Goal: Task Accomplishment & Management: Use online tool/utility

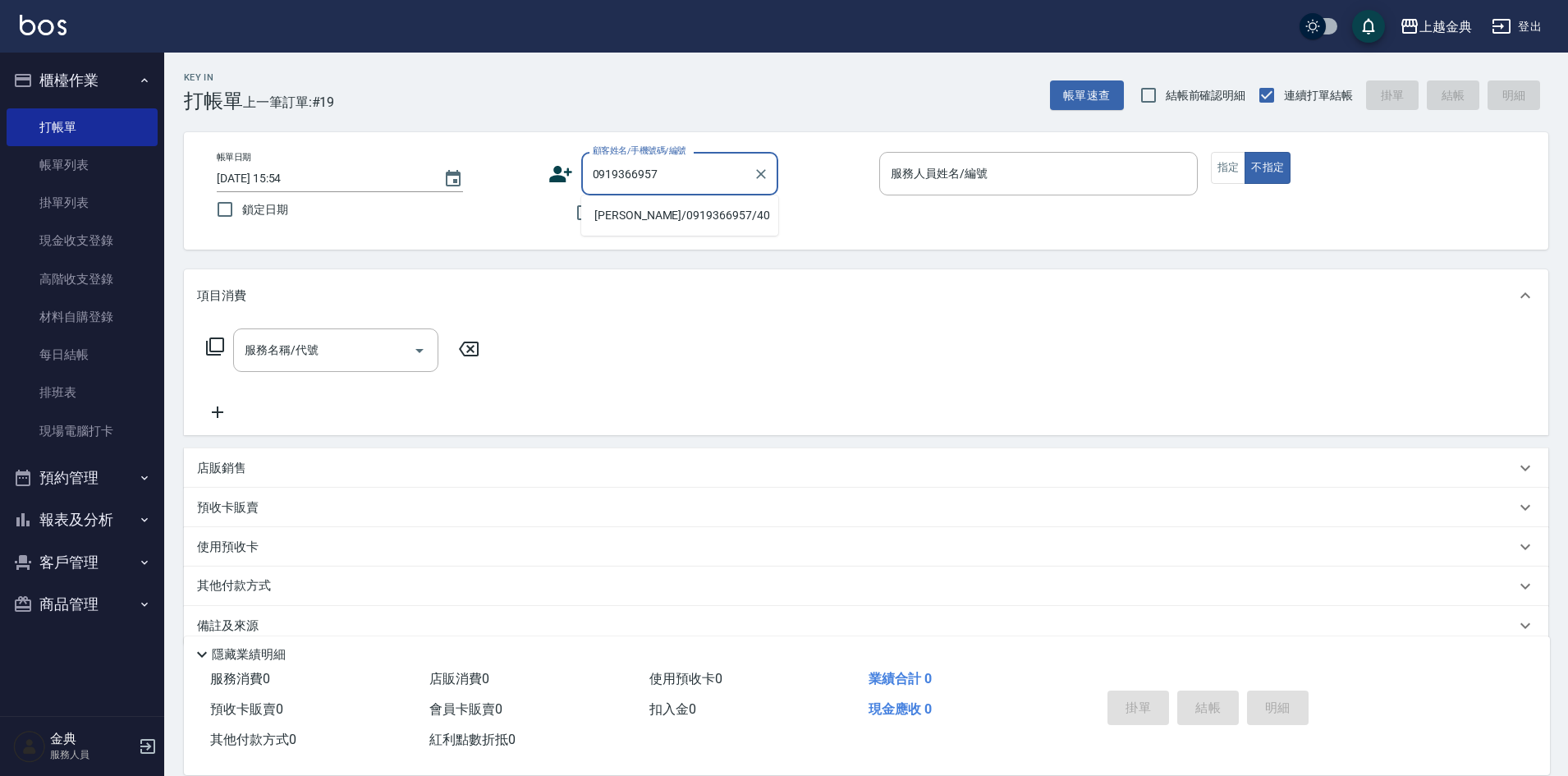
type input "0919366957"
drag, startPoint x: 0, startPoint y: -71, endPoint x: 680, endPoint y: 209, distance: 735.4
click at [942, 282] on div "項目消費" at bounding box center [866, 296] width 1364 height 53
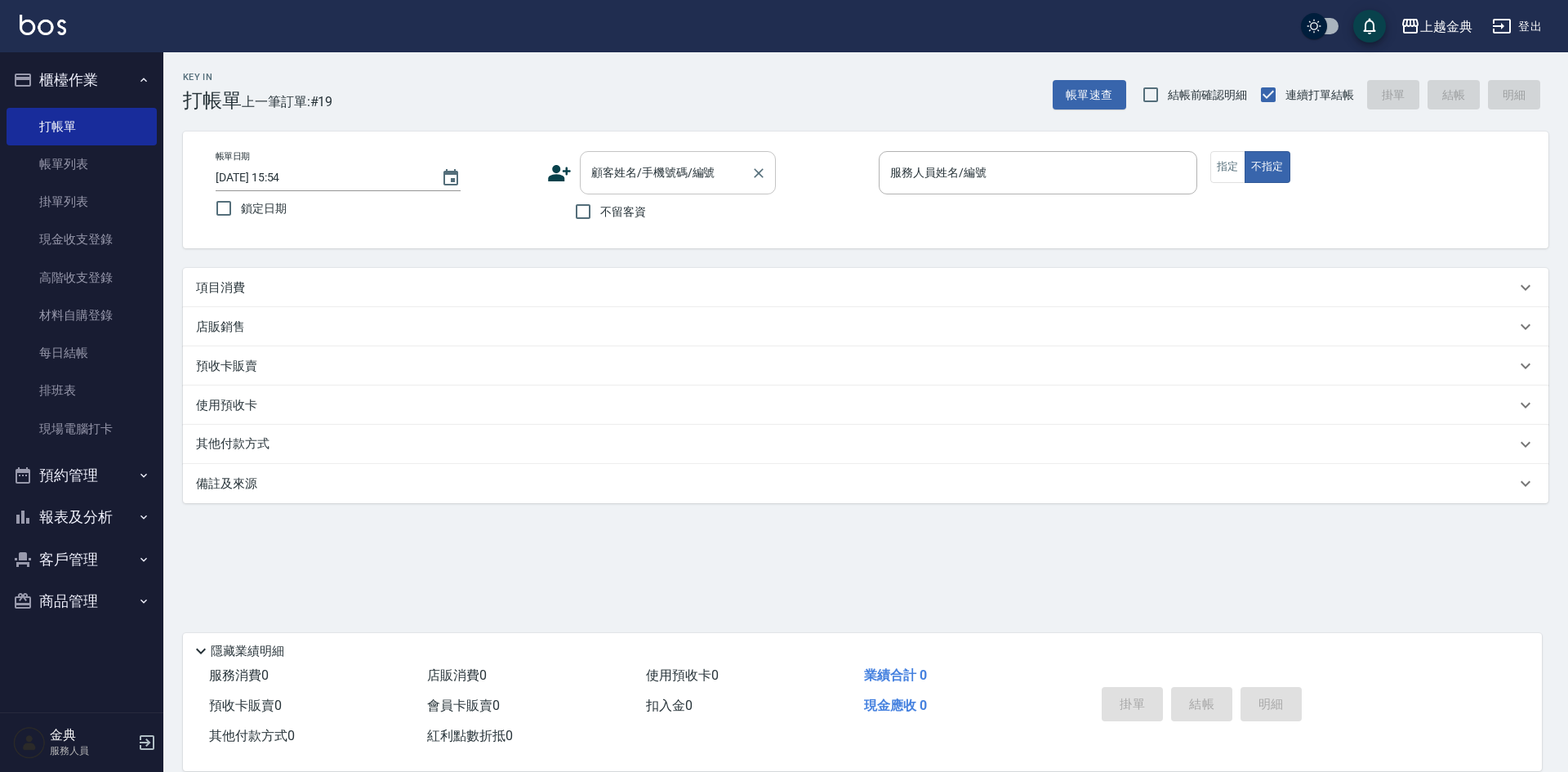
click at [608, 179] on input "顧客姓名/手機號碼/編號" at bounding box center [665, 172] width 157 height 28
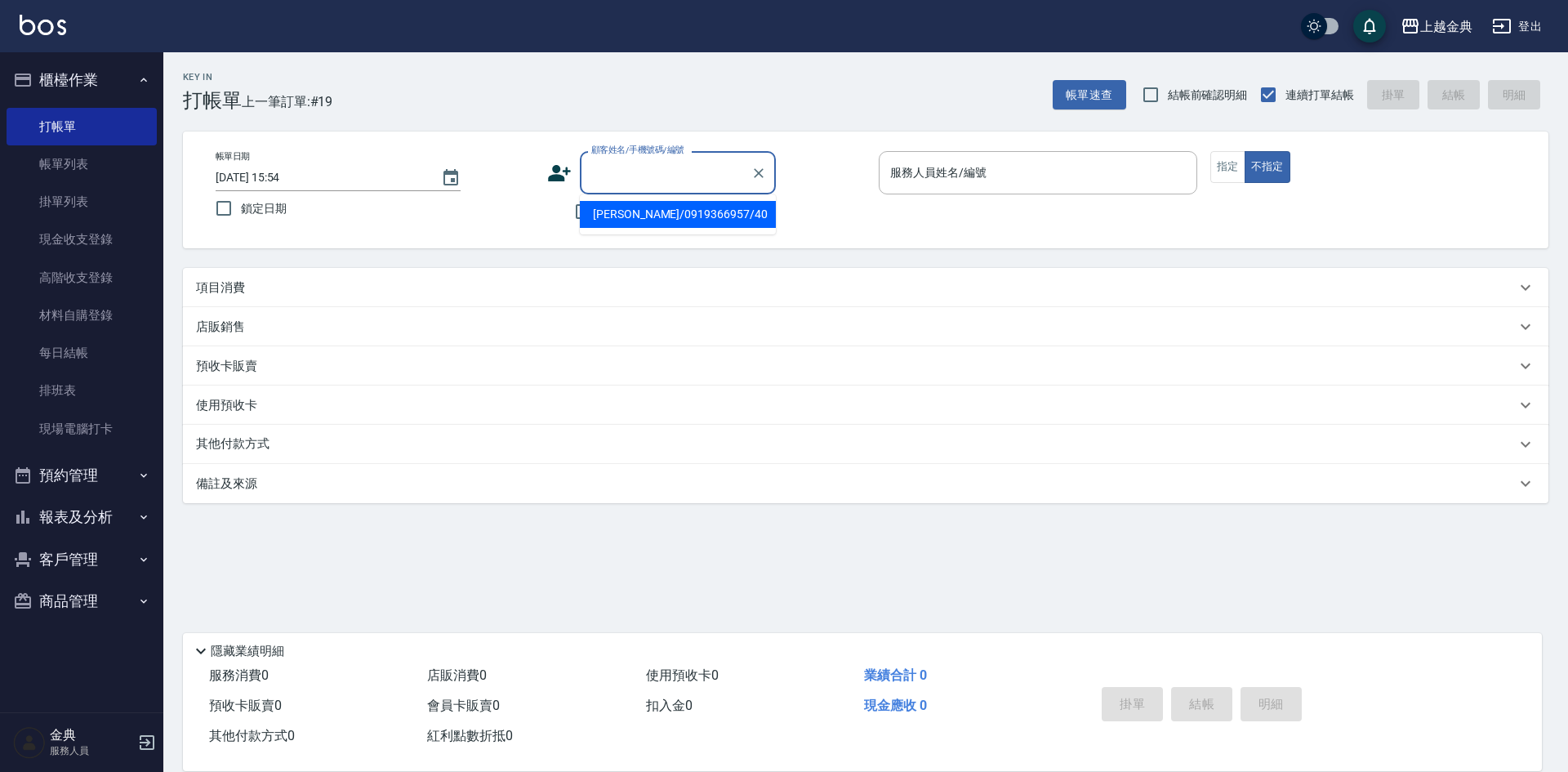
click at [640, 202] on li "[PERSON_NAME]/0919366957/40" at bounding box center [678, 215] width 196 height 27
type input "[PERSON_NAME]/0919366957/40"
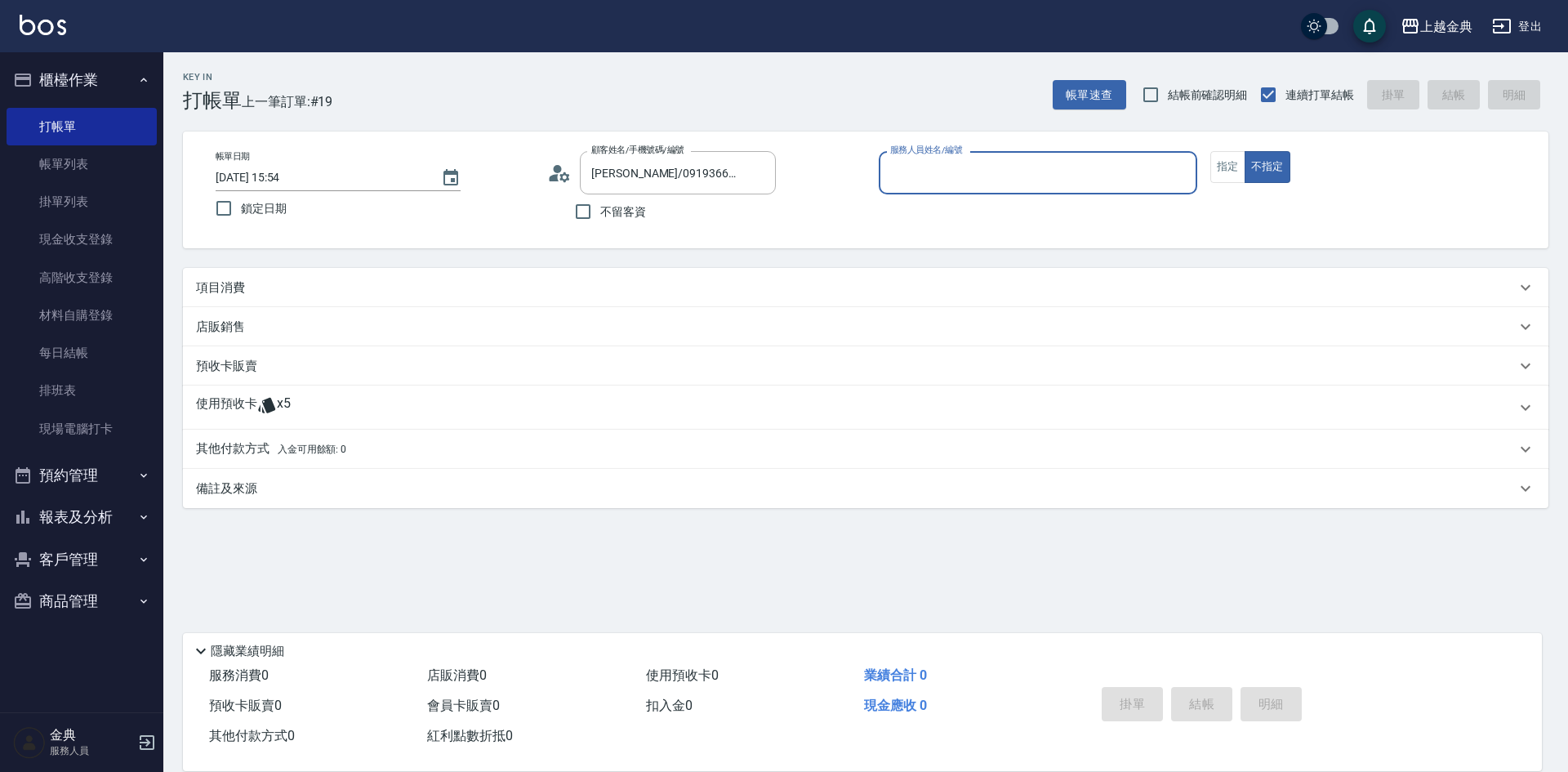
click at [1069, 173] on input "服務人員姓名/編號" at bounding box center [1038, 172] width 304 height 28
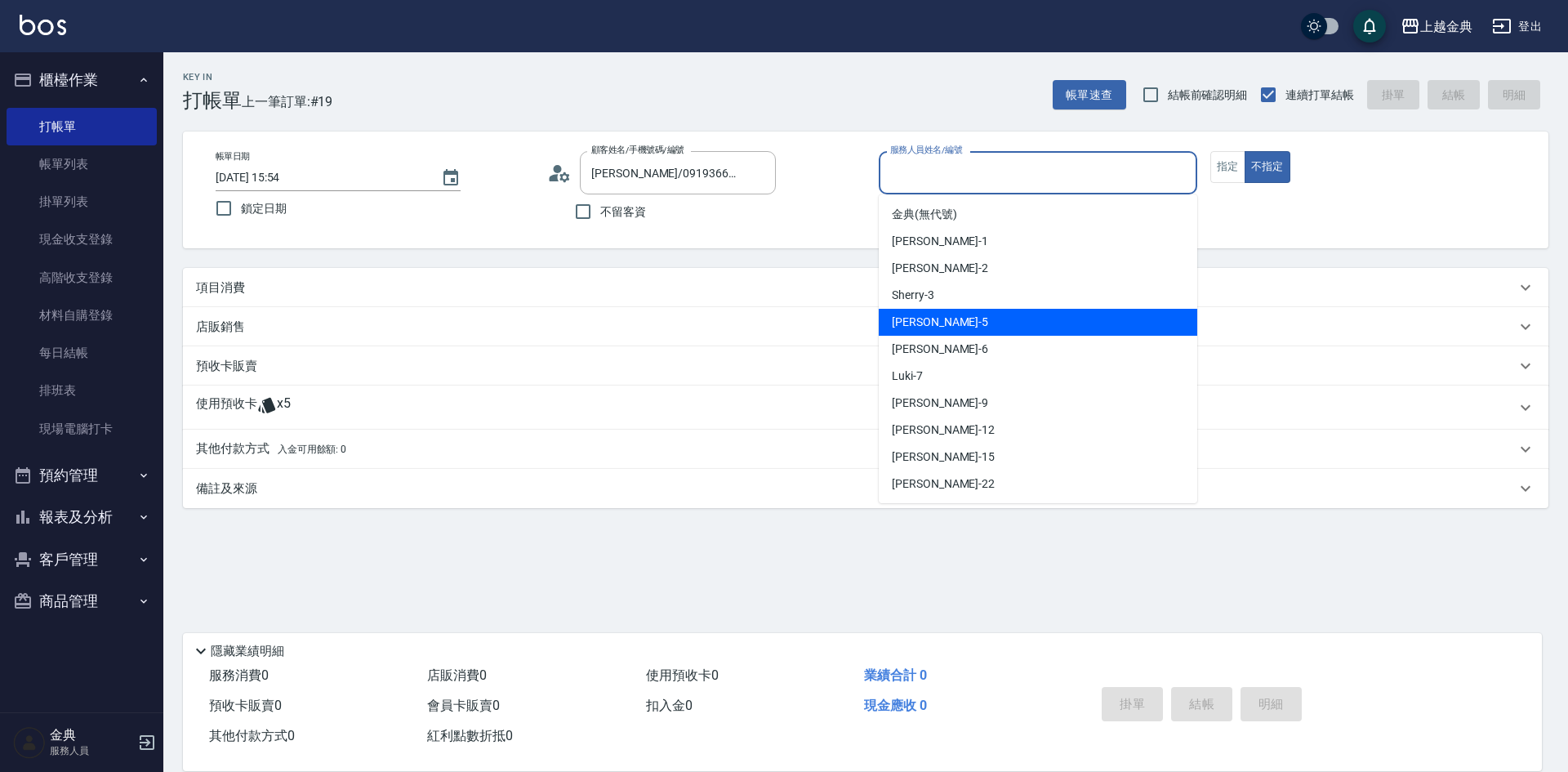
click at [958, 323] on div "[PERSON_NAME] -5" at bounding box center [1038, 323] width 319 height 27
type input "[PERSON_NAME]-5"
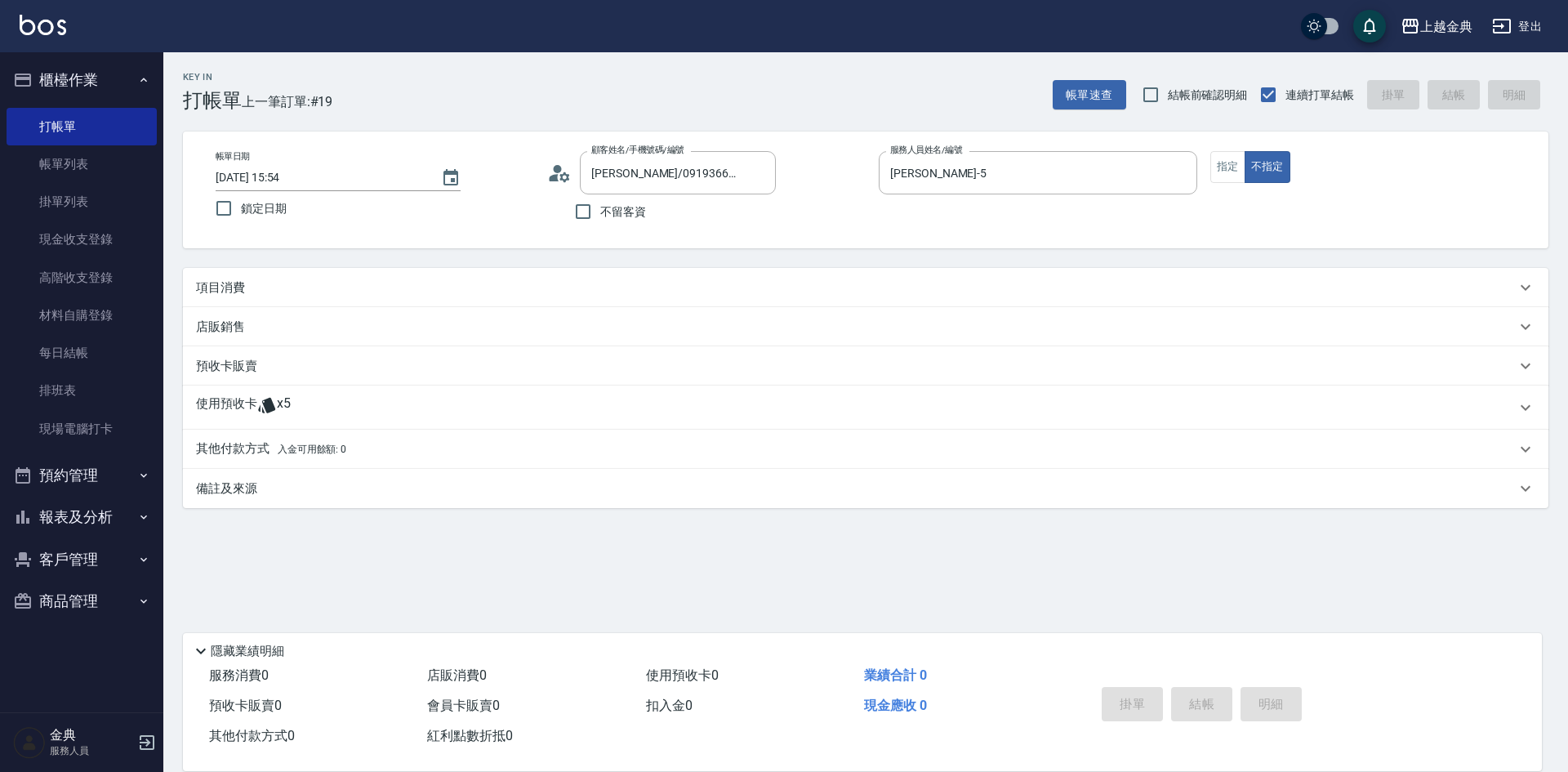
click at [264, 294] on div "項目消費" at bounding box center [856, 288] width 1320 height 18
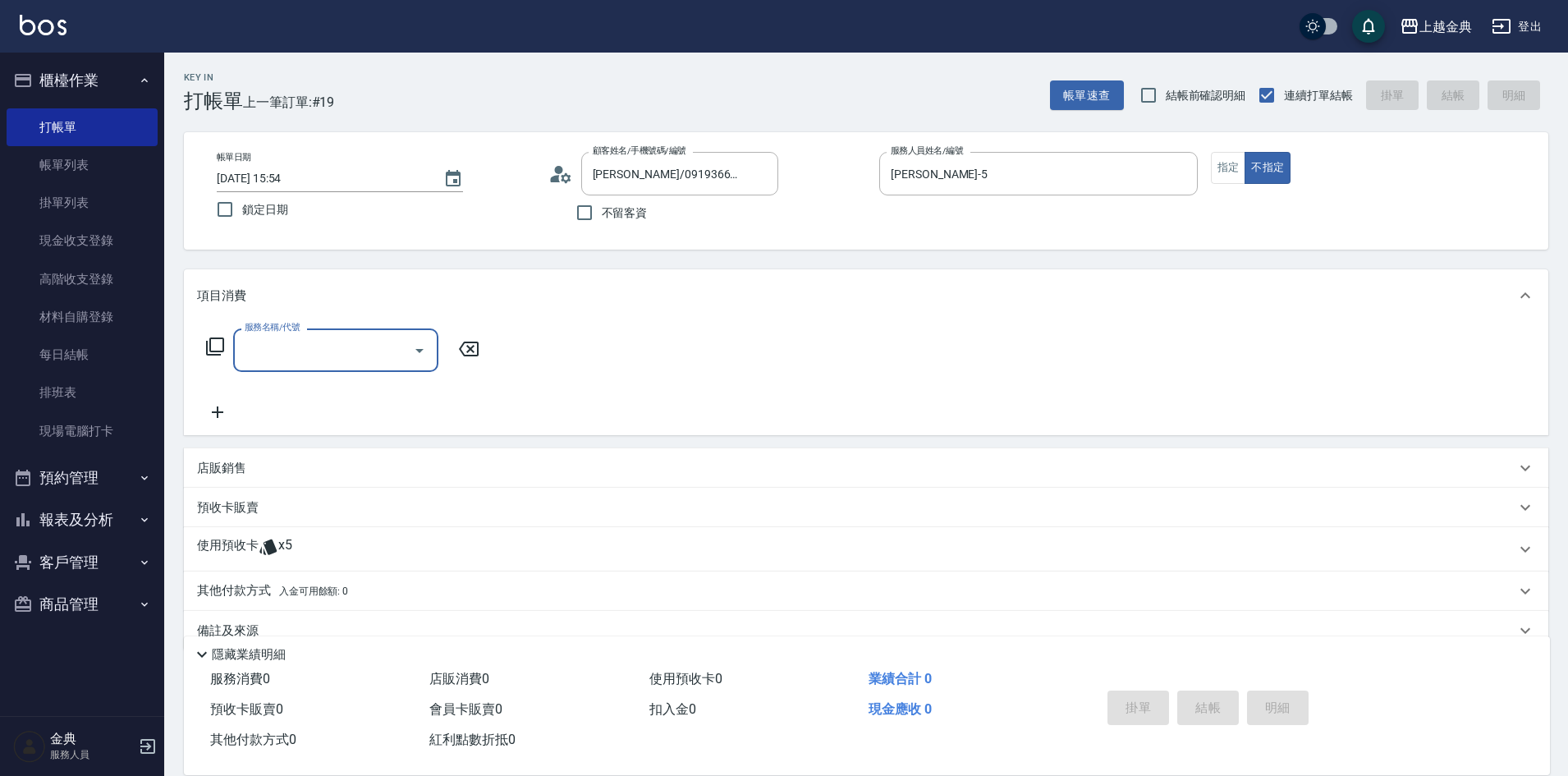
click at [275, 345] on input "服務名稱/代號" at bounding box center [323, 350] width 166 height 28
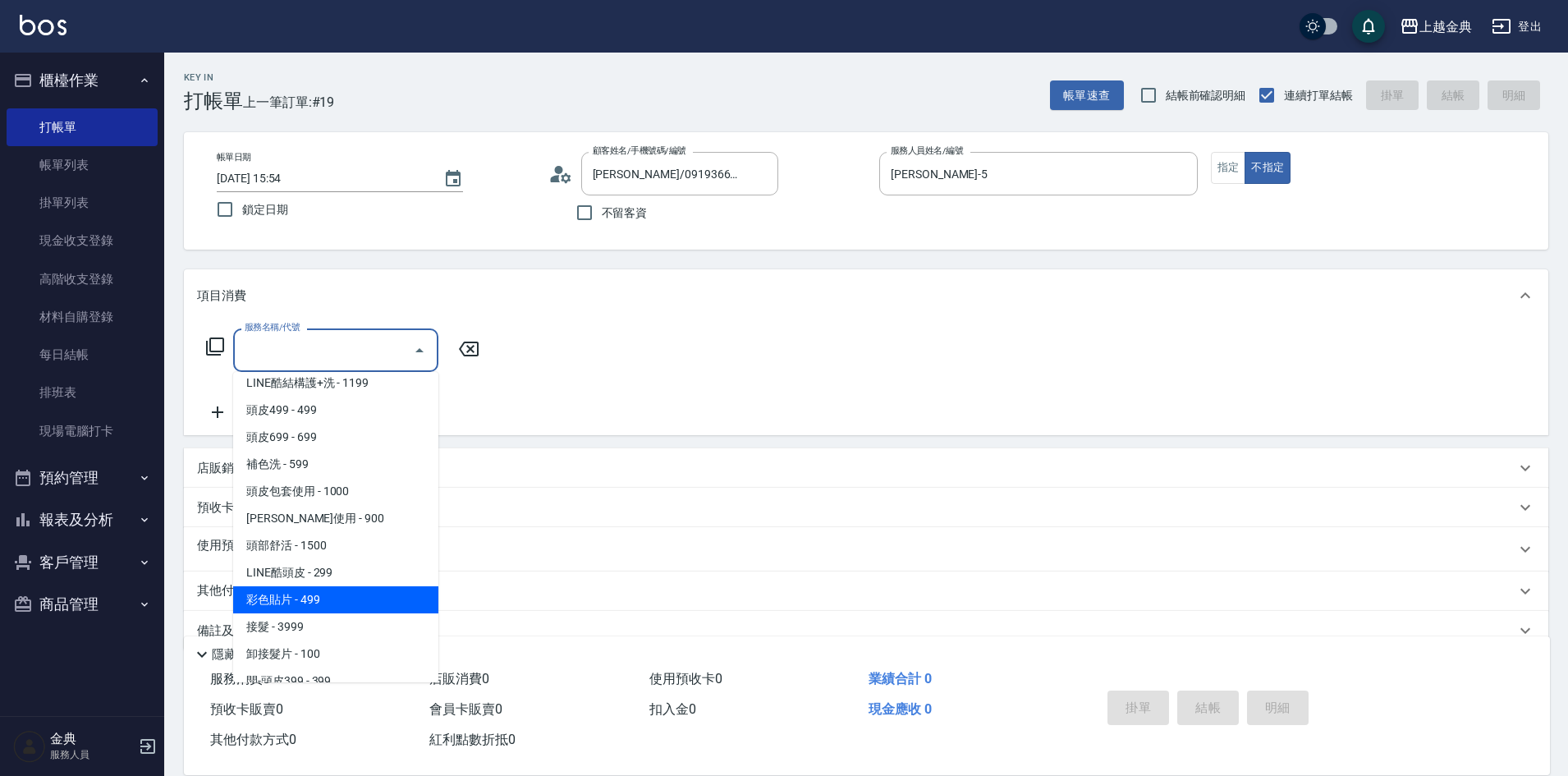
scroll to position [1149, 0]
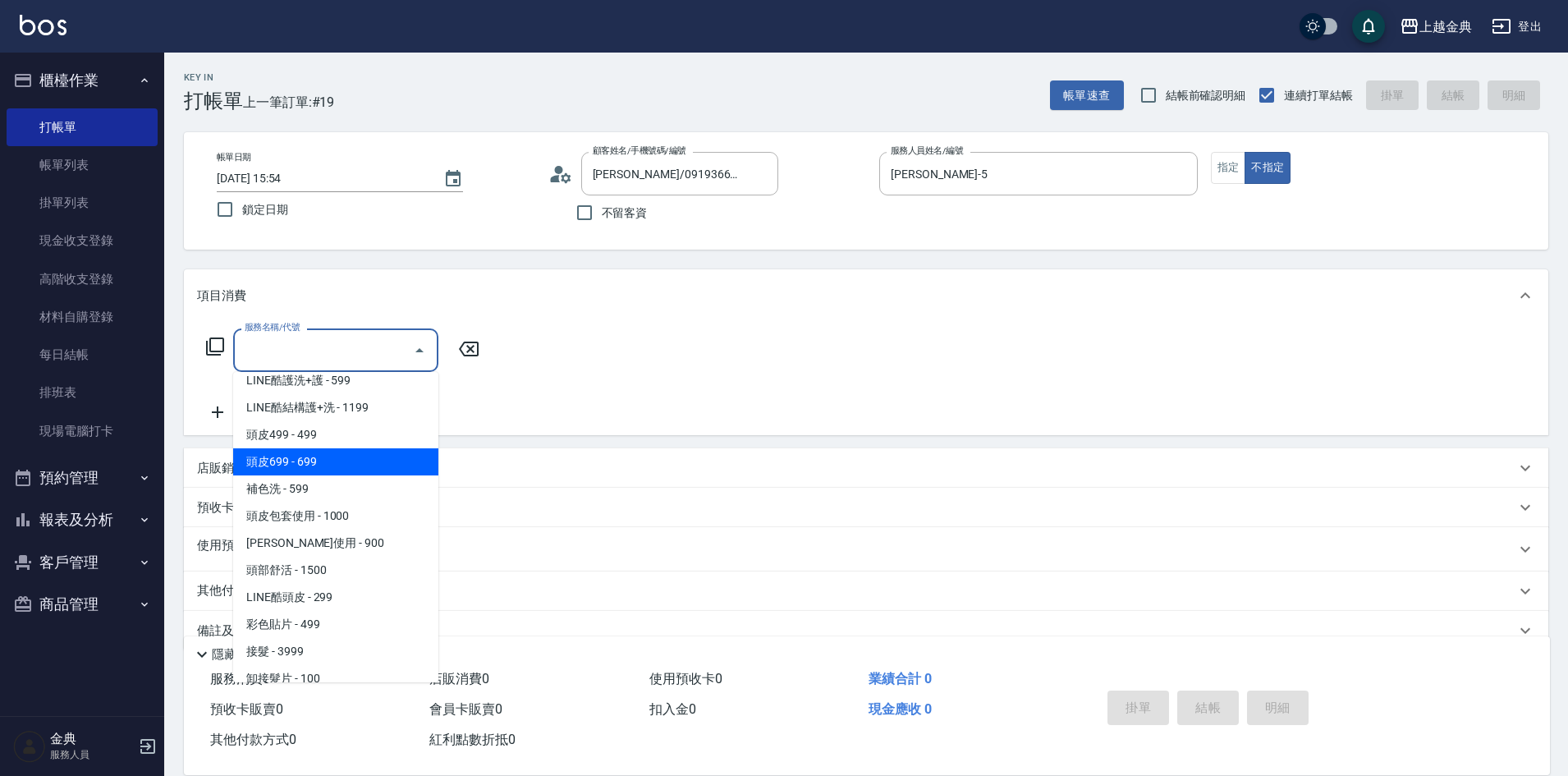
click at [322, 464] on span "頭皮699 - 699" at bounding box center [336, 462] width 205 height 27
type input "頭皮699(602)"
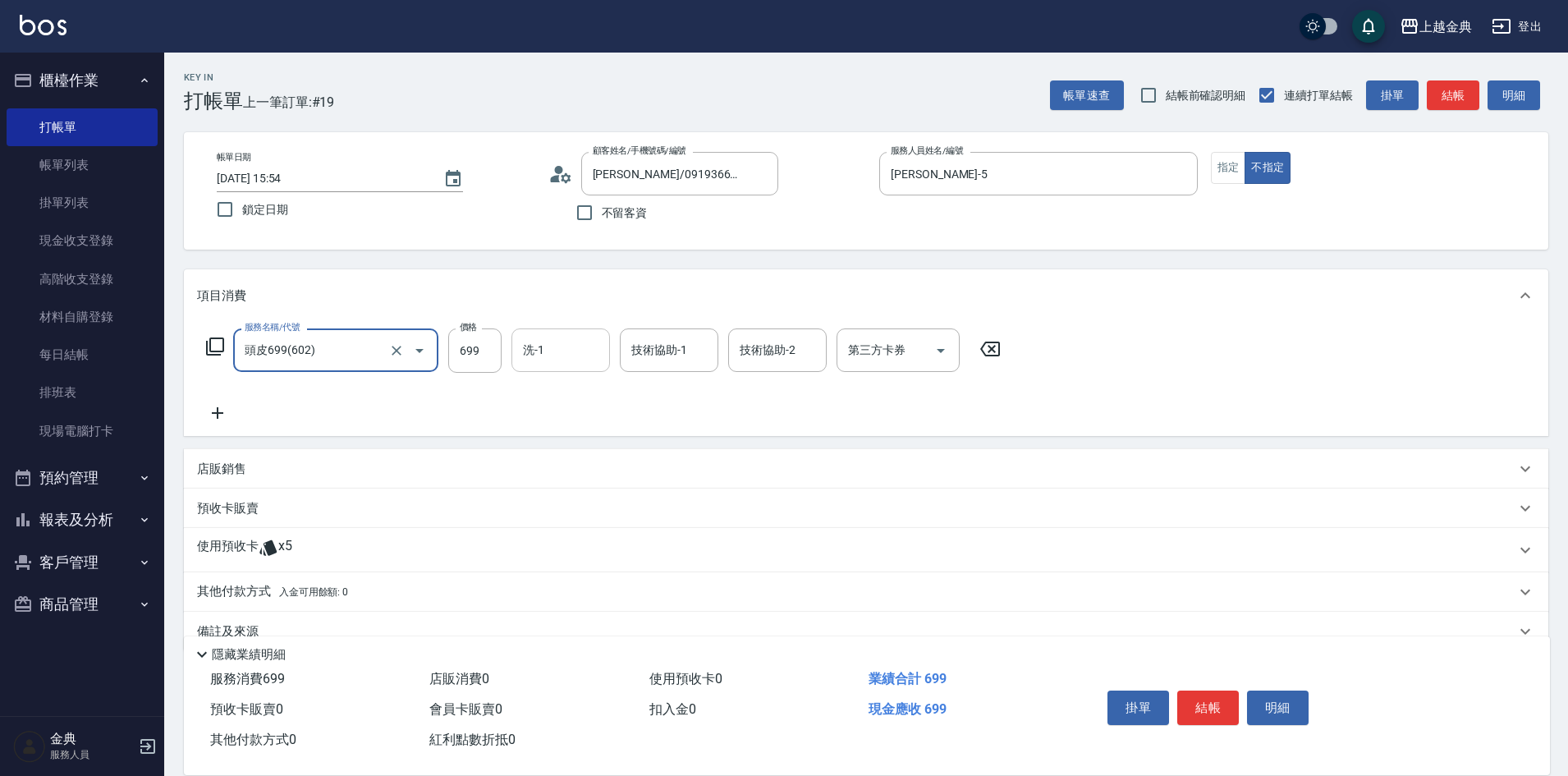
click at [560, 357] on input "洗-1" at bounding box center [561, 350] width 84 height 28
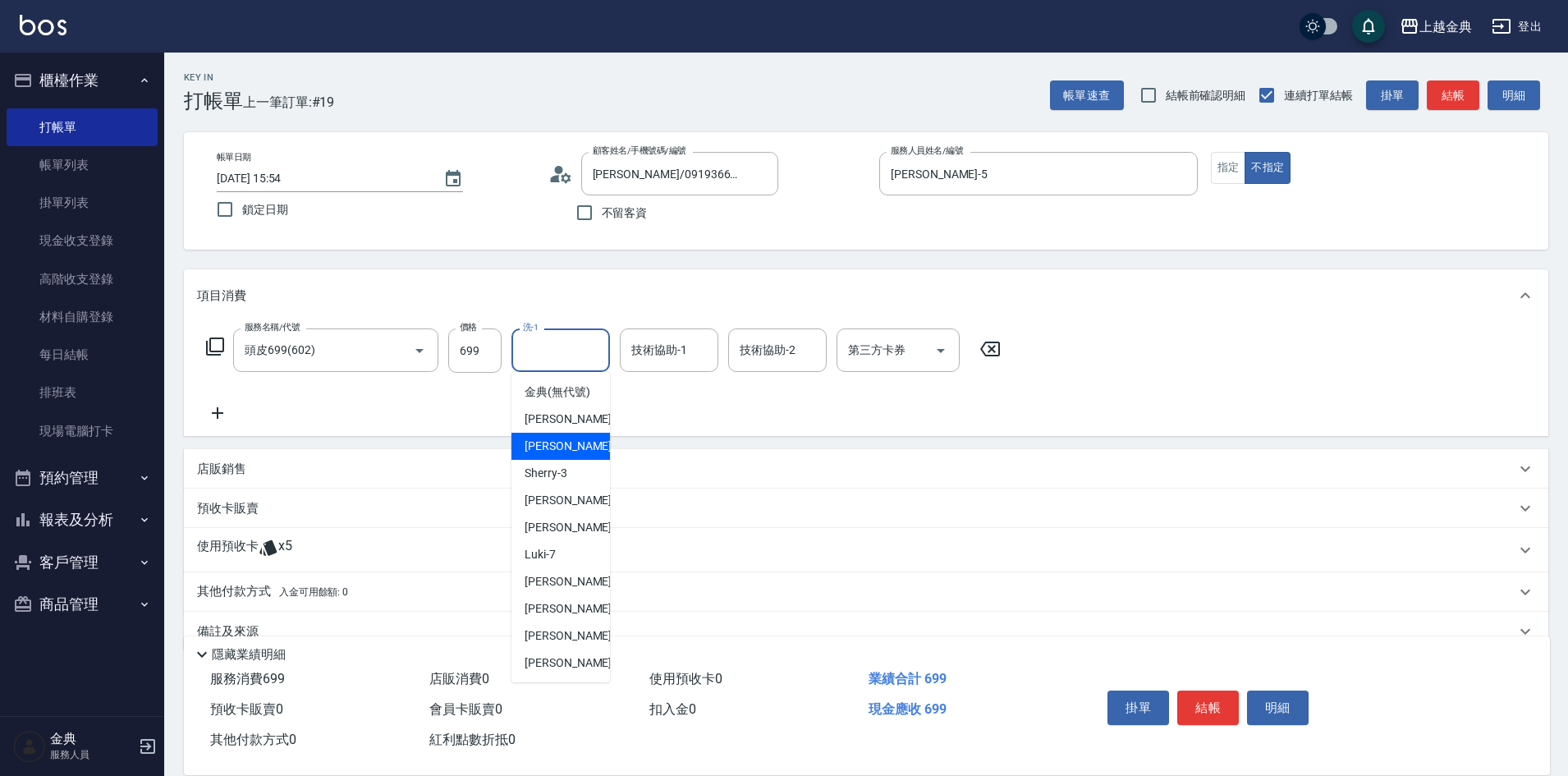
click at [698, 412] on div "服務名稱/代號 頭皮699(602) 服務名稱/代號 價格 699 價格 洗-1 洗-1 技術協助-1 技術協助-1 技術協助-2 技術協助-2 第三方卡券 …" at bounding box center [604, 375] width 814 height 95
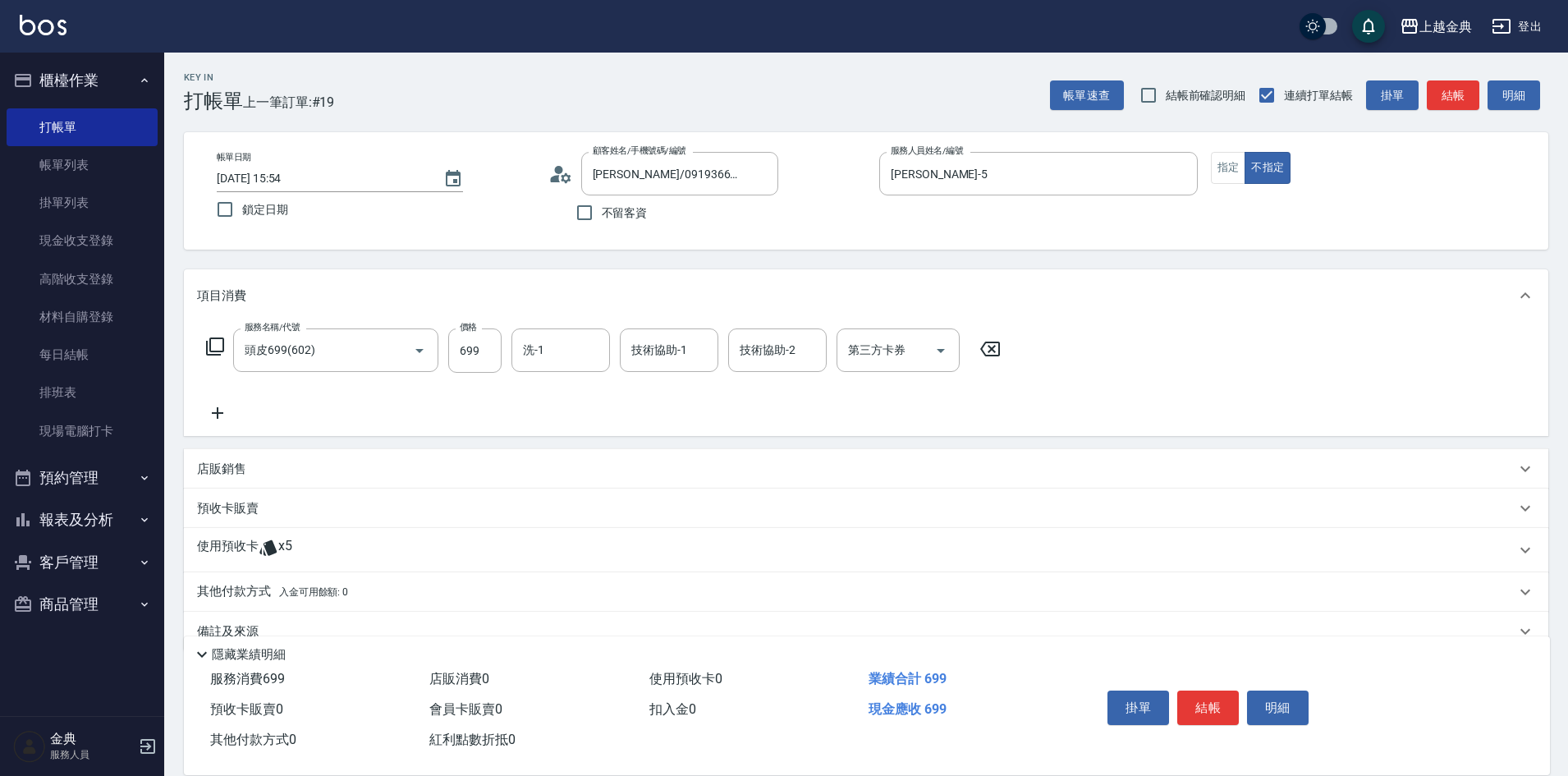
click at [270, 543] on icon at bounding box center [268, 548] width 18 height 16
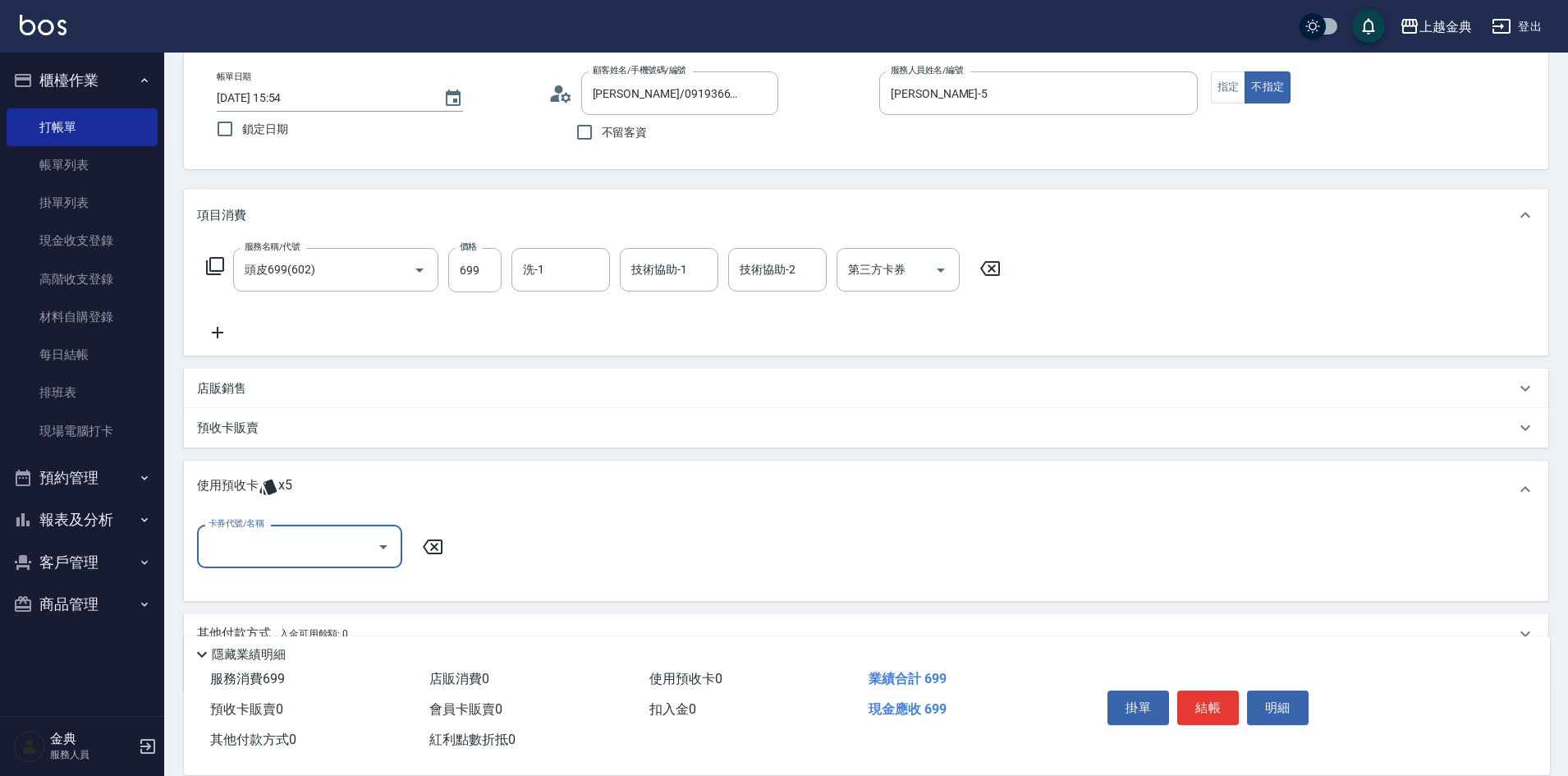
scroll to position [155, 0]
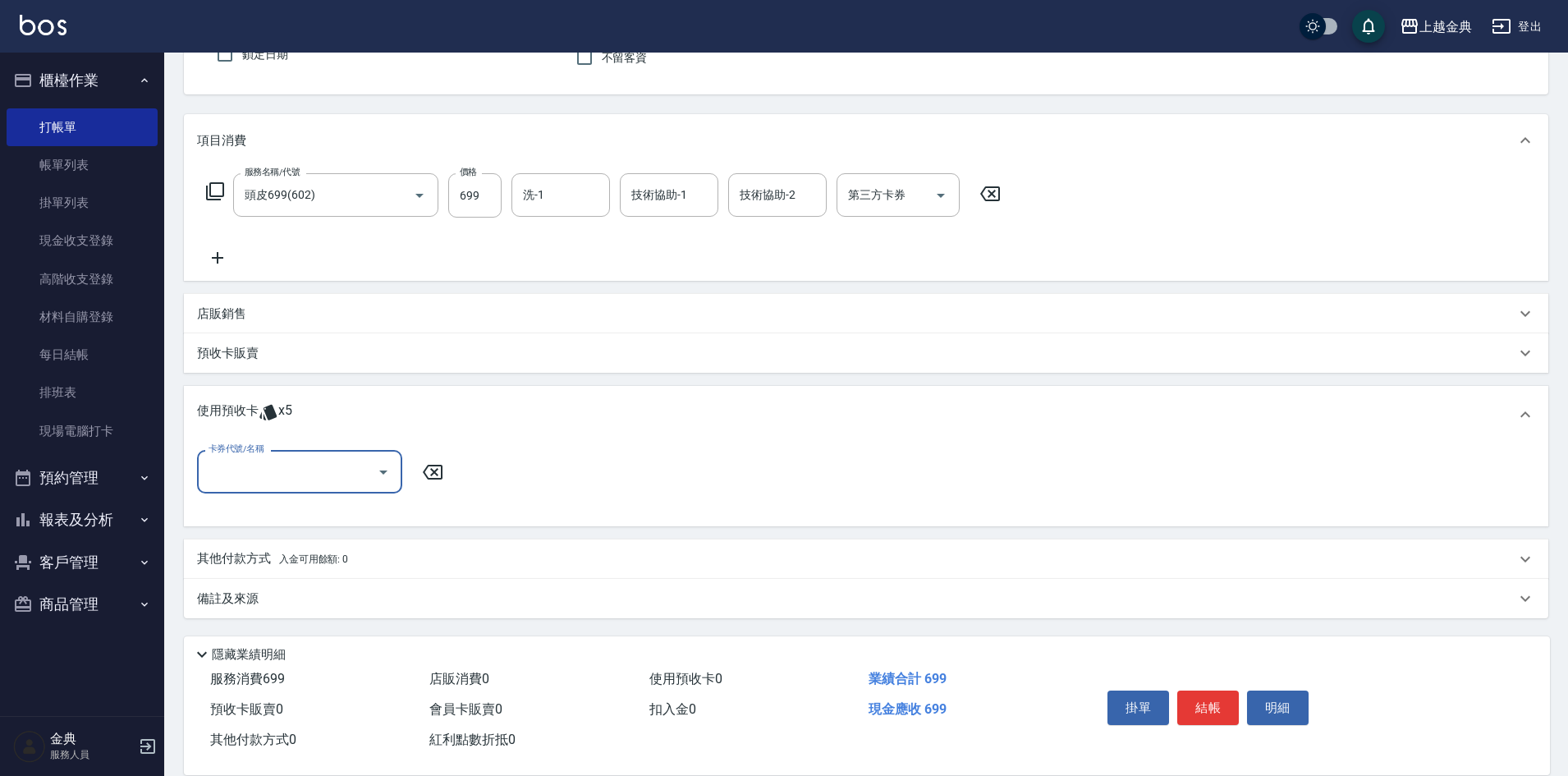
click at [298, 454] on div "卡券代號/名稱" at bounding box center [300, 471] width 205 height 44
click at [328, 545] on div "護髮包套3送1(1.5) 剩餘3張" at bounding box center [300, 540] width 205 height 27
type input "護髮包套3送1(1.5)"
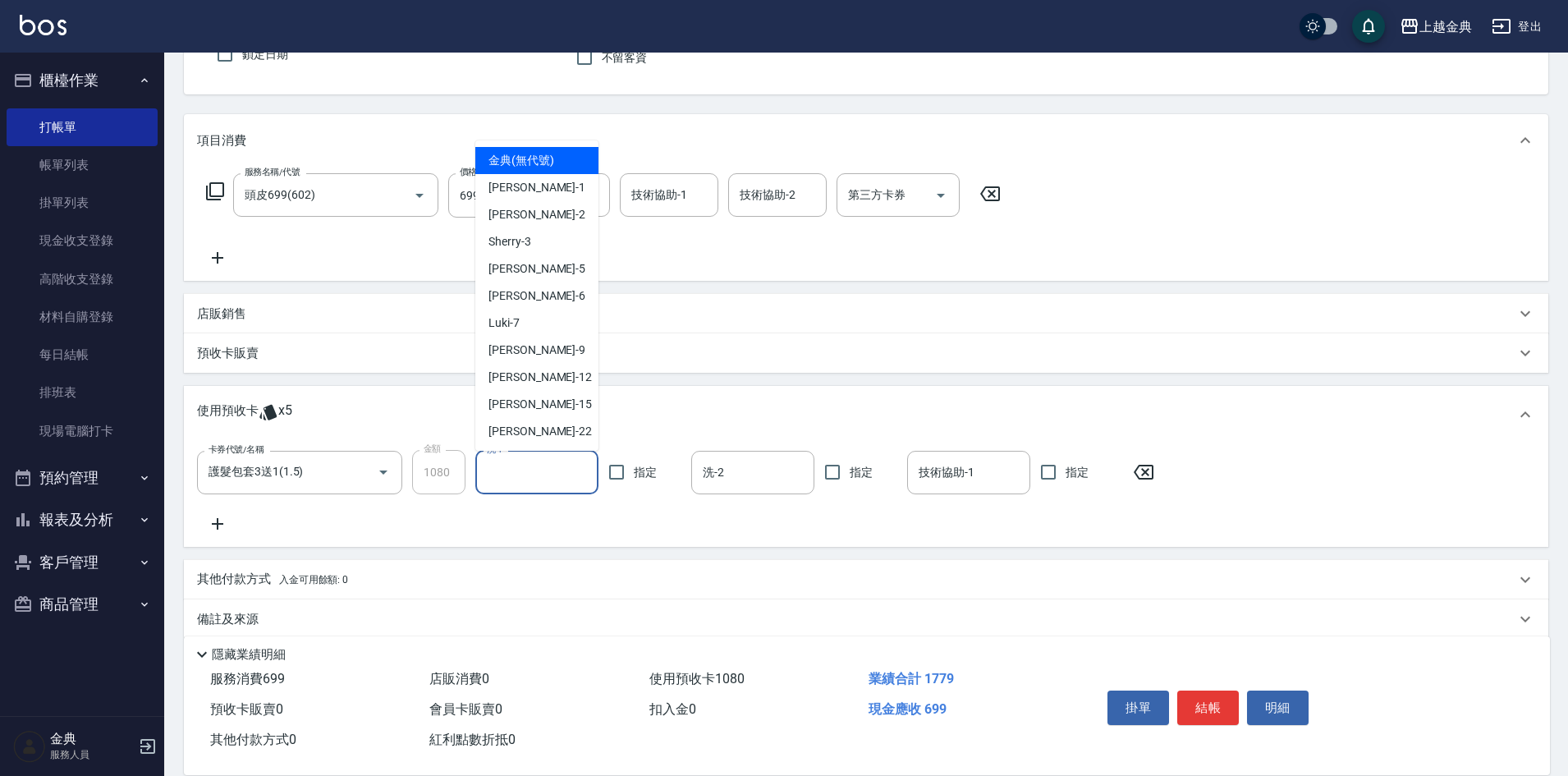
click at [552, 464] on input "洗-1" at bounding box center [536, 472] width 108 height 28
click at [537, 274] on div "[PERSON_NAME] -5" at bounding box center [536, 269] width 123 height 27
type input "[PERSON_NAME]-5"
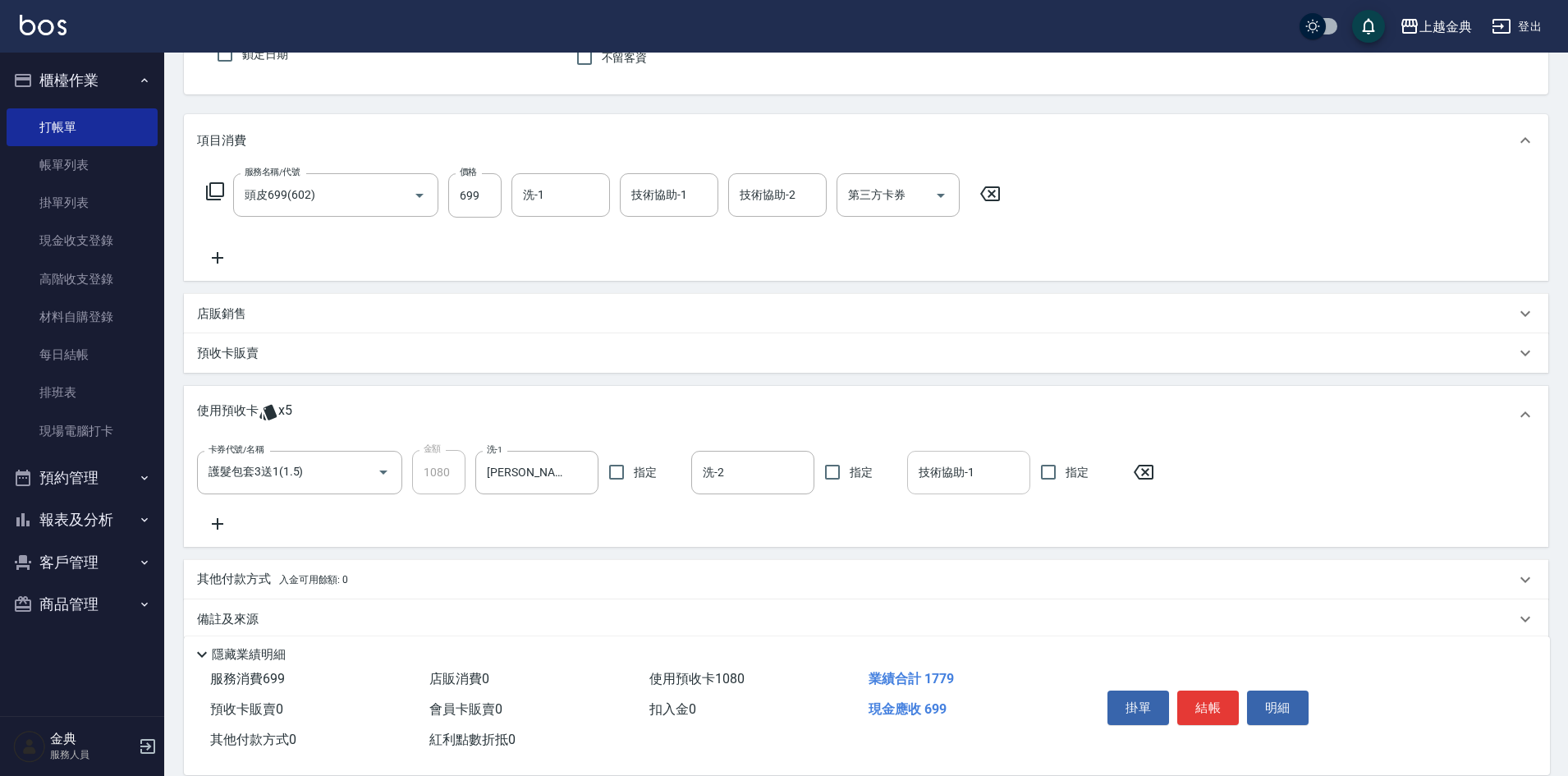
click at [983, 477] on input "技術協助-1" at bounding box center [968, 472] width 108 height 28
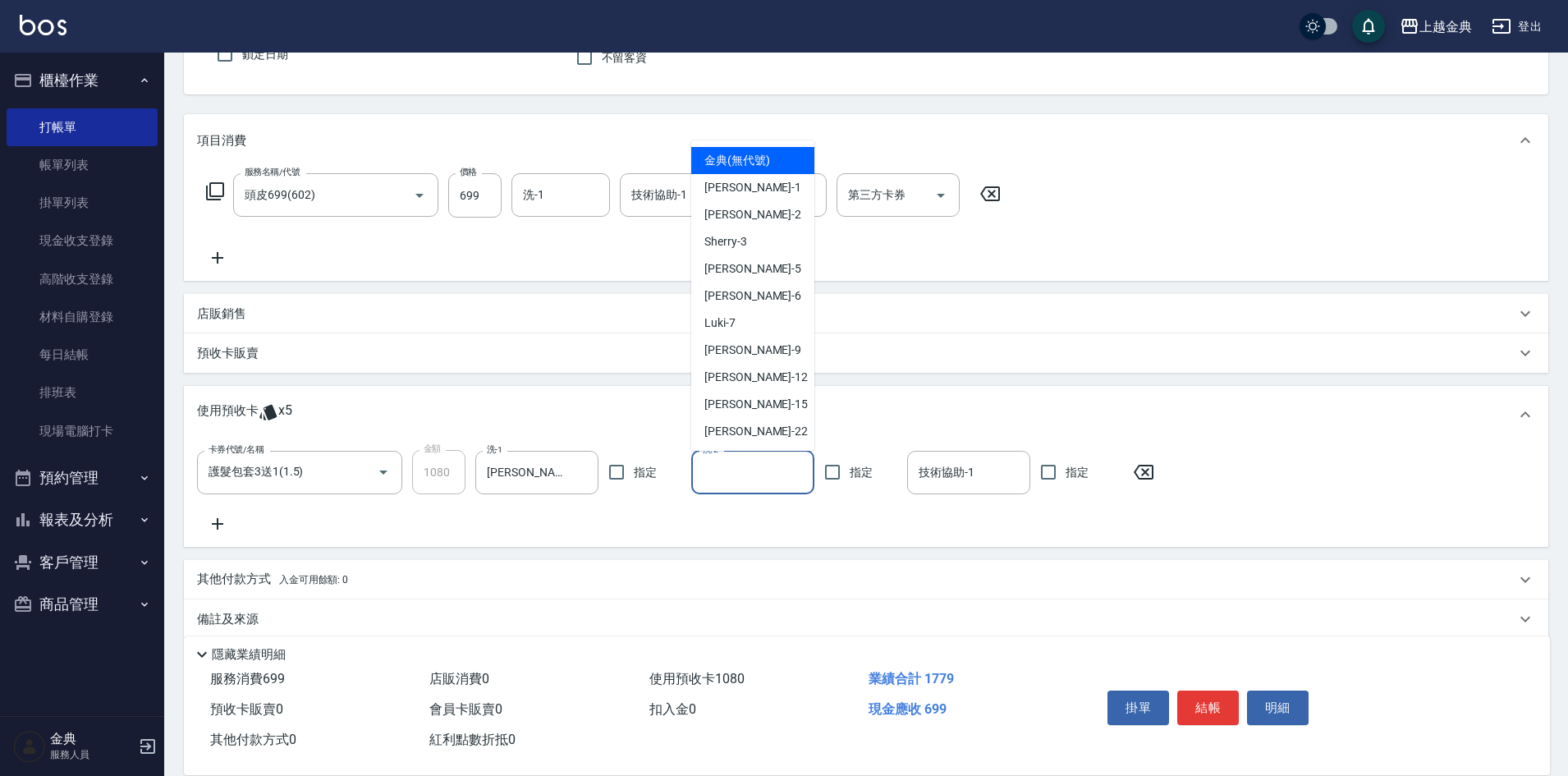
click at [744, 480] on input "洗-2" at bounding box center [752, 472] width 108 height 28
click at [759, 386] on div "[PERSON_NAME]-12" at bounding box center [752, 377] width 123 height 27
type input "[PERSON_NAME]-12"
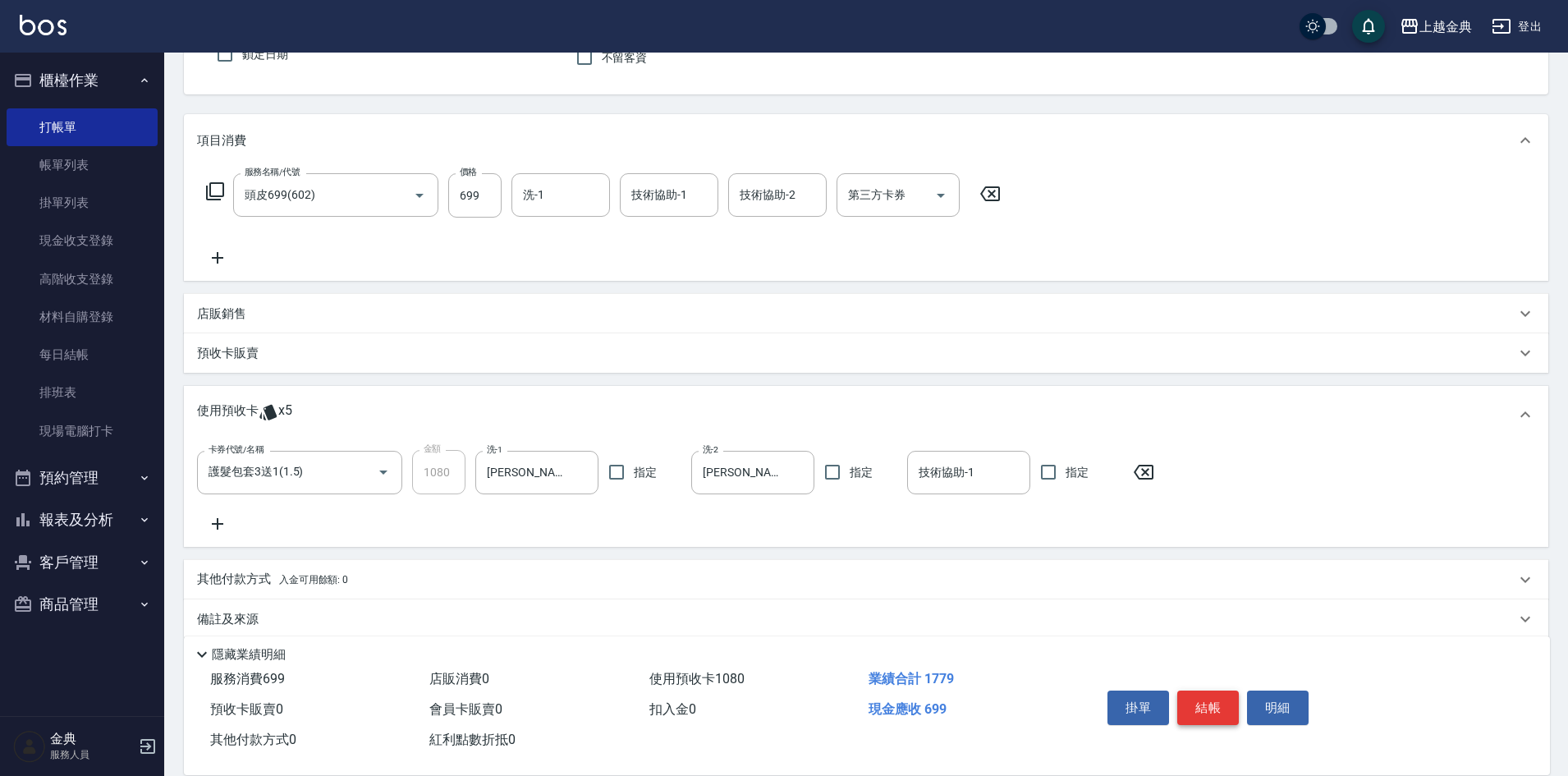
click at [1190, 704] on button "結帳" at bounding box center [1208, 708] width 62 height 34
type input "[DATE] 18:39"
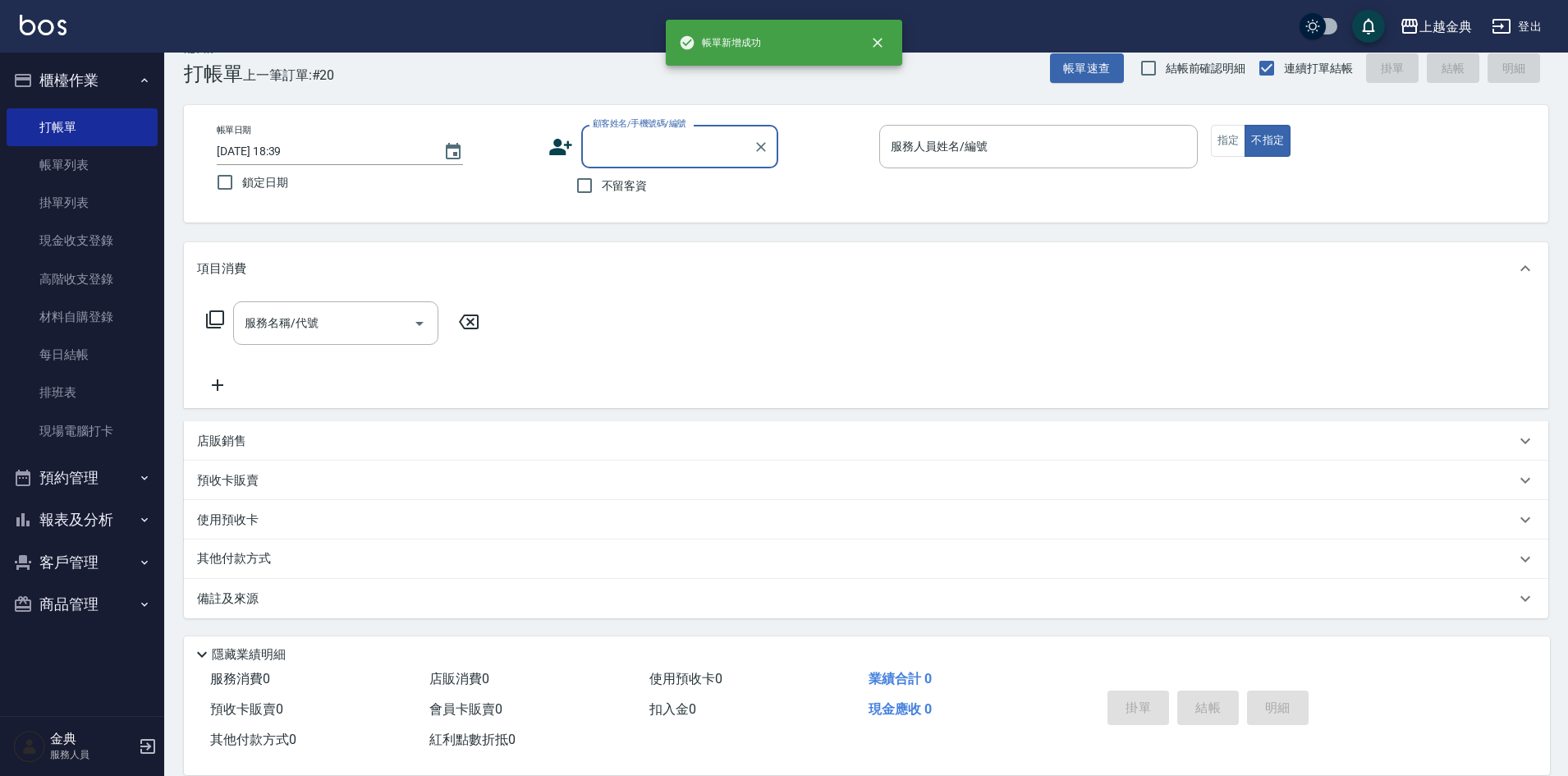
scroll to position [27, 0]
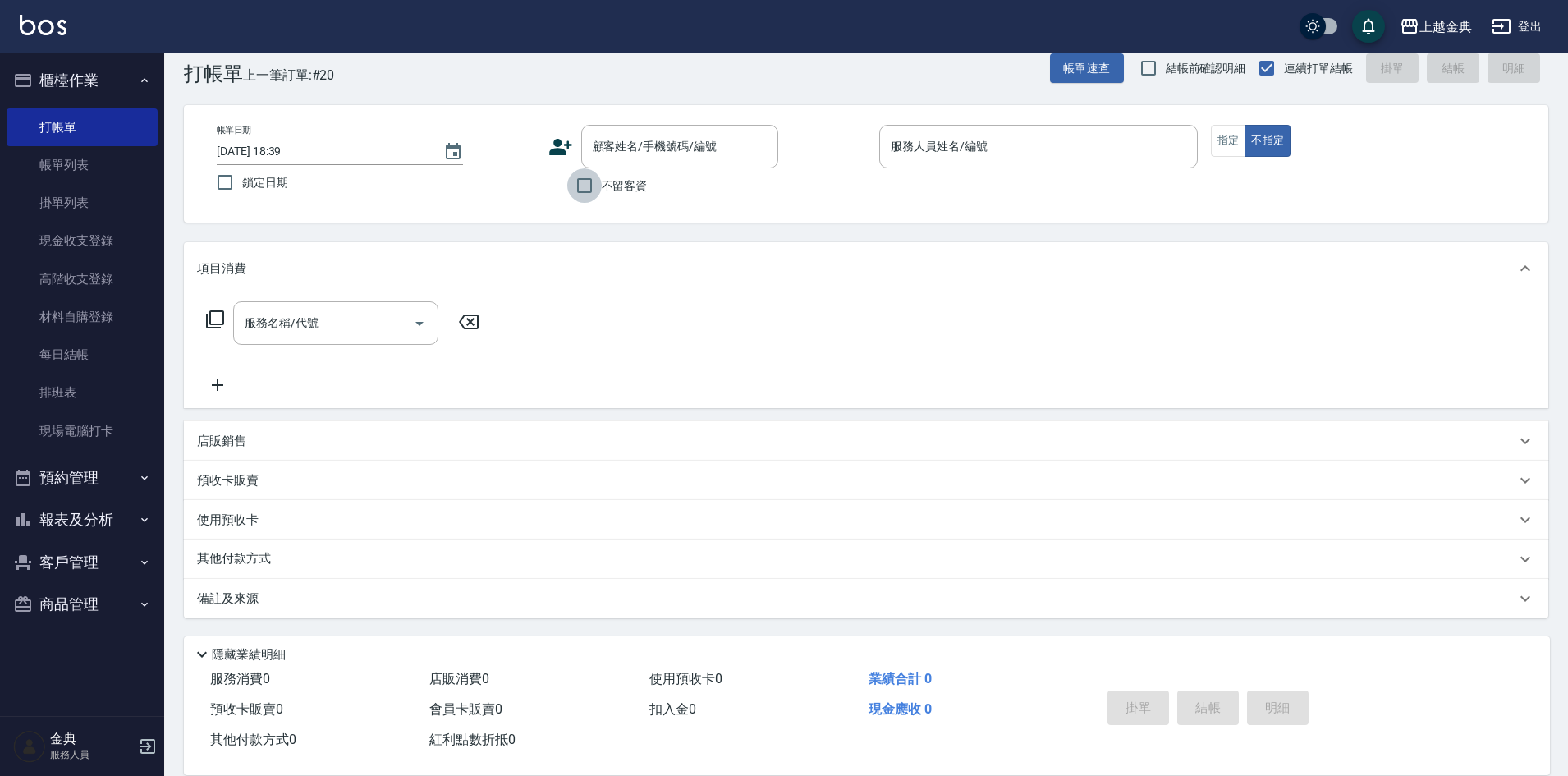
click at [589, 185] on input "不留客資" at bounding box center [584, 185] width 34 height 34
checkbox input "true"
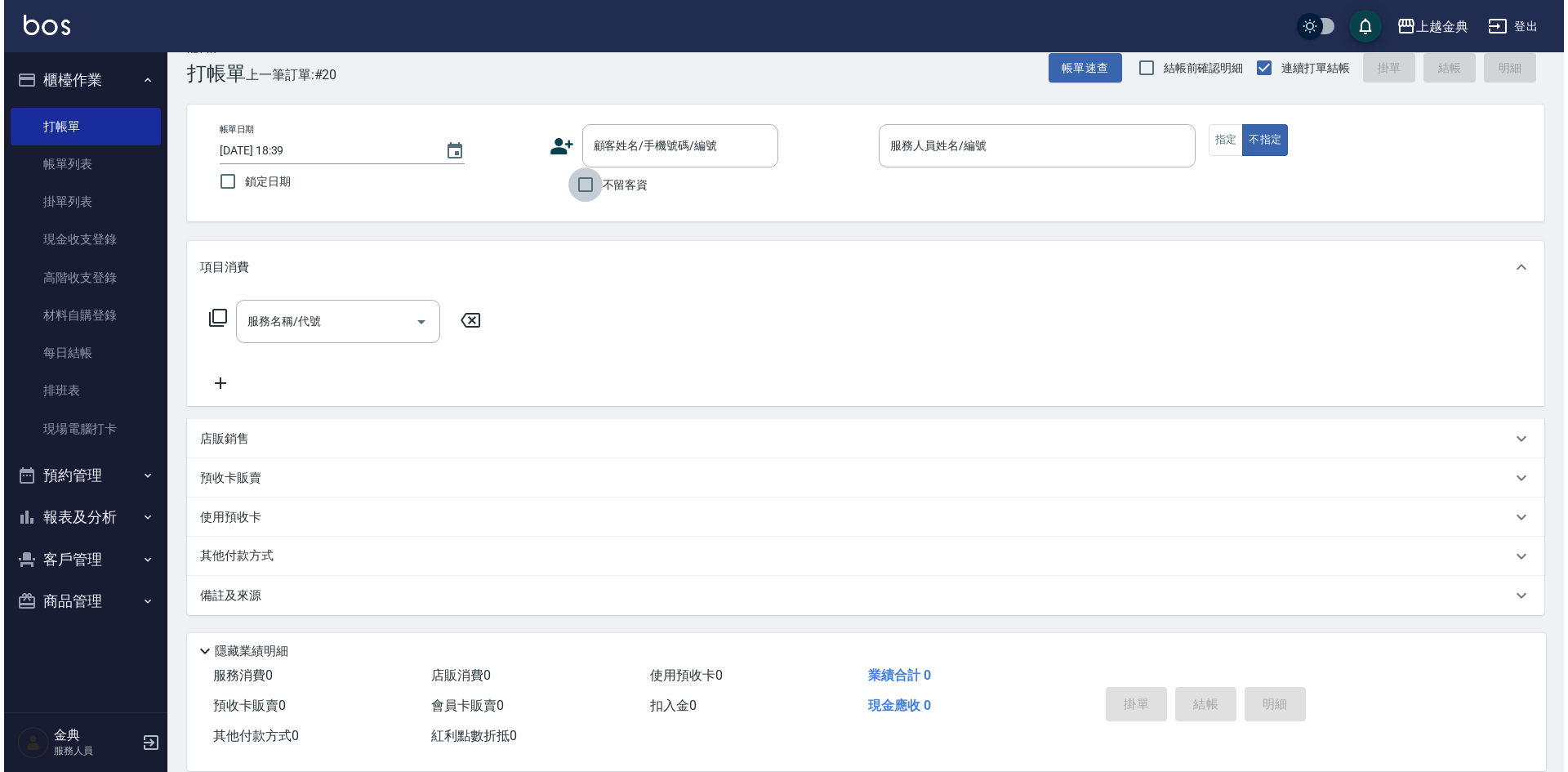
scroll to position [0, 0]
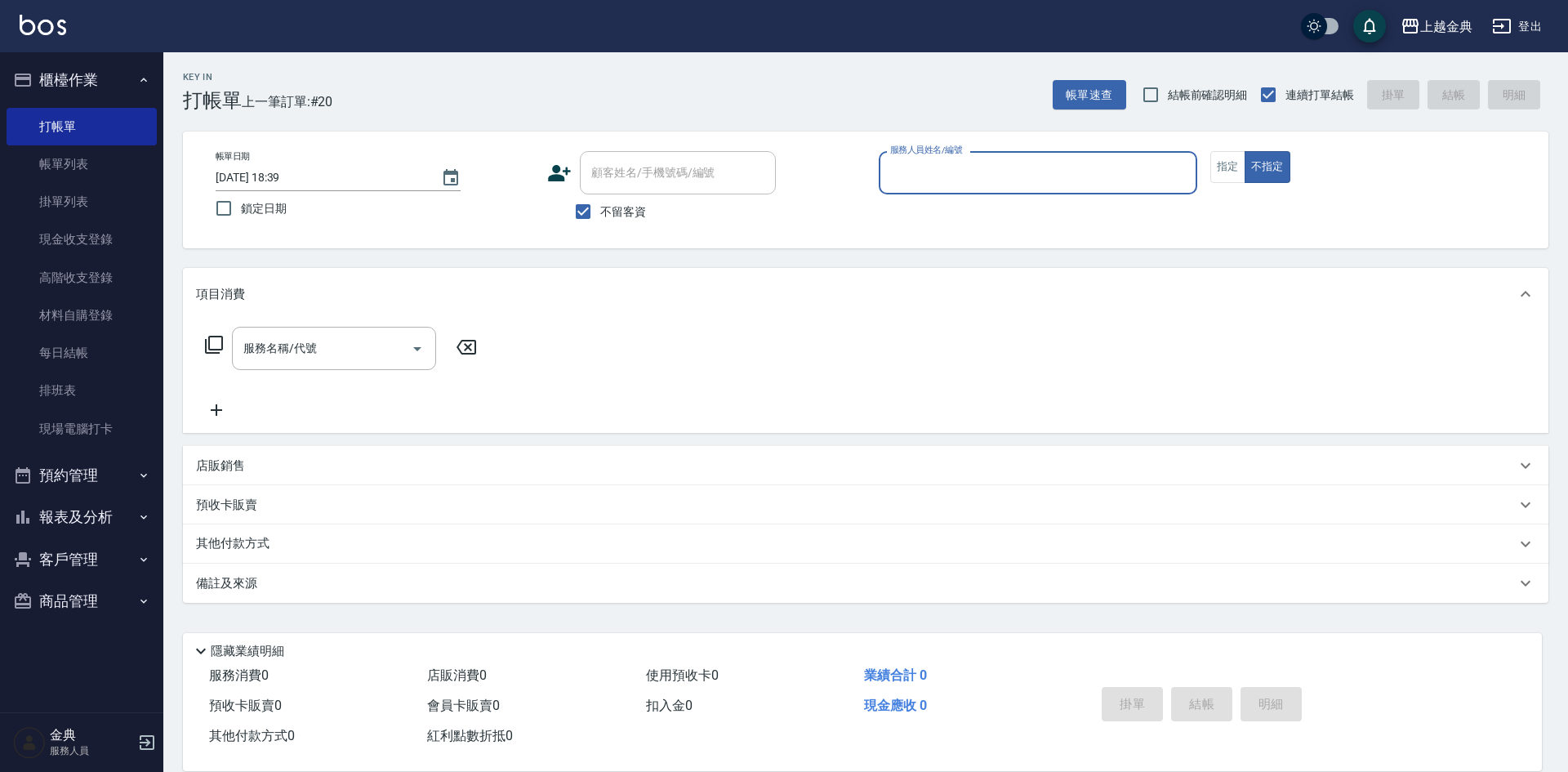
click at [1039, 156] on div "服務人員姓名/編號" at bounding box center [1038, 172] width 319 height 44
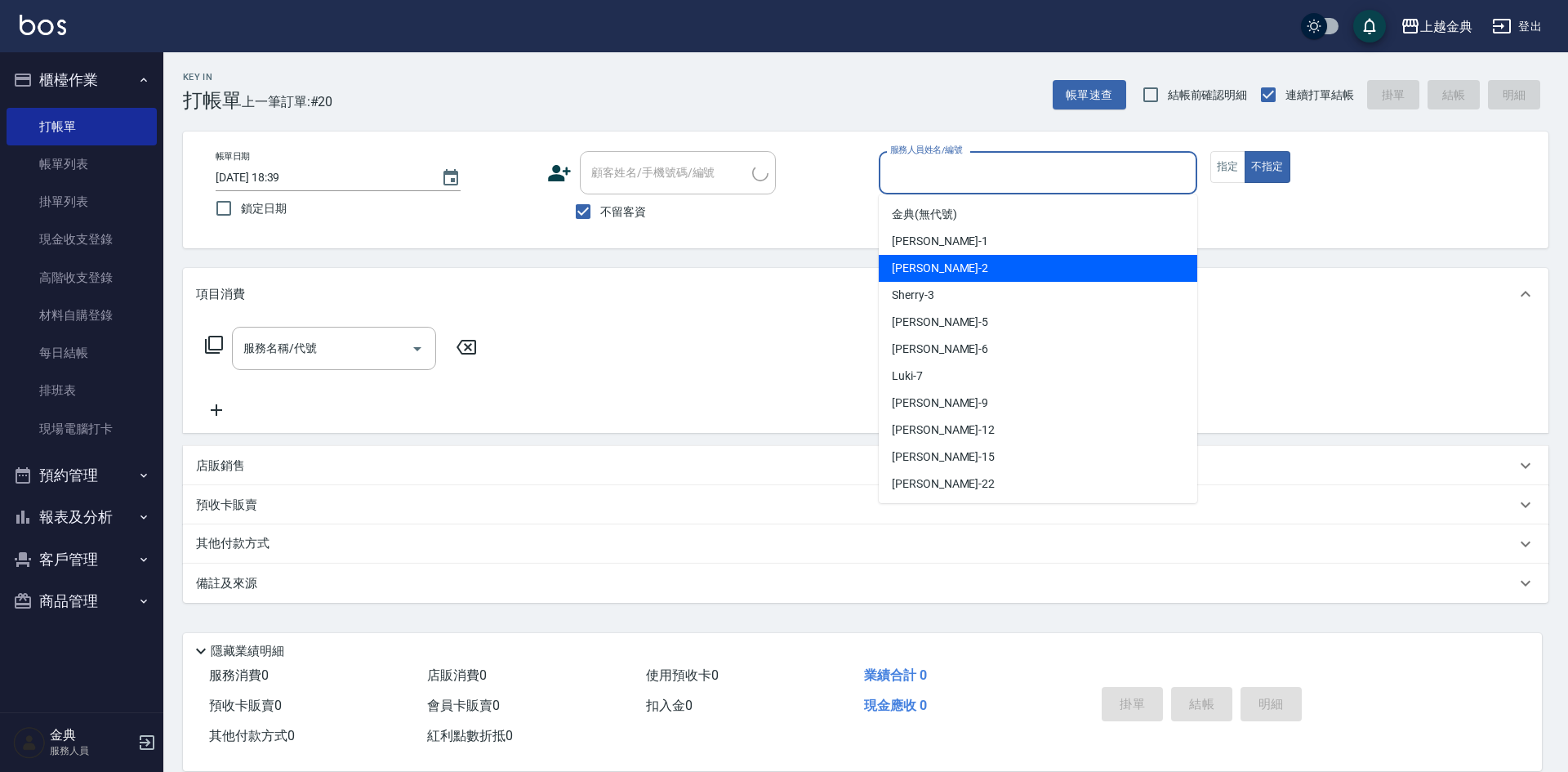
click at [1019, 264] on div "Cindy -2" at bounding box center [1038, 268] width 319 height 27
type input "Cindy-2"
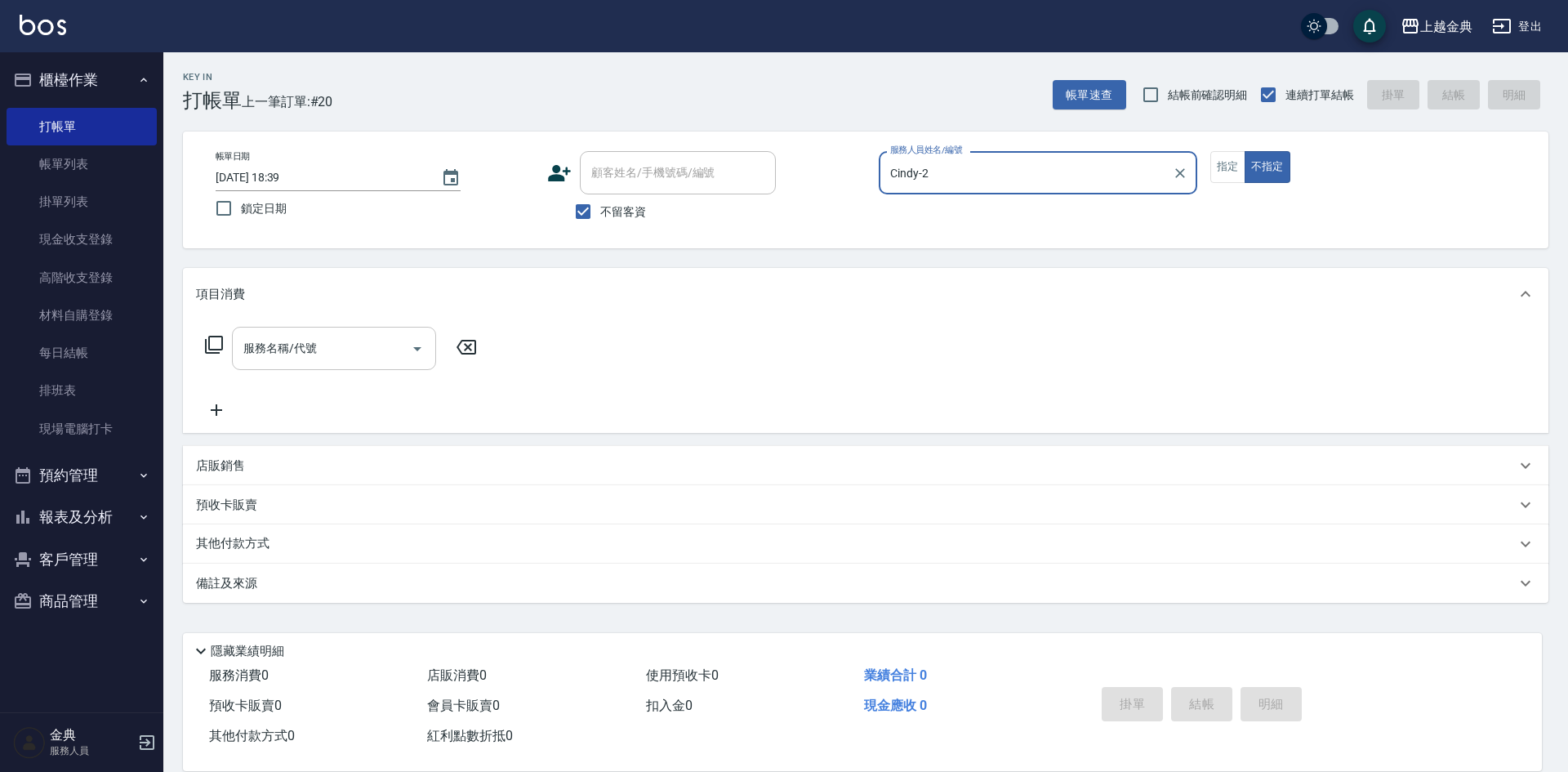
click at [319, 334] on input "服務名稱/代號" at bounding box center [322, 348] width 165 height 28
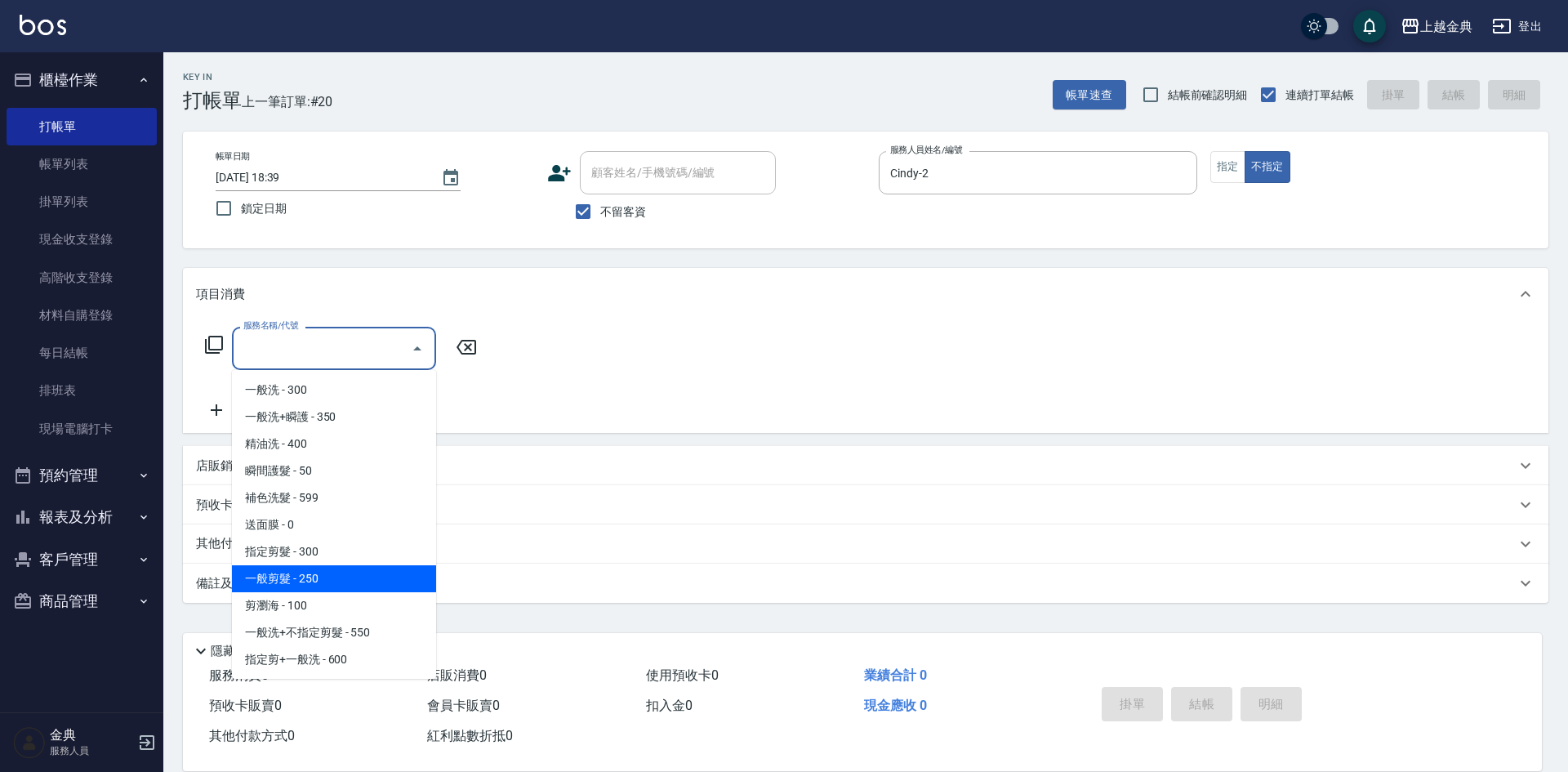
click at [347, 585] on span "一般剪髮 - 250" at bounding box center [334, 579] width 204 height 27
type input "一般剪髮(200)"
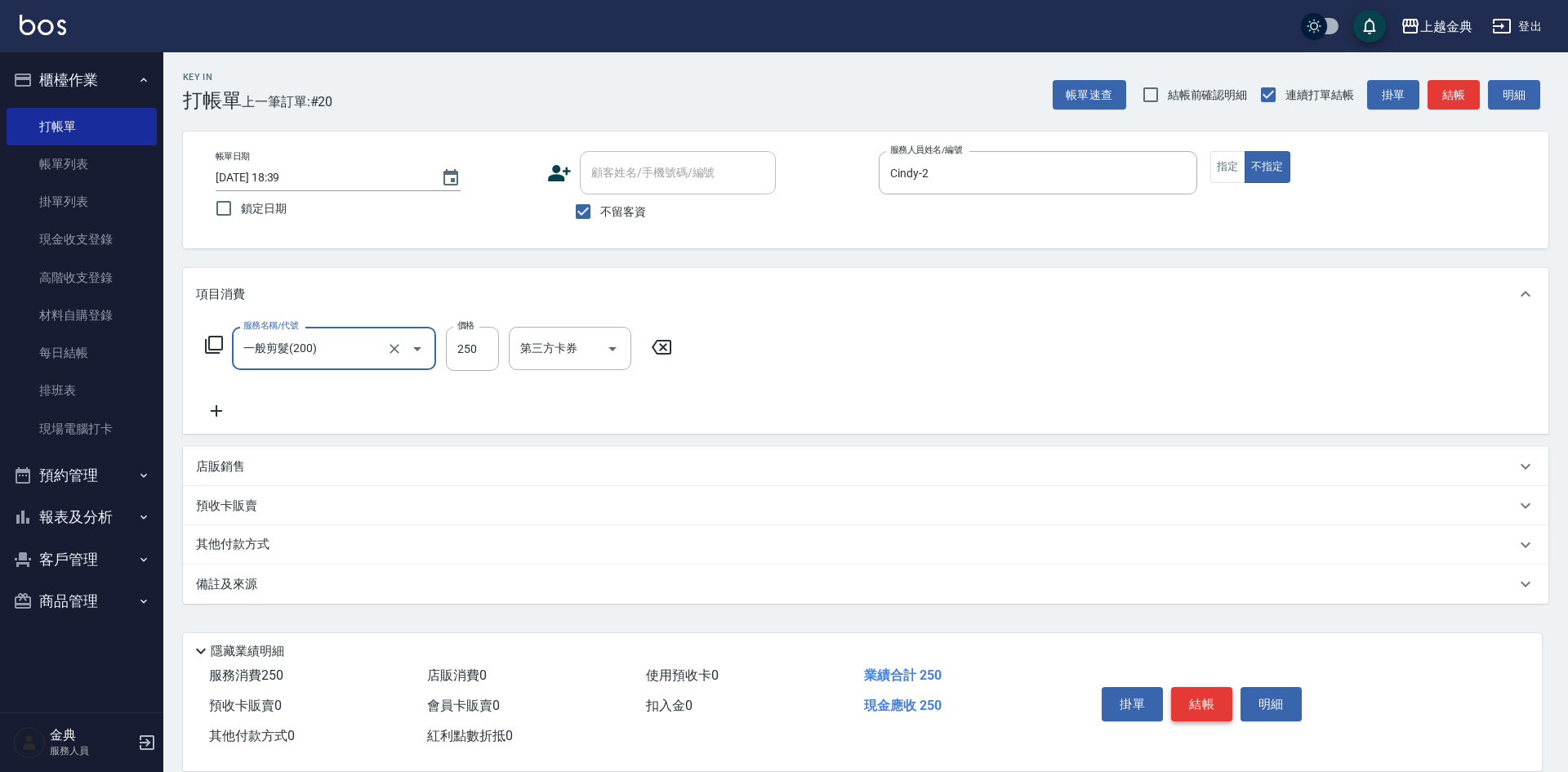
click at [1201, 689] on button "結帳" at bounding box center [1202, 704] width 61 height 34
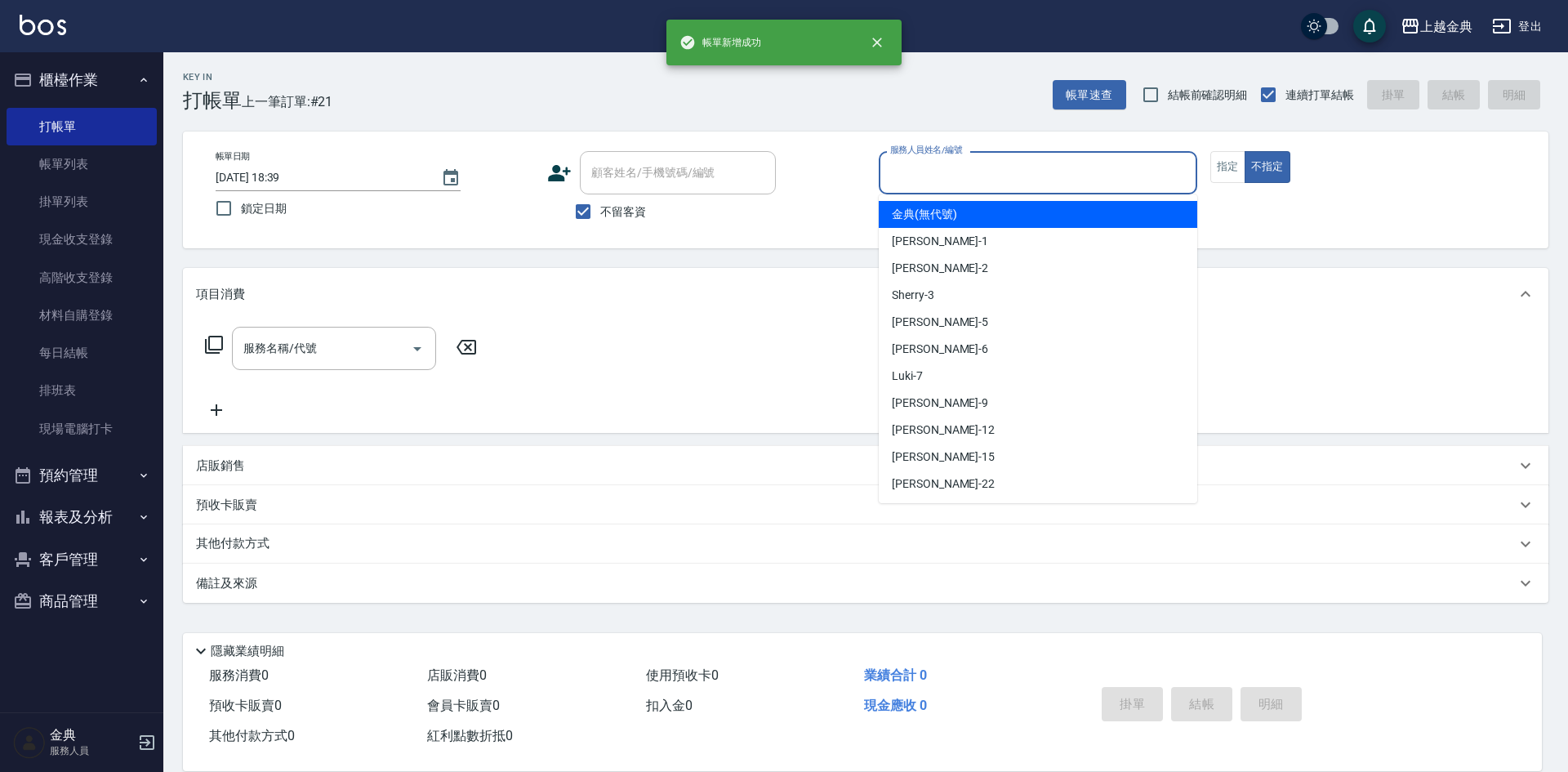
click at [946, 166] on input "服務人員姓名/編號" at bounding box center [1038, 172] width 304 height 28
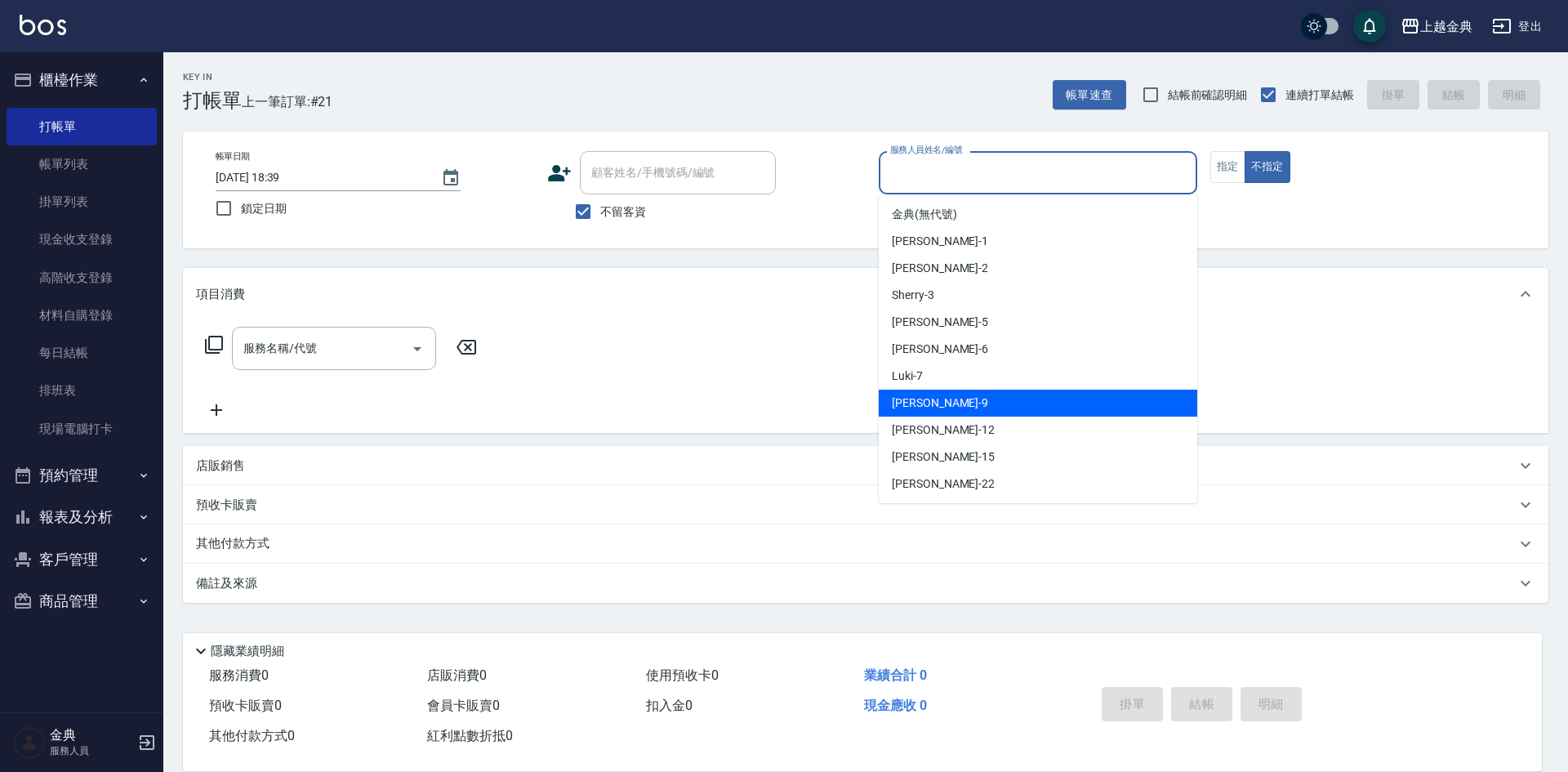
click at [941, 398] on div "[PERSON_NAME] -9" at bounding box center [1038, 404] width 319 height 27
type input "[PERSON_NAME]-9"
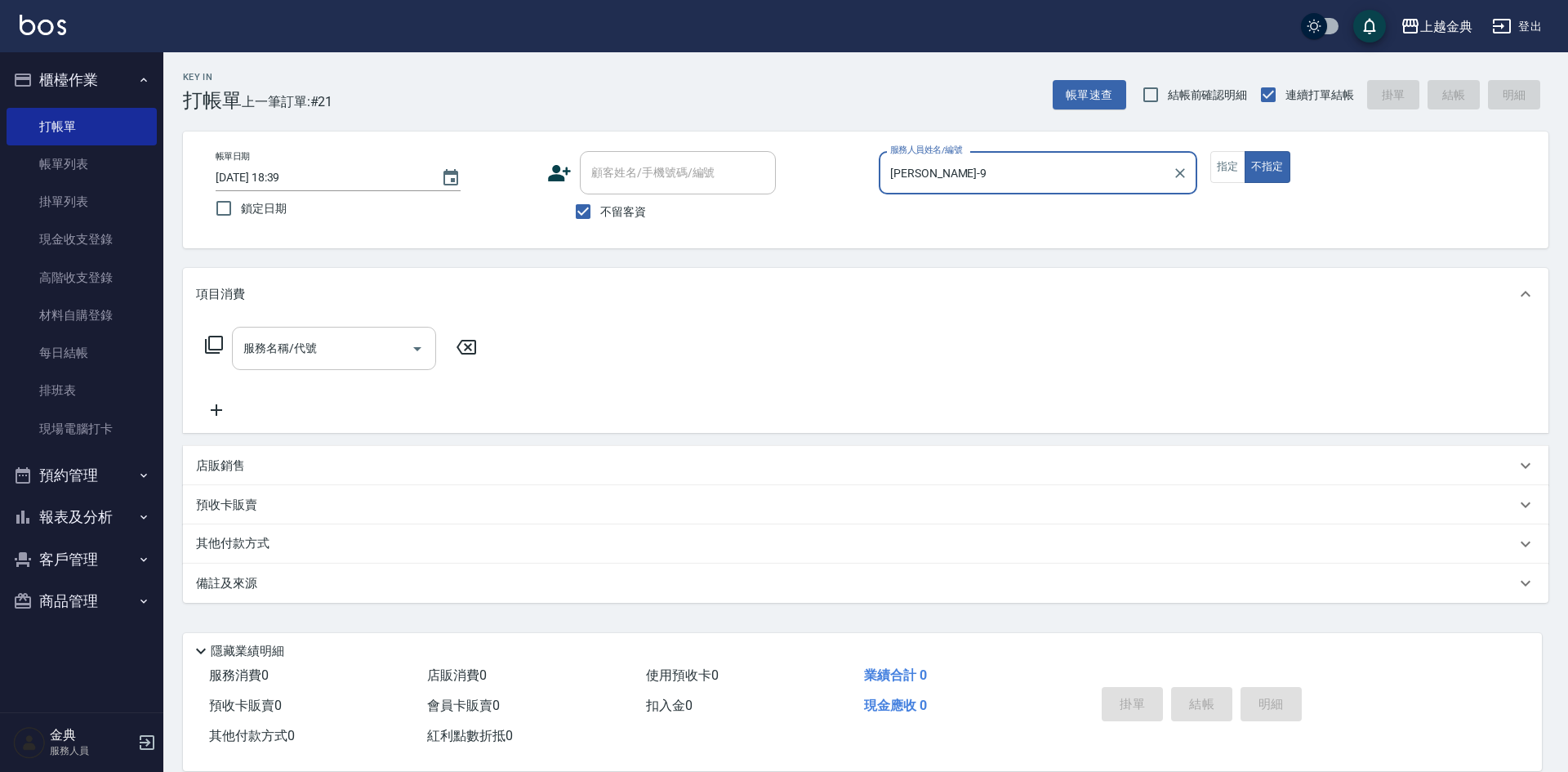
click at [301, 359] on input "服務名稱/代號" at bounding box center [322, 348] width 165 height 28
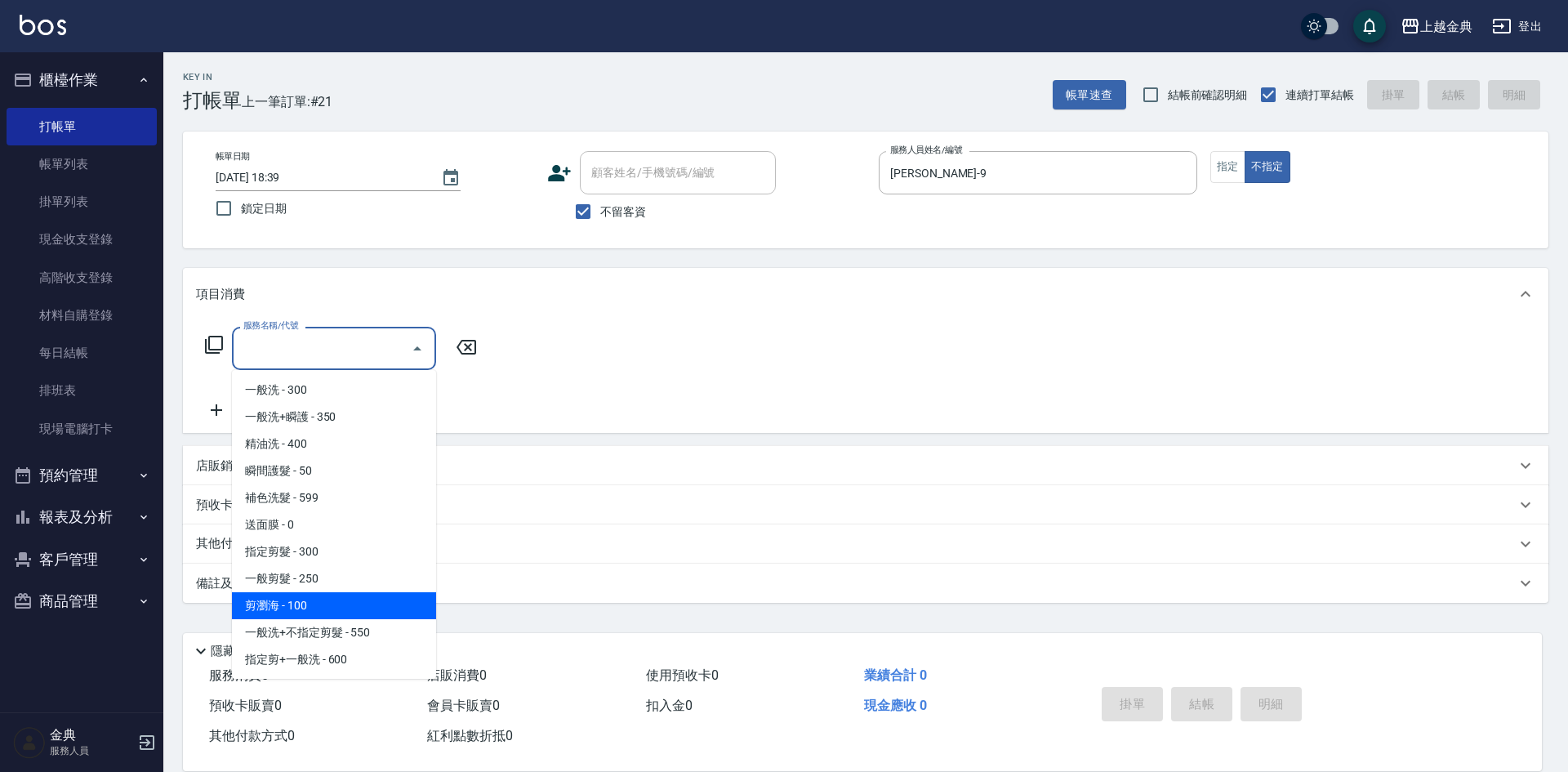
click at [330, 606] on span "剪瀏海 - 100" at bounding box center [334, 606] width 204 height 27
type input "剪瀏海(202)"
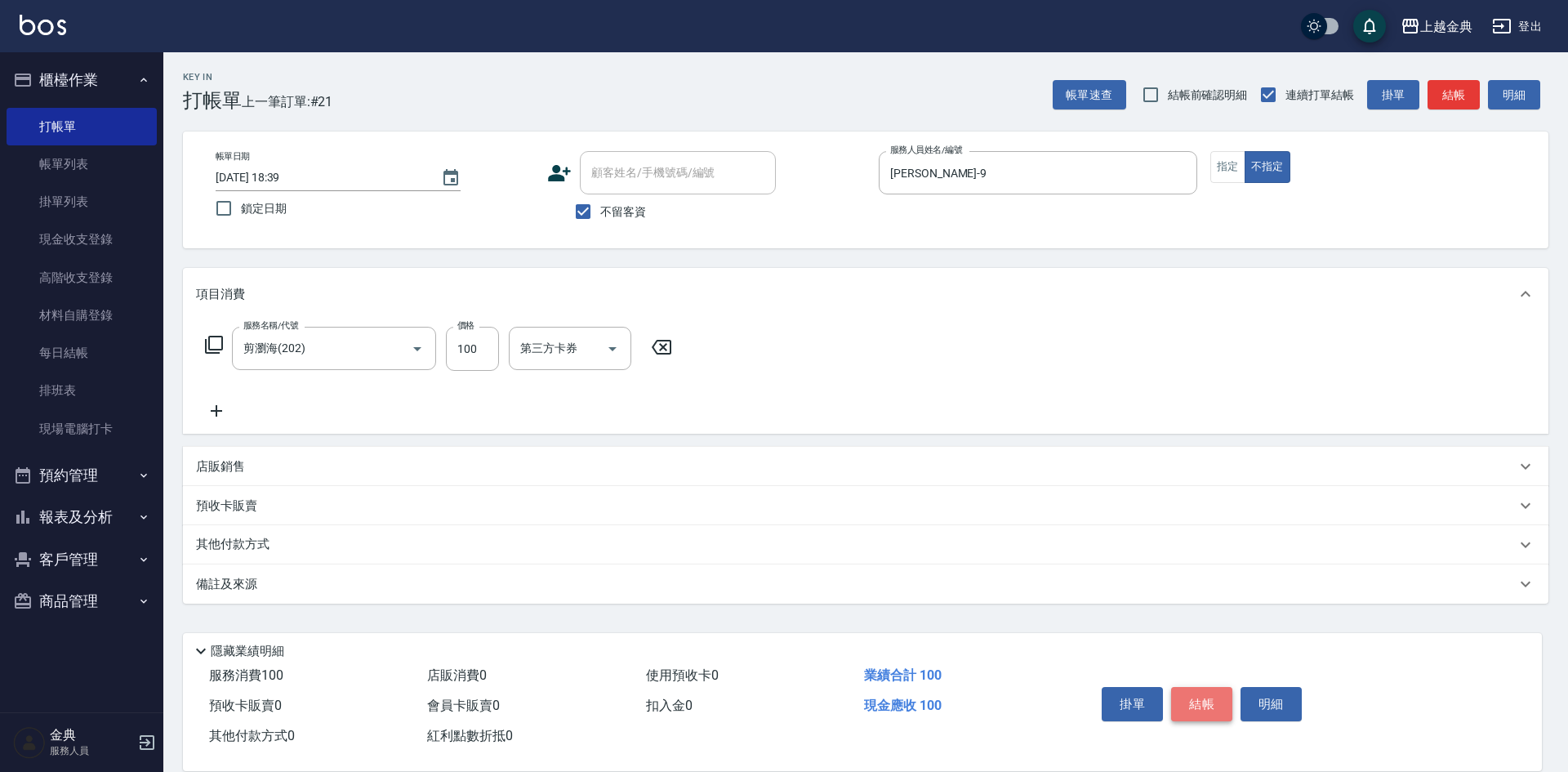
click at [1218, 687] on button "結帳" at bounding box center [1202, 704] width 61 height 34
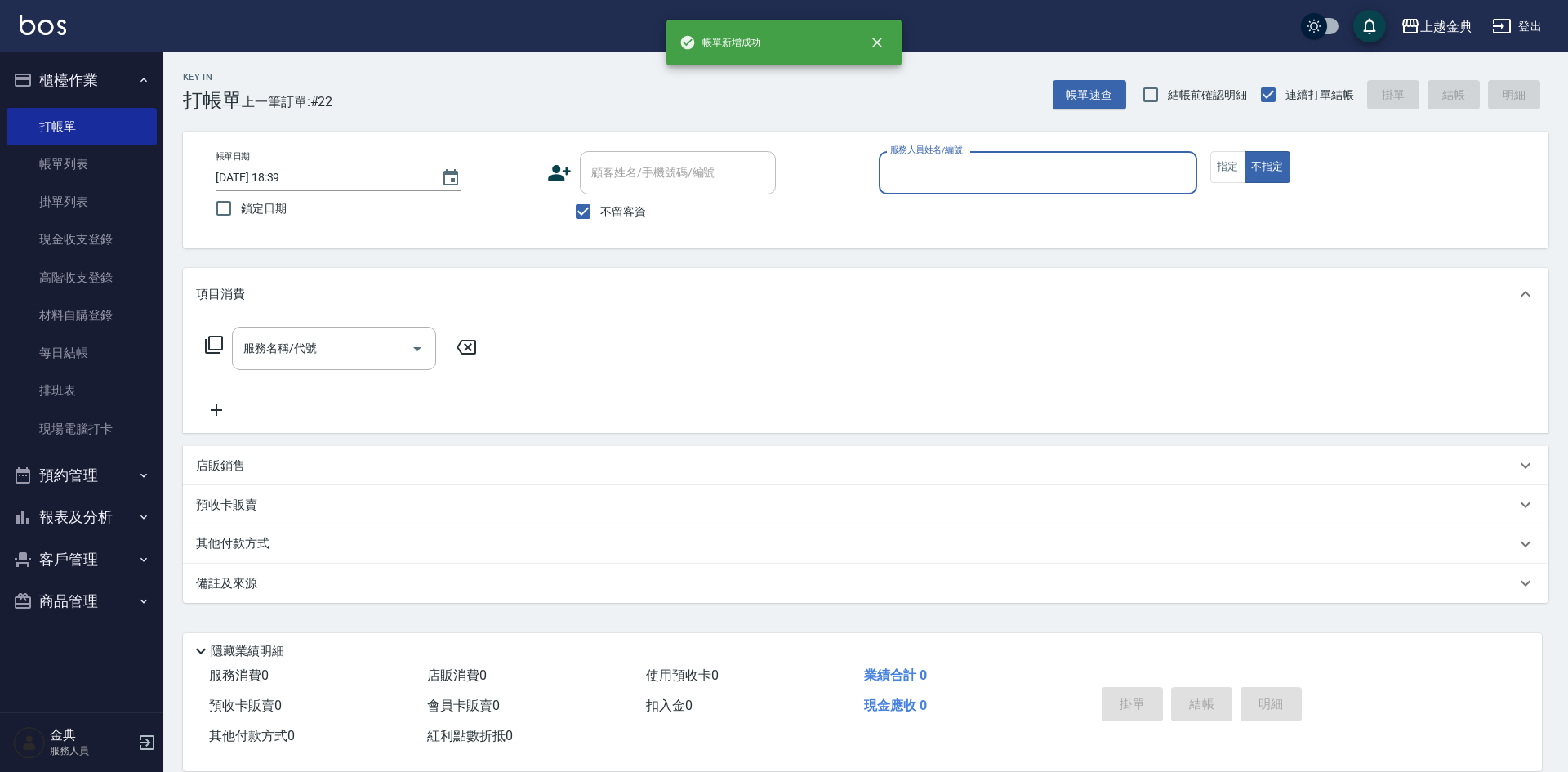
click at [931, 195] on p at bounding box center [1038, 203] width 319 height 18
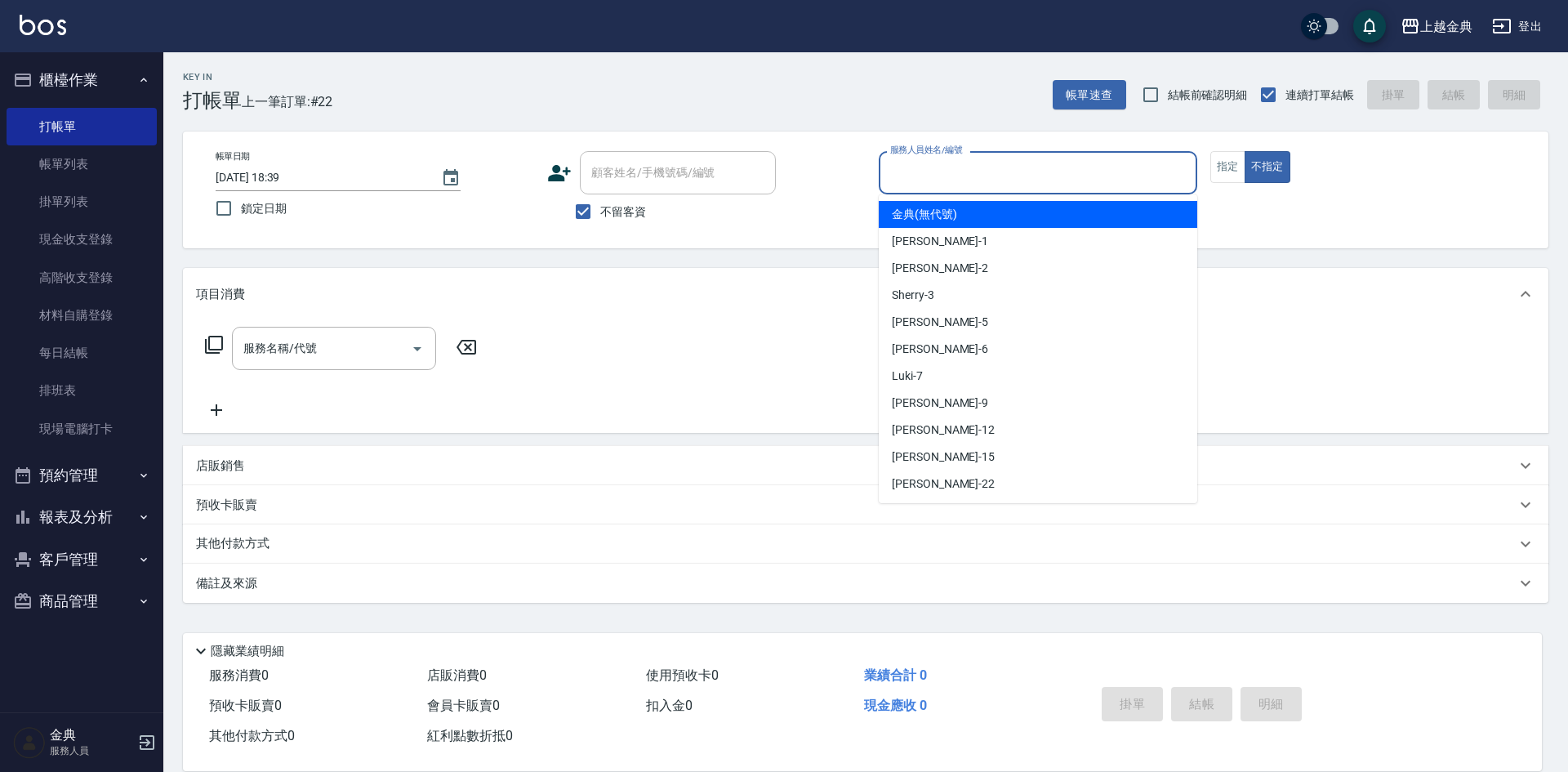
click at [940, 185] on input "服務人員姓名/編號" at bounding box center [1038, 172] width 304 height 28
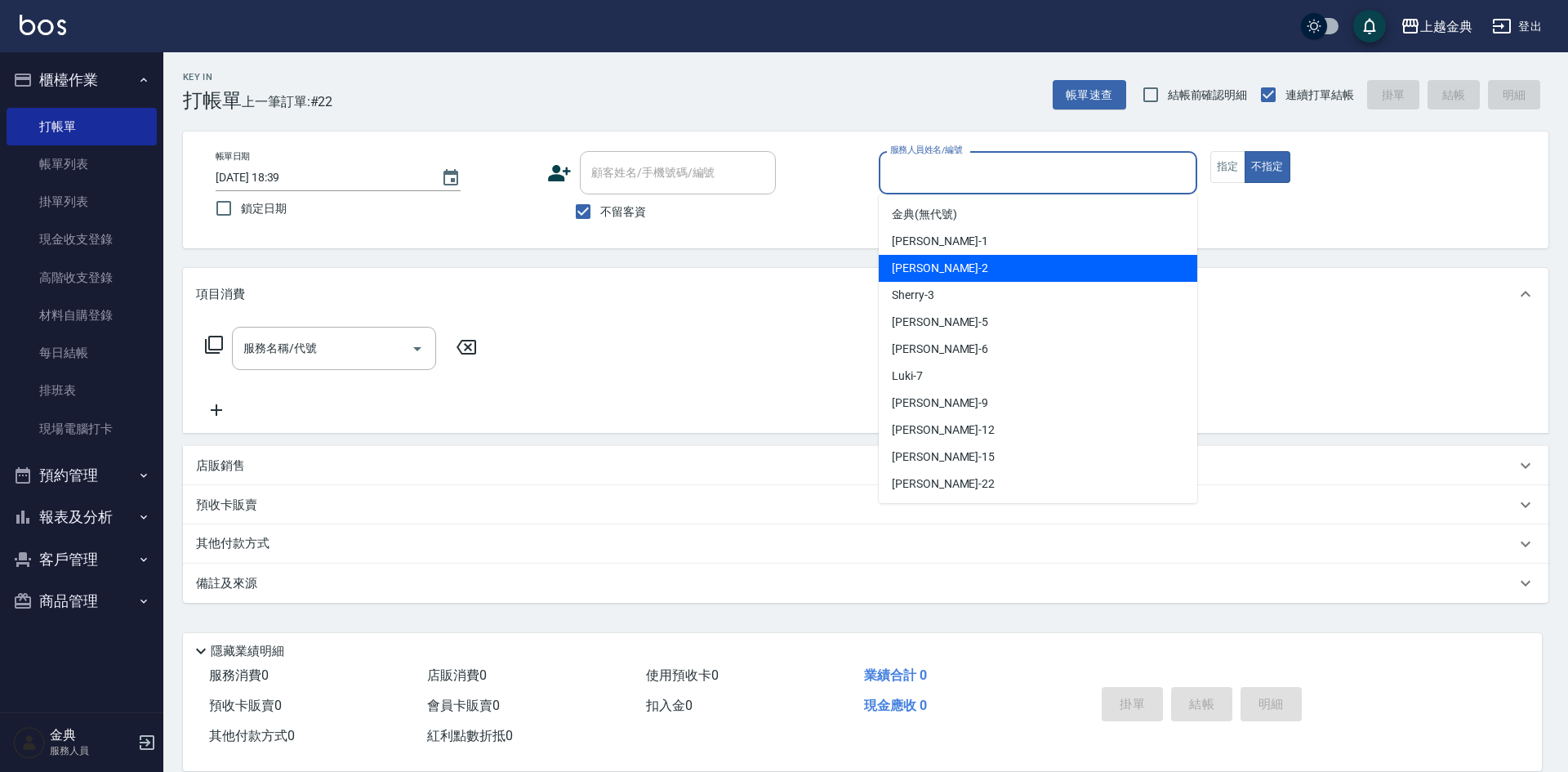
click at [943, 275] on div "Cindy -2" at bounding box center [1038, 268] width 319 height 27
type input "Cindy-2"
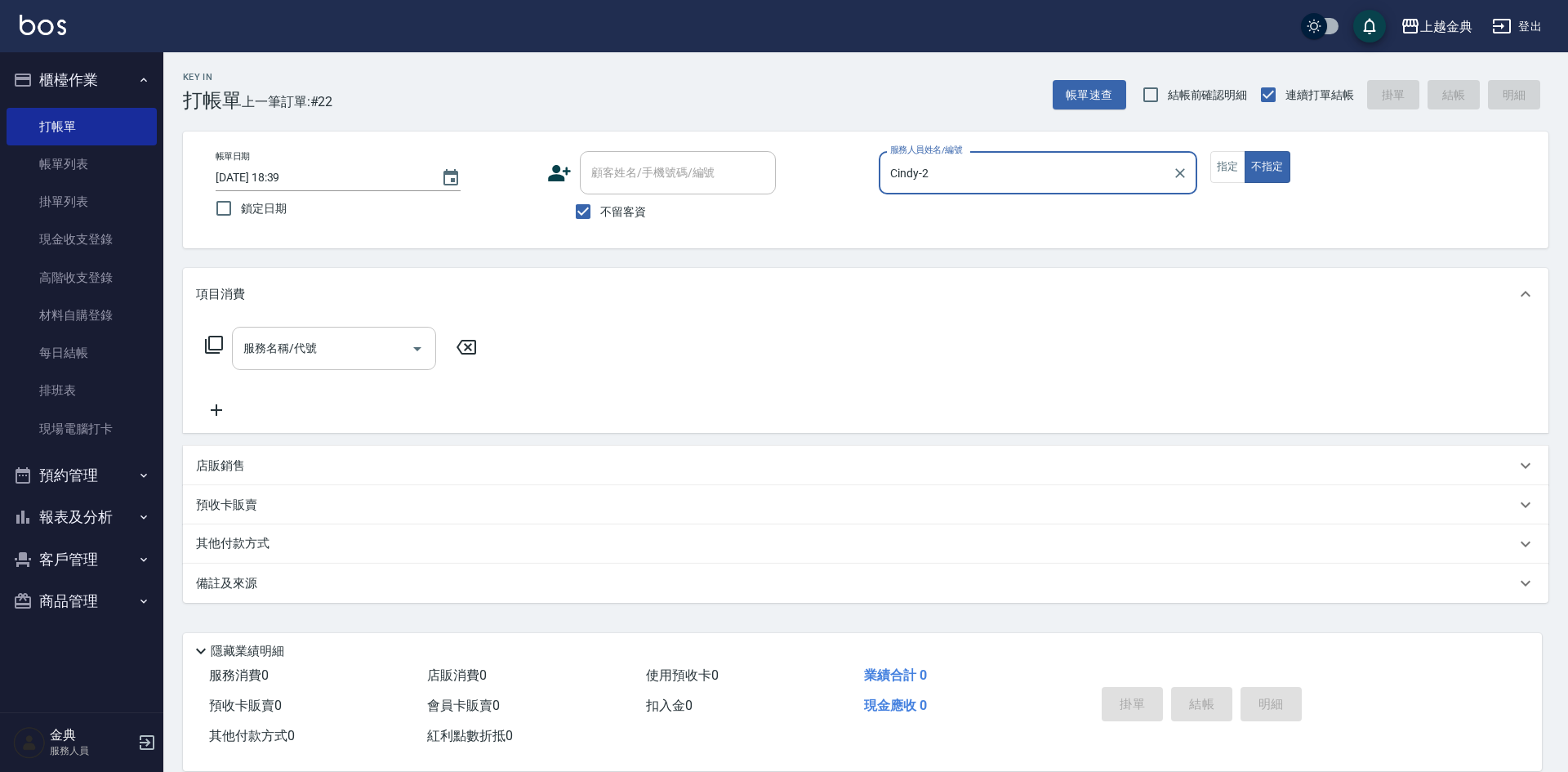
click at [284, 354] on input "服務名稱/代號" at bounding box center [322, 348] width 165 height 28
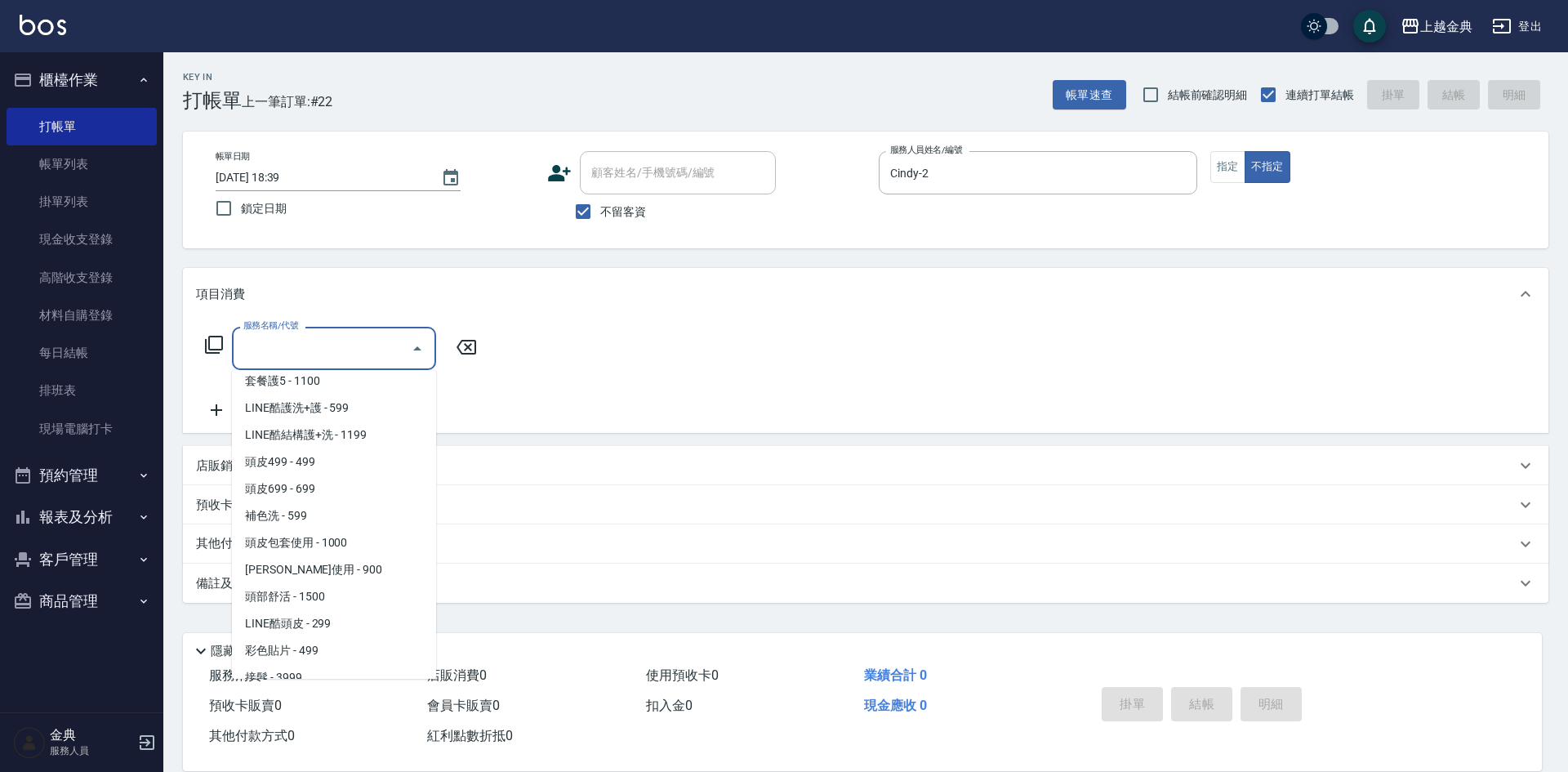
scroll to position [1143, 0]
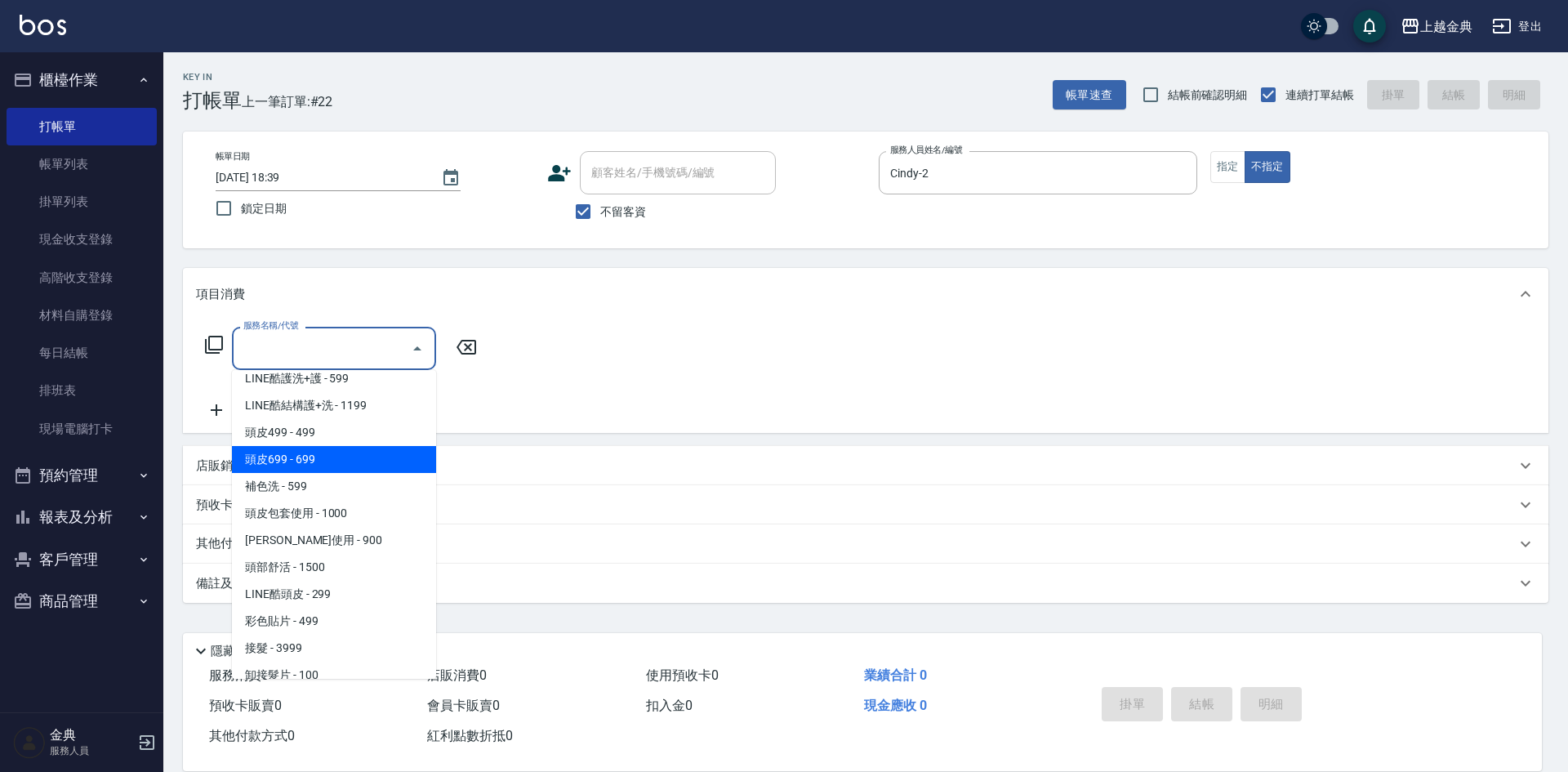
click at [320, 440] on span "頭皮499 - 499" at bounding box center [334, 433] width 204 height 27
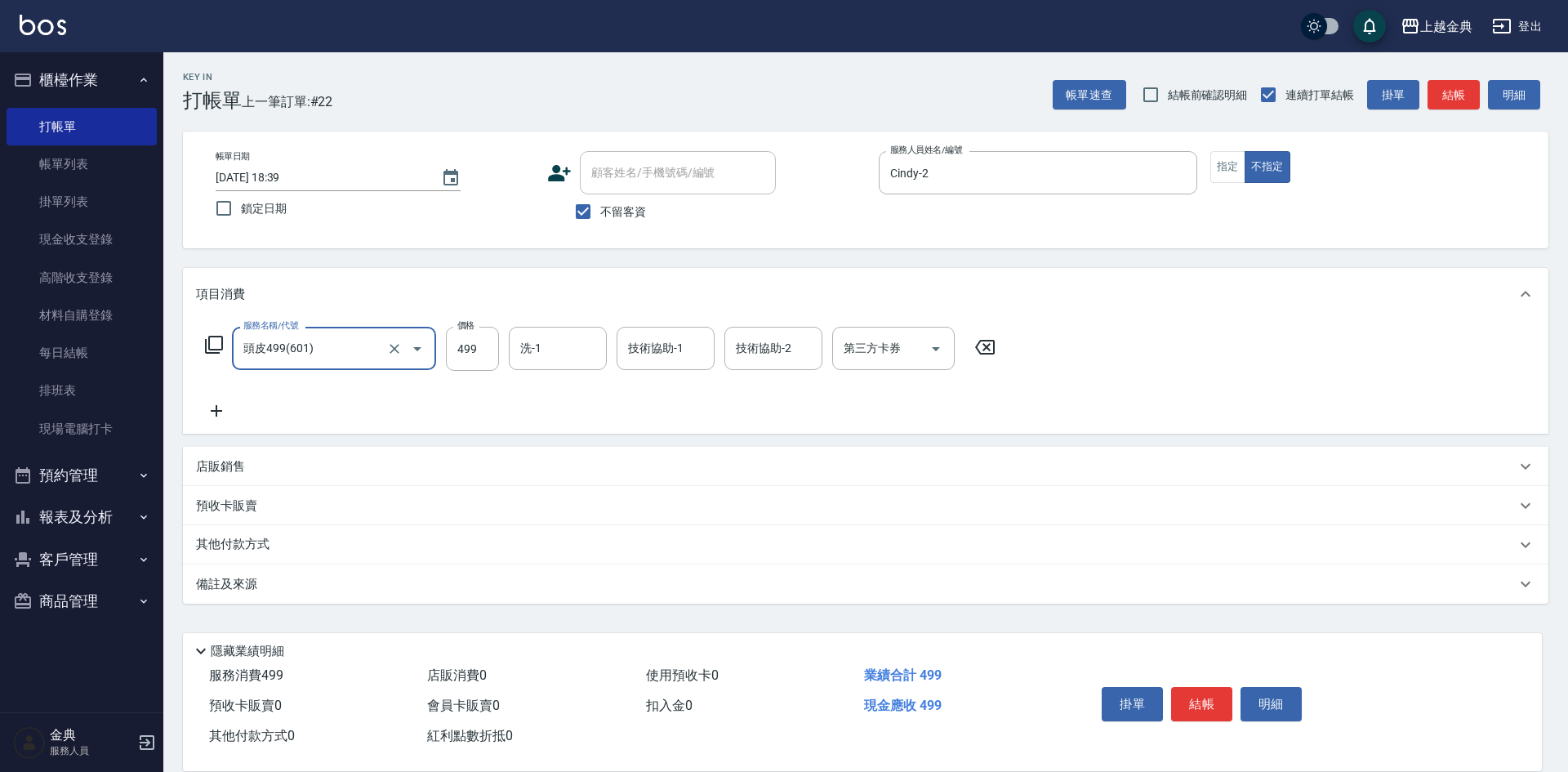
click at [339, 355] on input "頭皮499(601)" at bounding box center [311, 348] width 144 height 28
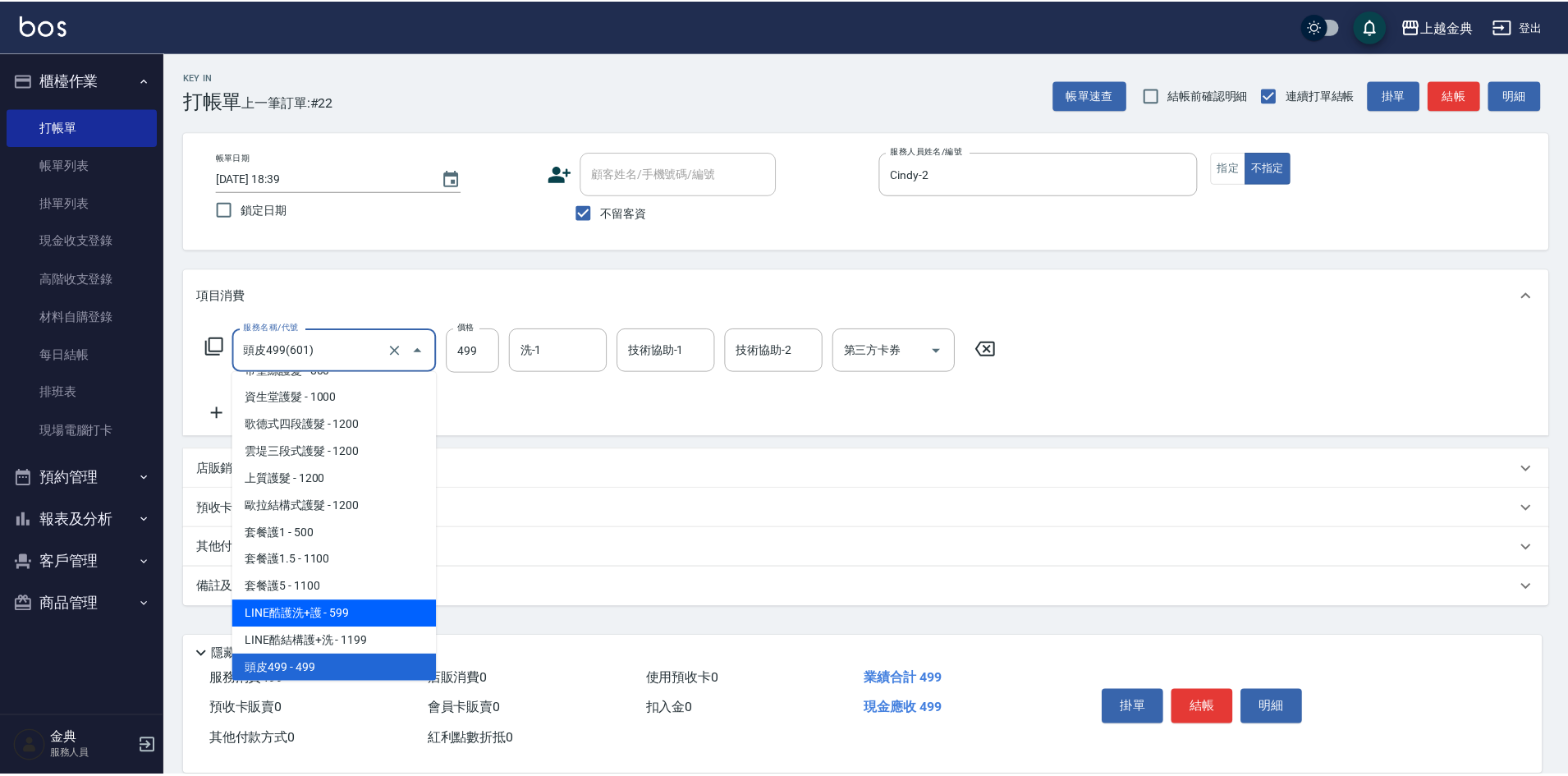
scroll to position [998, 0]
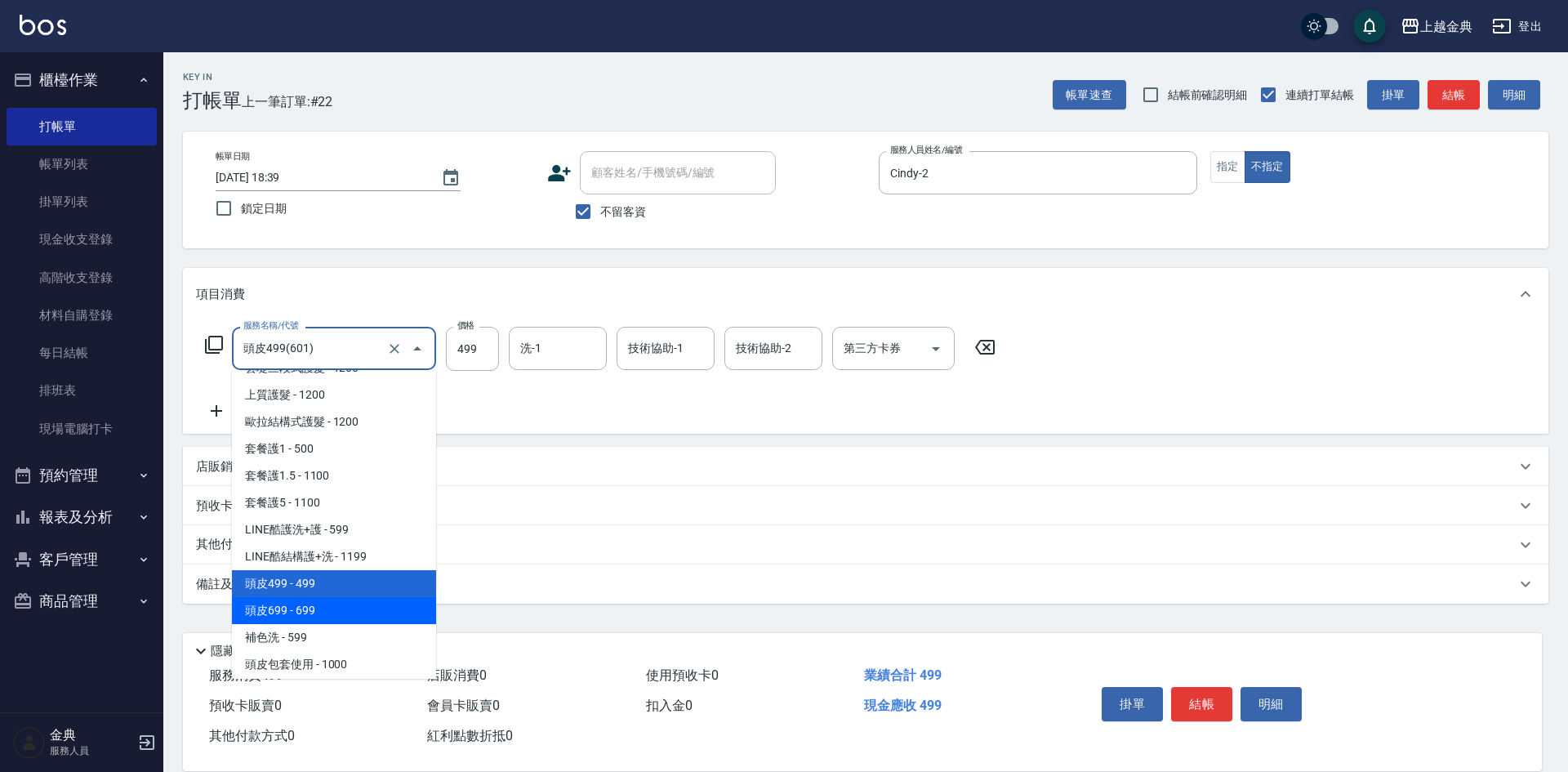
click at [338, 610] on span "頭皮699 - 699" at bounding box center [334, 611] width 204 height 27
type input "頭皮699(602)"
type input "699"
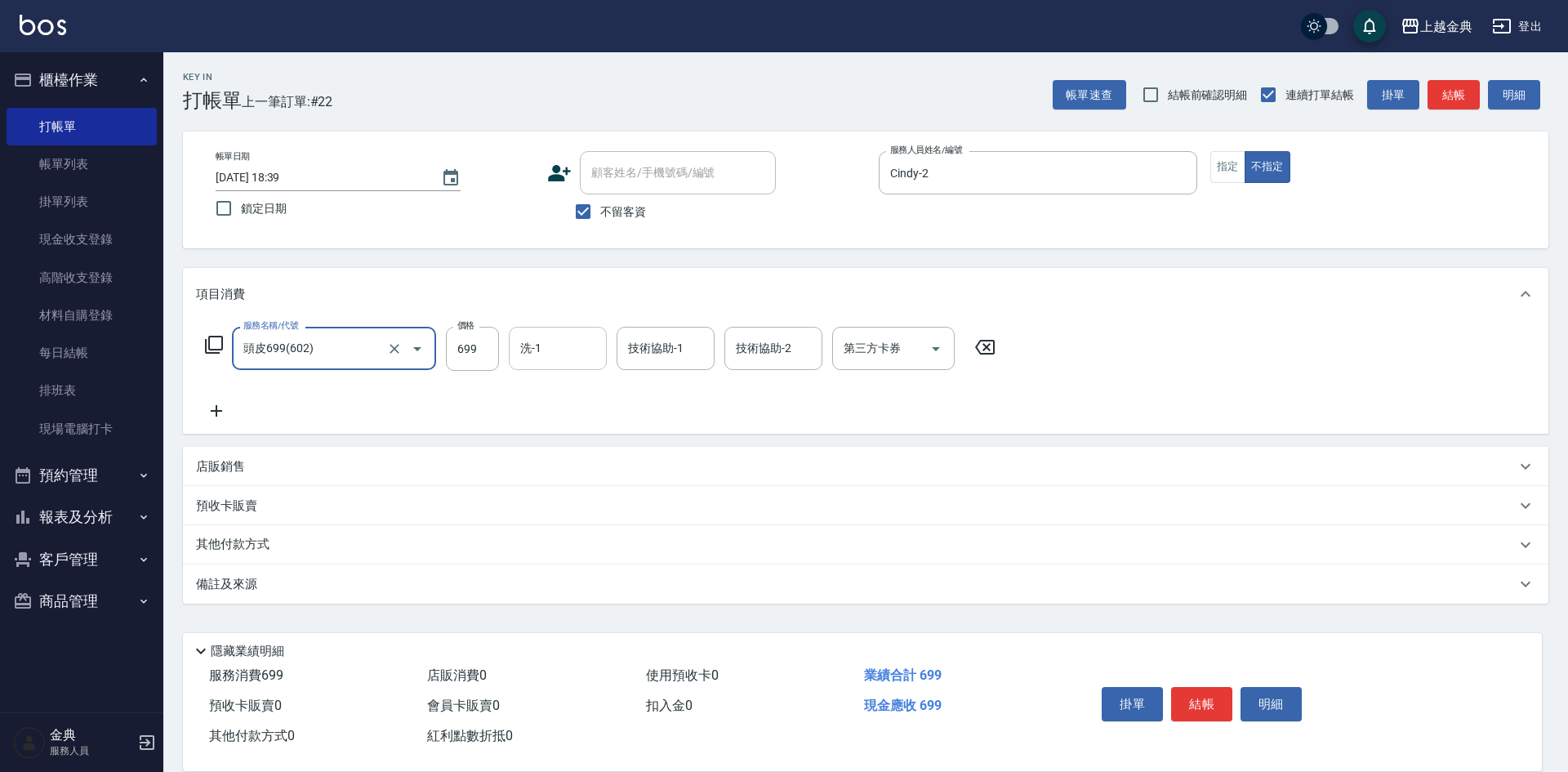
click at [535, 342] on div "洗-1 洗-1" at bounding box center [557, 348] width 98 height 44
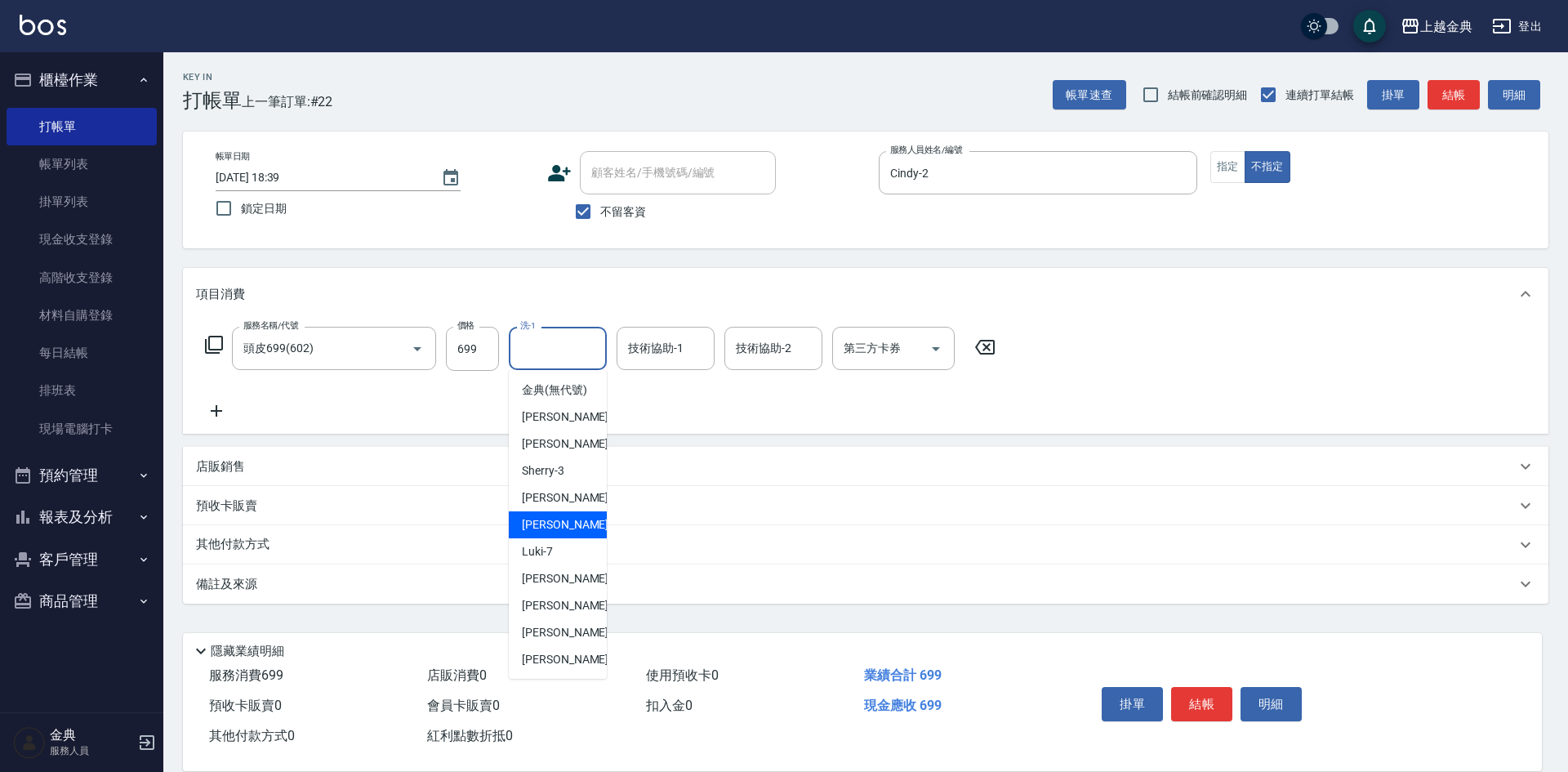
click at [572, 539] on div "[PERSON_NAME] -6" at bounding box center [557, 525] width 98 height 27
type input "[PERSON_NAME]-6"
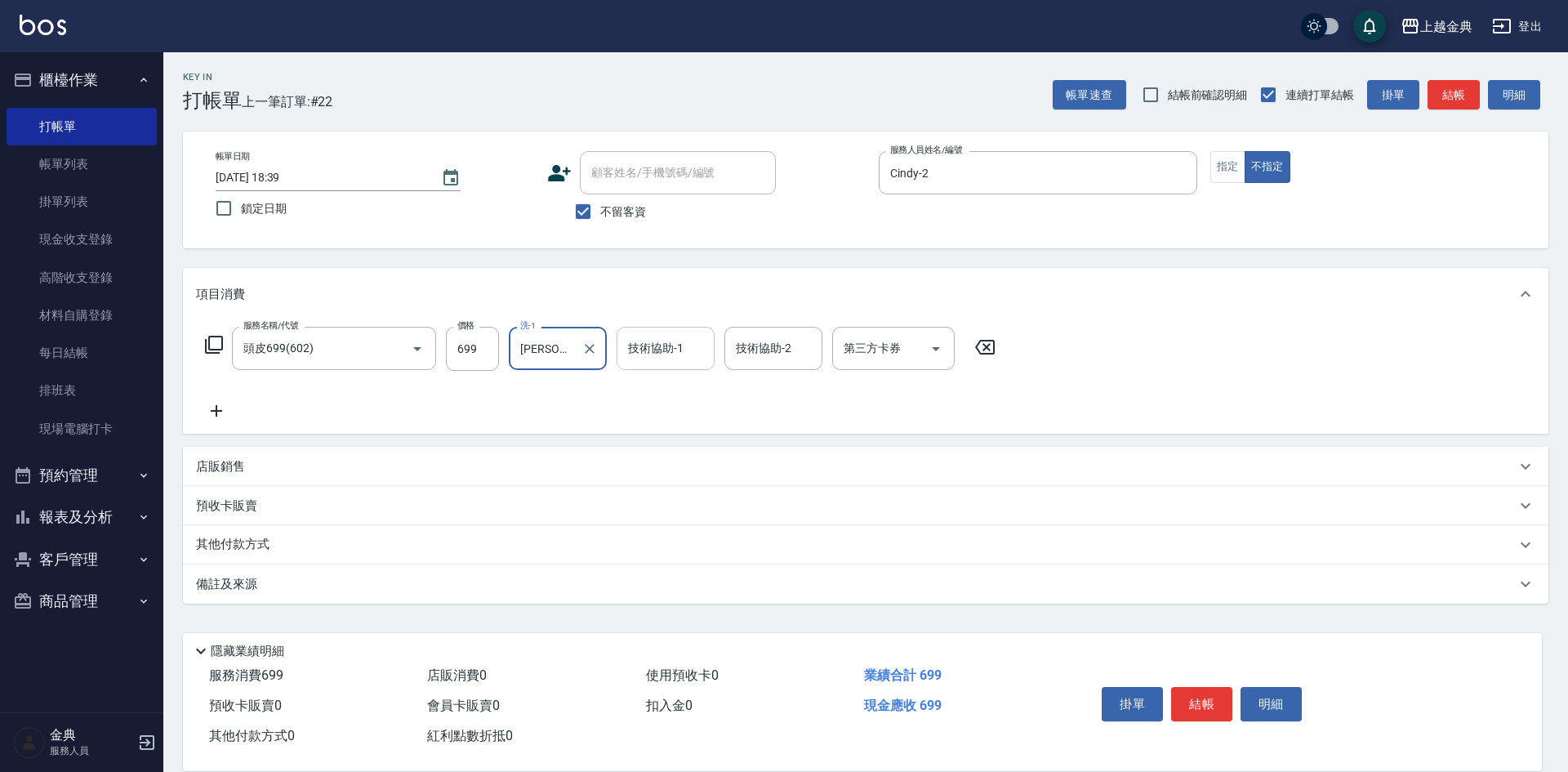
click at [663, 330] on div "技術協助-1" at bounding box center [665, 348] width 98 height 44
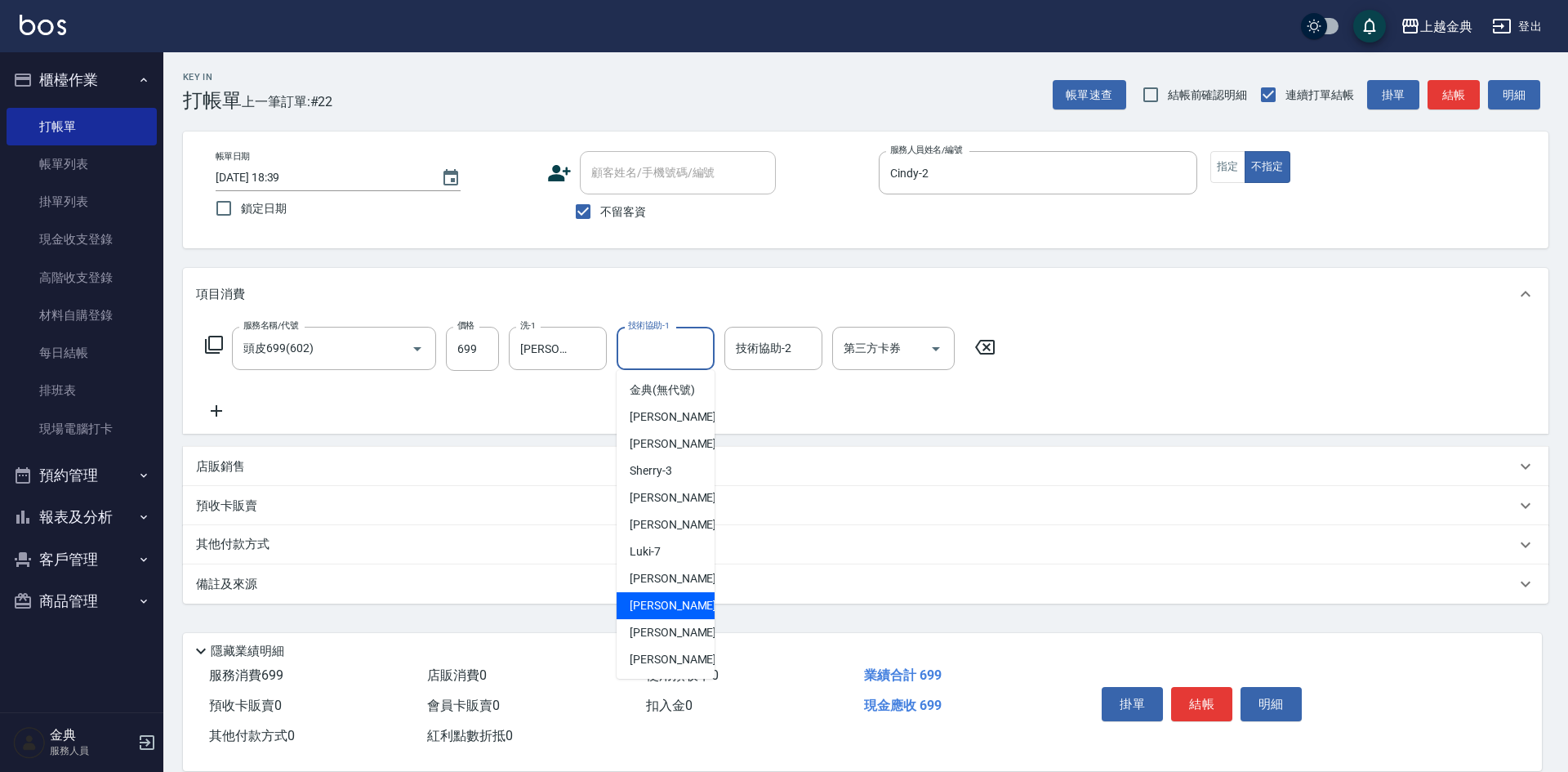
click at [665, 614] on span "[PERSON_NAME]-12" at bounding box center [681, 606] width 103 height 18
type input "[PERSON_NAME]-12"
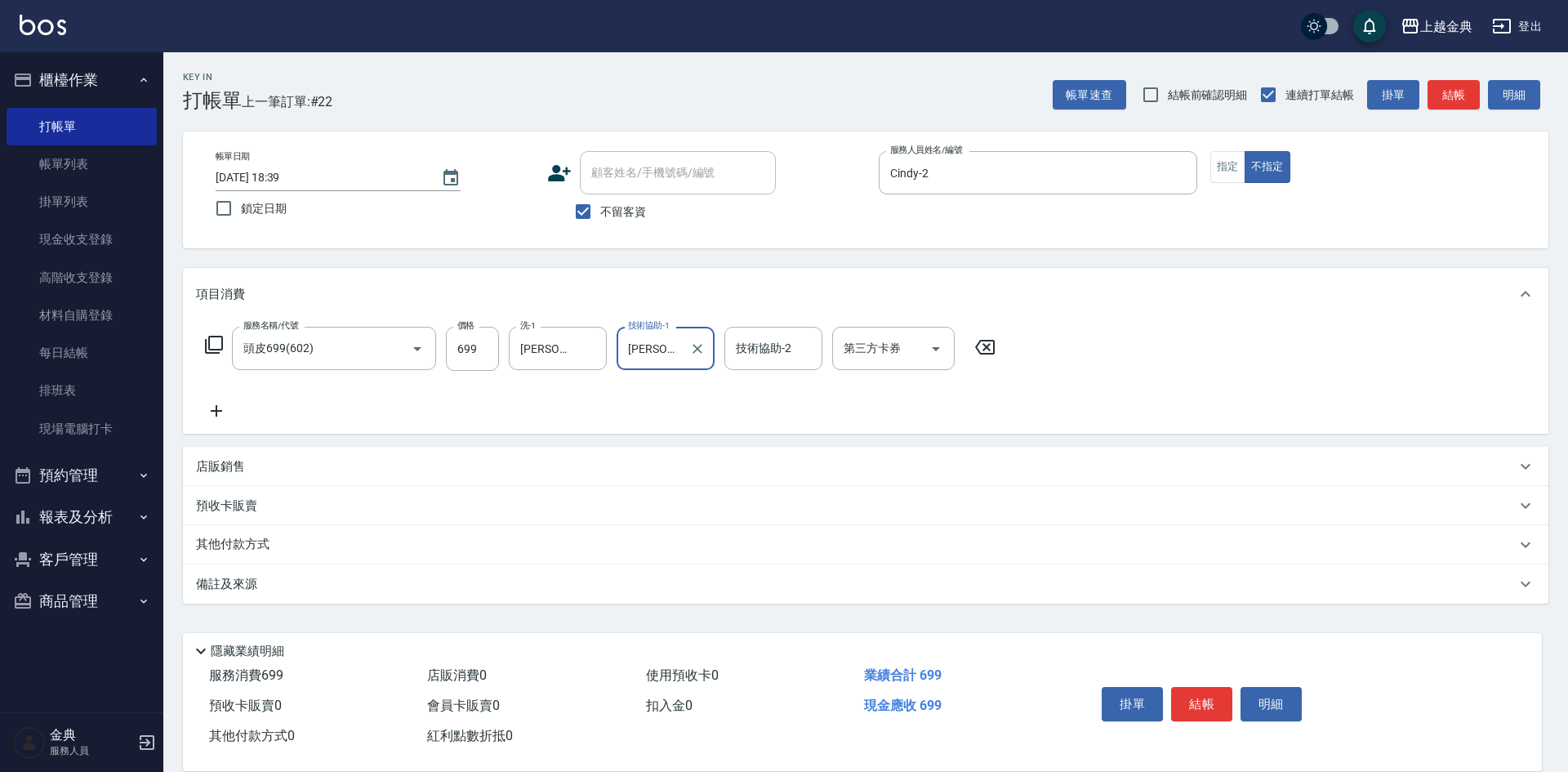
click at [223, 417] on icon at bounding box center [217, 411] width 41 height 19
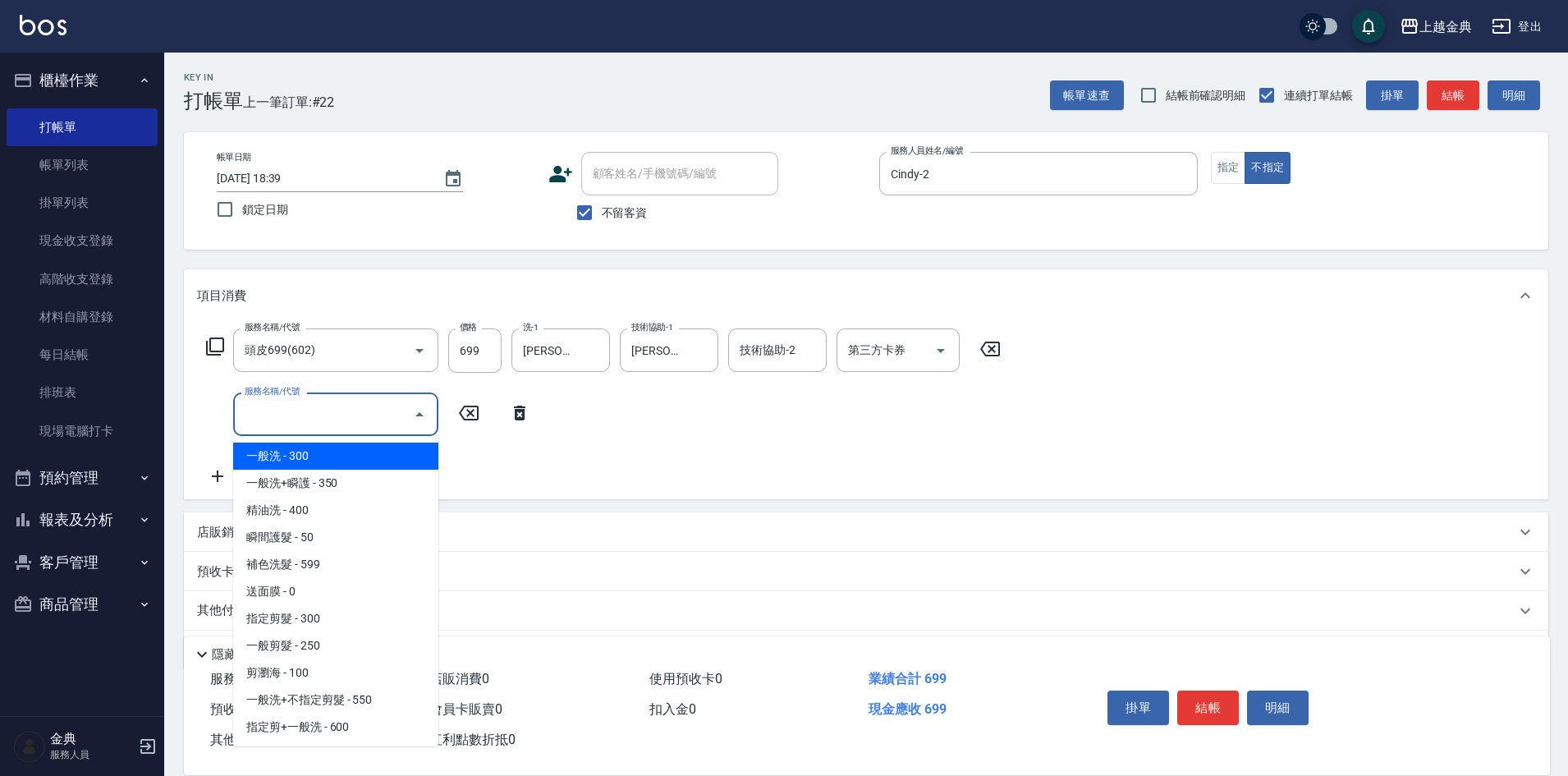
click at [276, 417] on input "服務名稱/代號" at bounding box center [323, 413] width 166 height 28
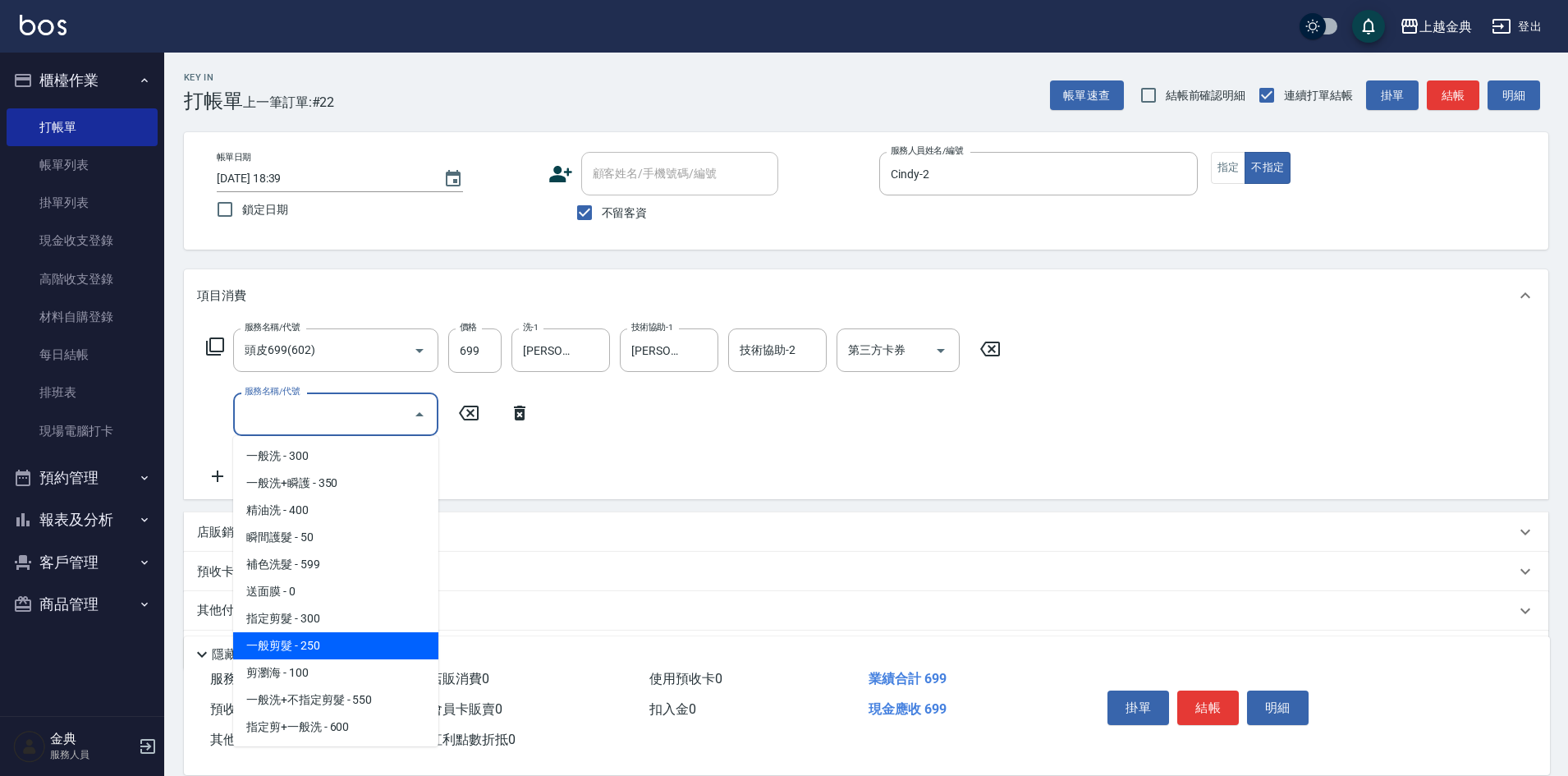
click at [363, 641] on span "一般剪髮 - 250" at bounding box center [336, 646] width 205 height 27
type input "一般剪髮(200)"
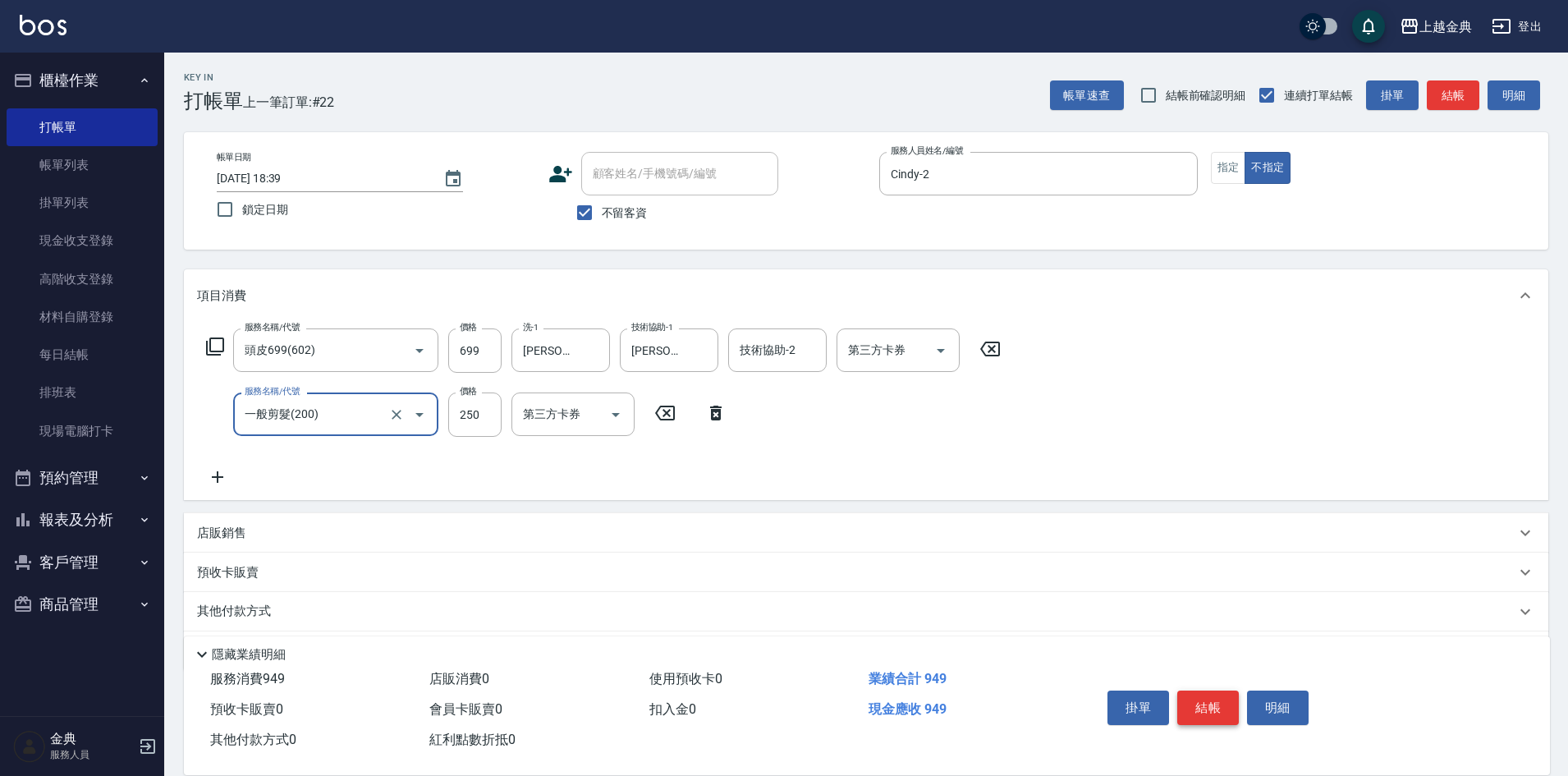
click at [1214, 711] on button "結帳" at bounding box center [1208, 708] width 62 height 34
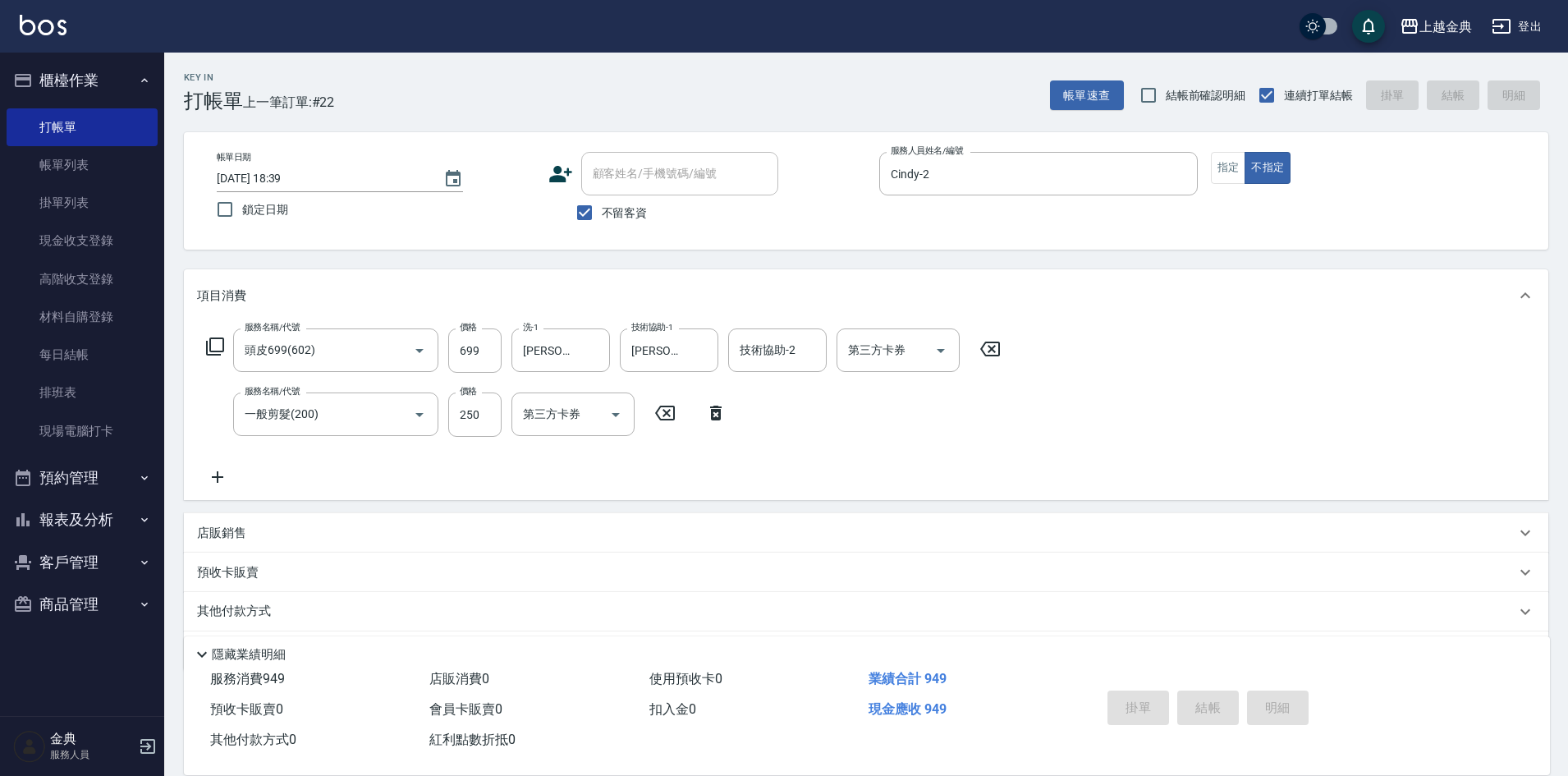
type input "[DATE] 18:40"
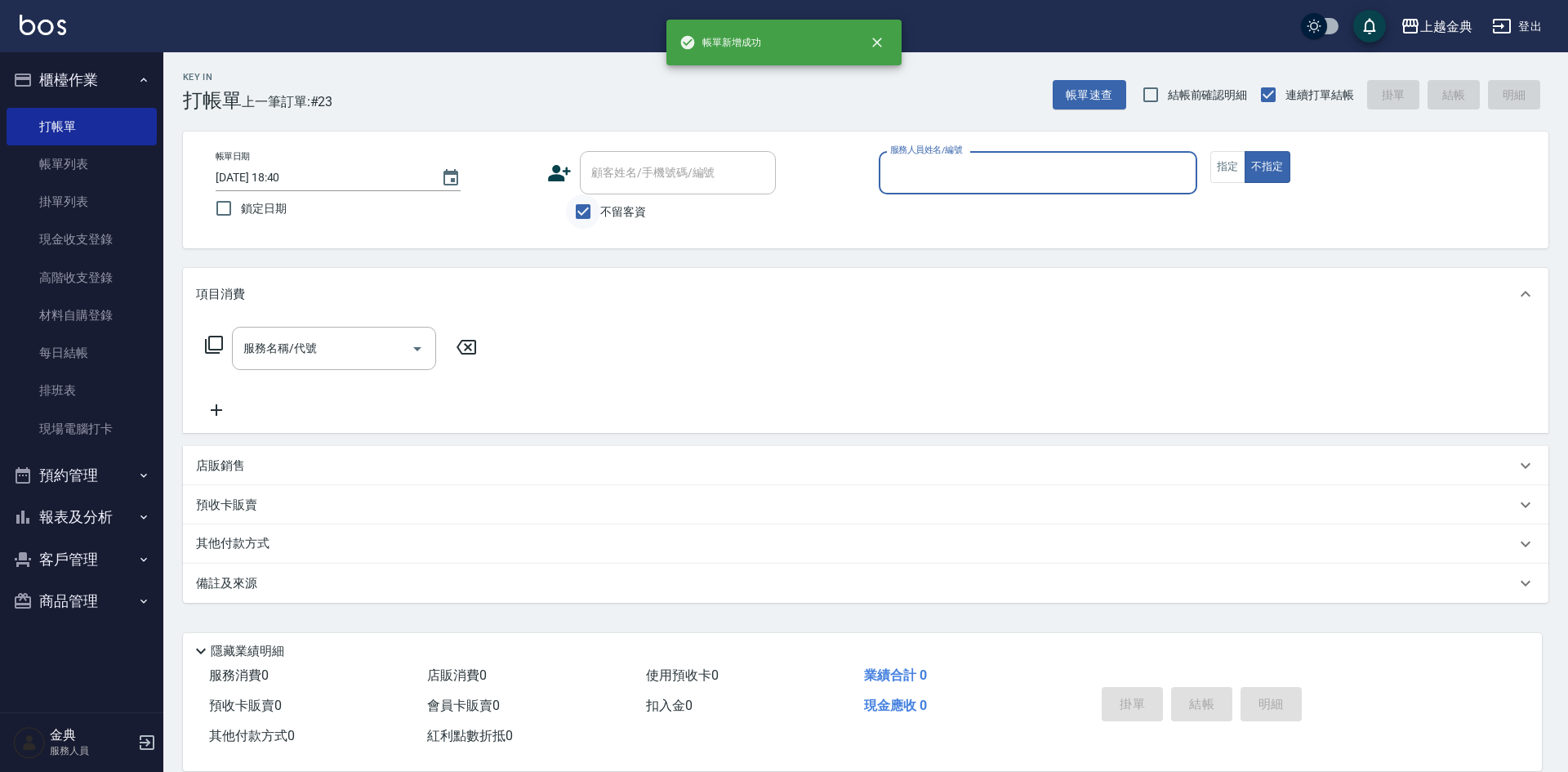
click at [595, 207] on input "不留客資" at bounding box center [582, 211] width 34 height 34
checkbox input "false"
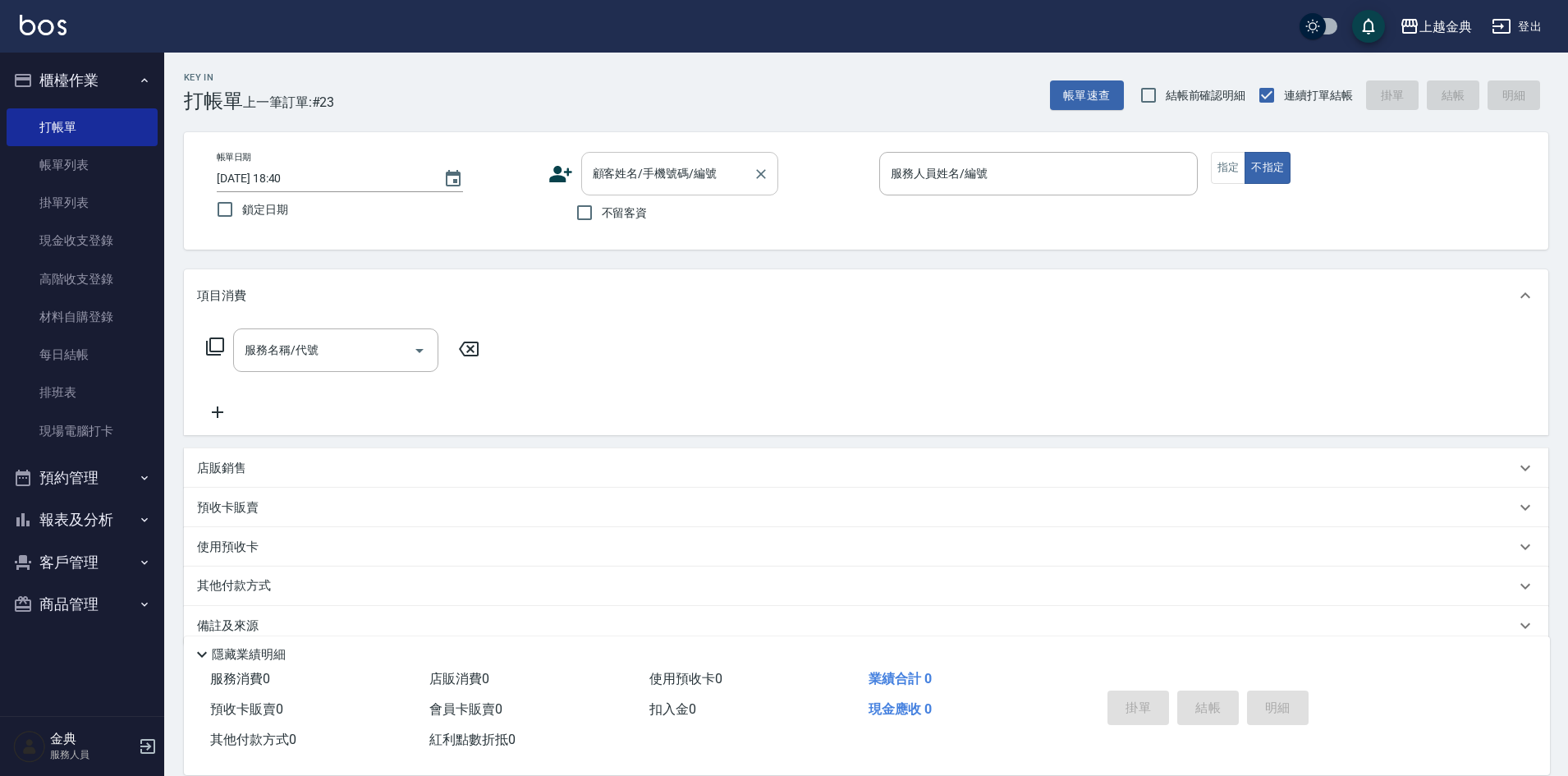
click at [624, 188] on input "顧客姓名/手機號碼/編號" at bounding box center [666, 173] width 157 height 28
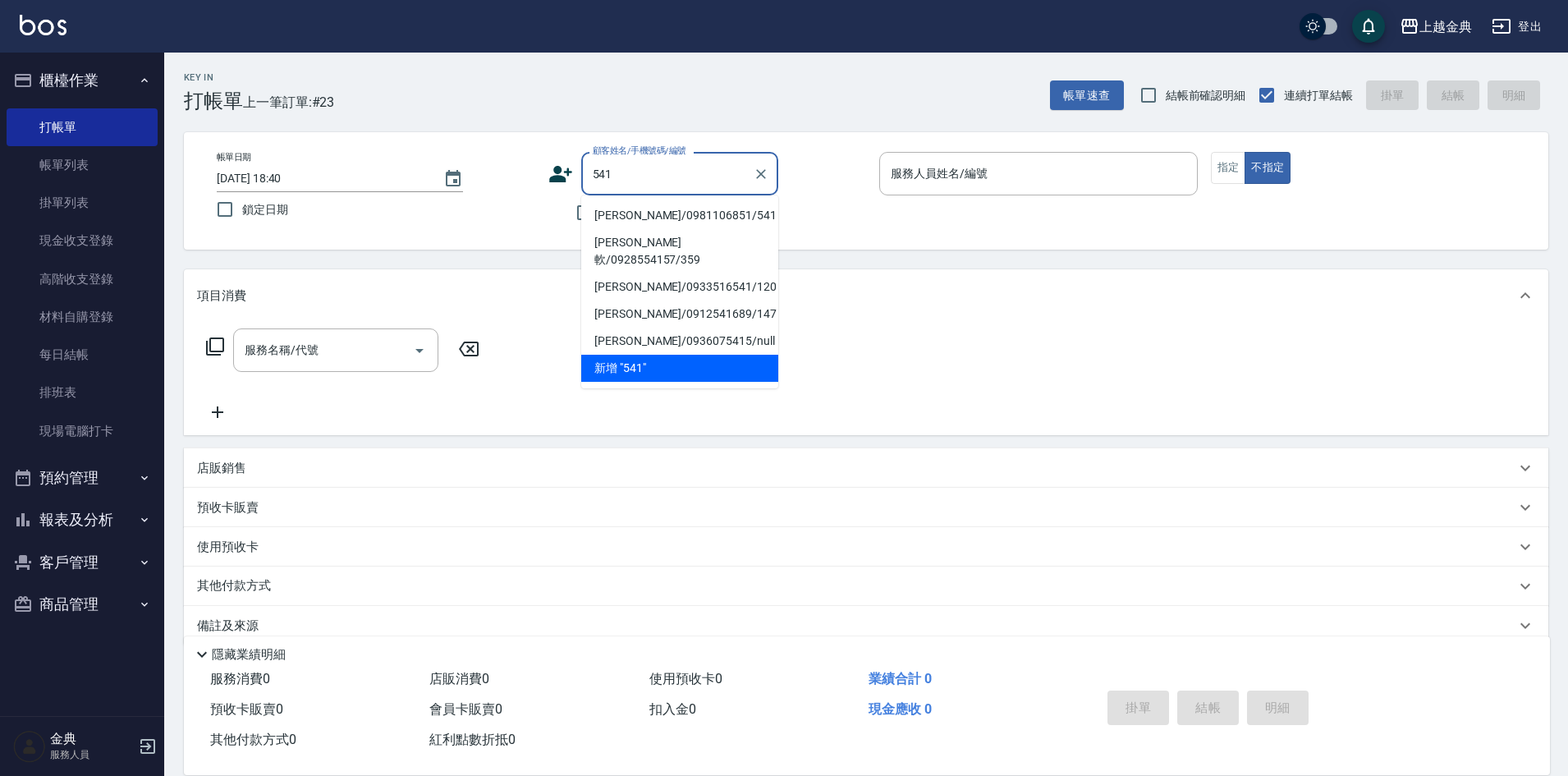
click at [672, 209] on li "[PERSON_NAME]/0981106851/541" at bounding box center [680, 216] width 197 height 27
type input "[PERSON_NAME]/0981106851/541"
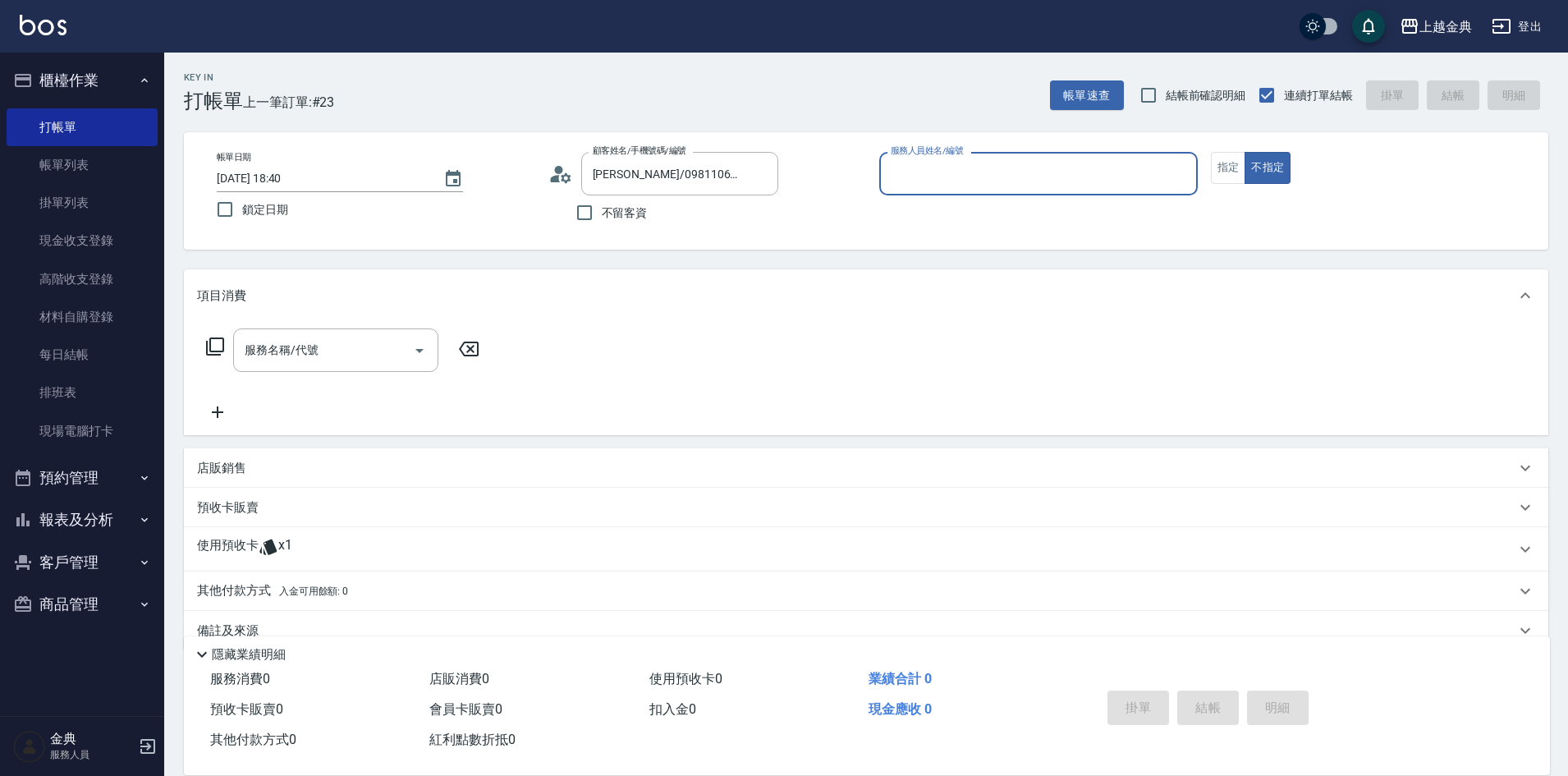
click at [932, 171] on input "服務人員姓名/編號" at bounding box center [1038, 173] width 304 height 28
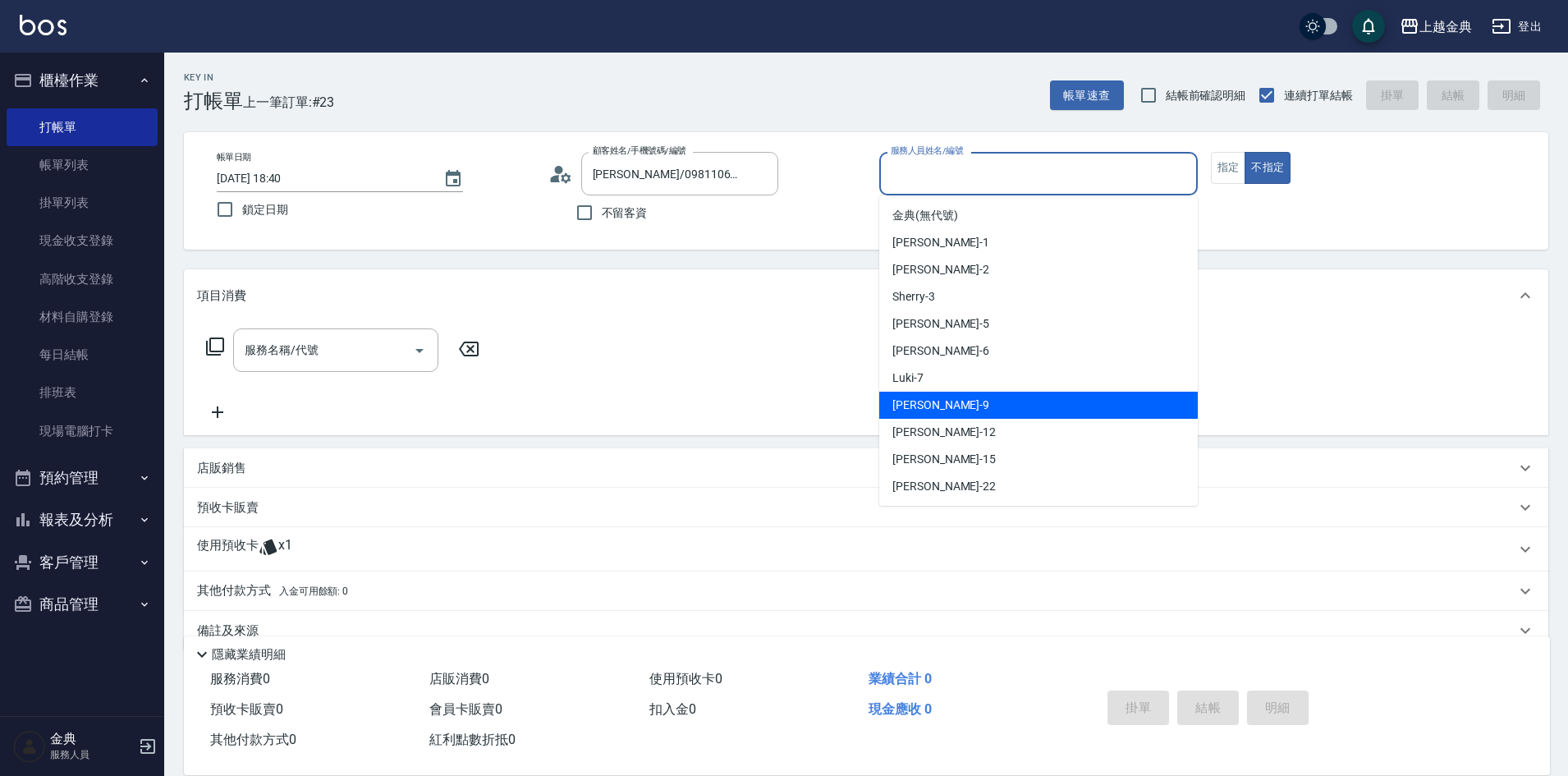
click at [974, 412] on div "[PERSON_NAME] -9" at bounding box center [1038, 406] width 318 height 27
type input "[PERSON_NAME]-9"
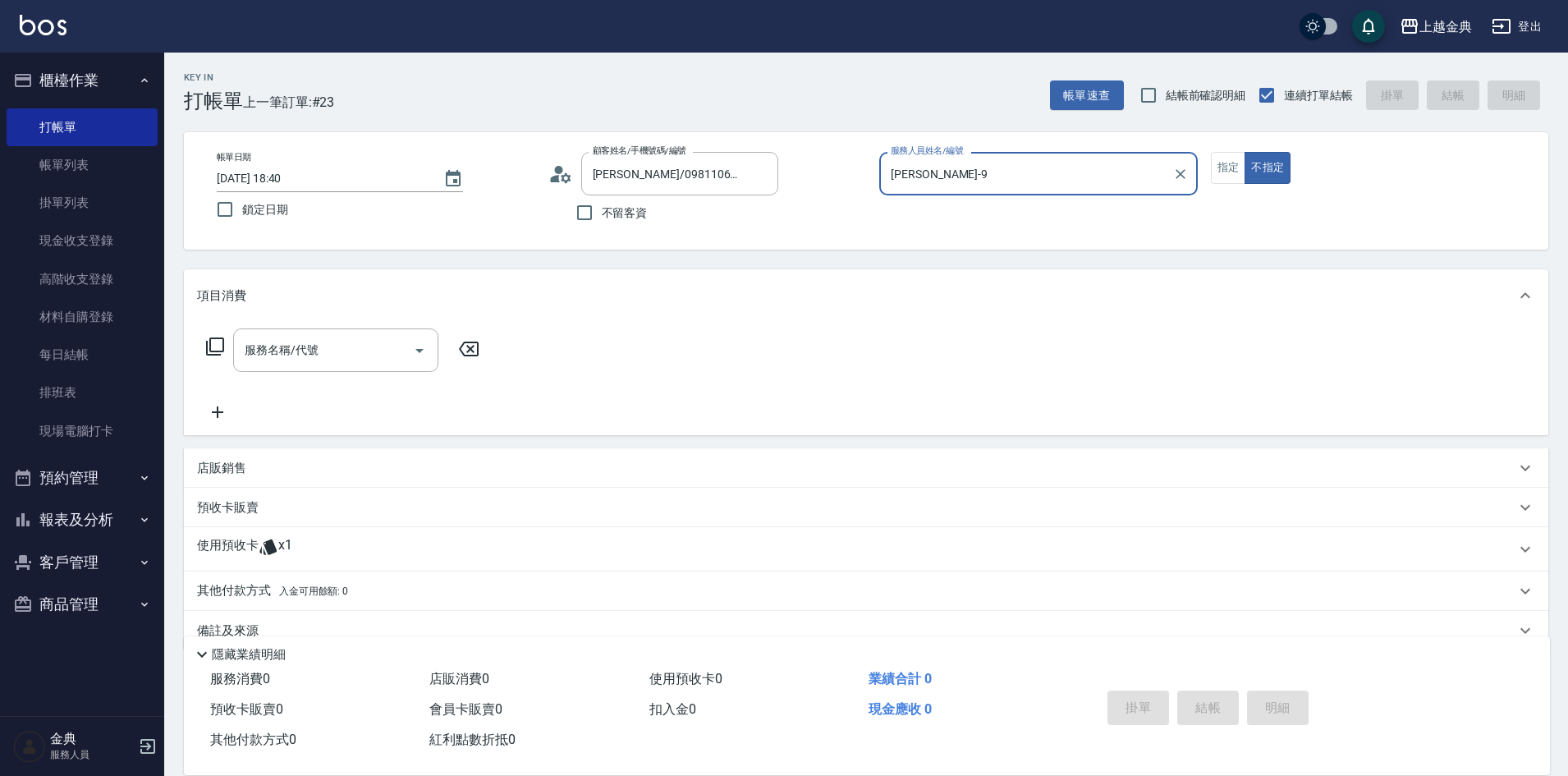
click at [280, 541] on span "x1" at bounding box center [285, 548] width 14 height 24
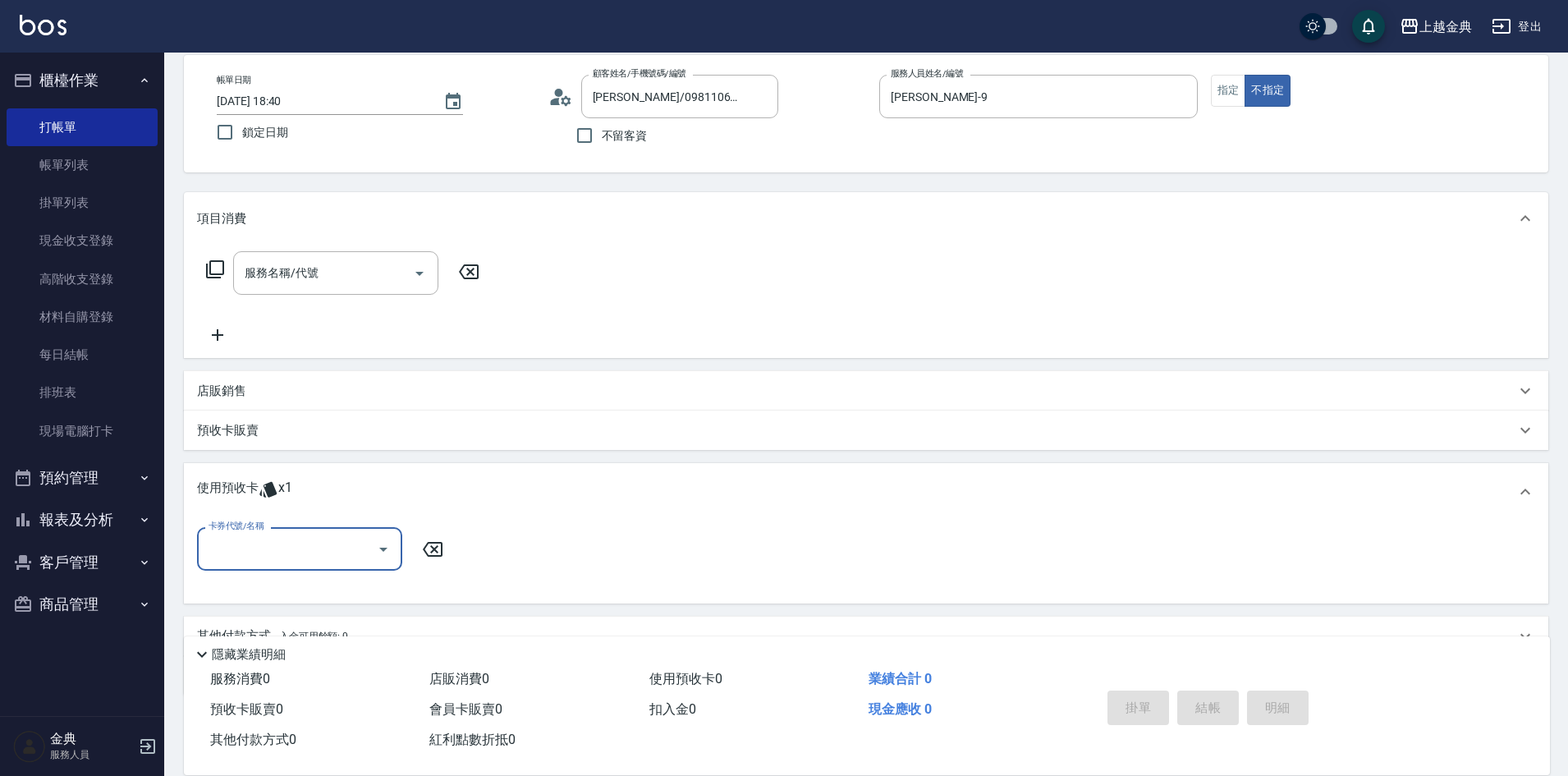
scroll to position [154, 0]
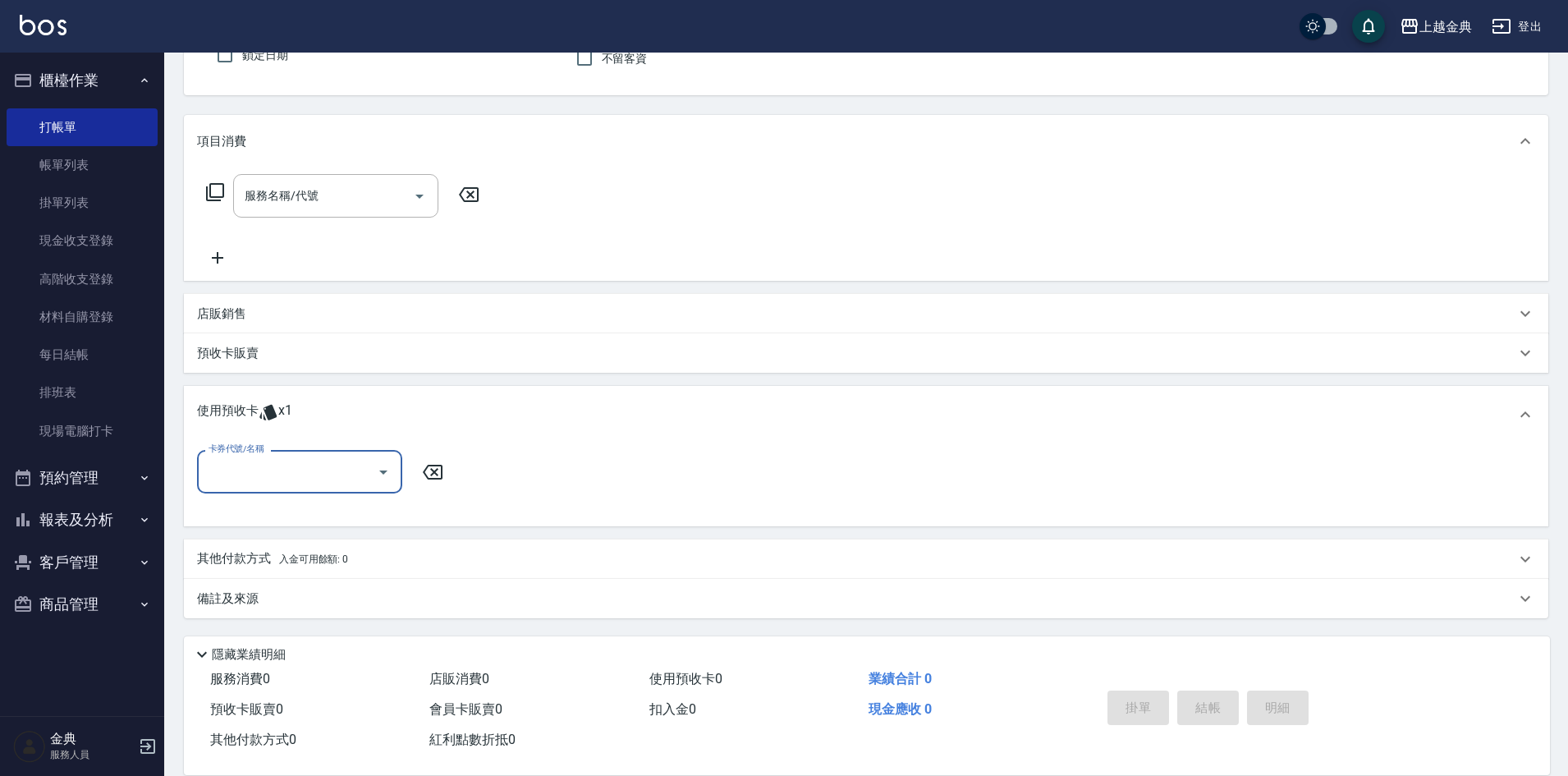
click at [272, 477] on input "卡券代號/名稱" at bounding box center [287, 471] width 166 height 28
click at [270, 508] on div "頭皮3次 剩餘1張" at bounding box center [300, 514] width 205 height 27
type input "頭皮3次"
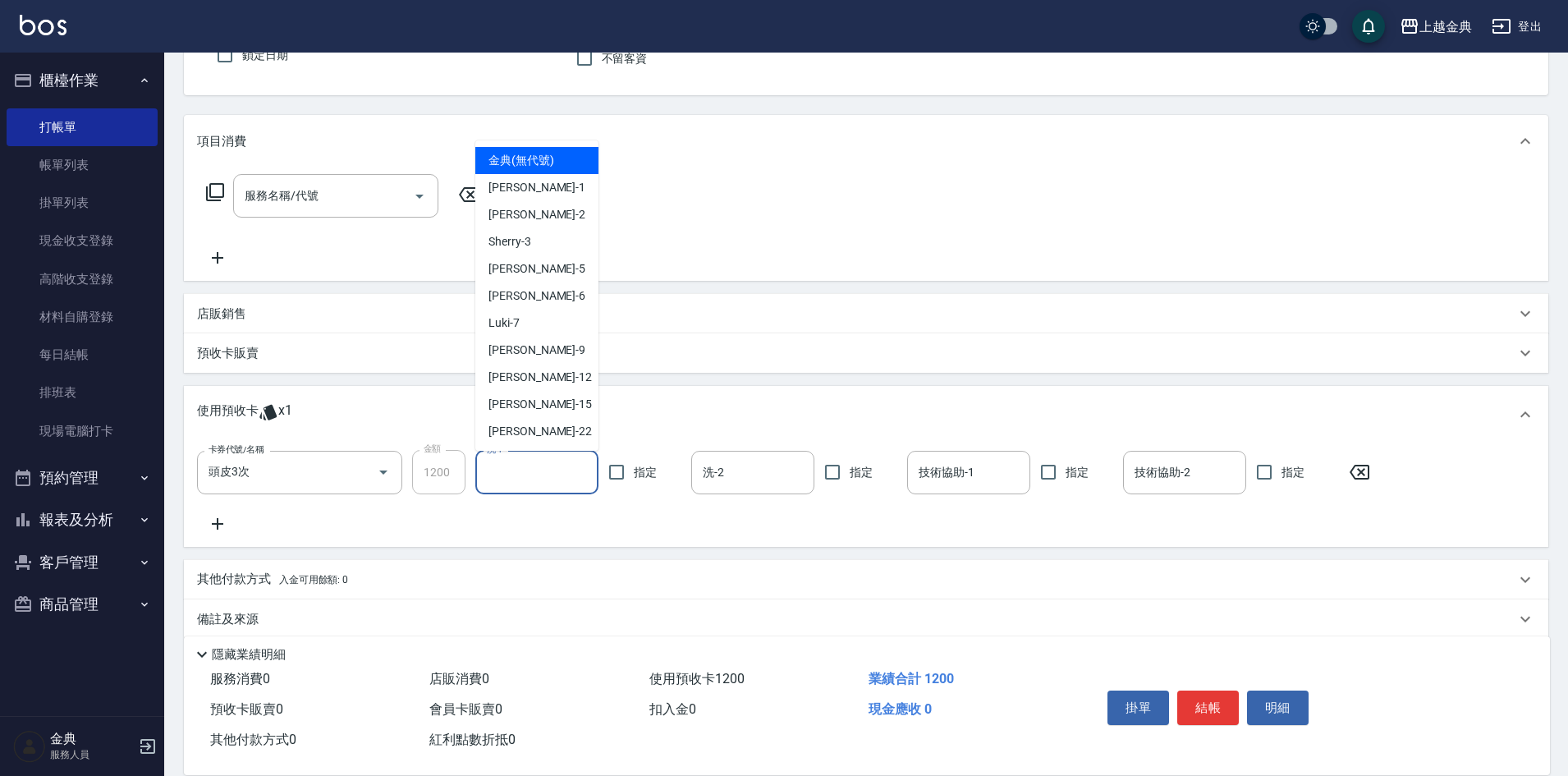
click at [535, 470] on input "洗-1" at bounding box center [536, 472] width 108 height 28
click at [527, 339] on div "[PERSON_NAME] -9" at bounding box center [536, 350] width 123 height 27
type input "[PERSON_NAME]-9"
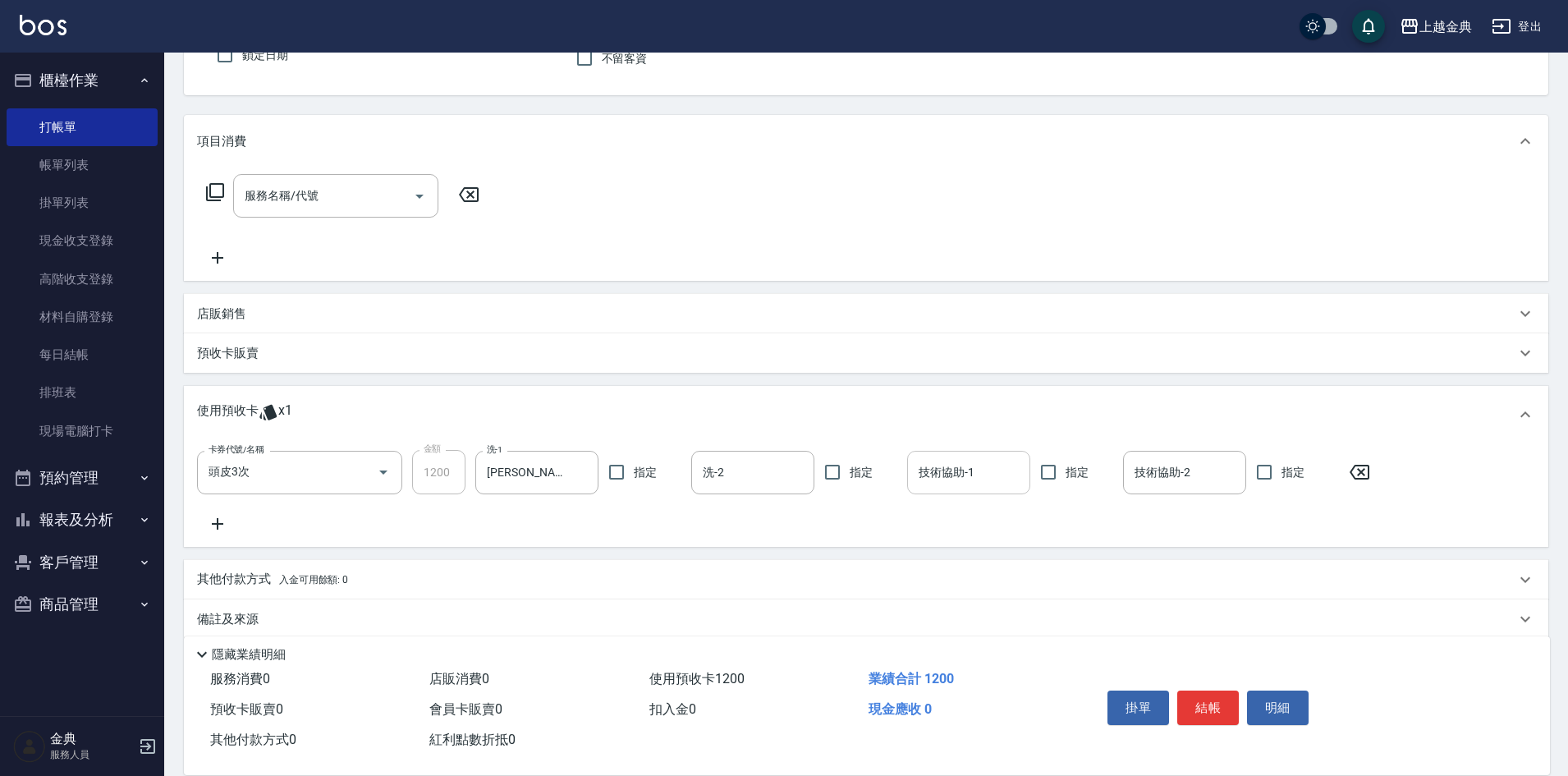
click at [947, 481] on input "技術協助-1" at bounding box center [968, 472] width 108 height 28
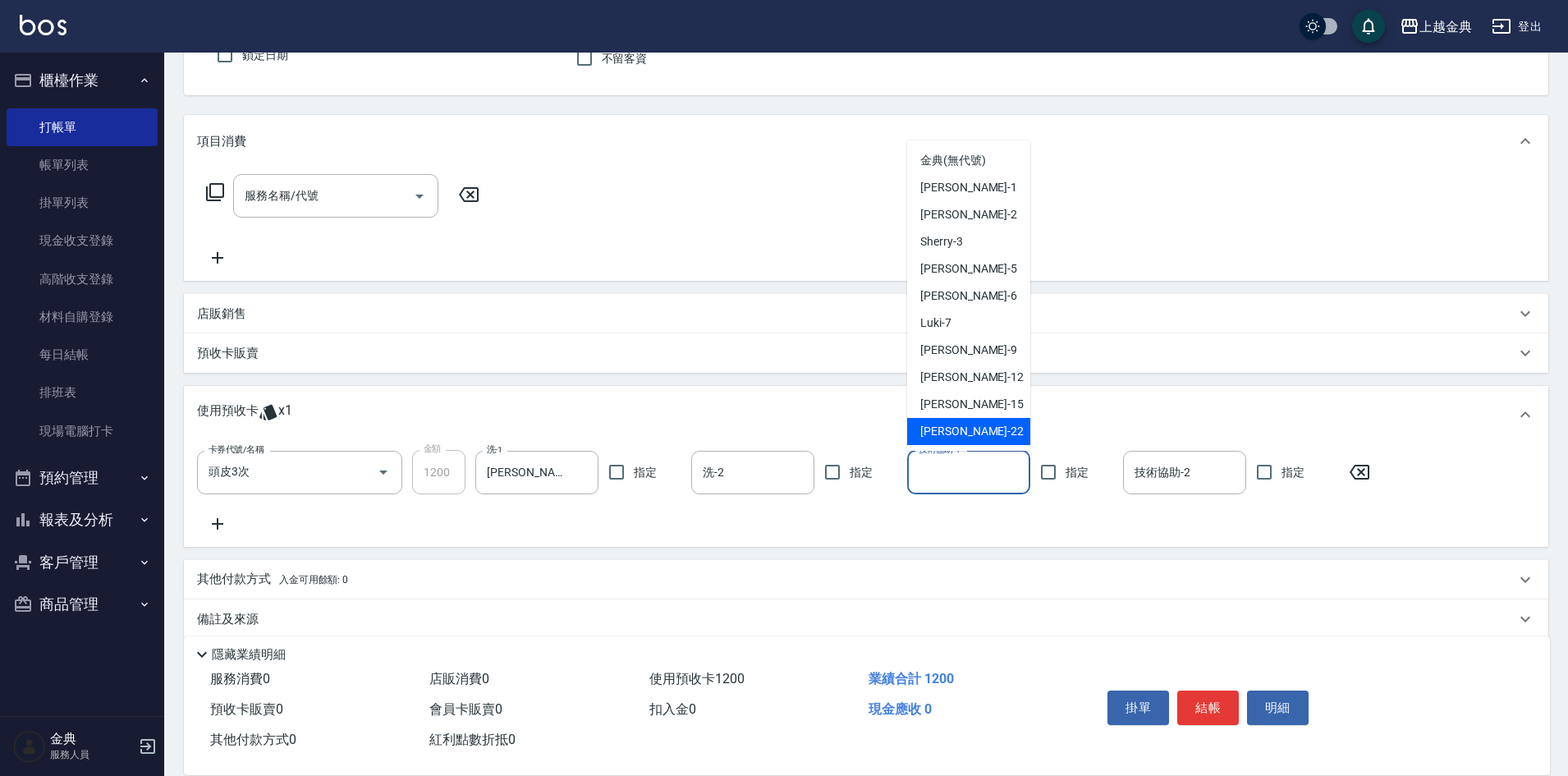
click at [954, 408] on span "[PERSON_NAME] -15" at bounding box center [972, 405] width 104 height 18
type input "[PERSON_NAME]-15"
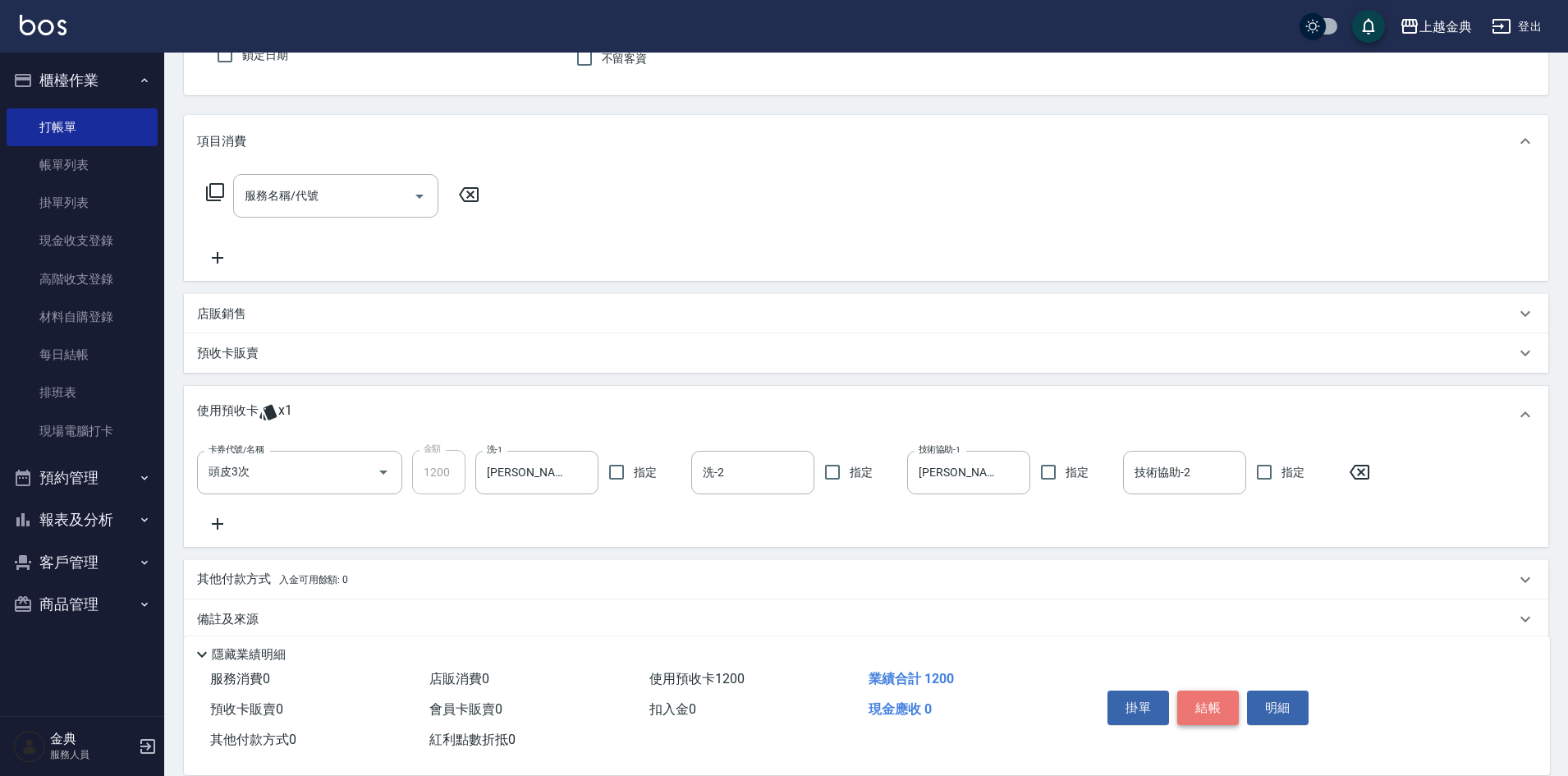
click at [1195, 700] on button "結帳" at bounding box center [1208, 708] width 62 height 34
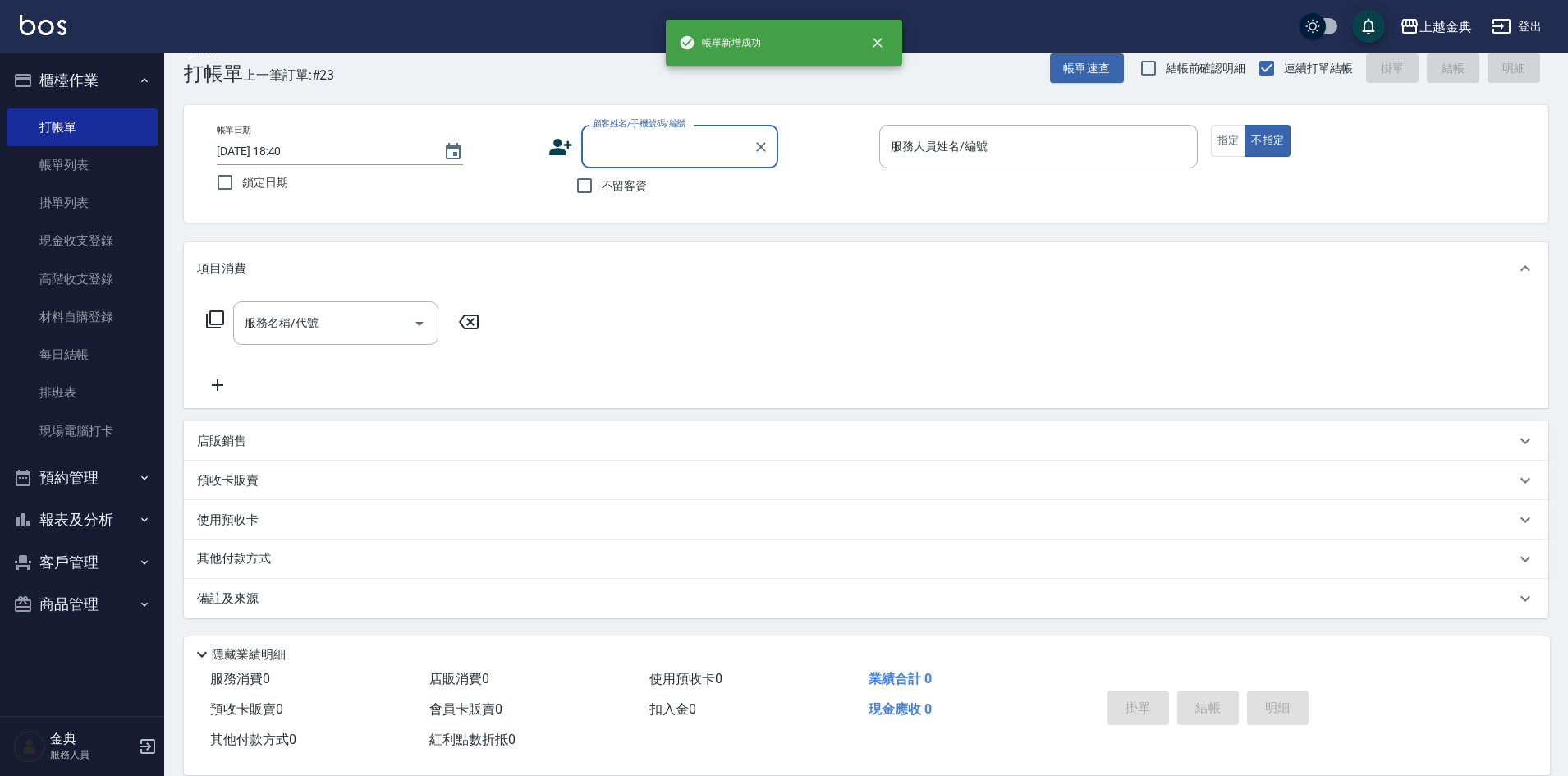
scroll to position [27, 0]
click at [617, 191] on span "不留客資" at bounding box center [624, 186] width 46 height 18
click at [602, 191] on input "不留客資" at bounding box center [584, 185] width 34 height 34
checkbox input "true"
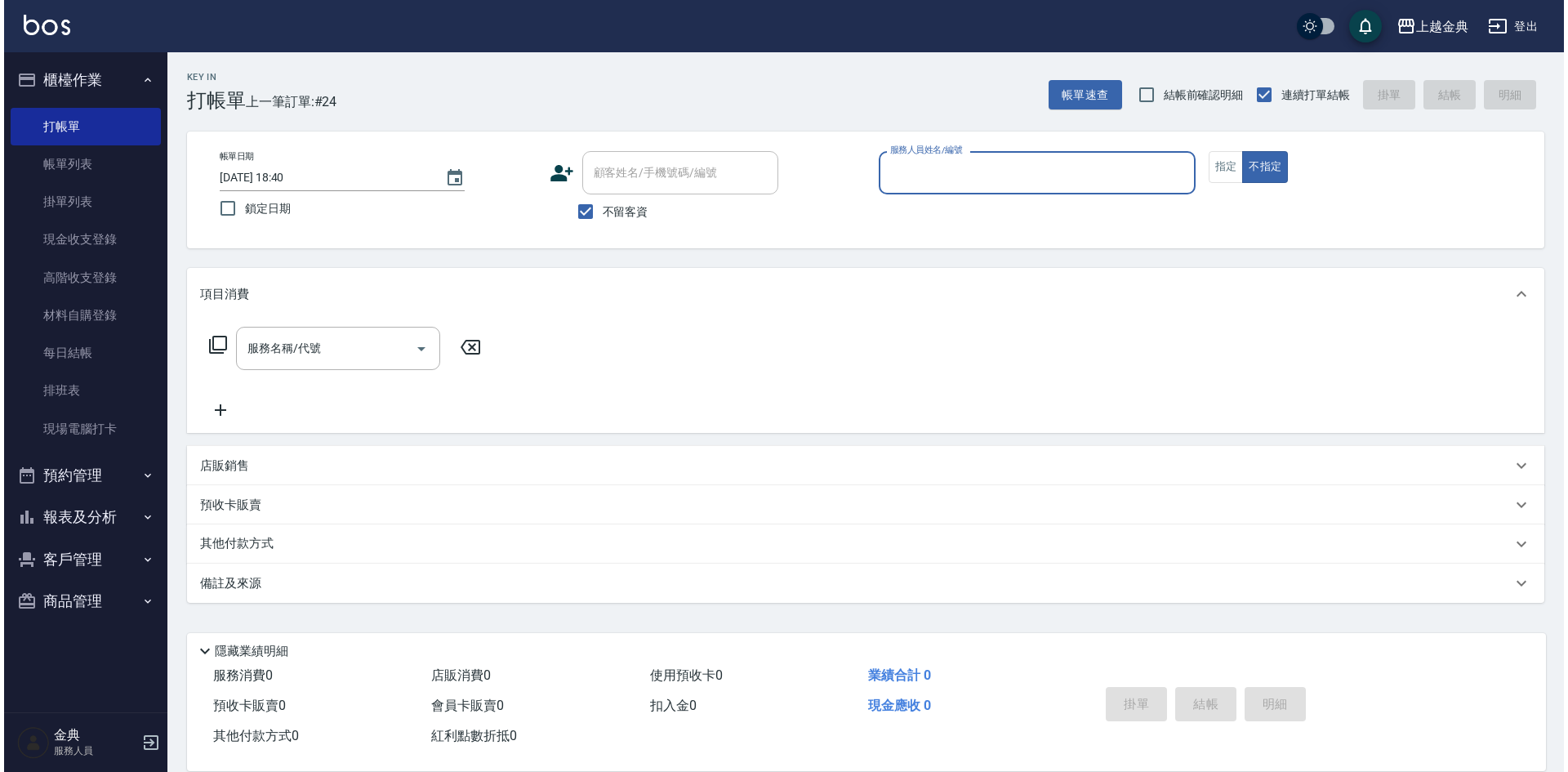
scroll to position [0, 0]
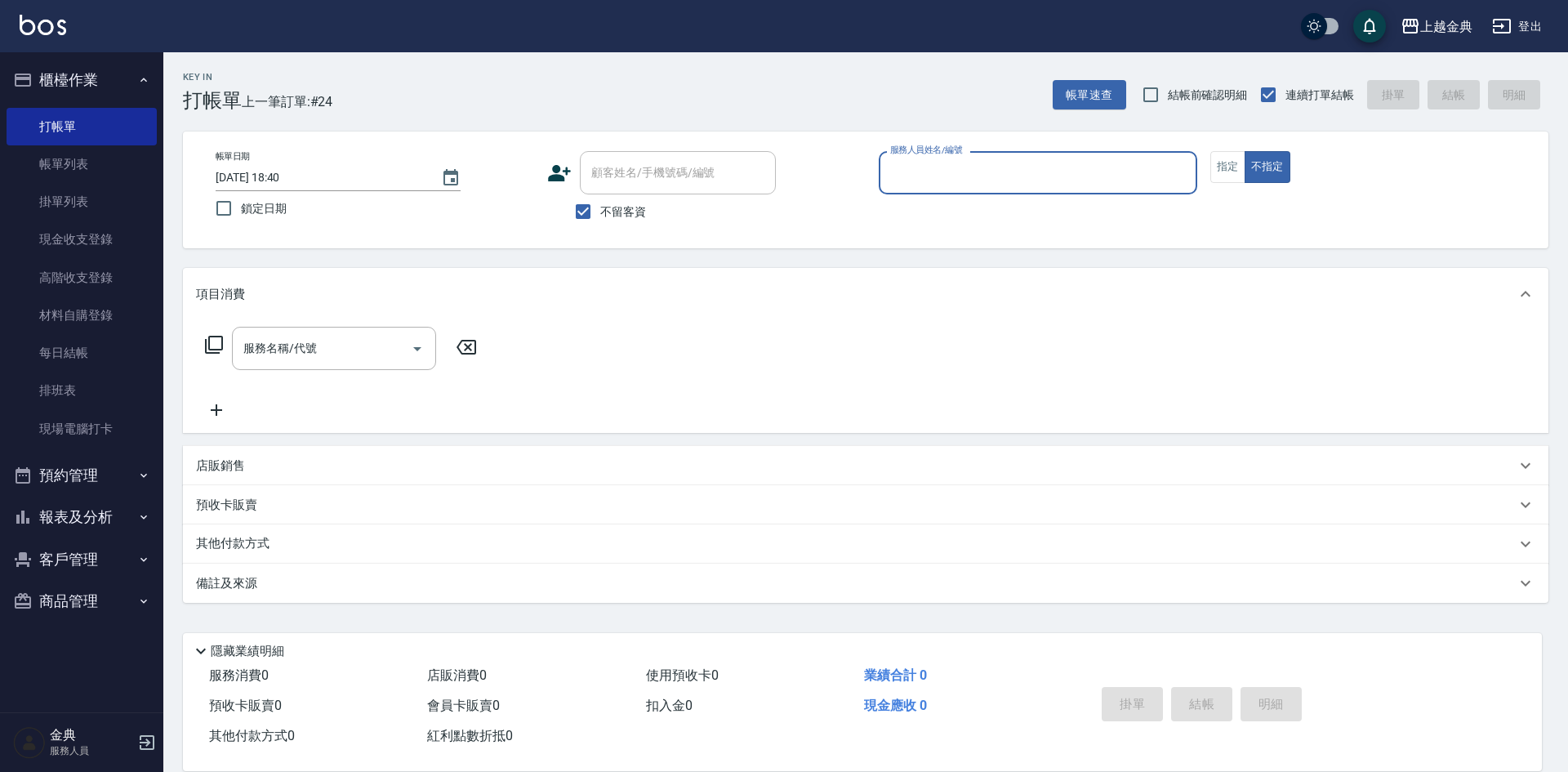
click at [972, 154] on div "服務人員姓名/編號" at bounding box center [1038, 172] width 319 height 44
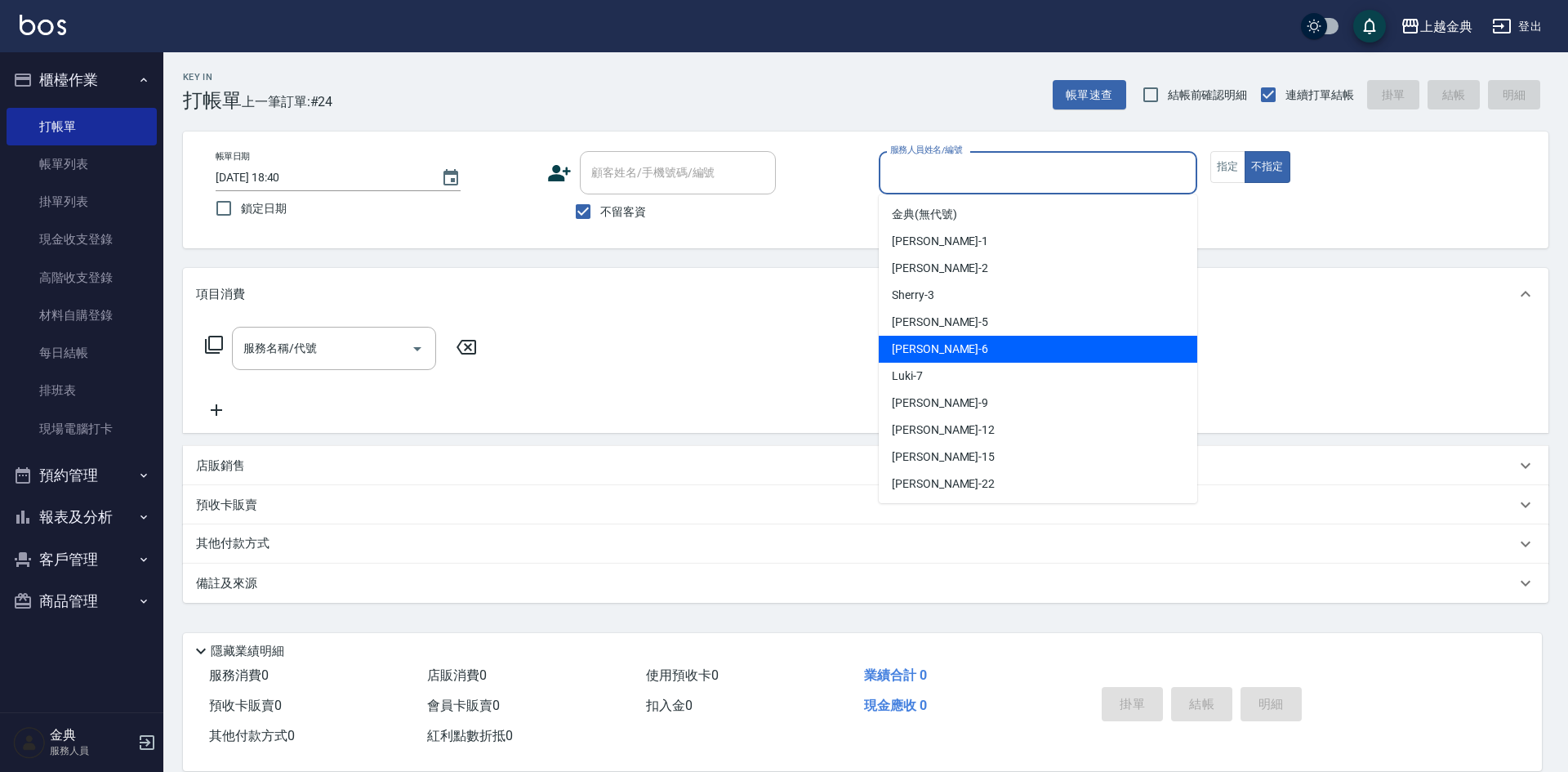
click at [958, 335] on div "[PERSON_NAME] -6" at bounding box center [1038, 349] width 319 height 27
type input "[PERSON_NAME]-6"
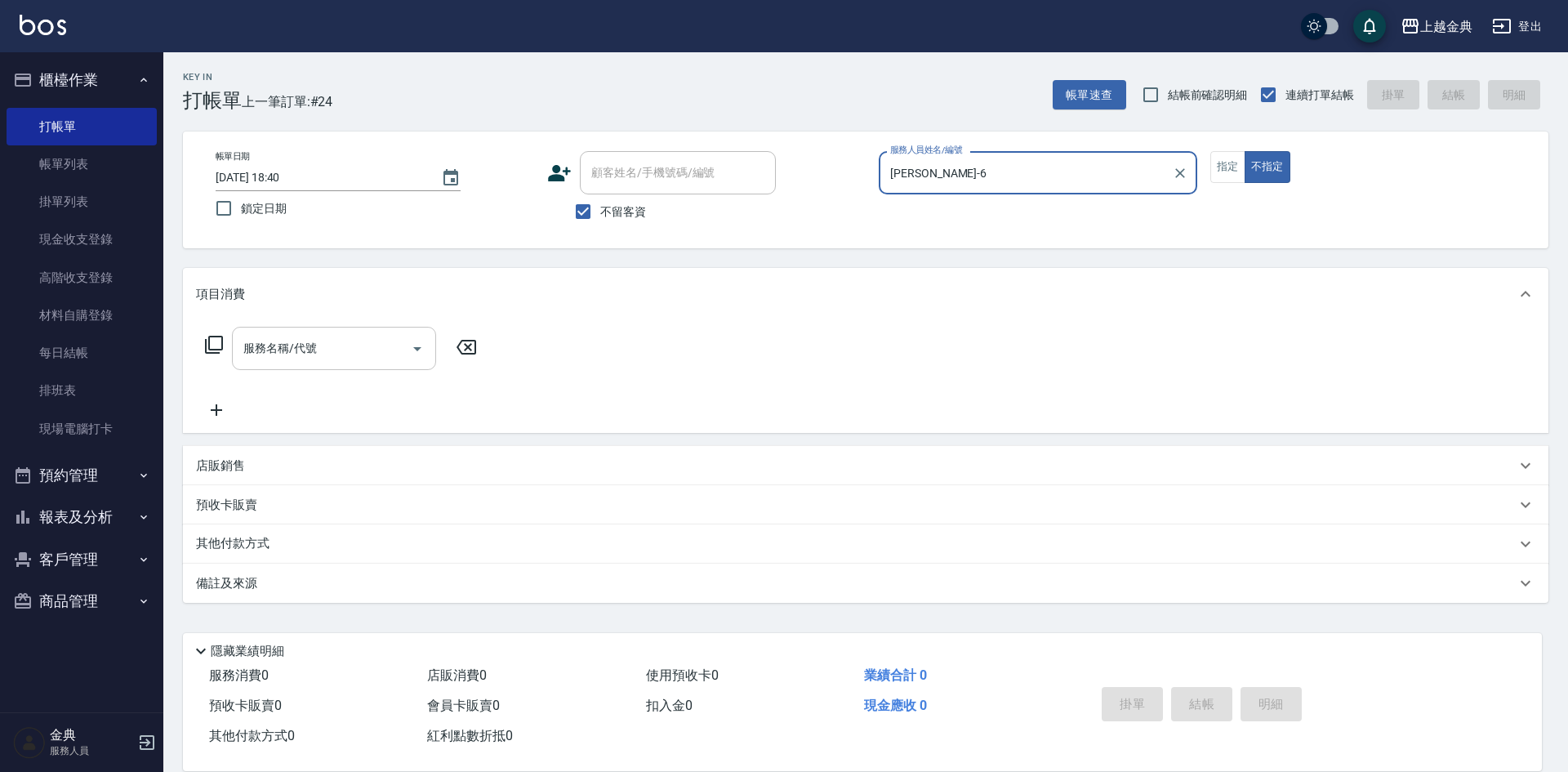
click at [328, 362] on input "服務名稱/代號" at bounding box center [322, 348] width 165 height 28
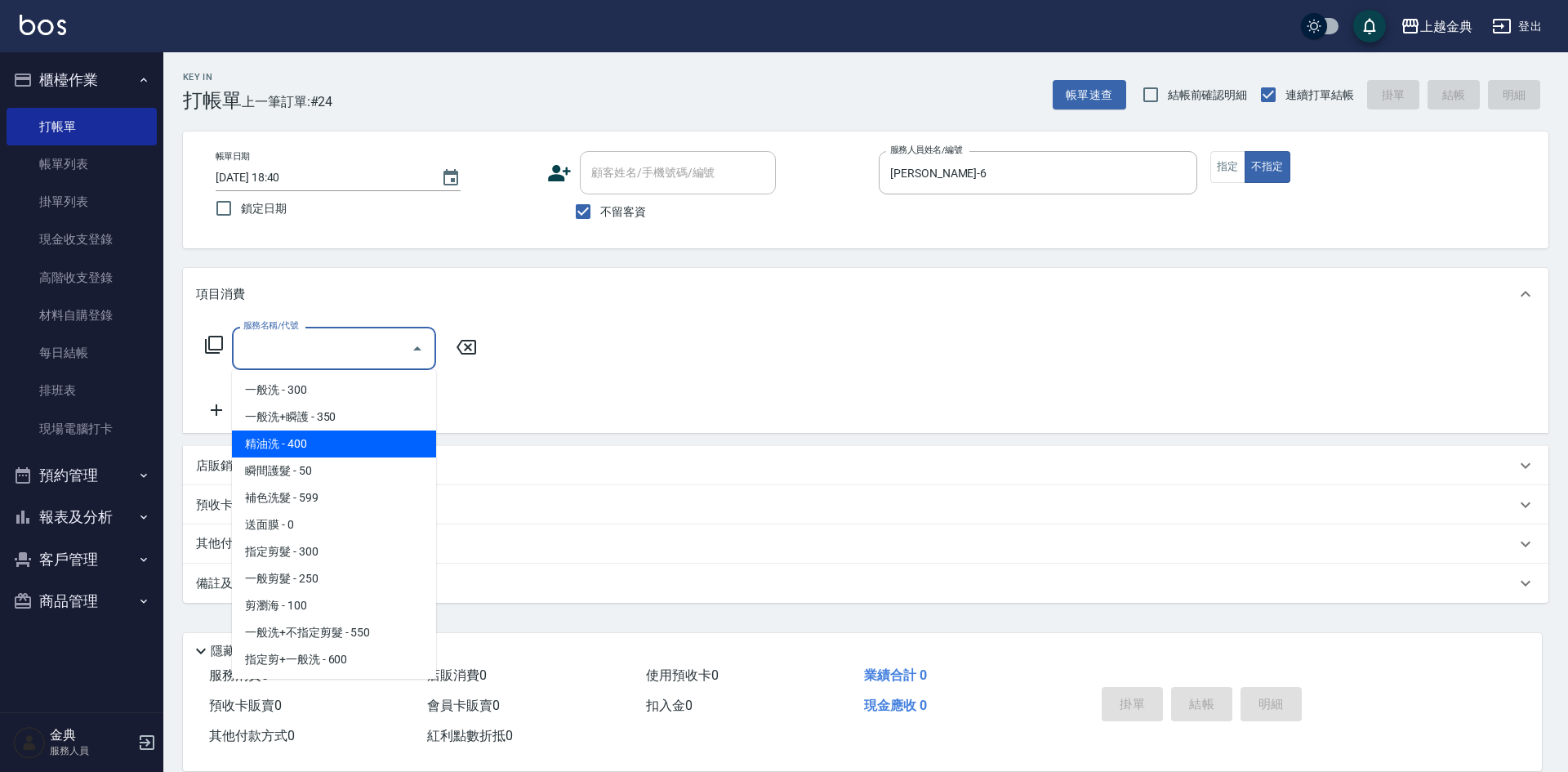
click at [350, 448] on span "精油洗 - 400" at bounding box center [334, 444] width 204 height 27
type input "精油洗(102)"
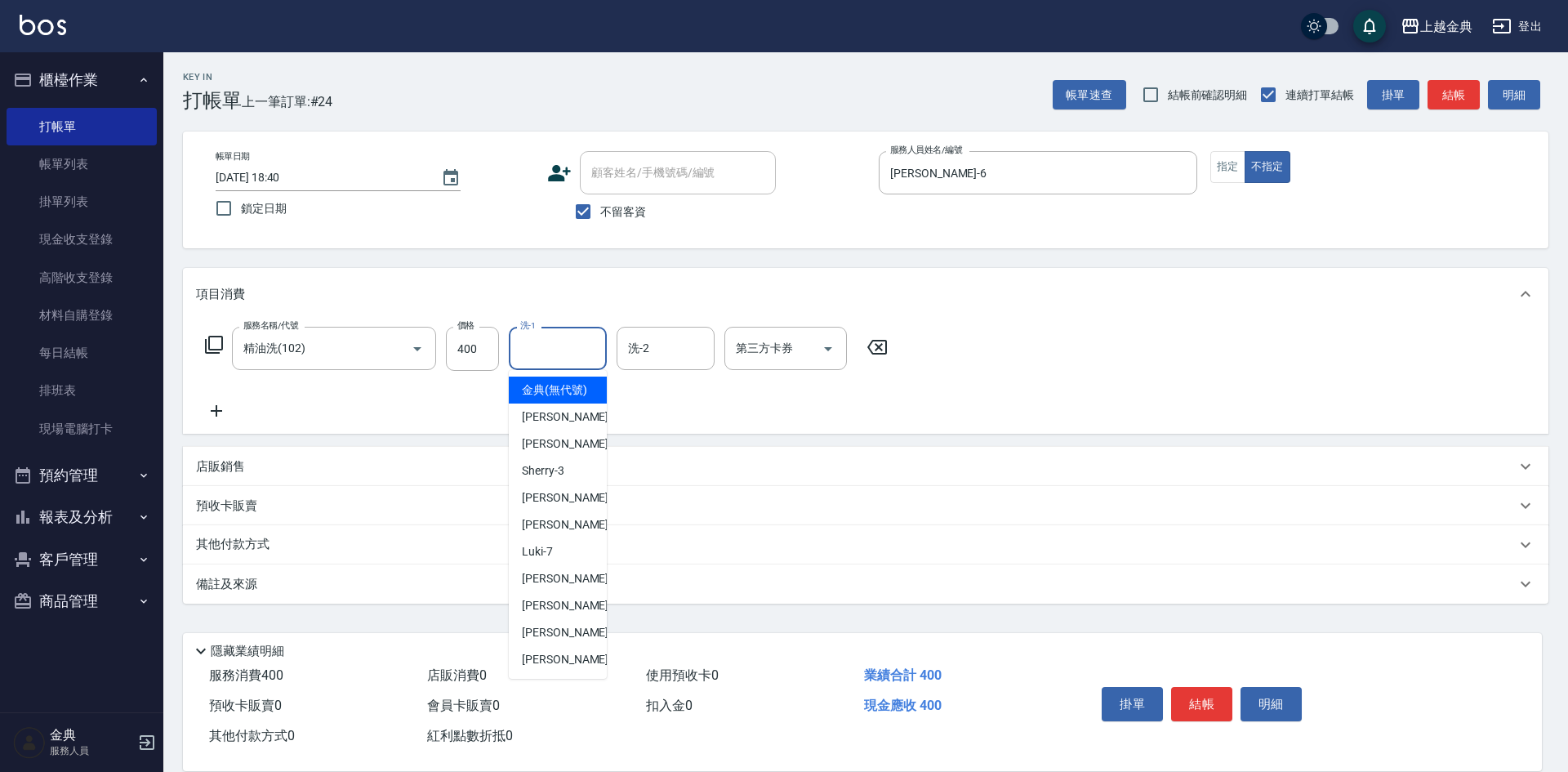
click at [544, 350] on input "洗-1" at bounding box center [558, 348] width 84 height 28
click at [549, 642] on span "[PERSON_NAME] -15" at bounding box center [574, 633] width 103 height 18
type input "[PERSON_NAME]-15"
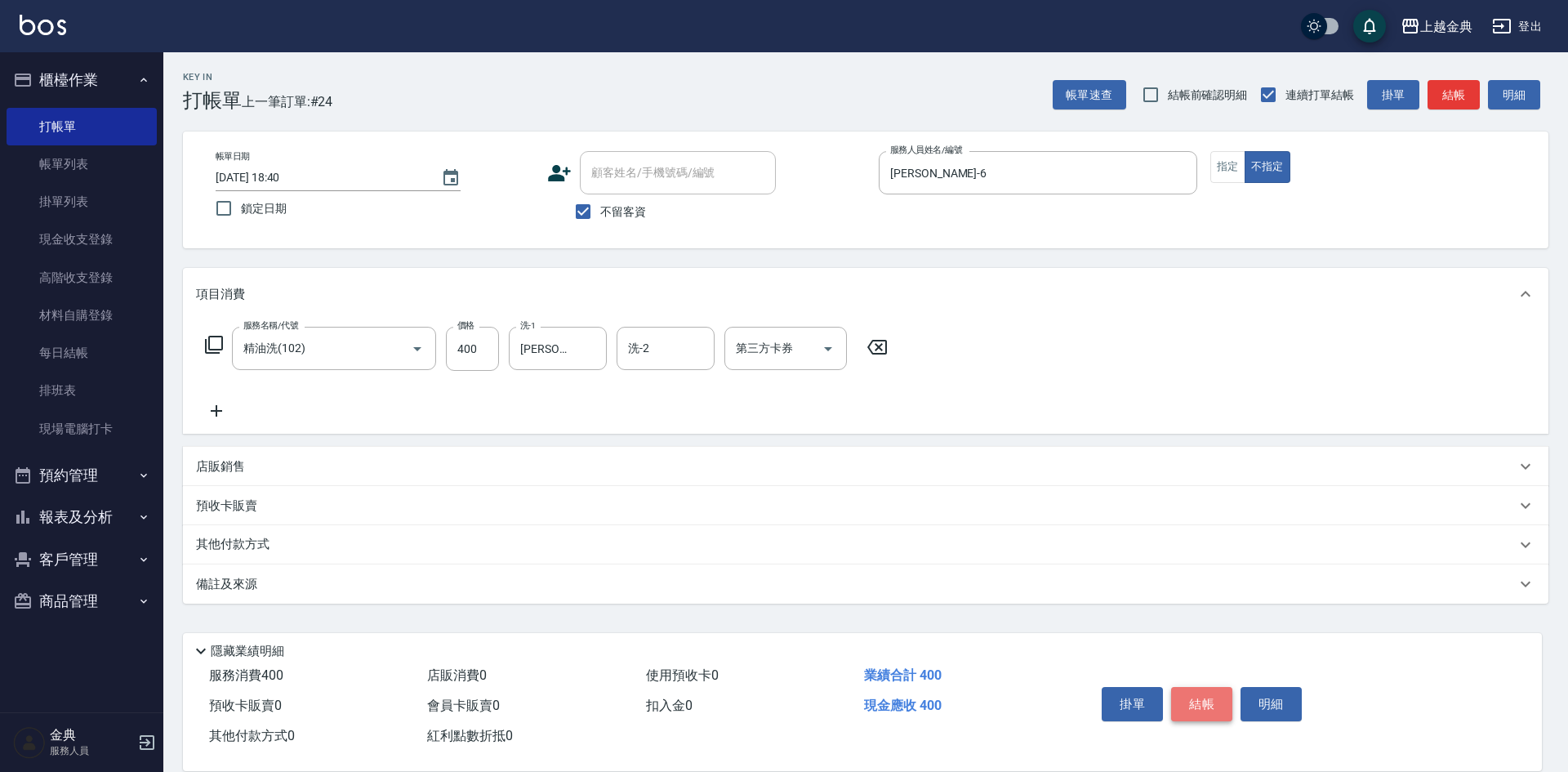
click at [1180, 687] on button "結帳" at bounding box center [1202, 704] width 61 height 34
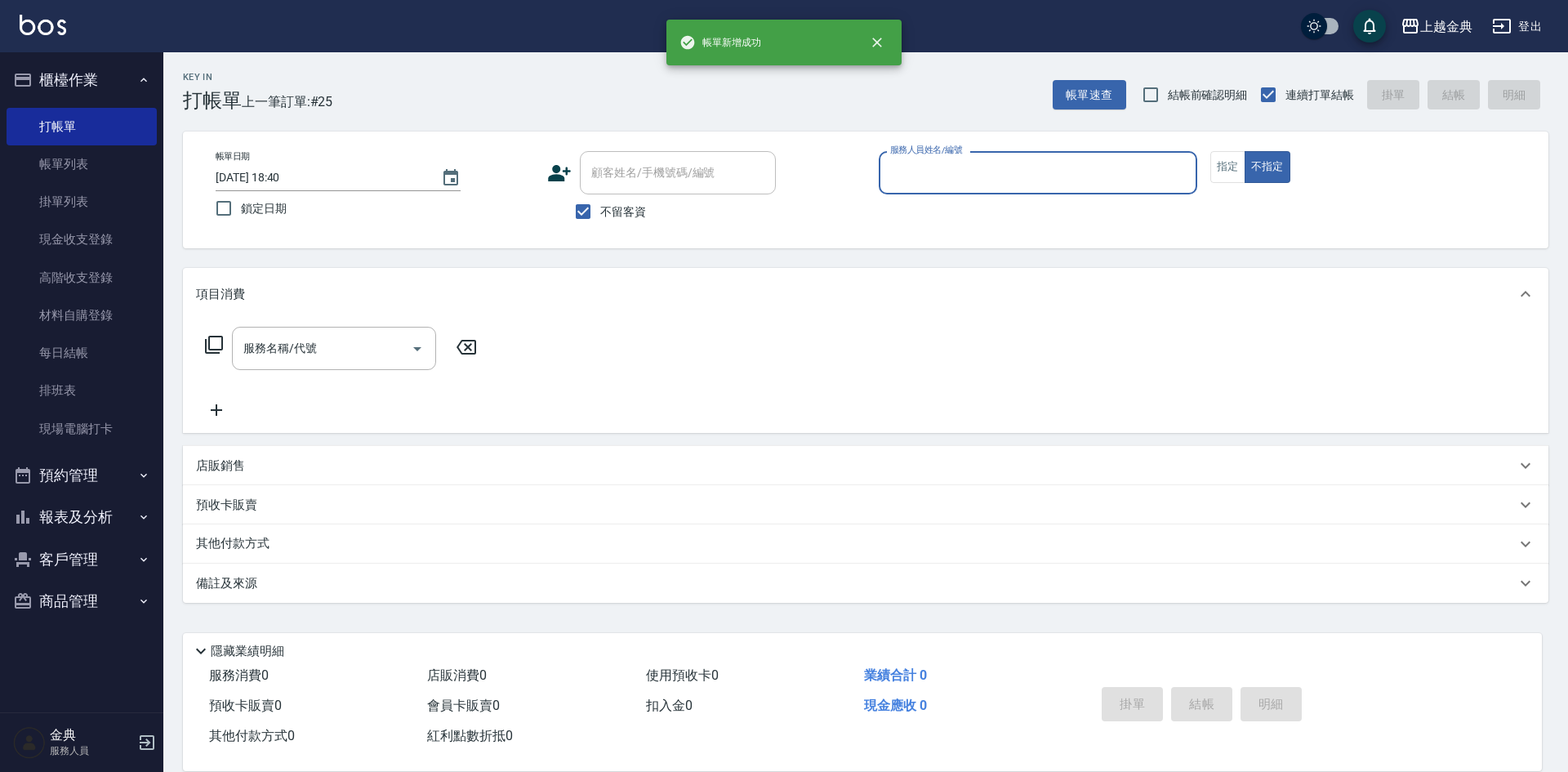
click at [963, 171] on input "服務人員姓名/編號" at bounding box center [1038, 172] width 304 height 28
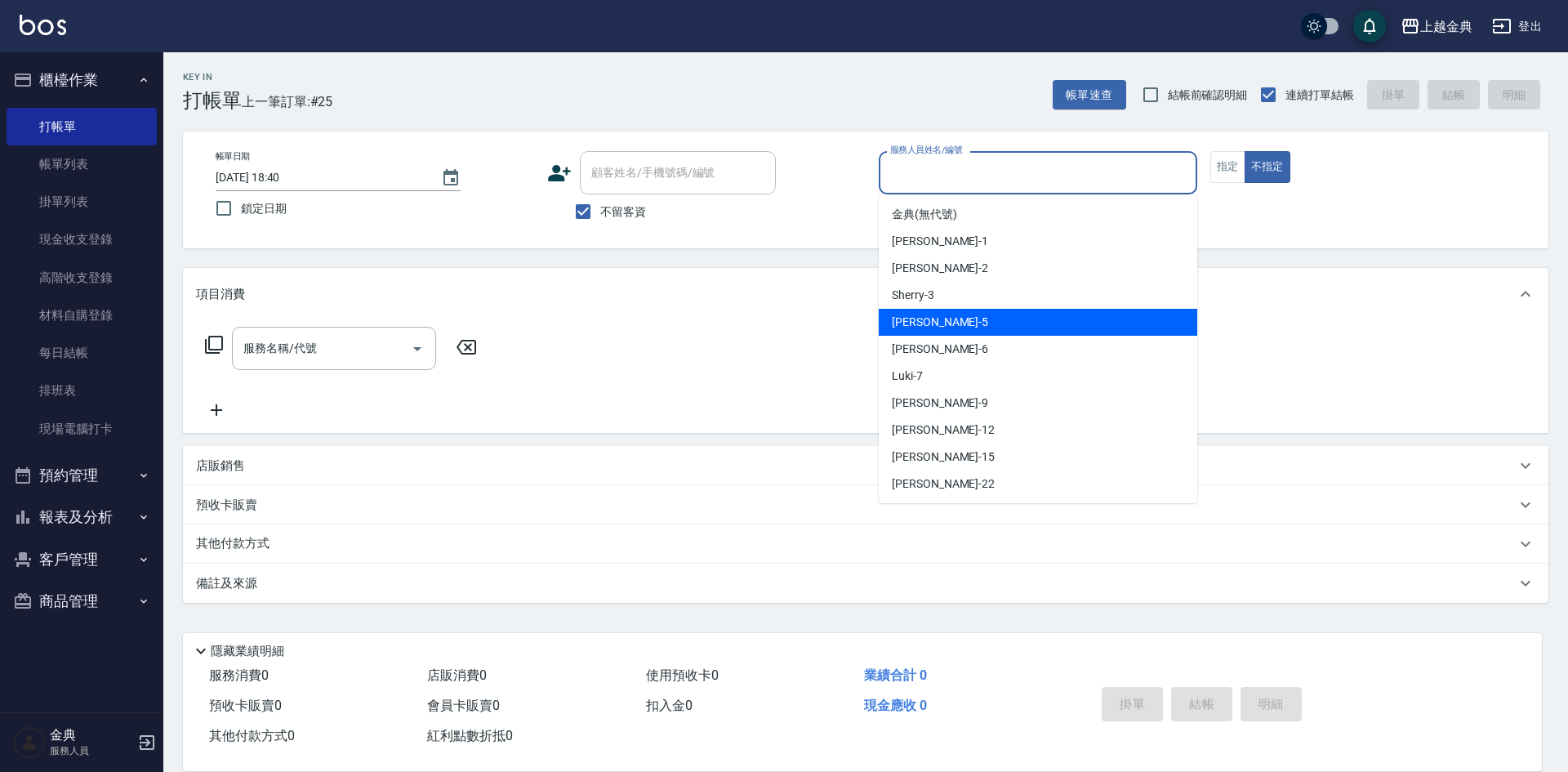
click at [973, 319] on div "[PERSON_NAME] -5" at bounding box center [1038, 323] width 319 height 27
type input "[PERSON_NAME]-5"
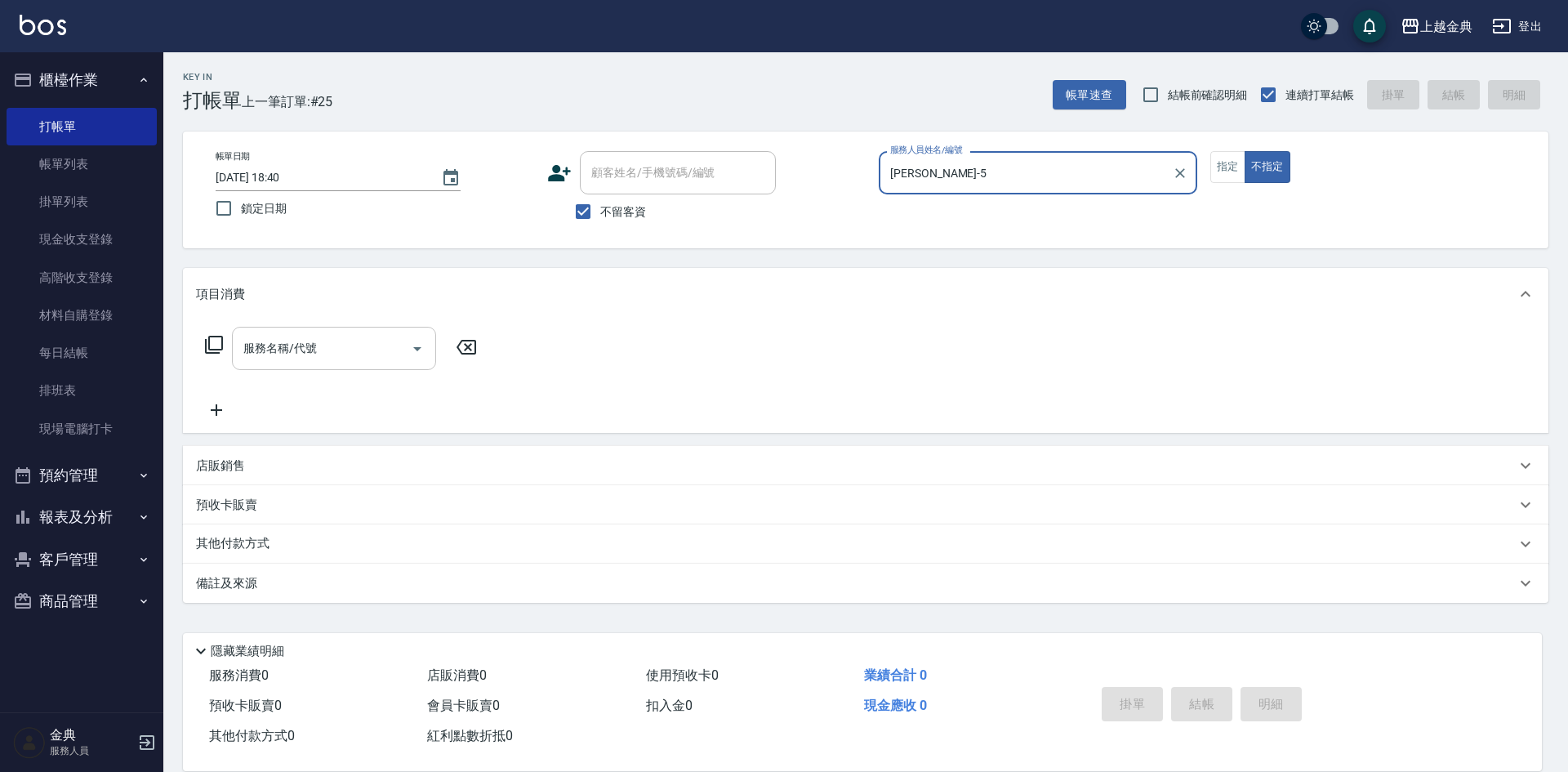
click at [315, 360] on input "服務名稱/代號" at bounding box center [322, 348] width 165 height 28
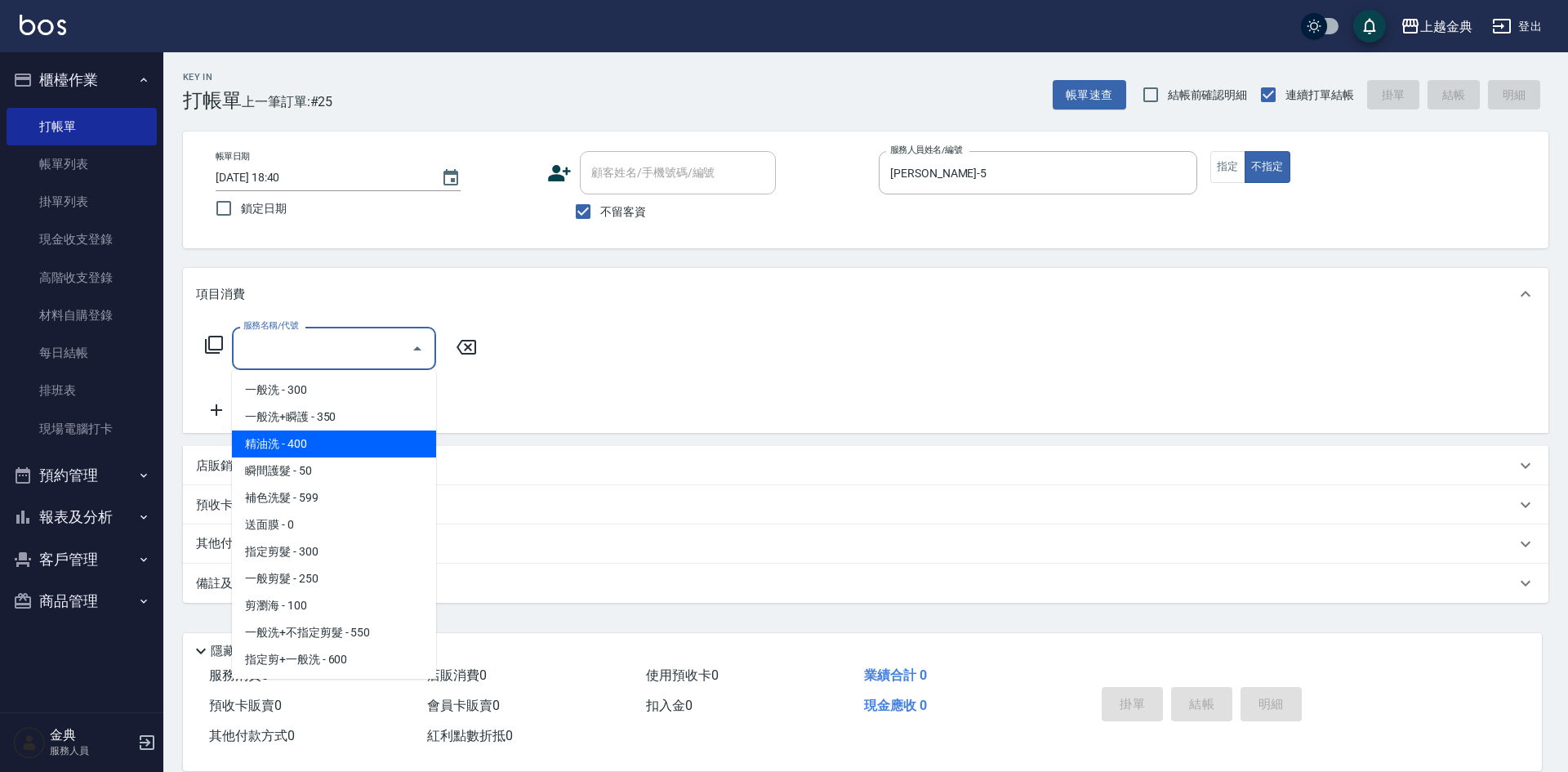
click at [330, 452] on span "精油洗 - 400" at bounding box center [334, 444] width 204 height 27
type input "精油洗(102)"
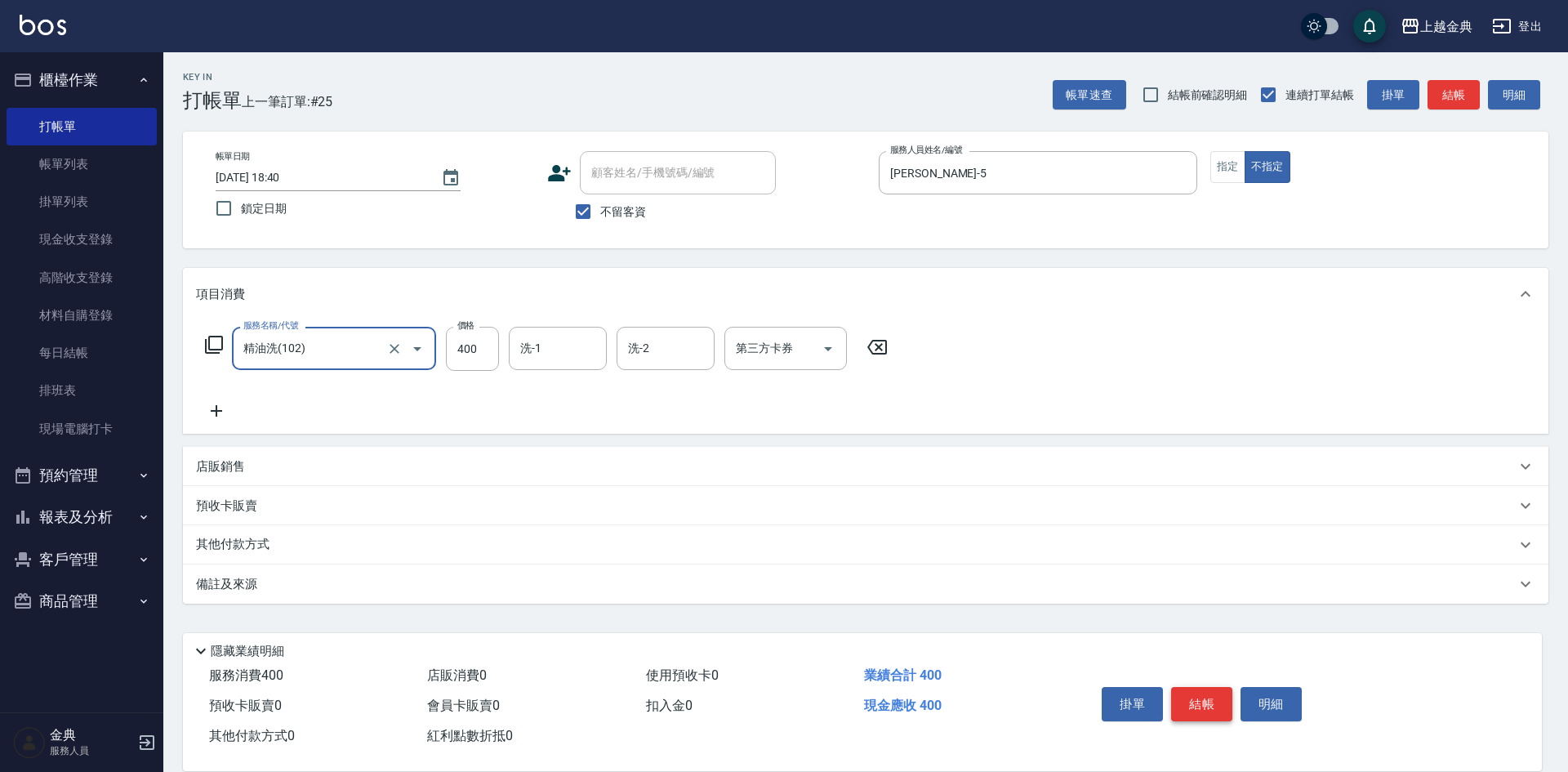
click at [1201, 687] on button "結帳" at bounding box center [1202, 704] width 61 height 34
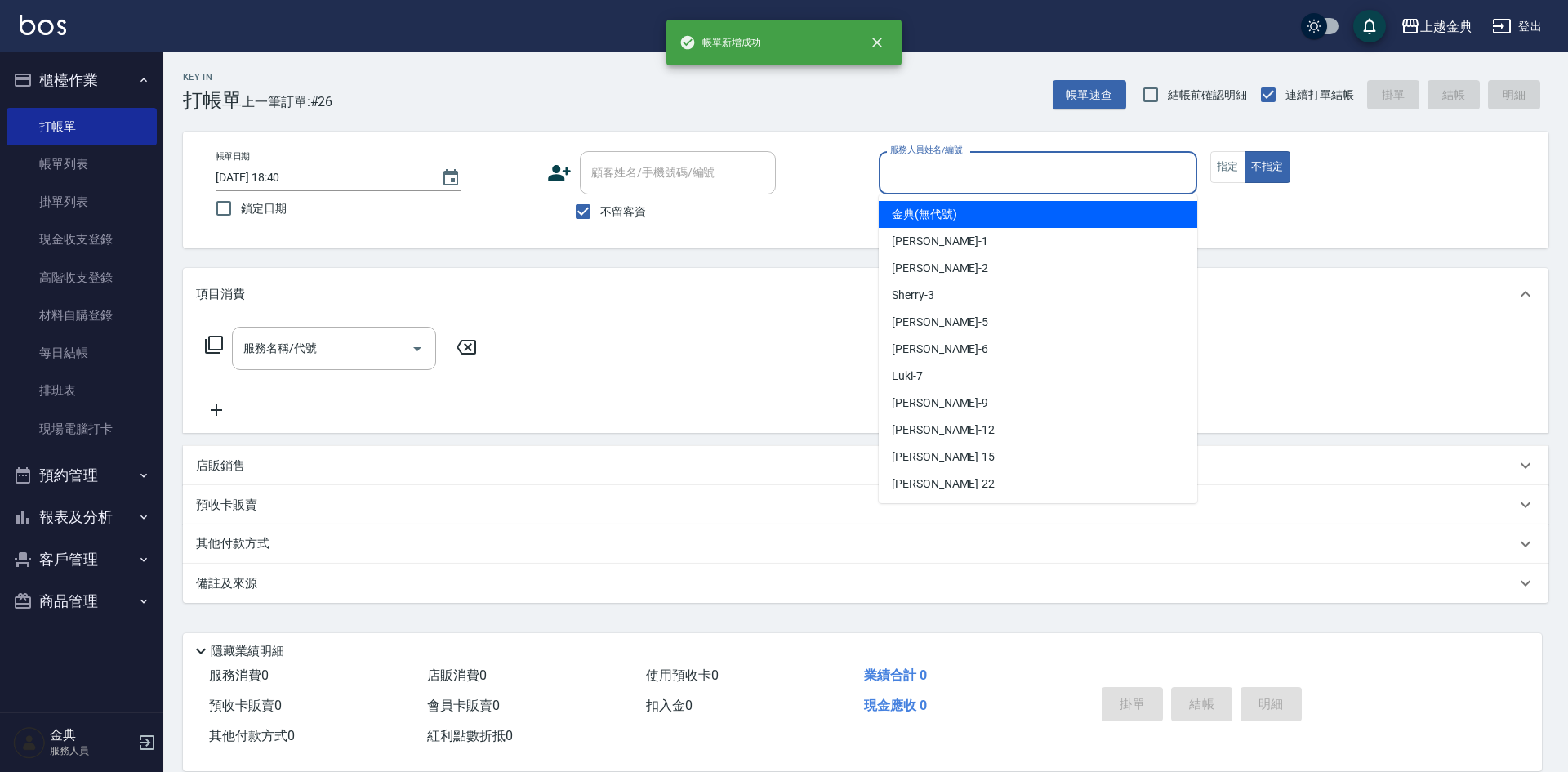
click at [935, 176] on input "服務人員姓名/編號" at bounding box center [1038, 172] width 304 height 28
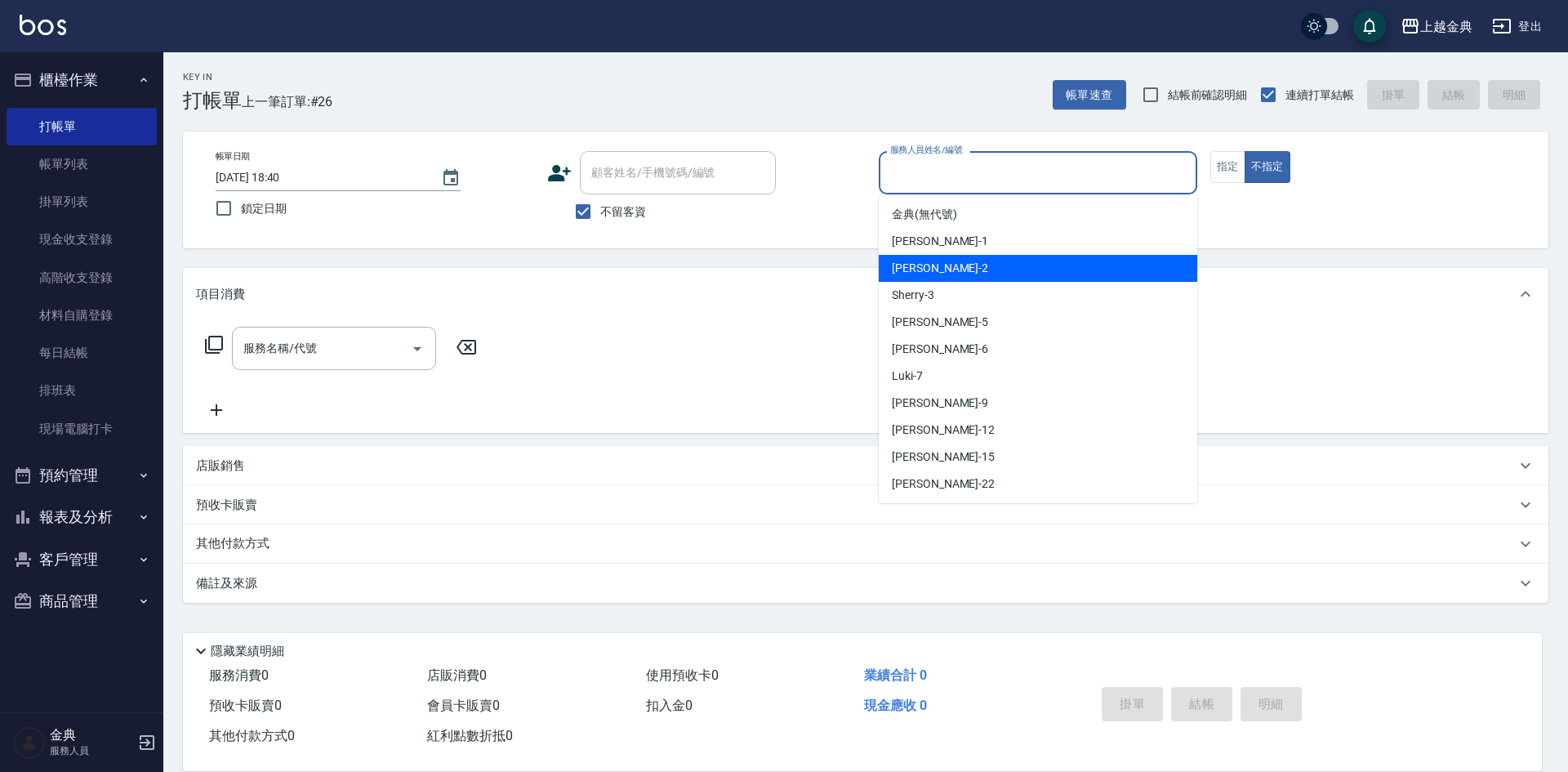
click at [951, 268] on div "Cindy -2" at bounding box center [1038, 268] width 319 height 27
type input "Cindy-2"
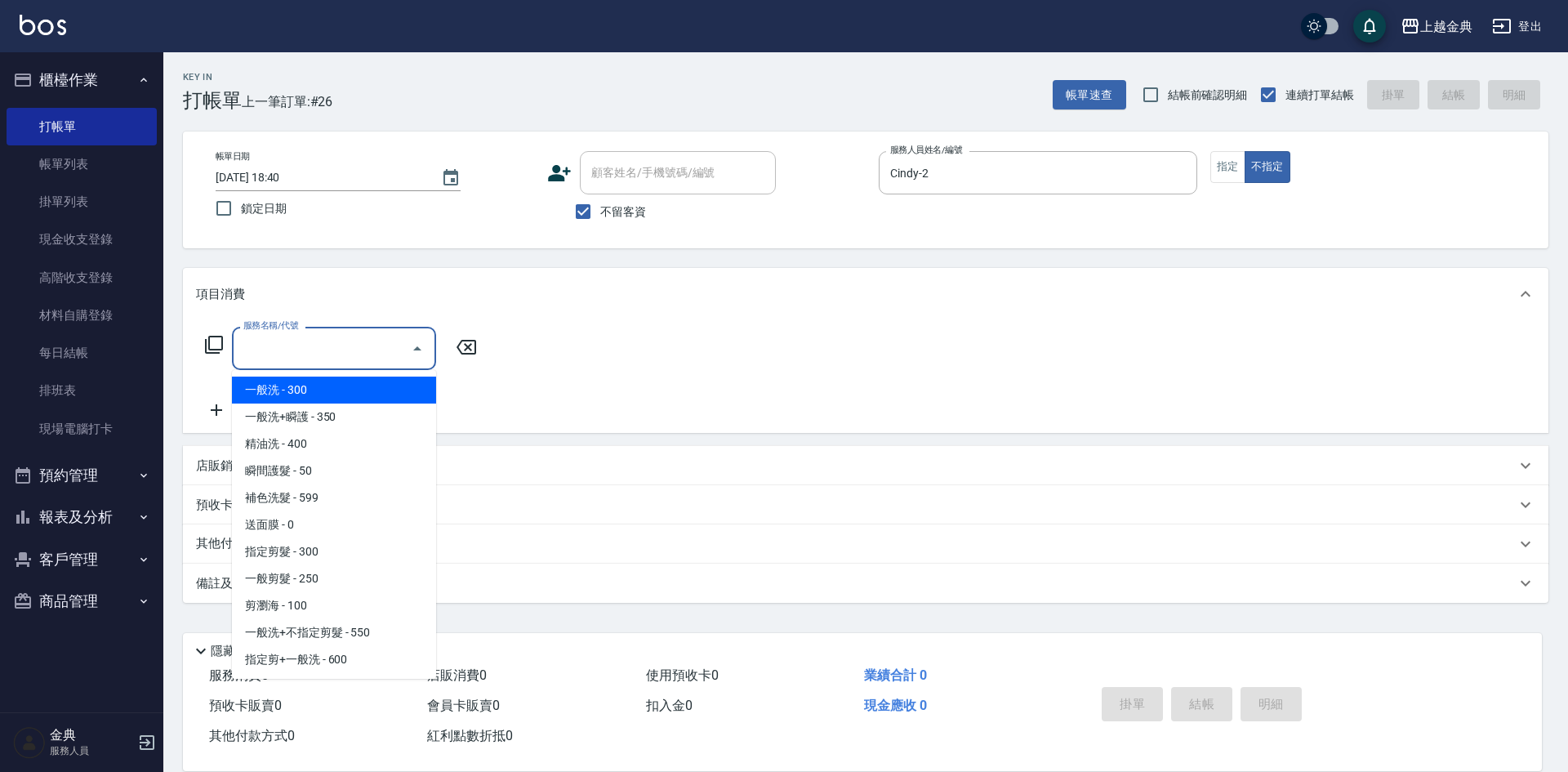
click at [323, 361] on input "服務名稱/代號" at bounding box center [322, 348] width 165 height 28
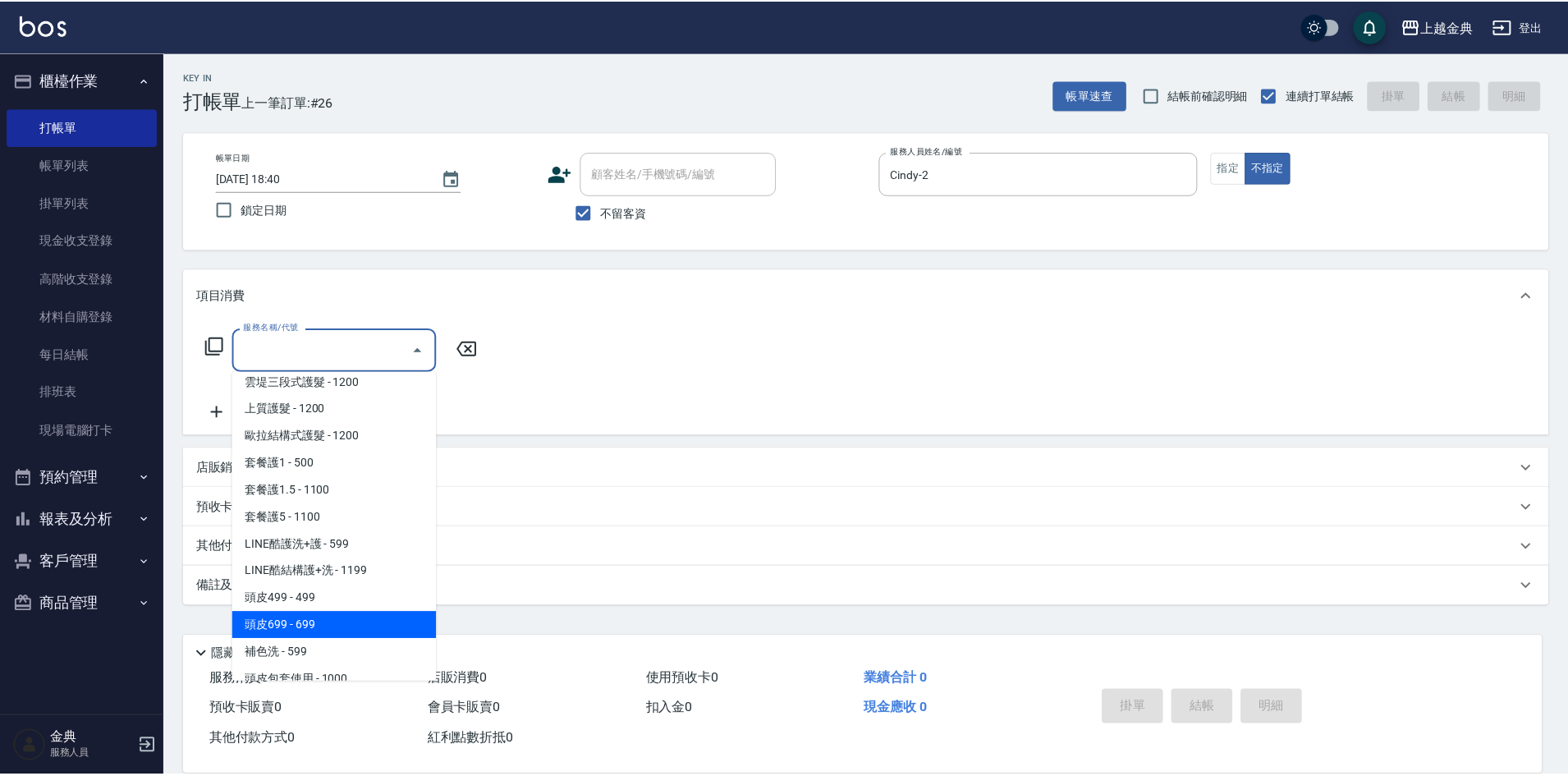
scroll to position [1067, 0]
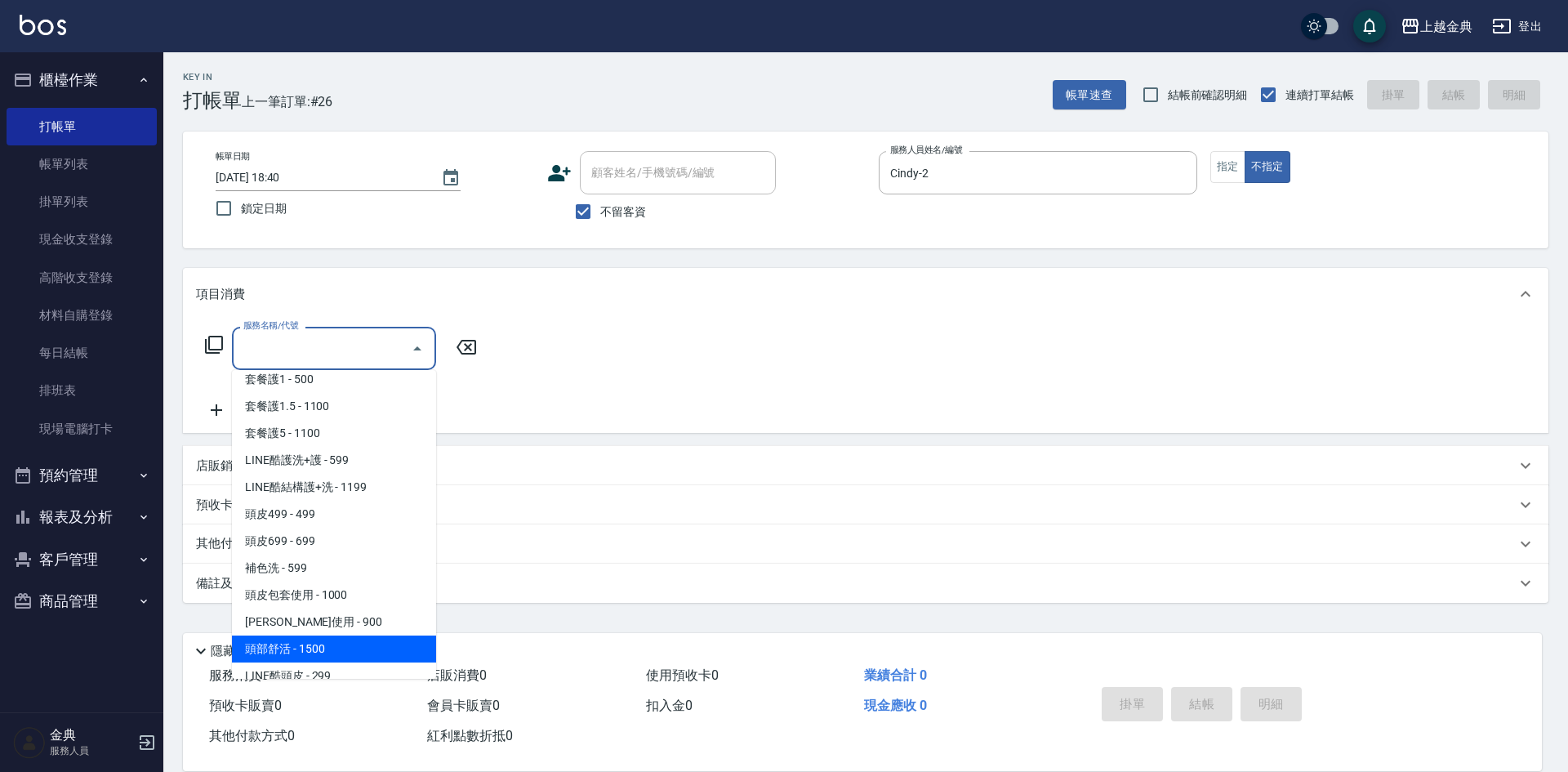
click at [349, 642] on span "頭部舒活 - 1500" at bounding box center [334, 649] width 204 height 27
type input "頭部舒活(607)"
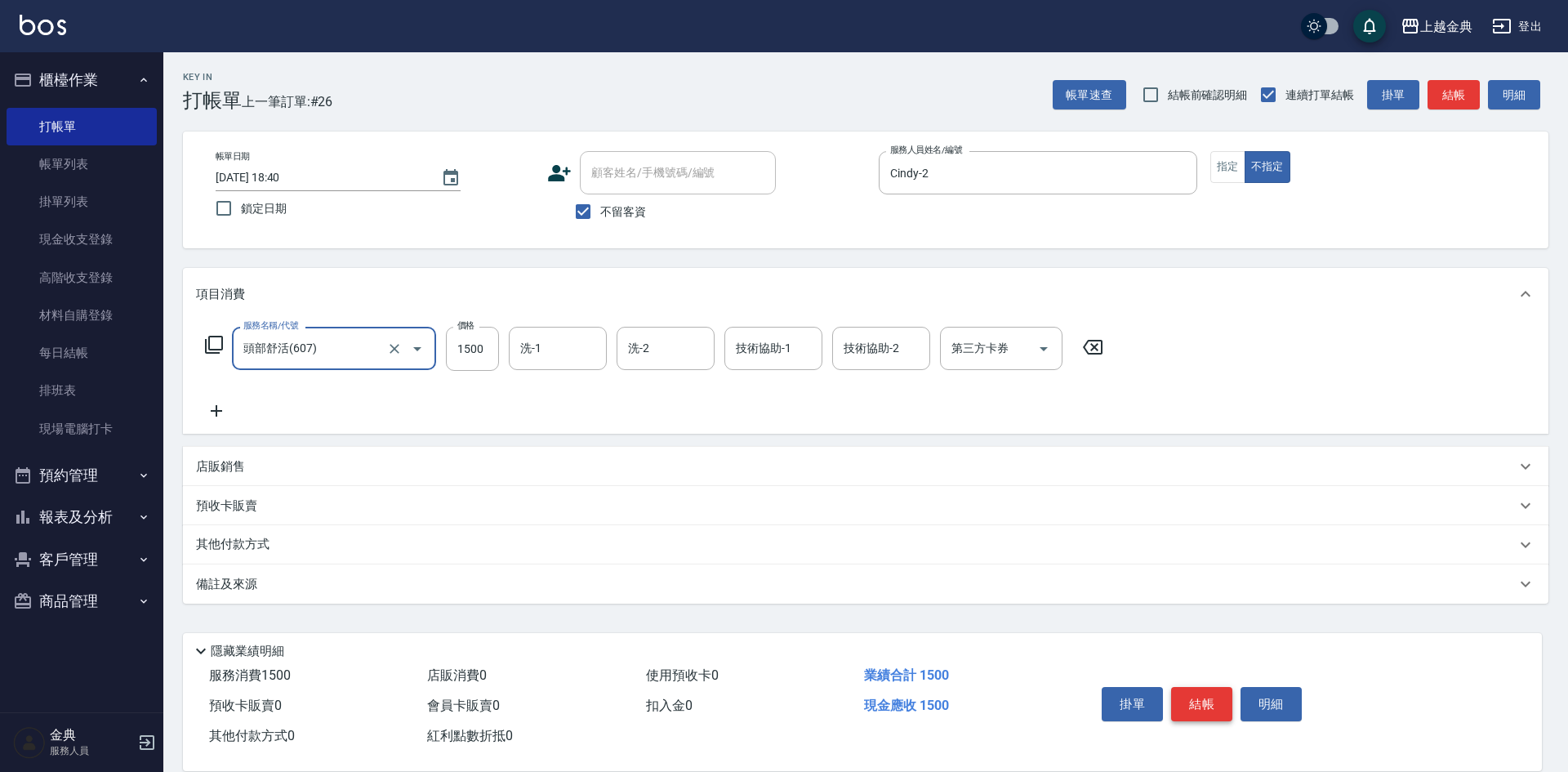
click at [1193, 705] on button "結帳" at bounding box center [1202, 704] width 61 height 34
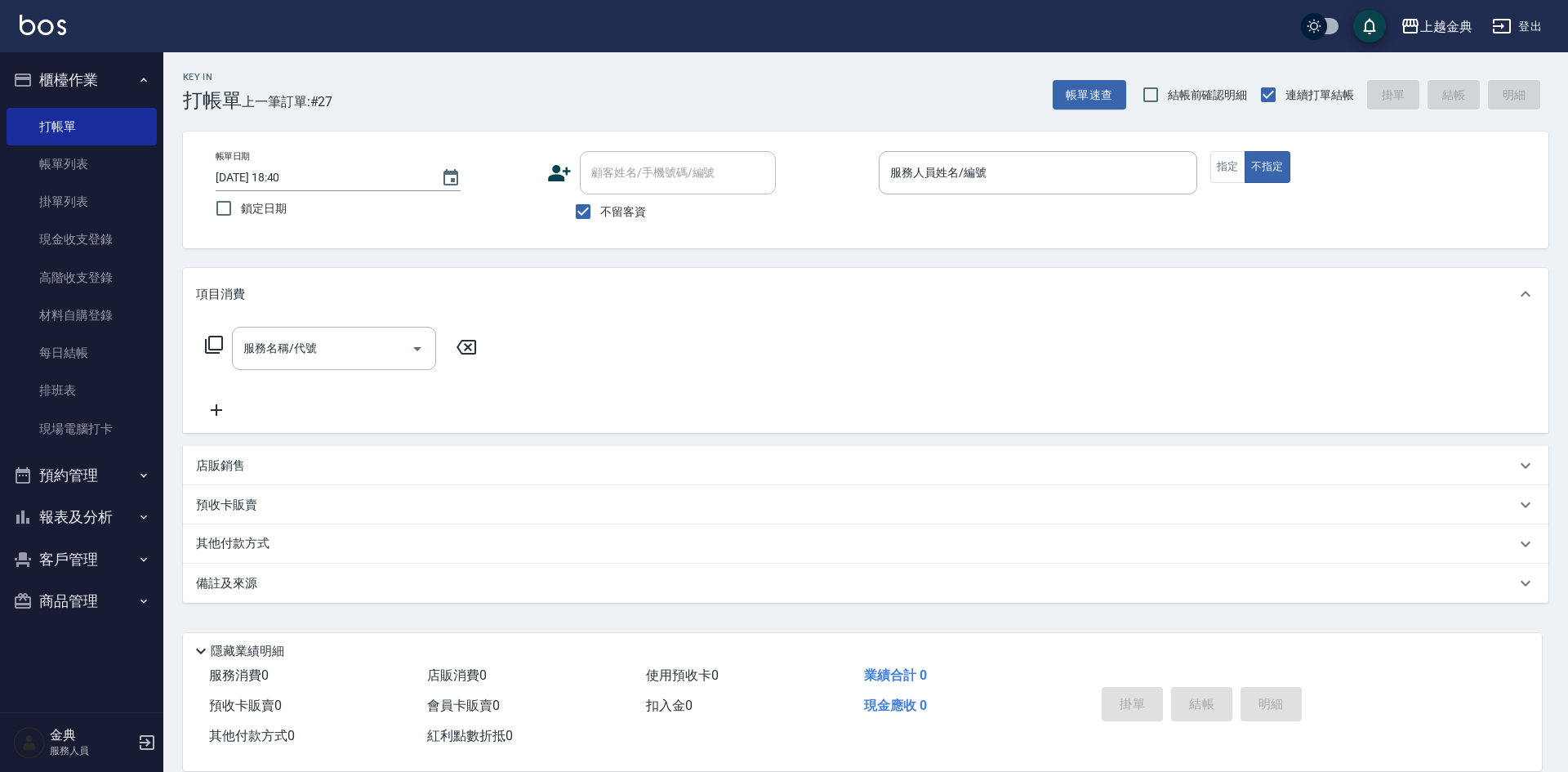
click at [613, 217] on span "不留客資" at bounding box center [623, 212] width 46 height 18
click at [601, 217] on input "不留客資" at bounding box center [582, 211] width 34 height 34
checkbox input "false"
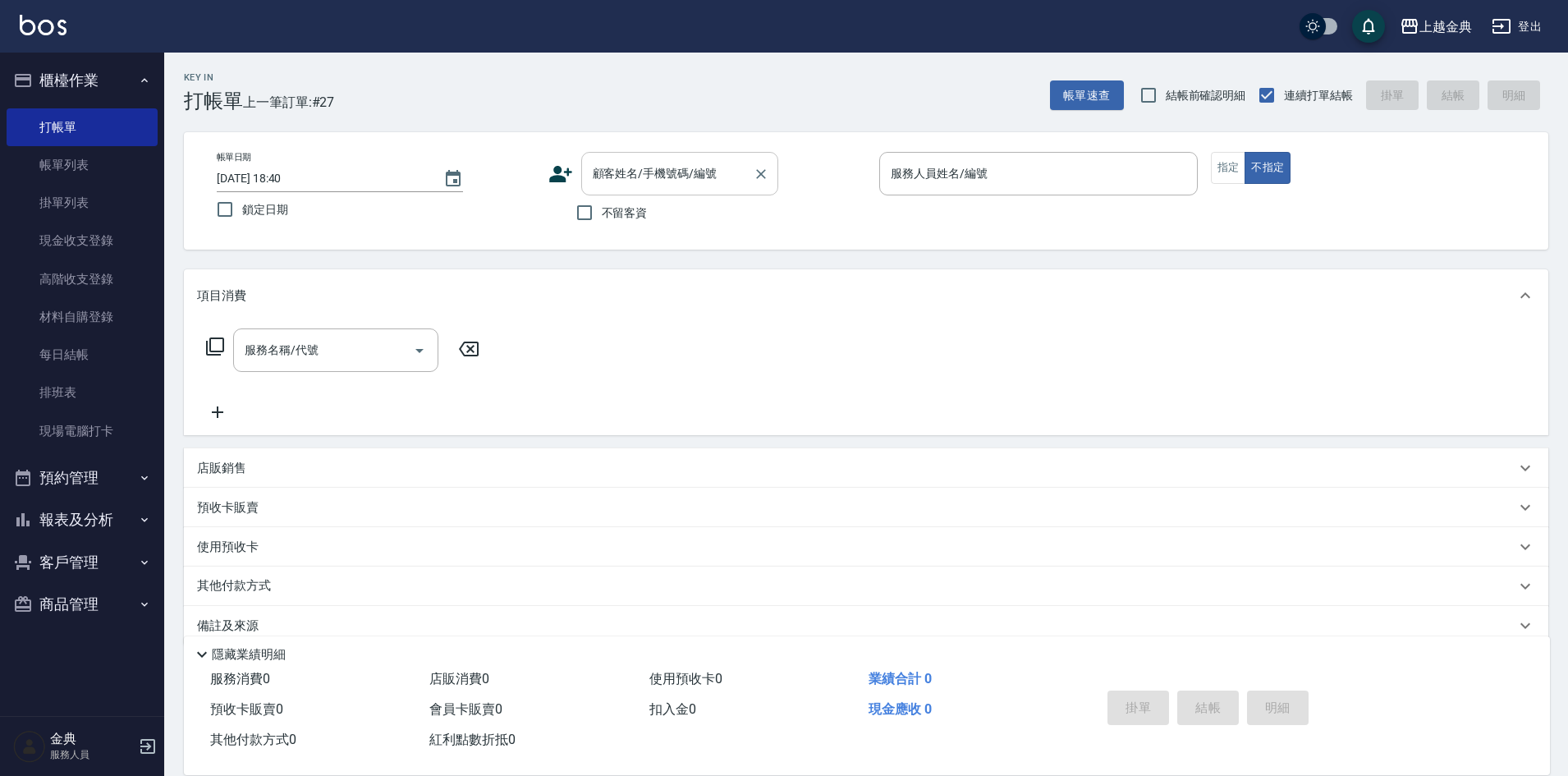
click at [655, 186] on input "顧客姓名/手機號碼/編號" at bounding box center [666, 173] width 157 height 28
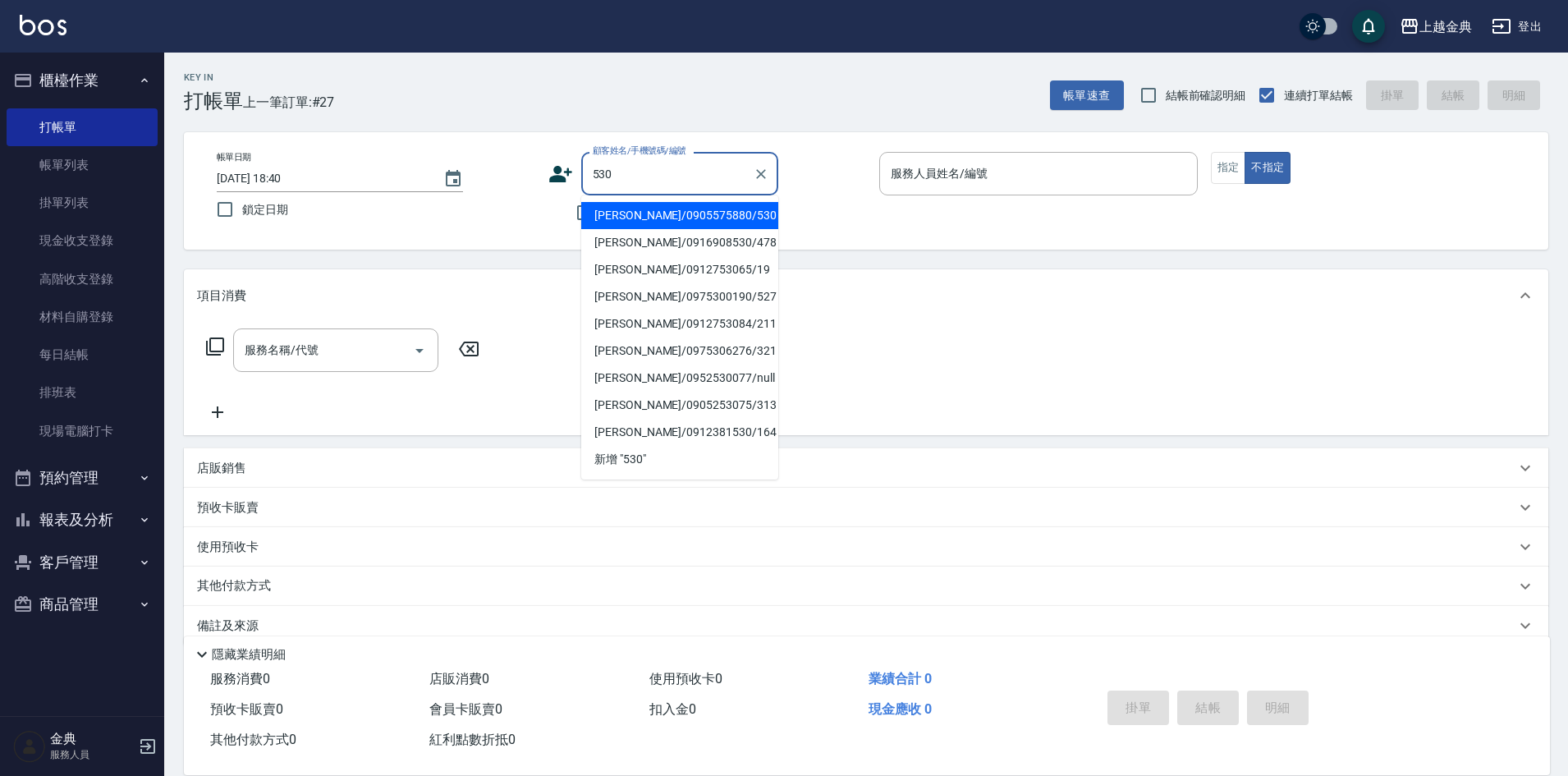
click at [710, 219] on li "[PERSON_NAME]/0905575880/530" at bounding box center [680, 216] width 197 height 27
type input "[PERSON_NAME]/0905575880/530"
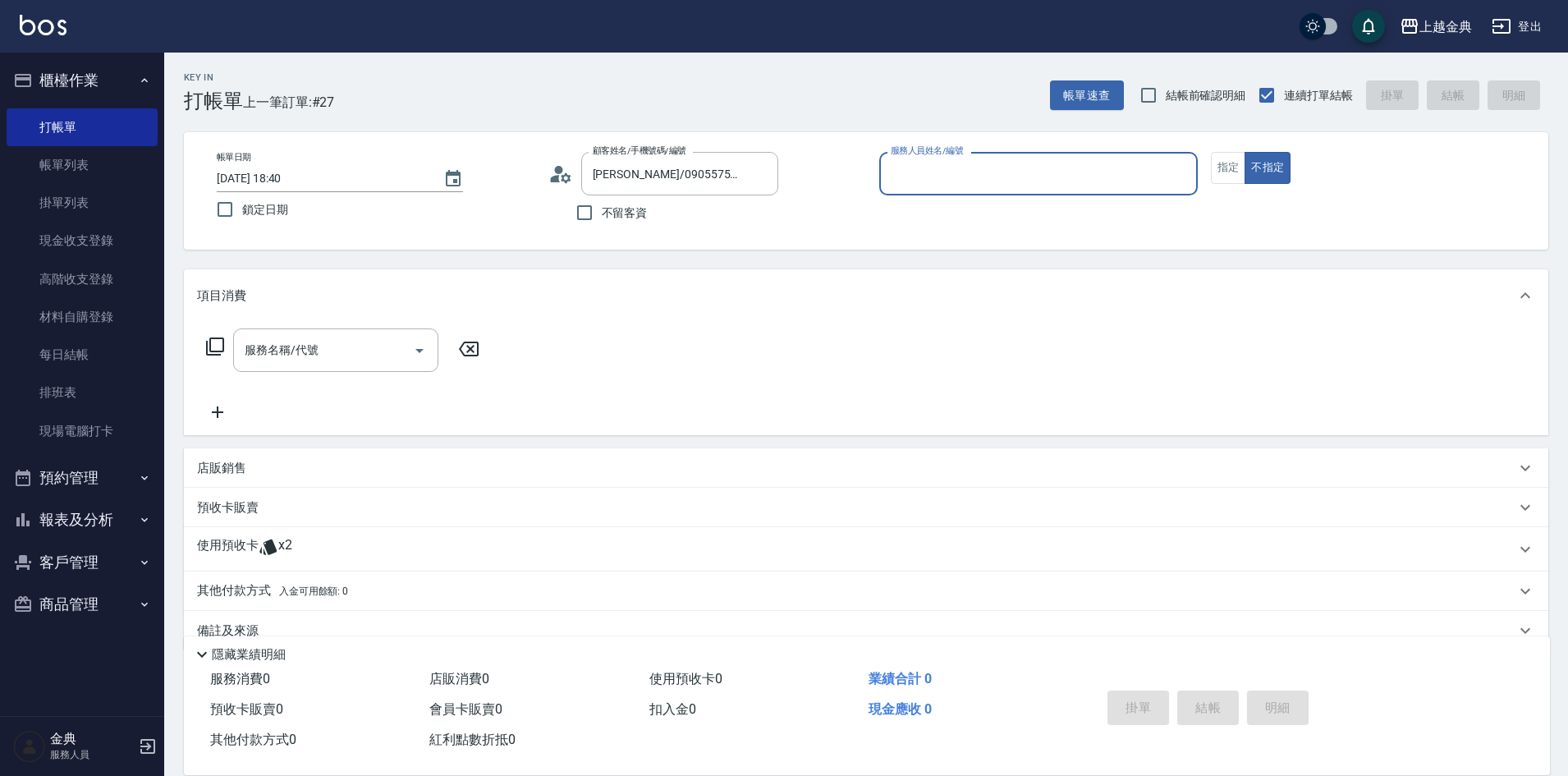
click at [953, 180] on input "服務人員姓名/編號" at bounding box center [1038, 173] width 304 height 28
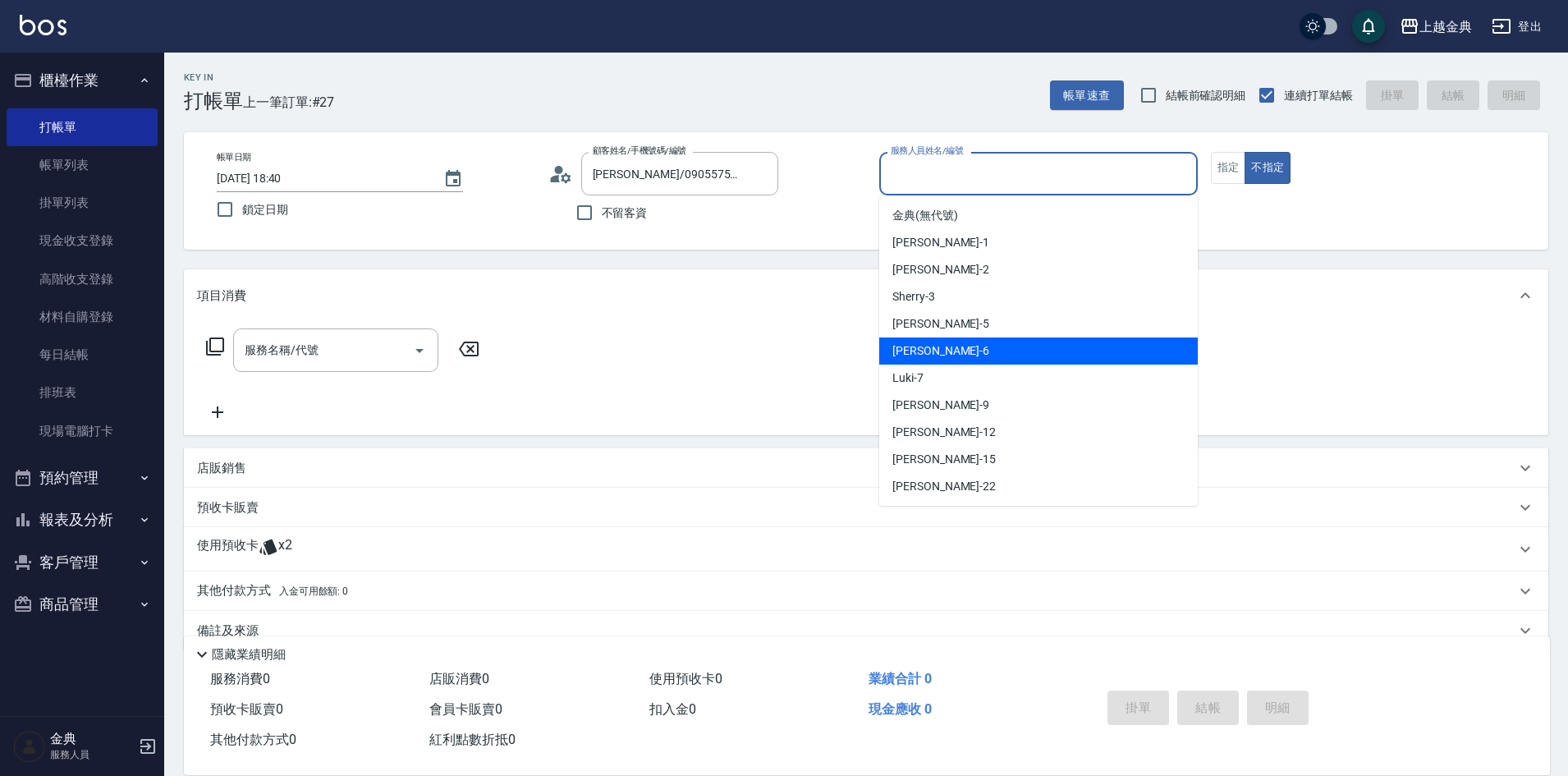
click at [962, 349] on div "[PERSON_NAME] -6" at bounding box center [1038, 351] width 318 height 27
type input "[PERSON_NAME]-6"
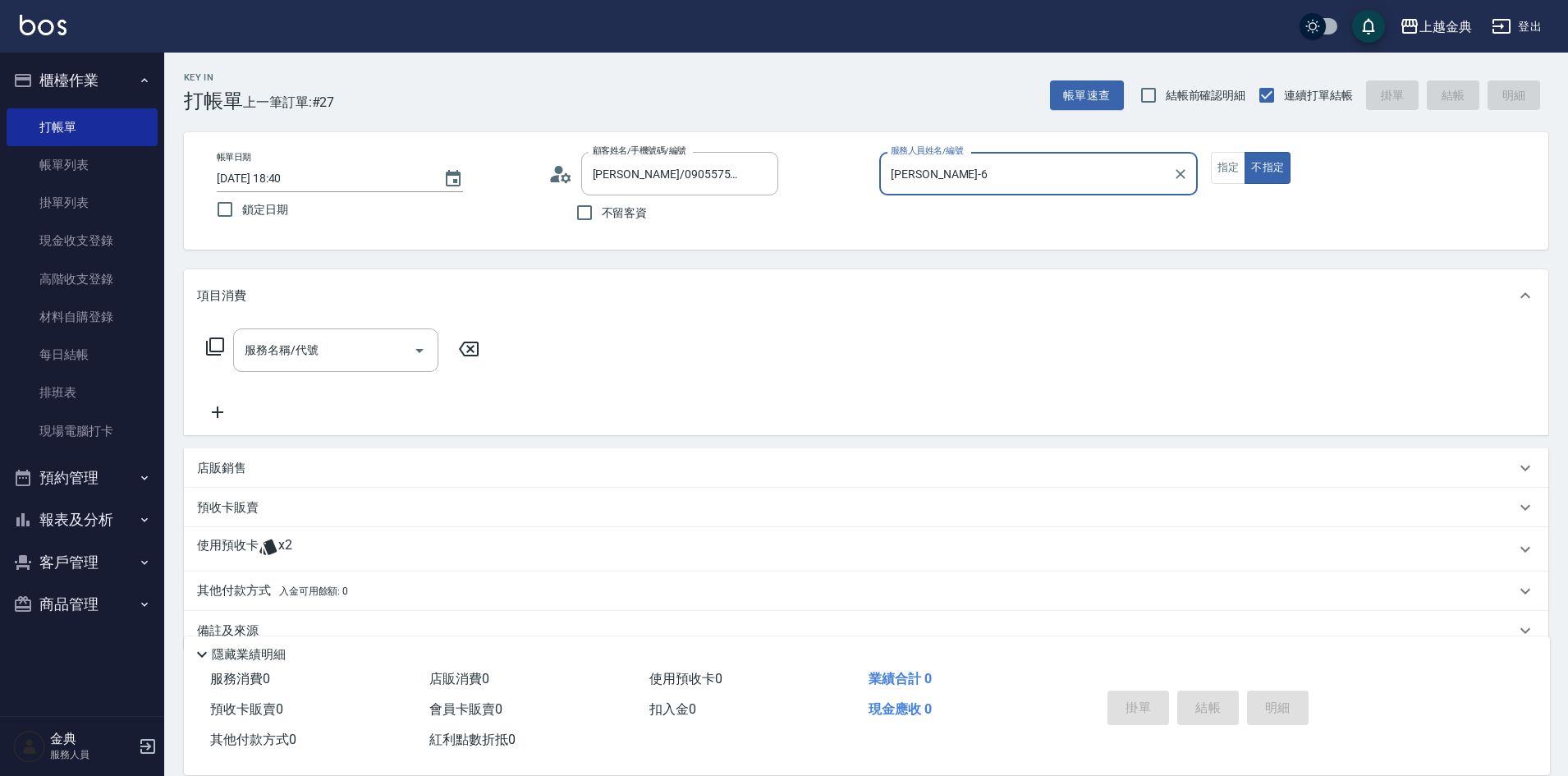
click at [375, 548] on div "使用預收卡 x2" at bounding box center [856, 548] width 1318 height 24
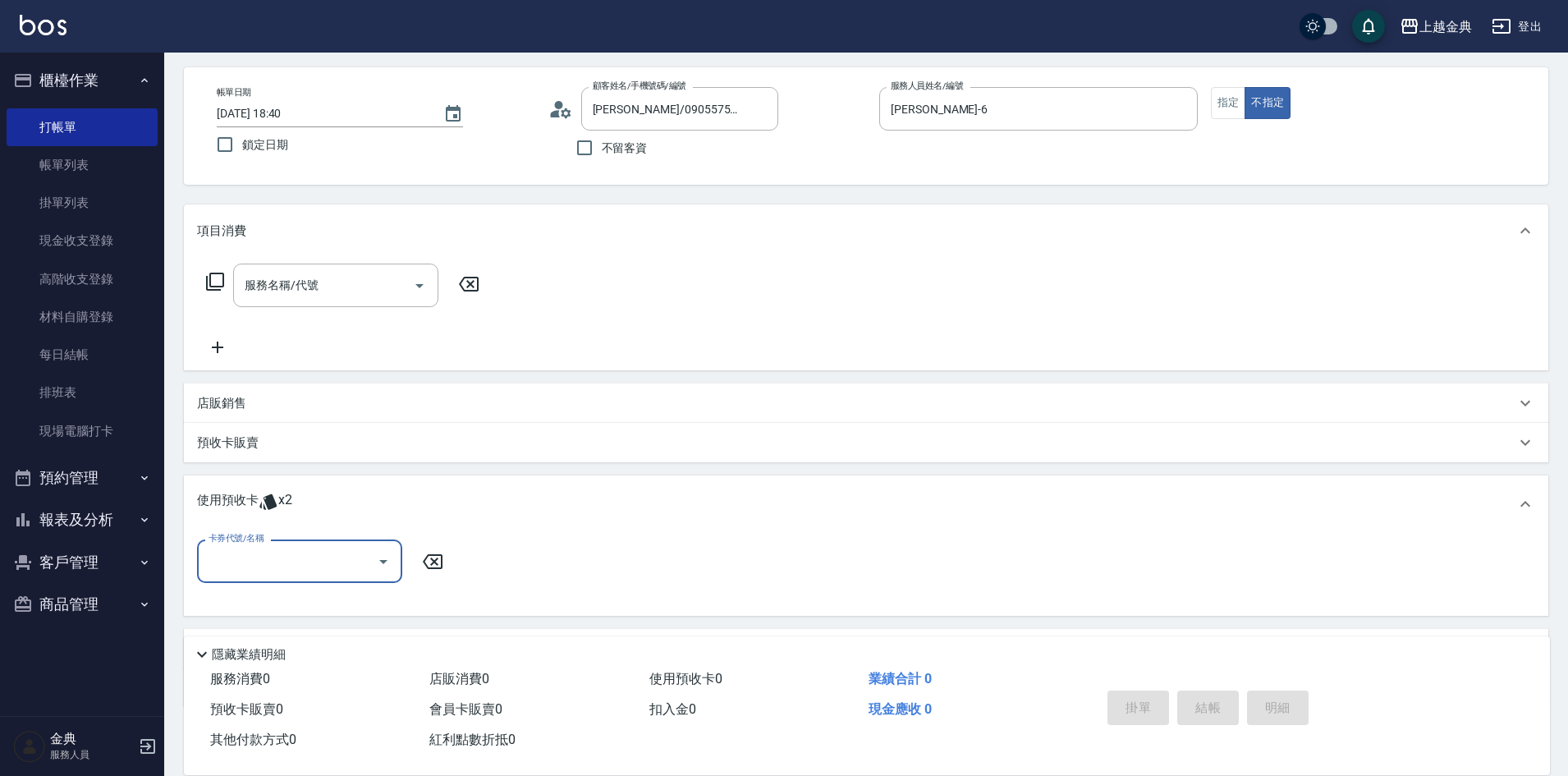
scroll to position [154, 0]
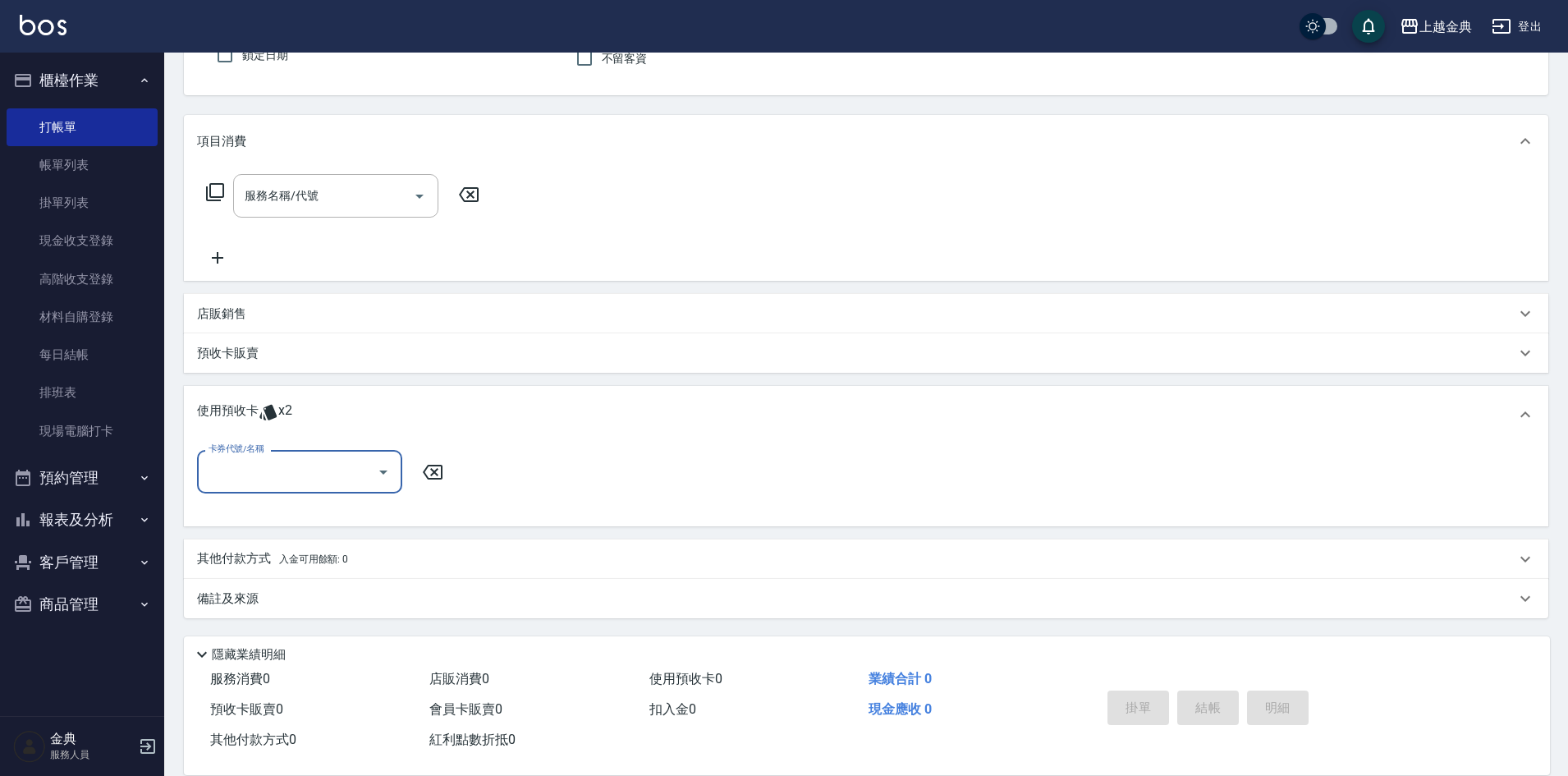
click at [293, 474] on input "卡券代號/名稱" at bounding box center [287, 471] width 166 height 28
click at [309, 513] on div "頭皮3次 剩餘2張" at bounding box center [300, 514] width 205 height 27
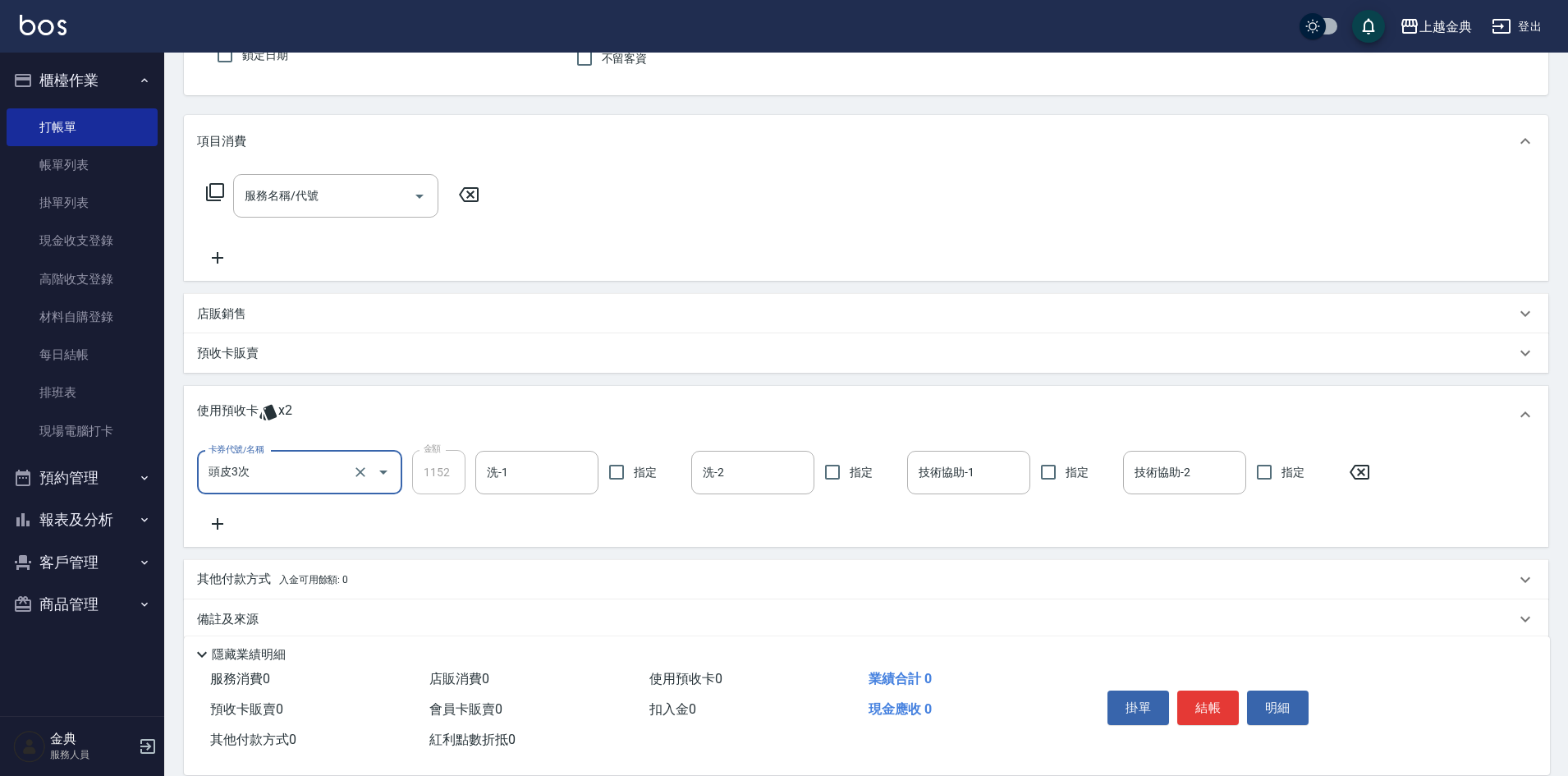
type input "頭皮3次"
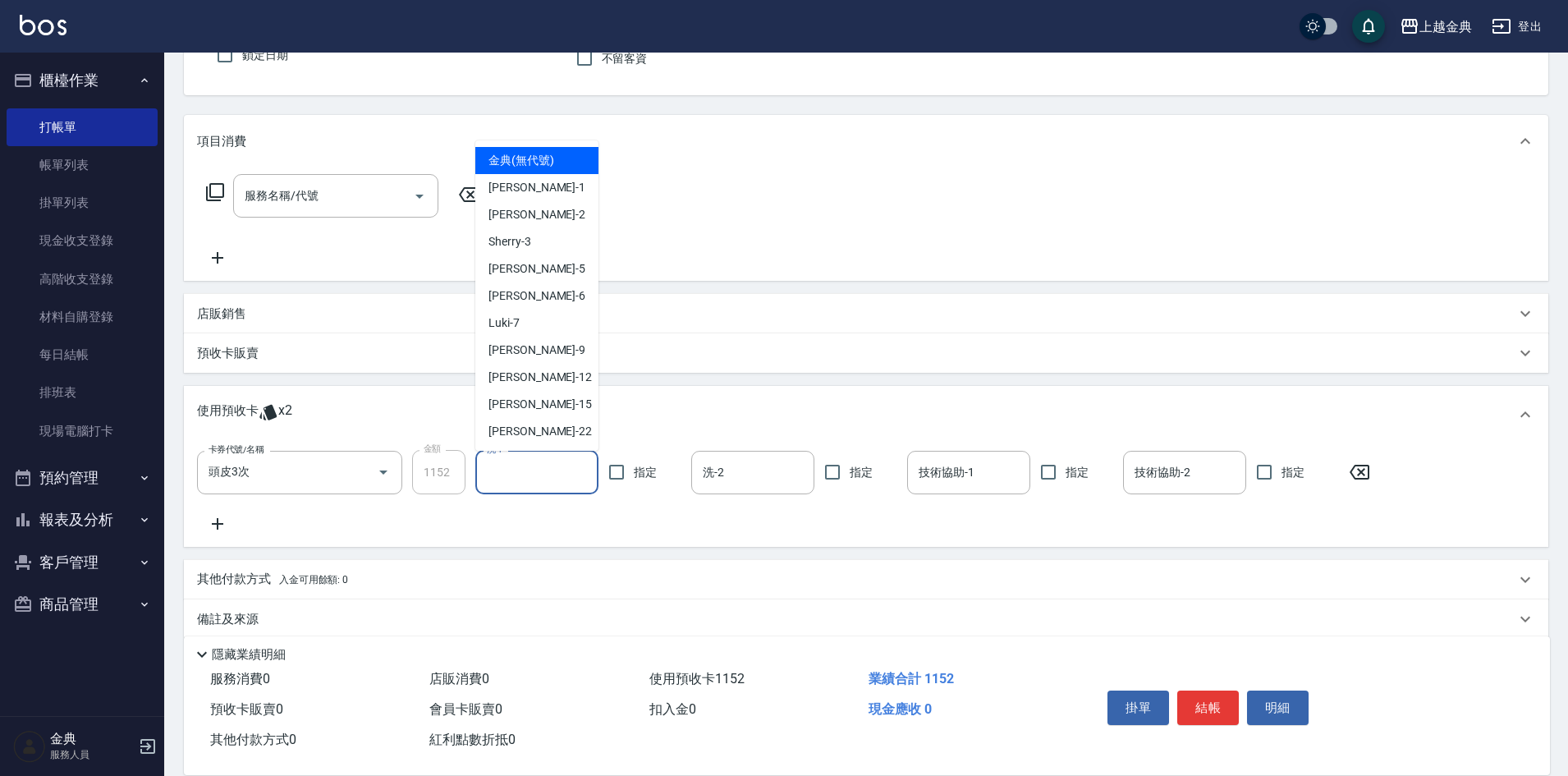
click at [536, 473] on input "洗-1" at bounding box center [536, 472] width 108 height 28
click at [544, 377] on div "[PERSON_NAME]-12" at bounding box center [536, 377] width 123 height 27
type input "[PERSON_NAME]-12"
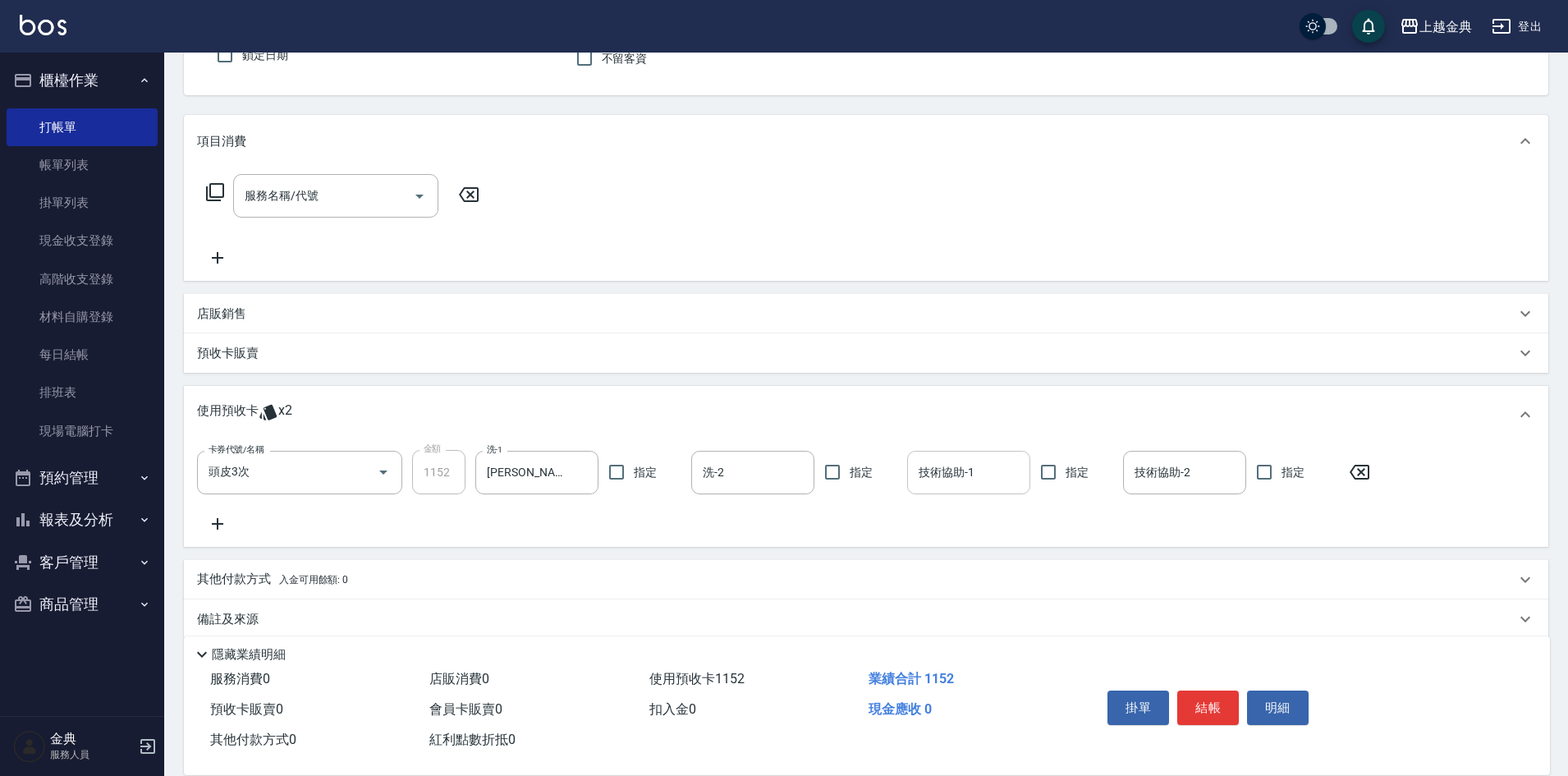
click at [972, 460] on input "技術協助-1" at bounding box center [968, 472] width 108 height 28
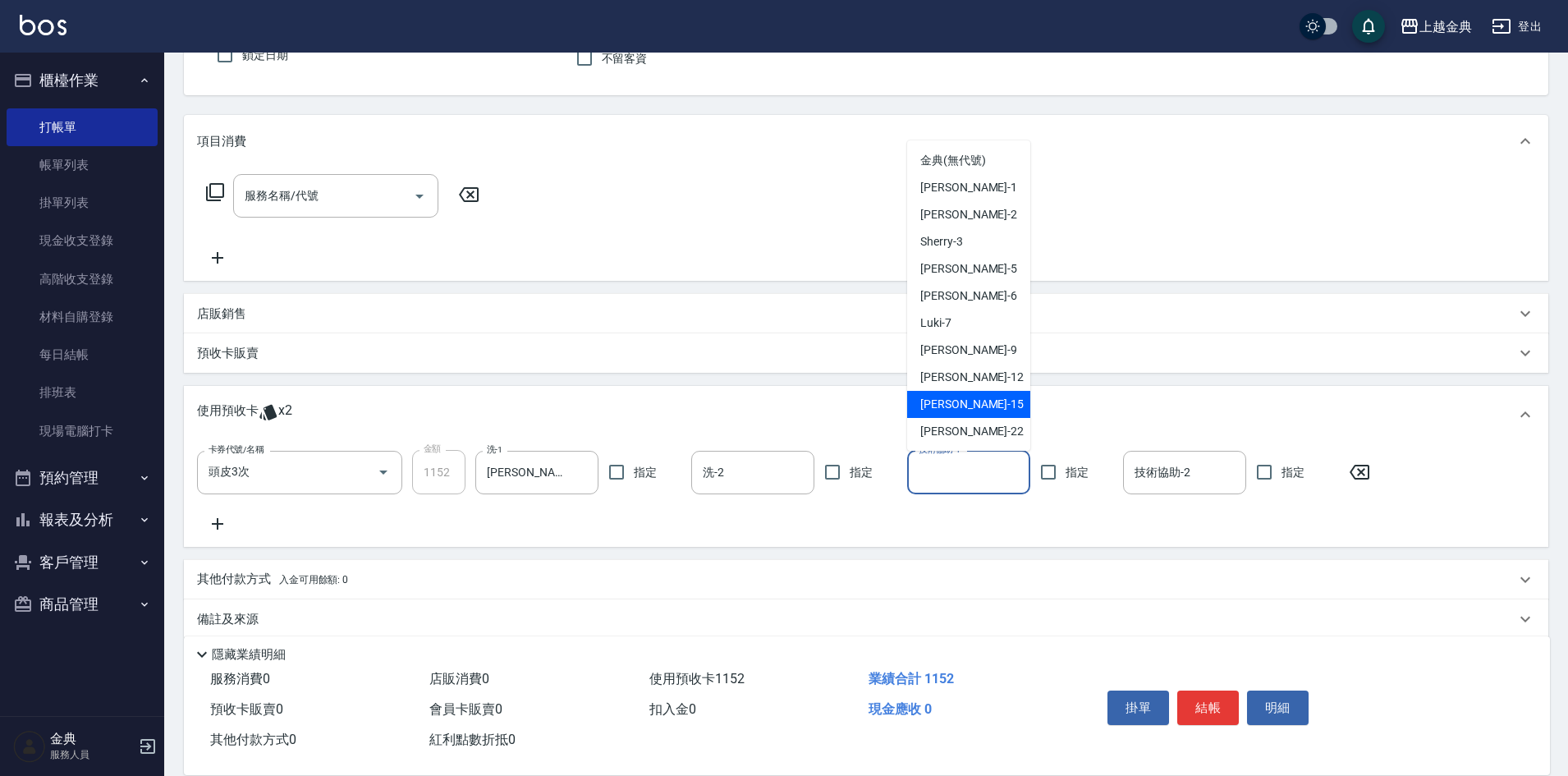
click at [987, 377] on div "[PERSON_NAME]-12" at bounding box center [968, 377] width 123 height 27
type input "[PERSON_NAME]-12"
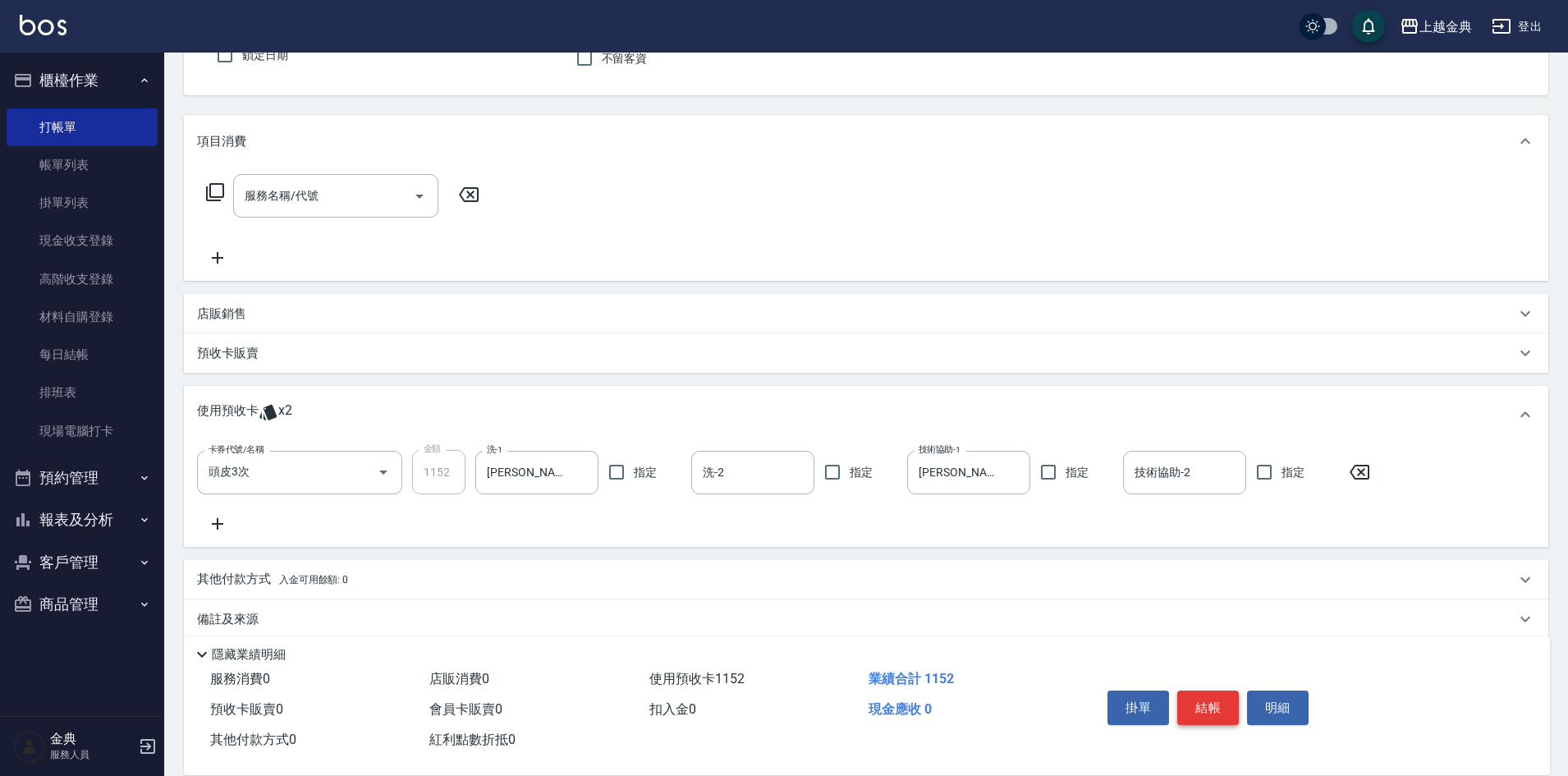
click at [1203, 691] on button "結帳" at bounding box center [1208, 708] width 62 height 34
type input "[DATE] 18:41"
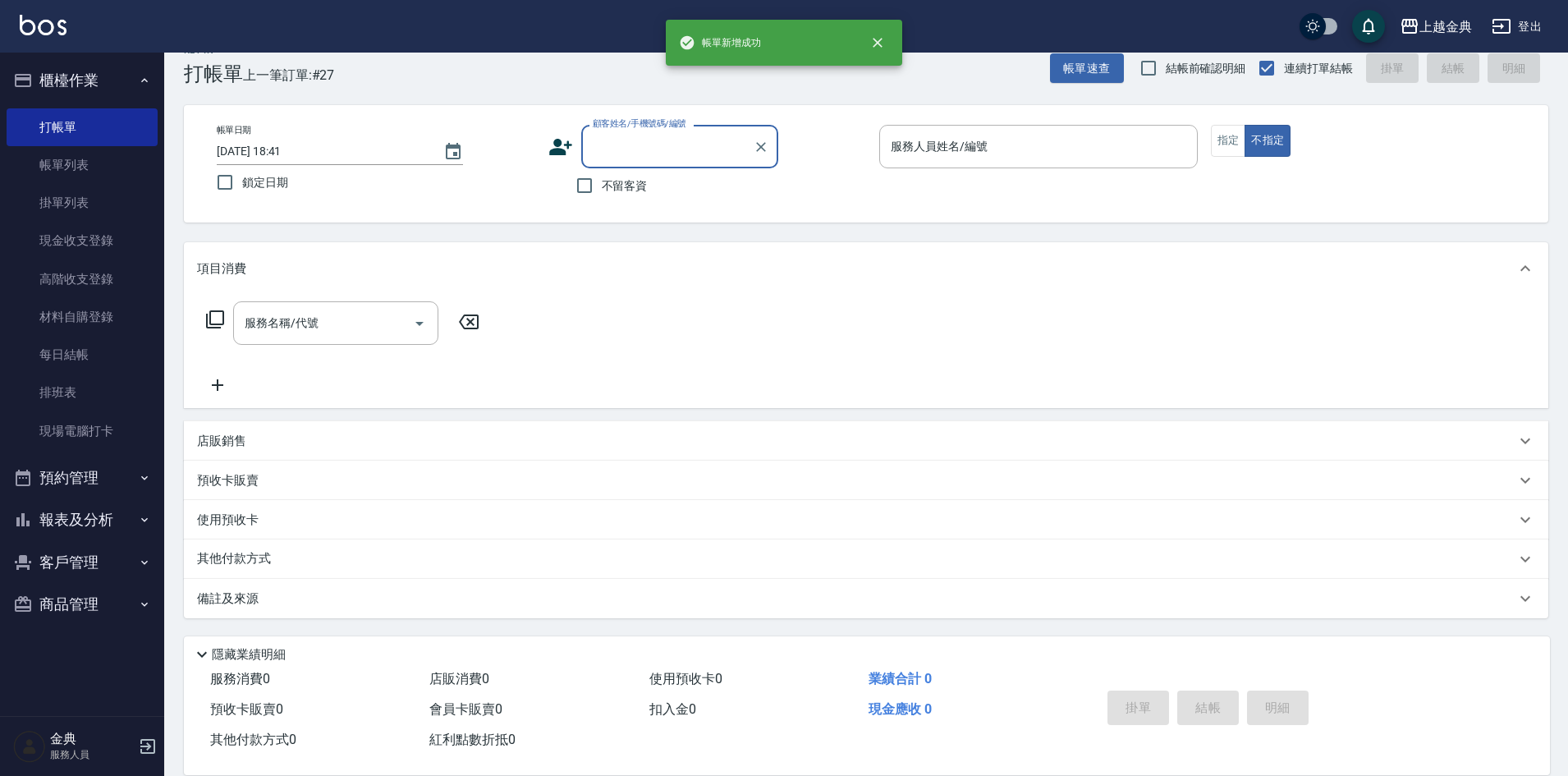
scroll to position [27, 0]
click at [585, 192] on input "不留客資" at bounding box center [584, 185] width 34 height 34
checkbox input "true"
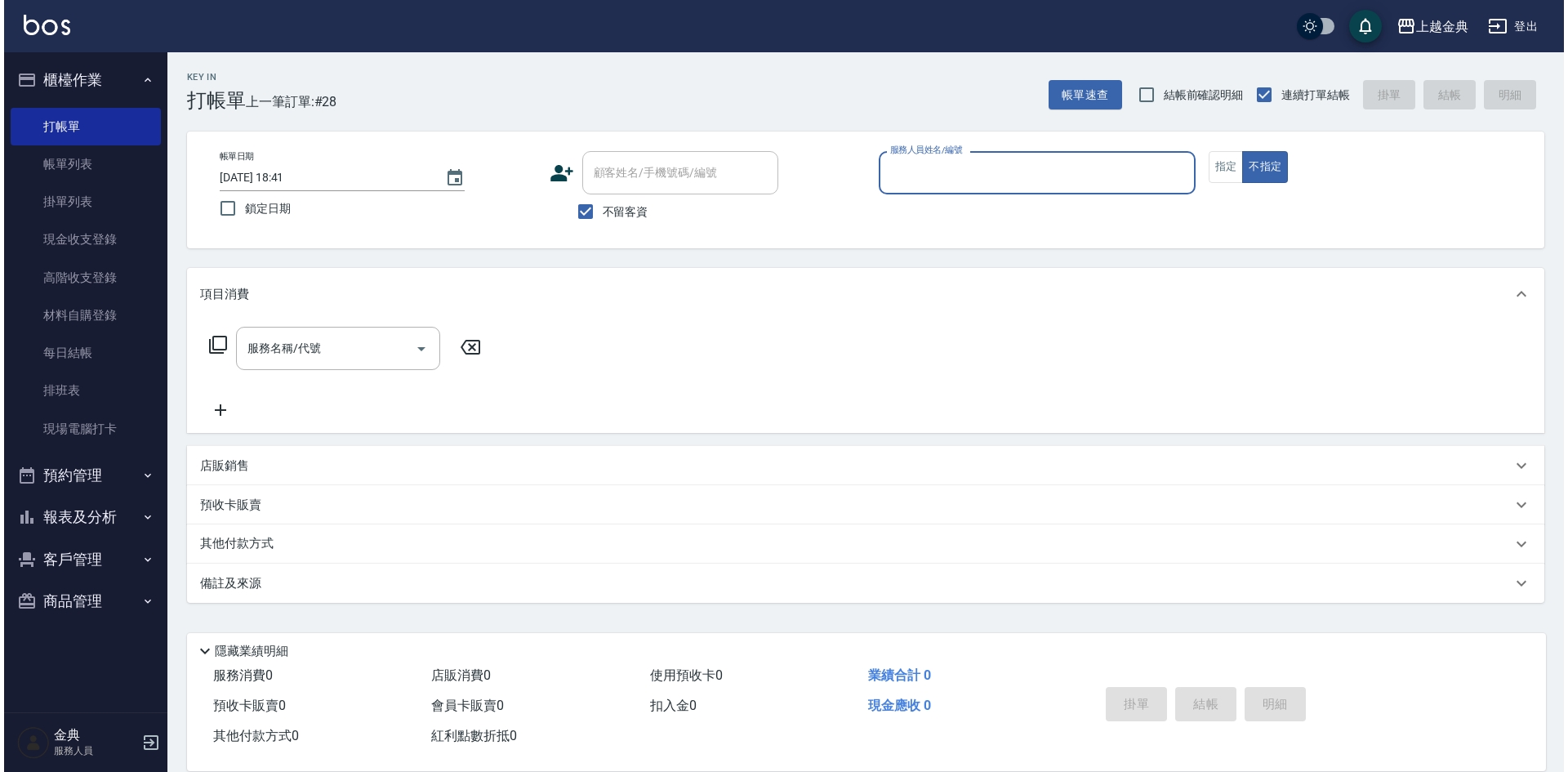
scroll to position [0, 0]
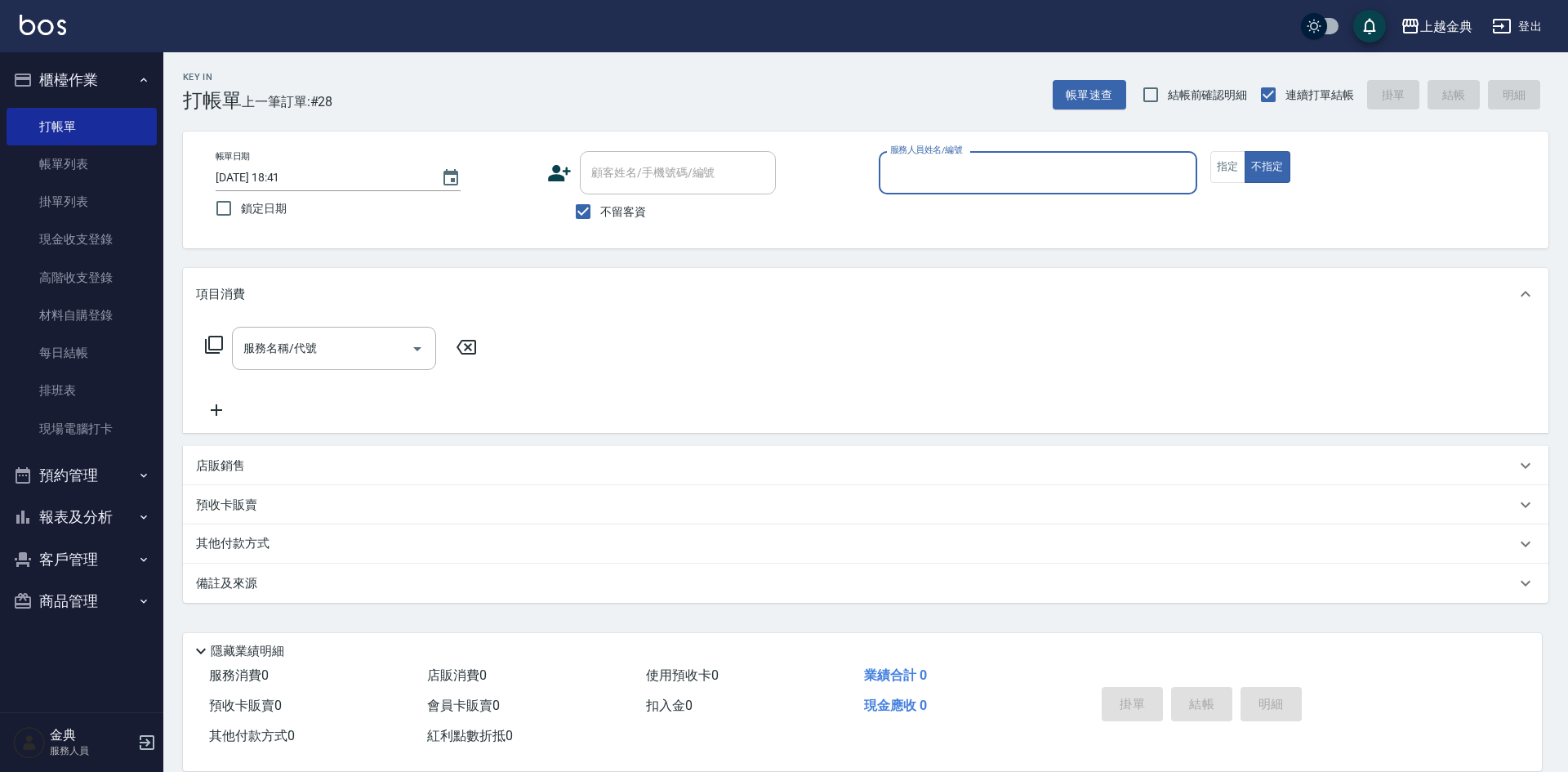
click at [1005, 177] on input "服務人員姓名/編號" at bounding box center [1038, 172] width 304 height 28
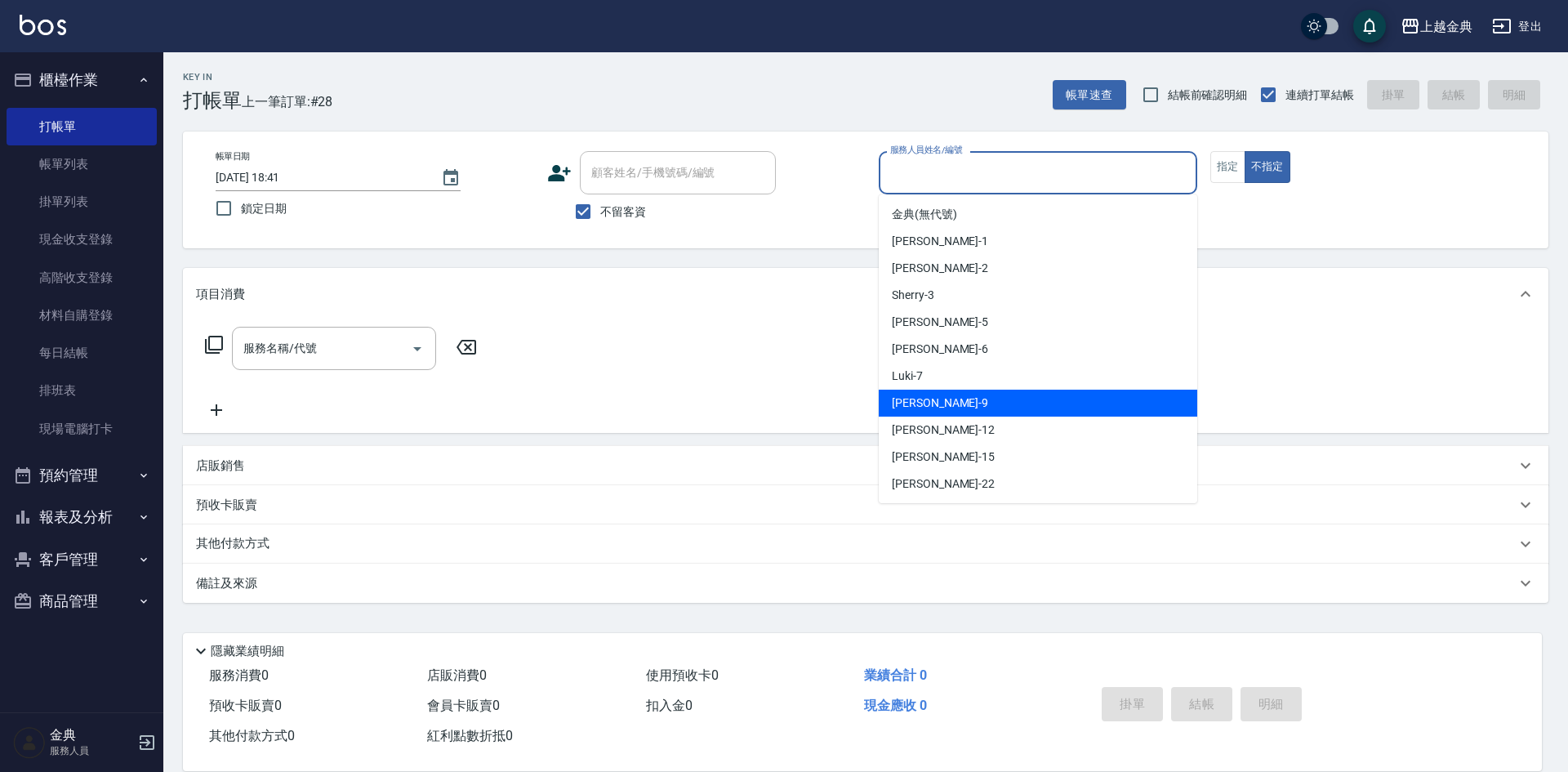
click at [969, 396] on div "[PERSON_NAME] -9" at bounding box center [1038, 404] width 319 height 27
type input "[PERSON_NAME]-9"
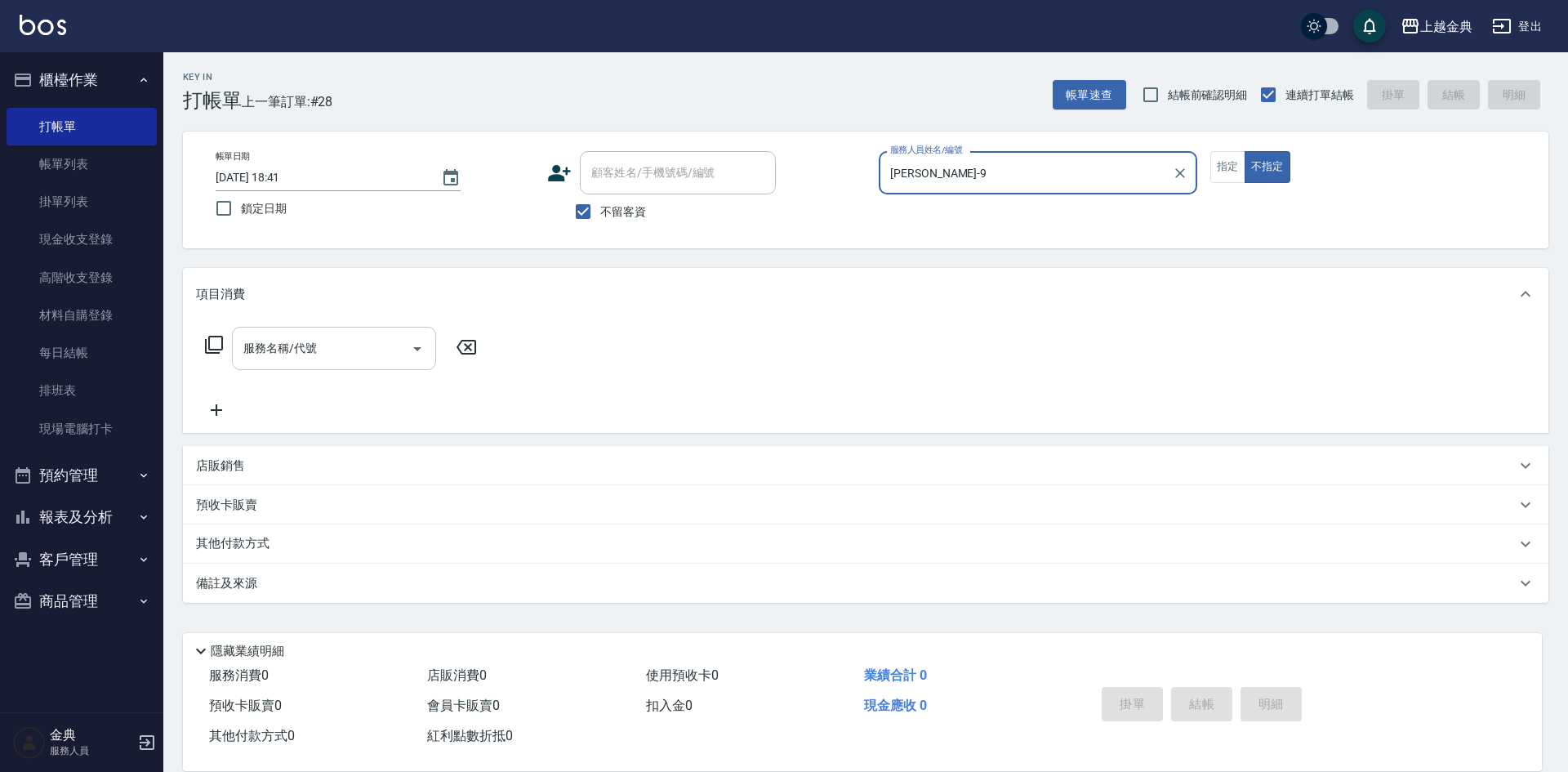
click at [326, 333] on div "服務名稱/代號" at bounding box center [334, 348] width 204 height 44
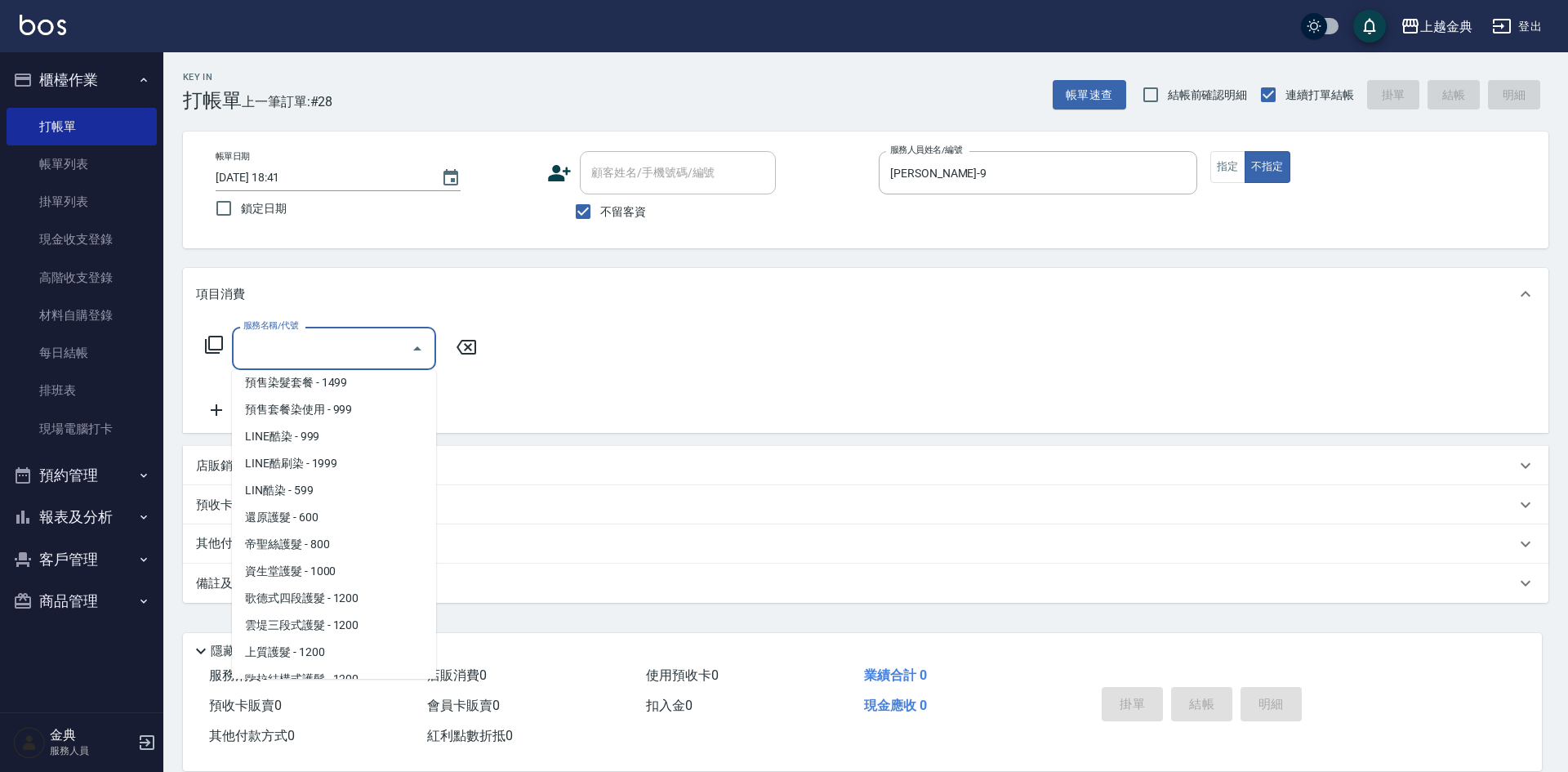
scroll to position [1062, 0]
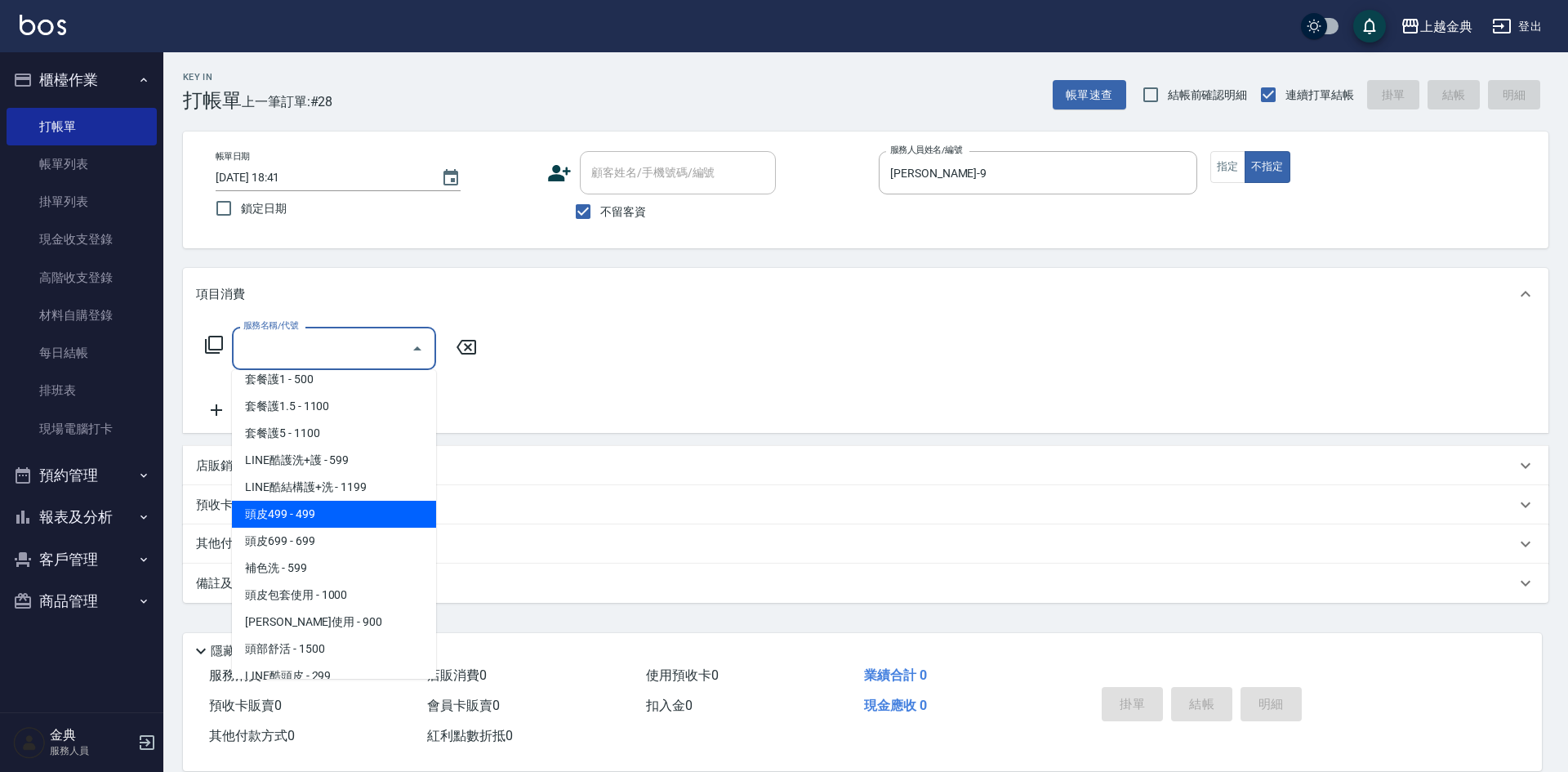
click at [360, 521] on span "頭皮499 - 499" at bounding box center [334, 514] width 204 height 27
type input "頭皮499(601)"
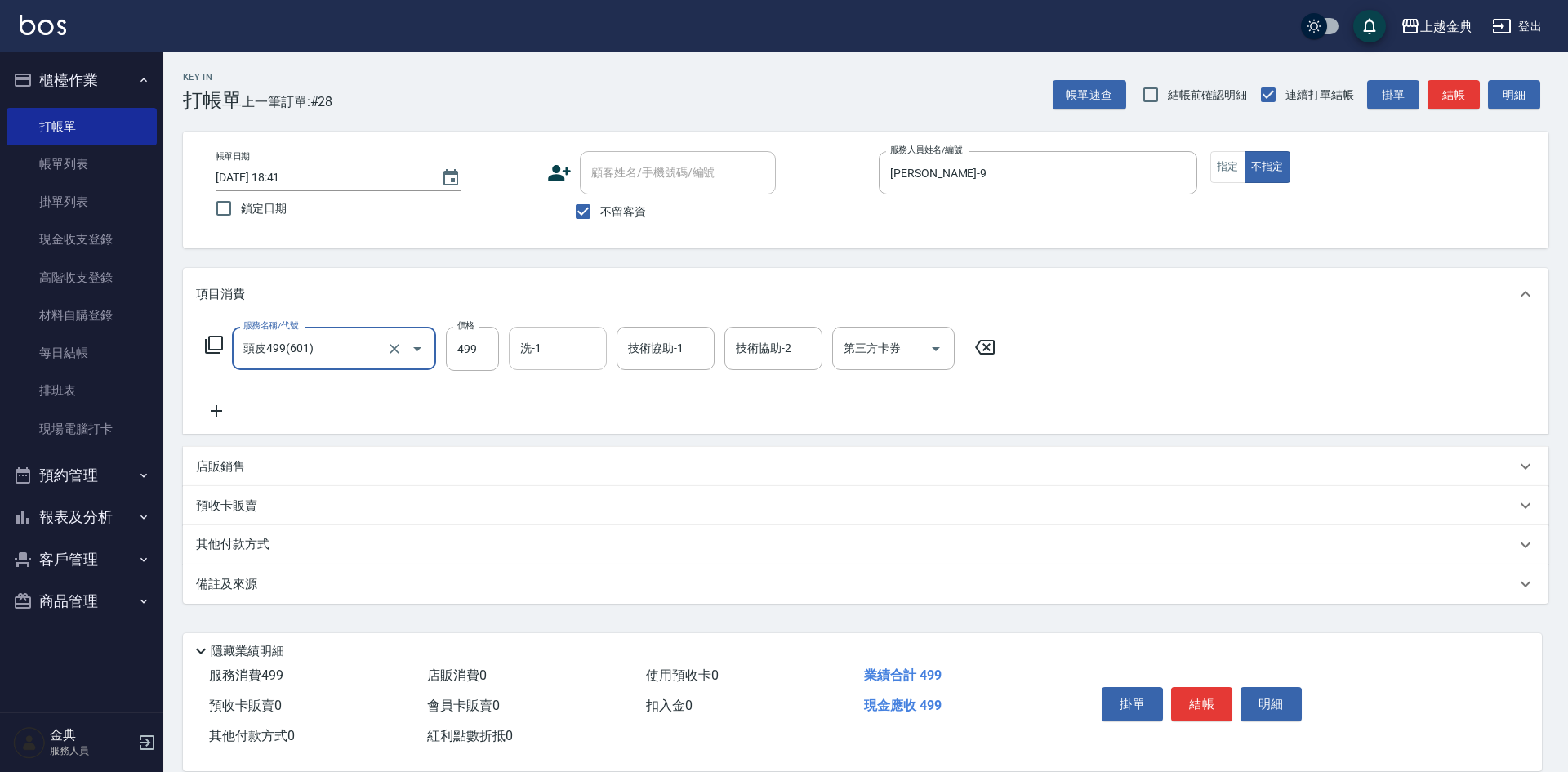
click at [544, 356] on input "洗-1" at bounding box center [558, 348] width 84 height 28
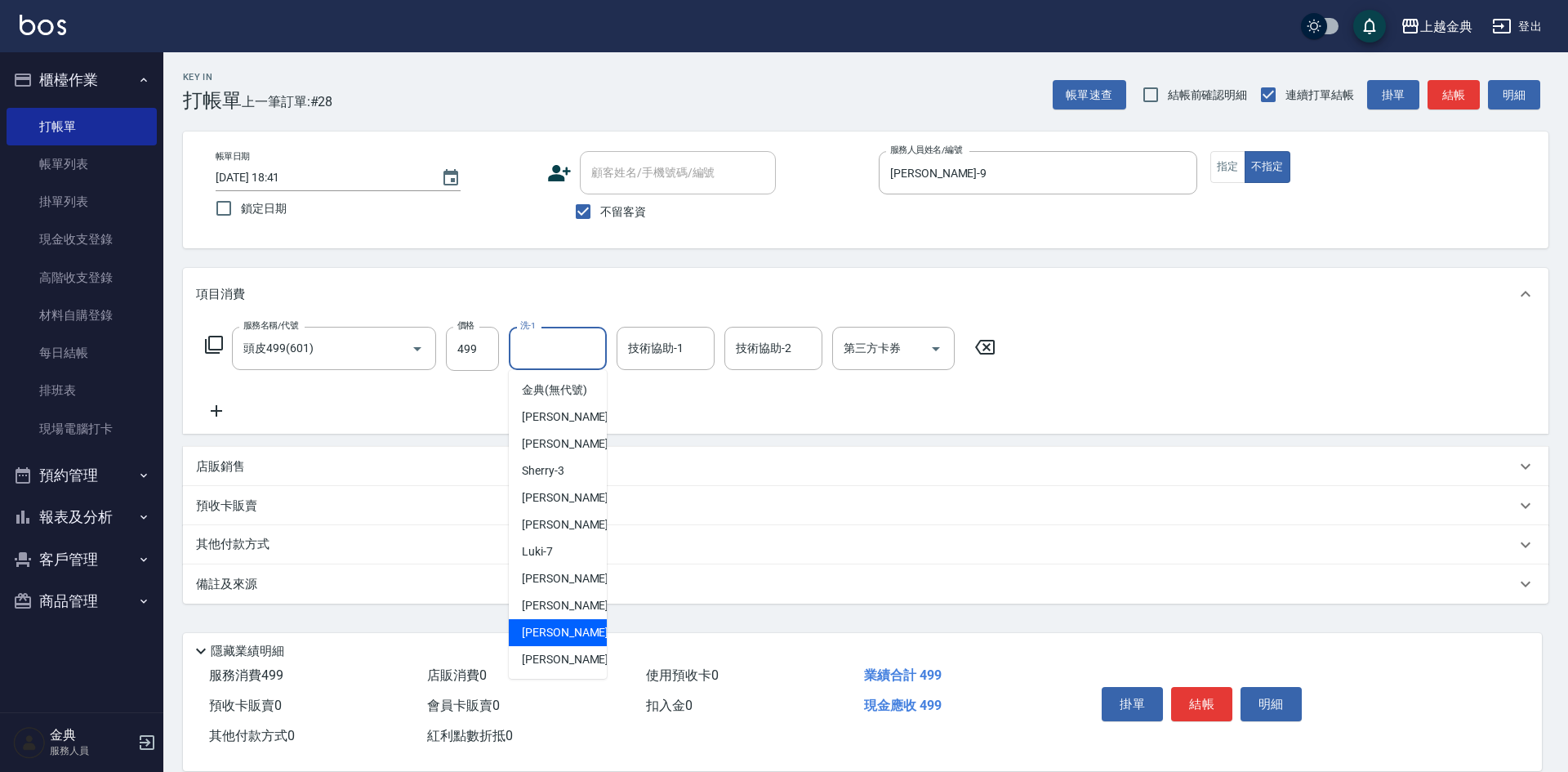
click at [564, 642] on span "[PERSON_NAME] -15" at bounding box center [574, 633] width 103 height 18
type input "[PERSON_NAME]-15"
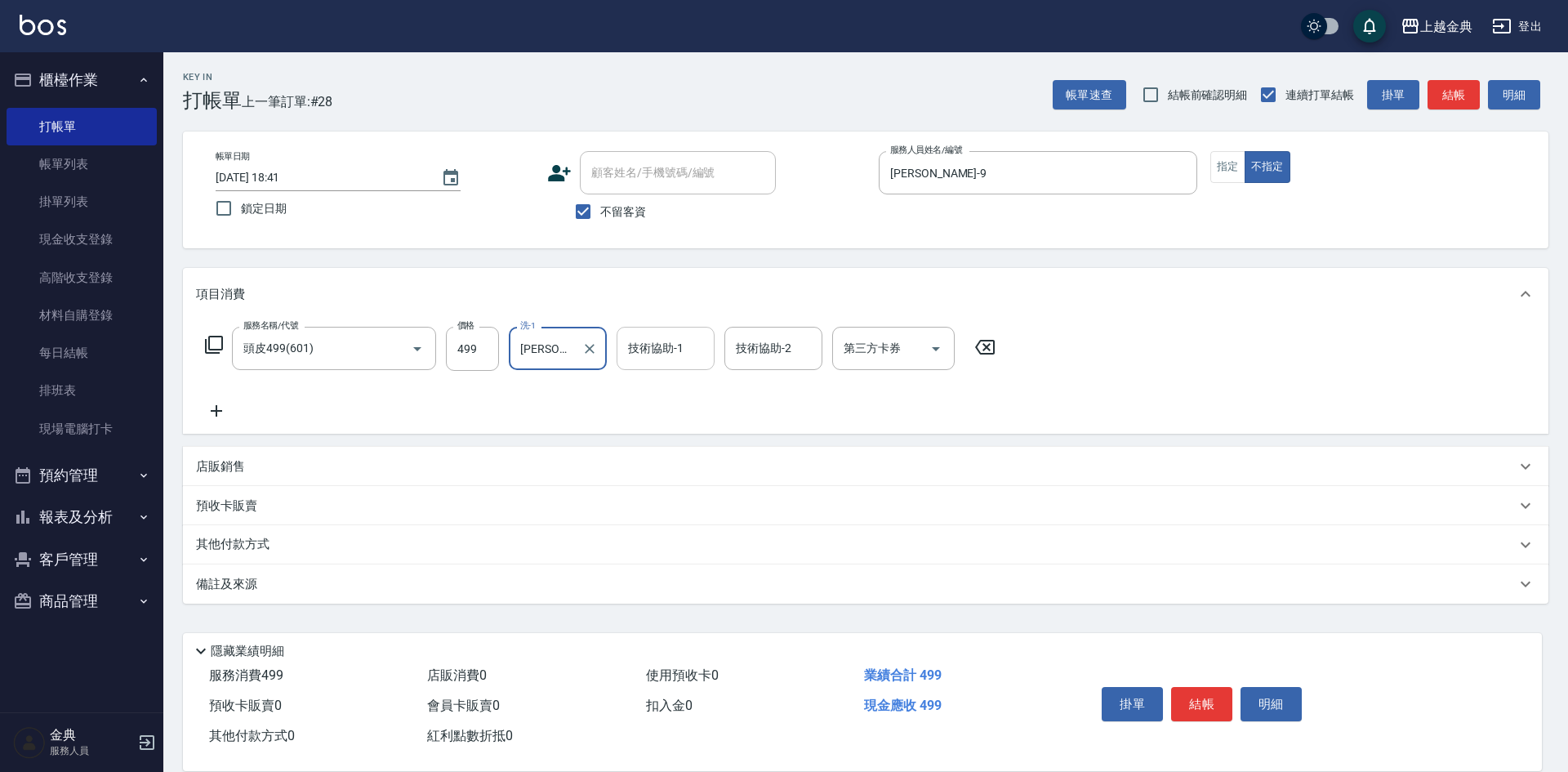
click at [685, 348] on input "技術協助-1" at bounding box center [666, 348] width 84 height 28
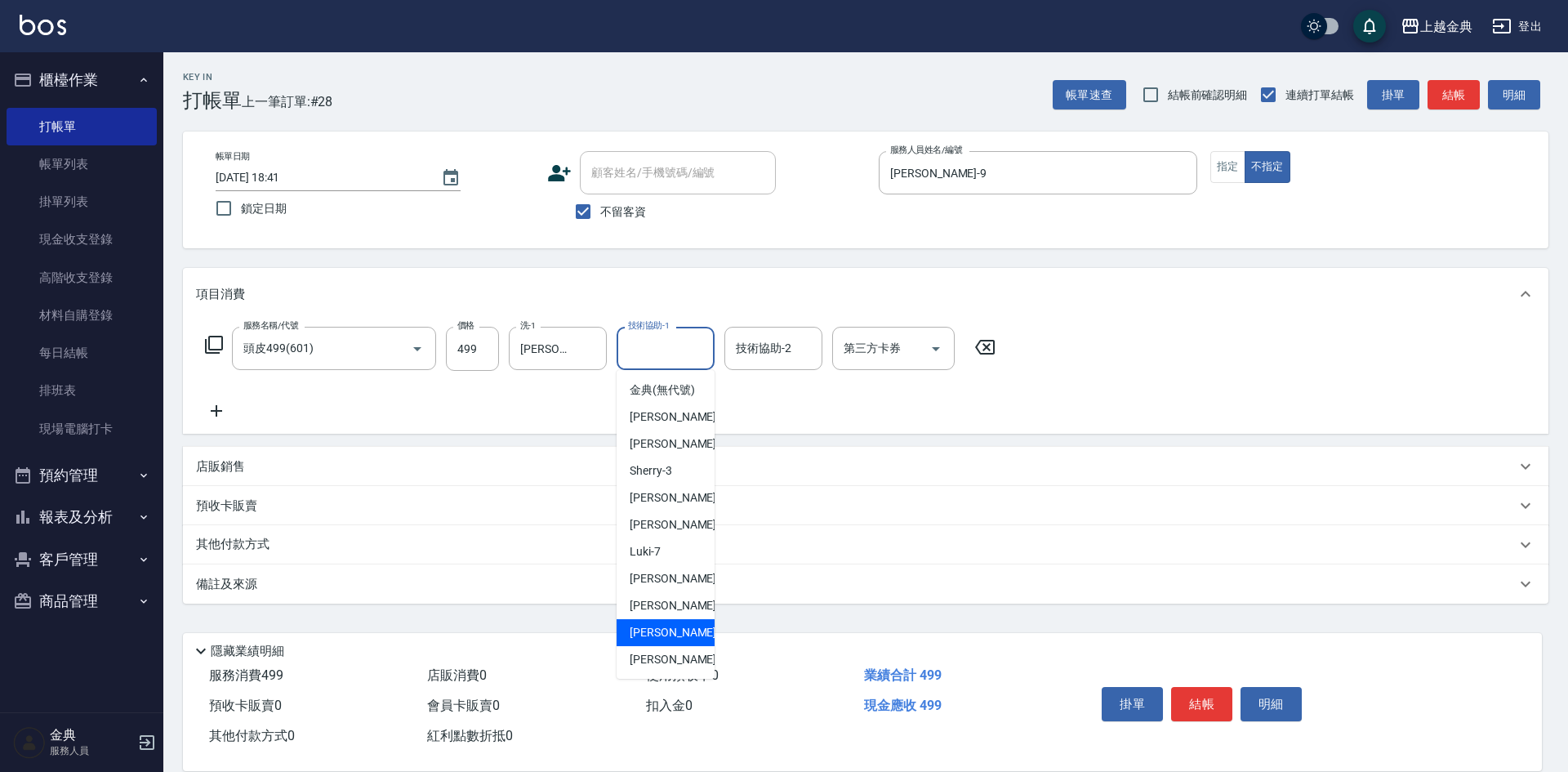
click at [671, 637] on div "[PERSON_NAME] -15" at bounding box center [665, 633] width 98 height 27
type input "[PERSON_NAME]-15"
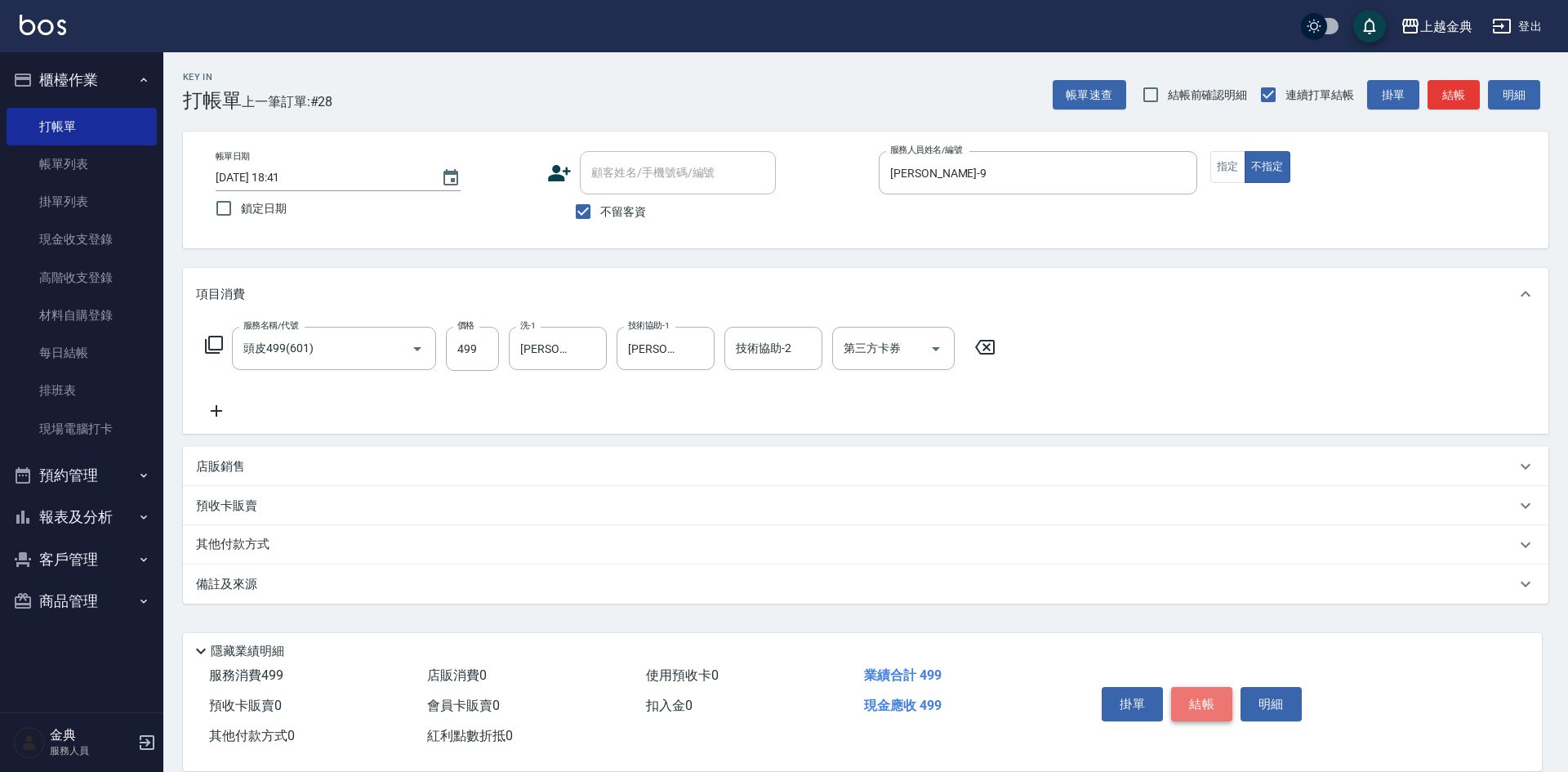
click at [1223, 697] on button "結帳" at bounding box center [1202, 704] width 61 height 34
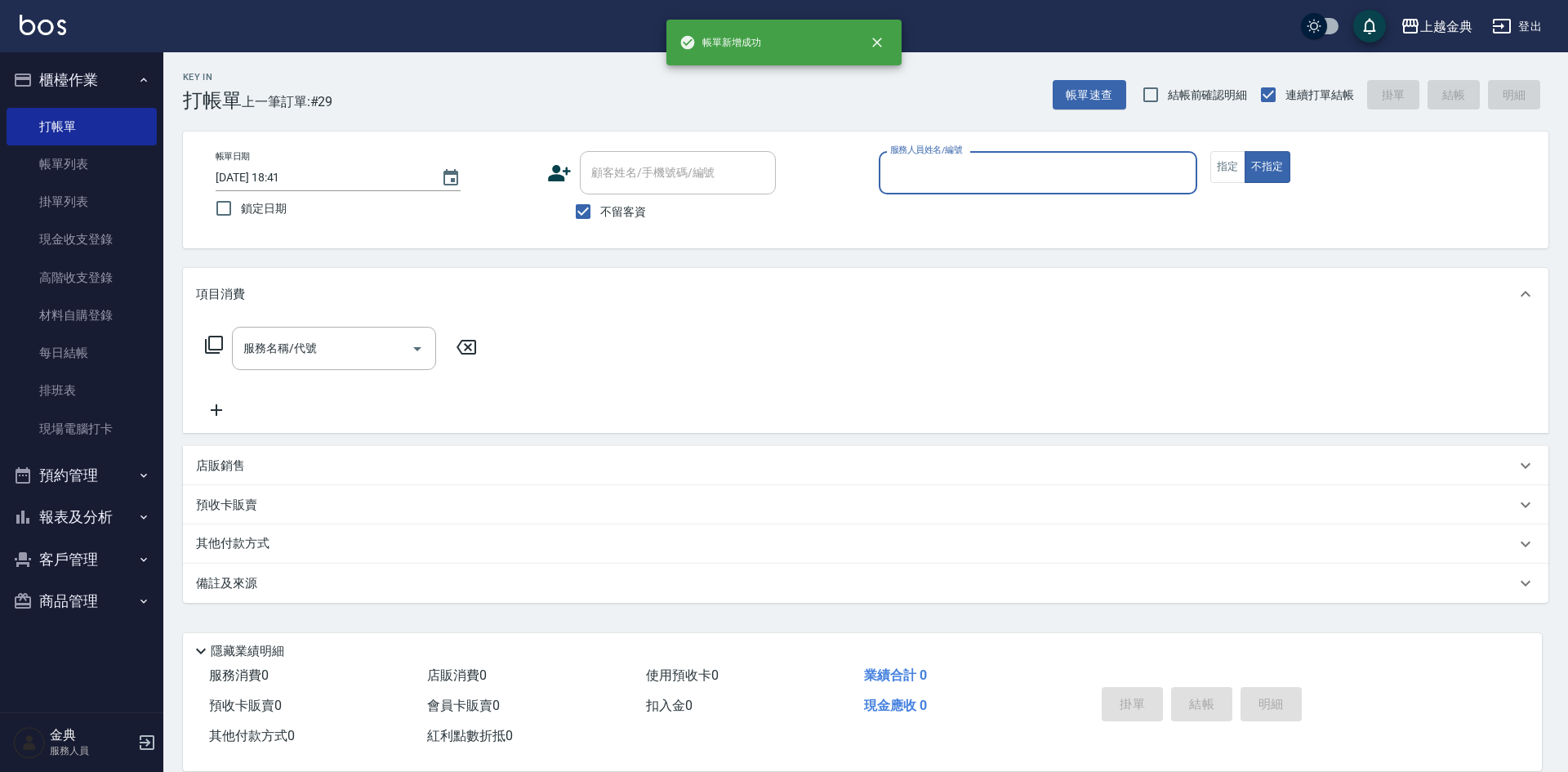
click at [993, 176] on input "服務人員姓名/編號" at bounding box center [1038, 172] width 304 height 28
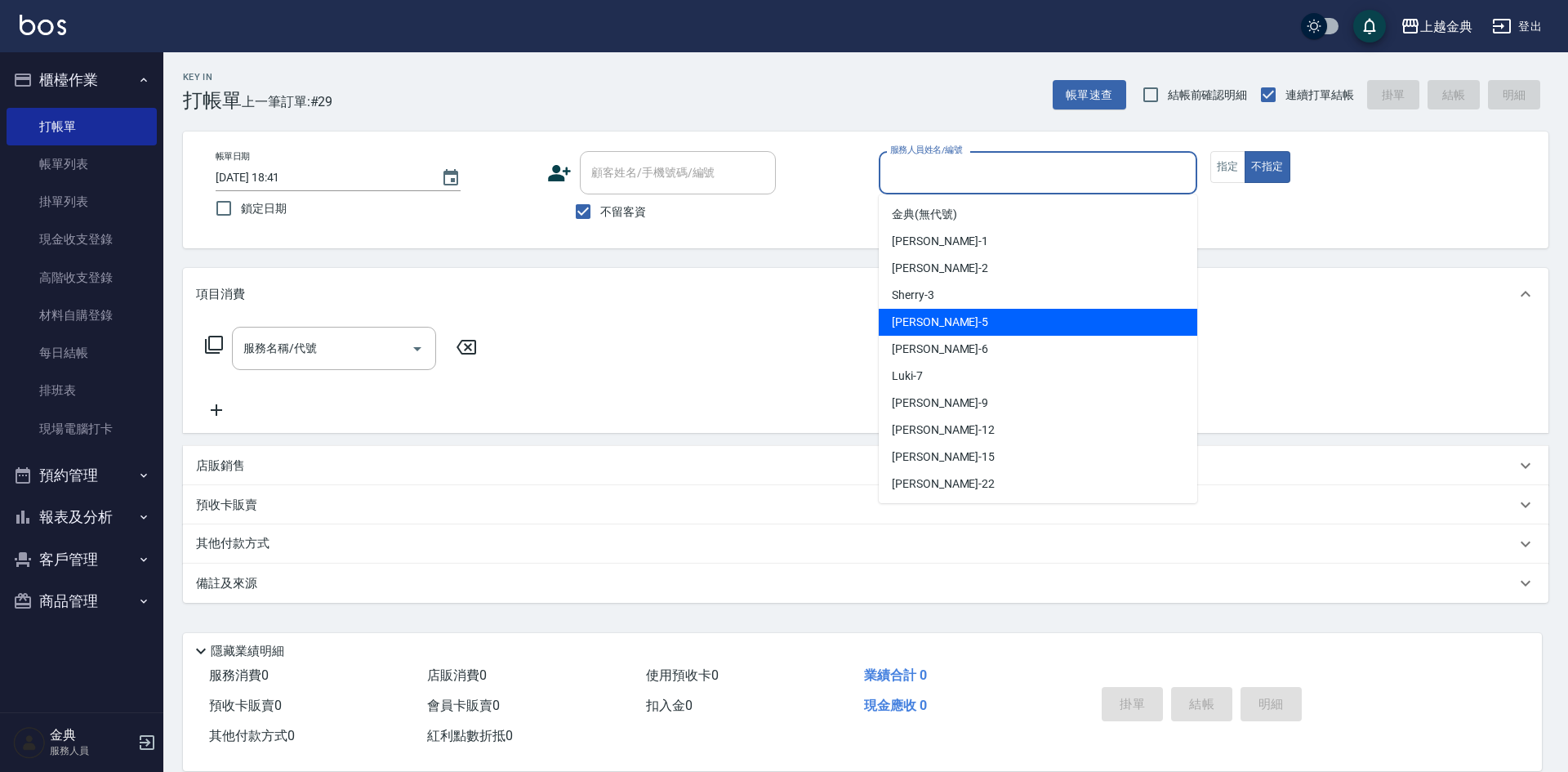
click at [970, 319] on div "[PERSON_NAME] -5" at bounding box center [1038, 323] width 319 height 27
type input "[PERSON_NAME]-5"
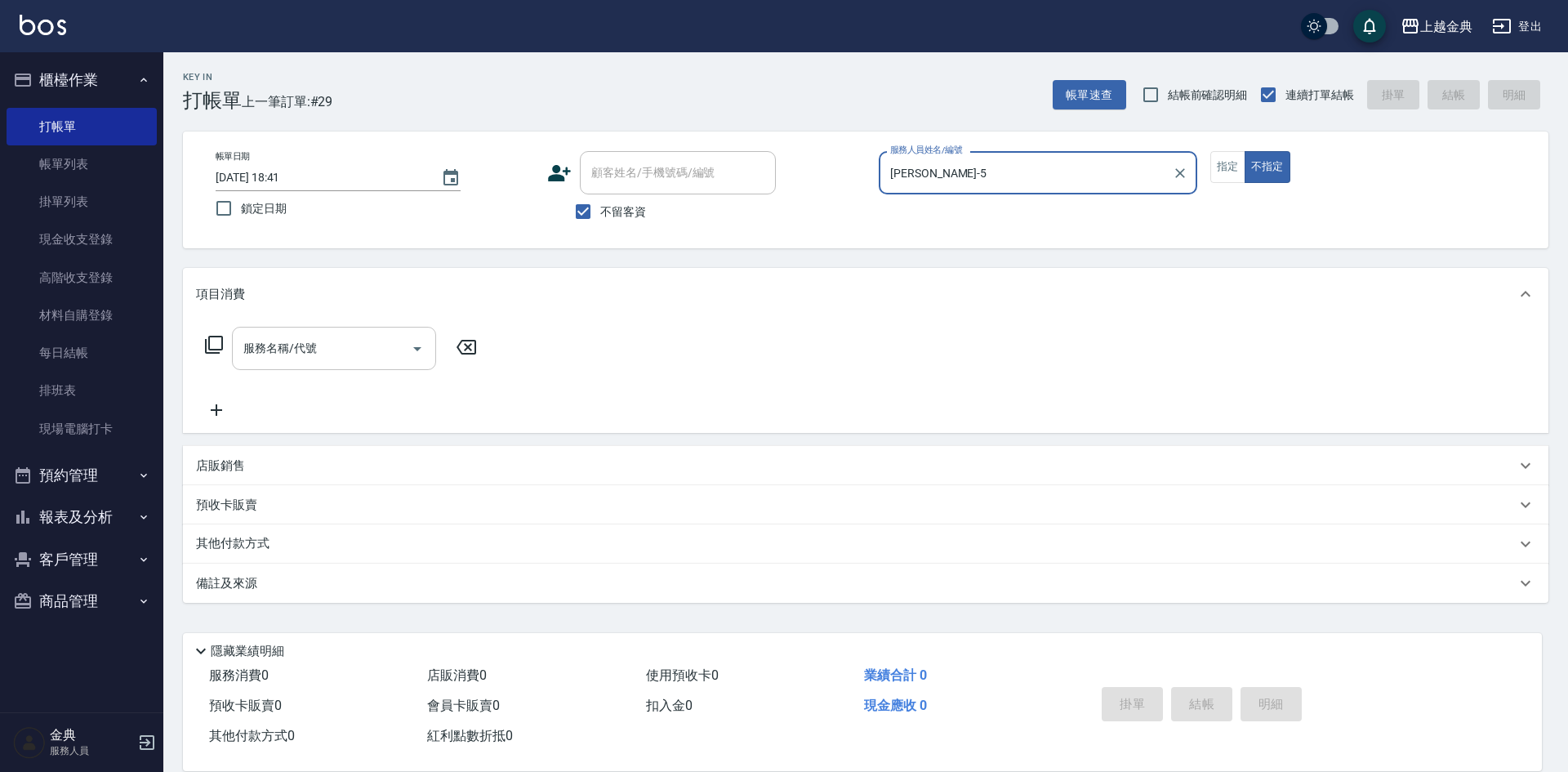
click at [260, 354] on div "服務名稱/代號 服務名稱/代號" at bounding box center [334, 348] width 204 height 44
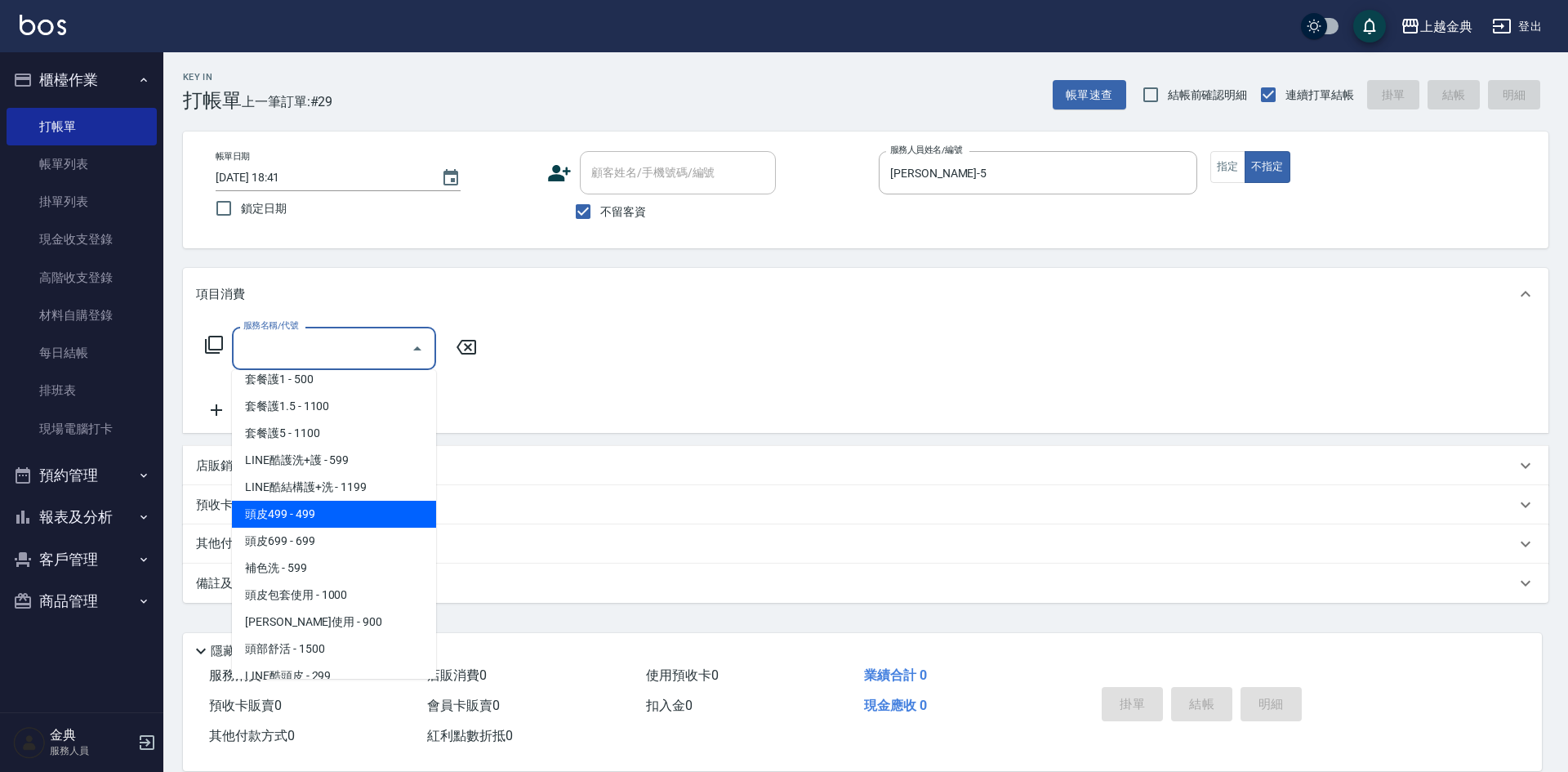
click at [350, 519] on span "頭皮499 - 499" at bounding box center [334, 514] width 204 height 27
type input "頭皮499(601)"
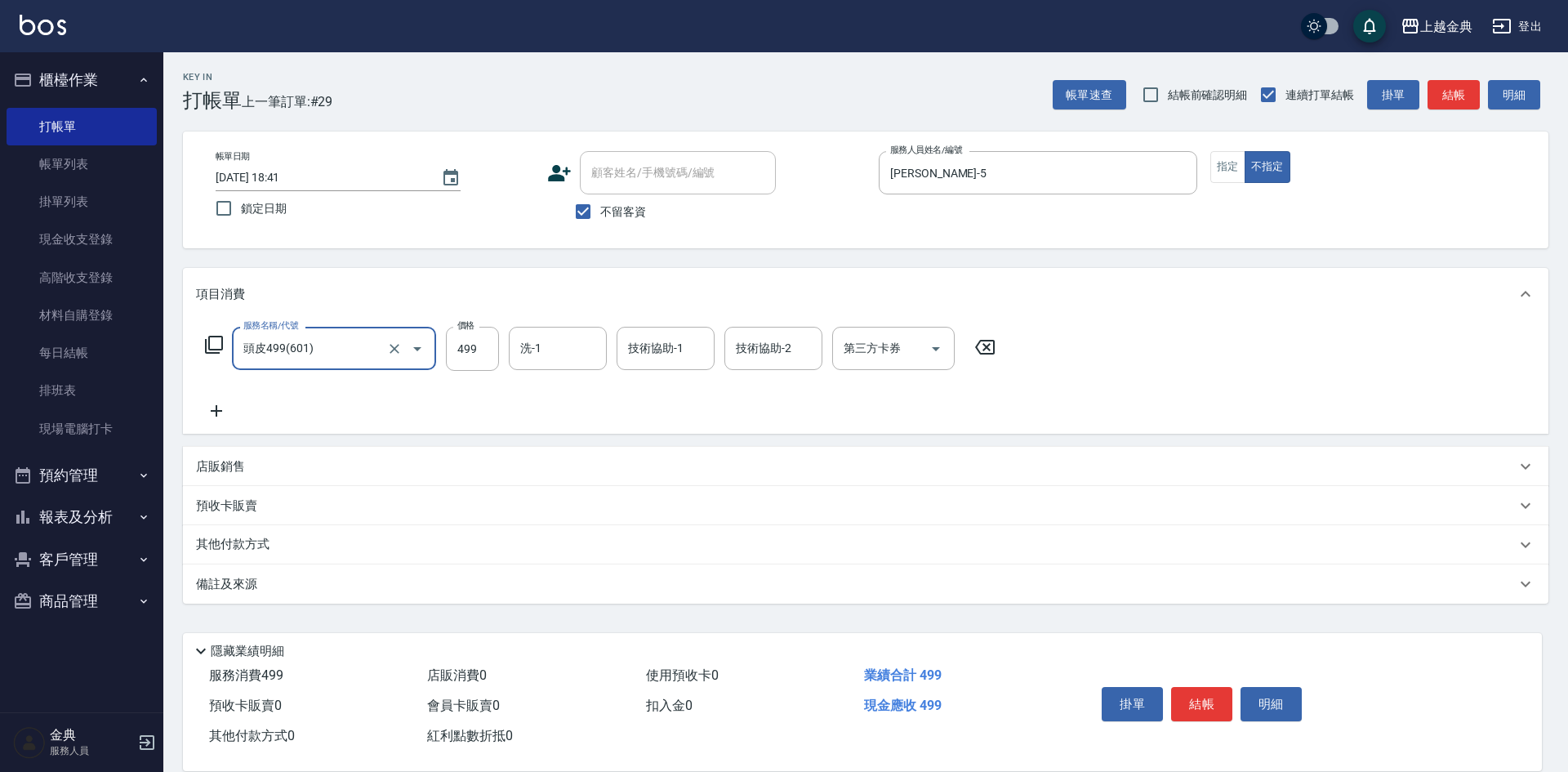
click at [213, 411] on icon at bounding box center [217, 411] width 12 height 12
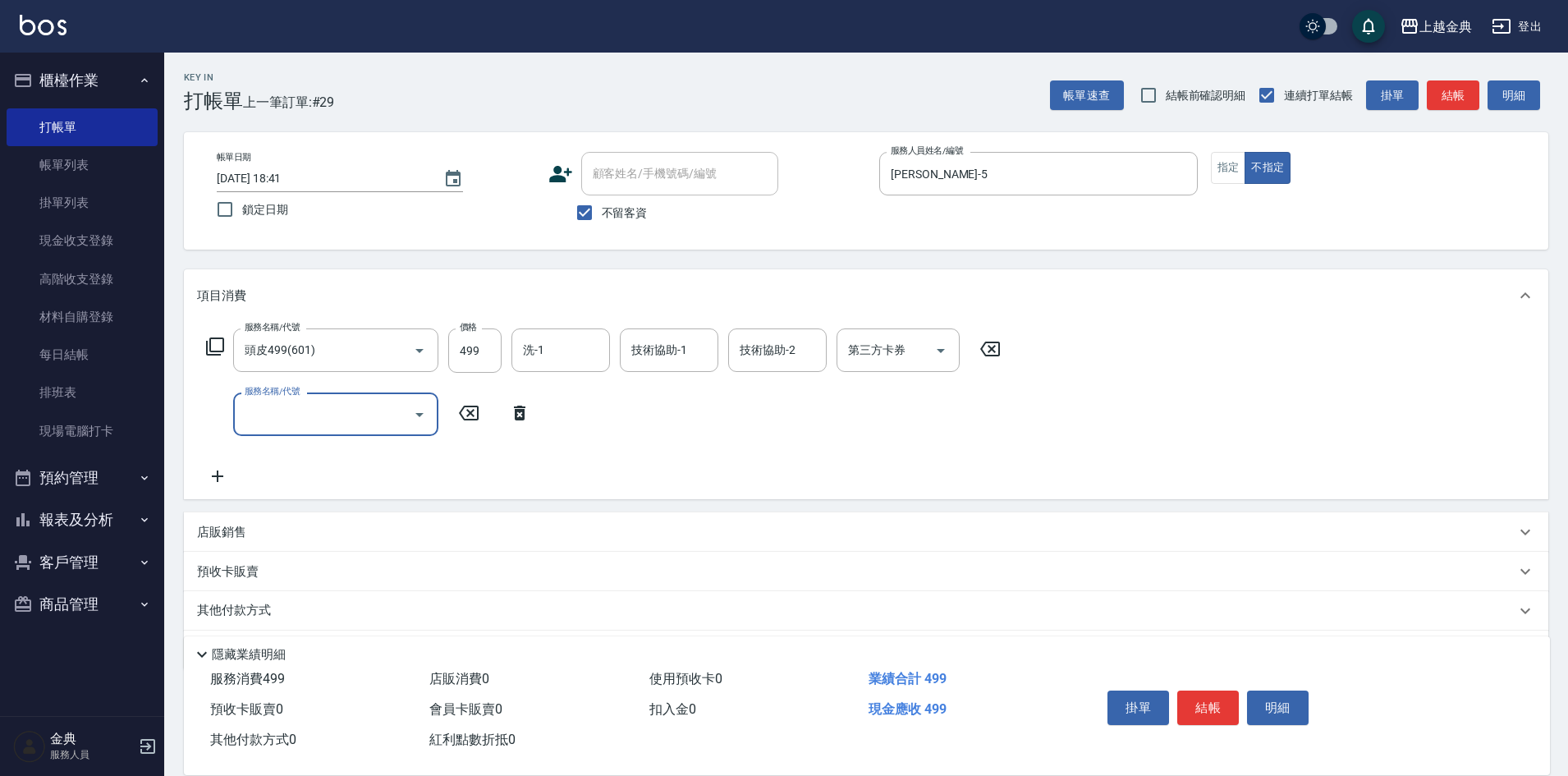
click at [293, 410] on input "服務名稱/代號" at bounding box center [323, 413] width 166 height 28
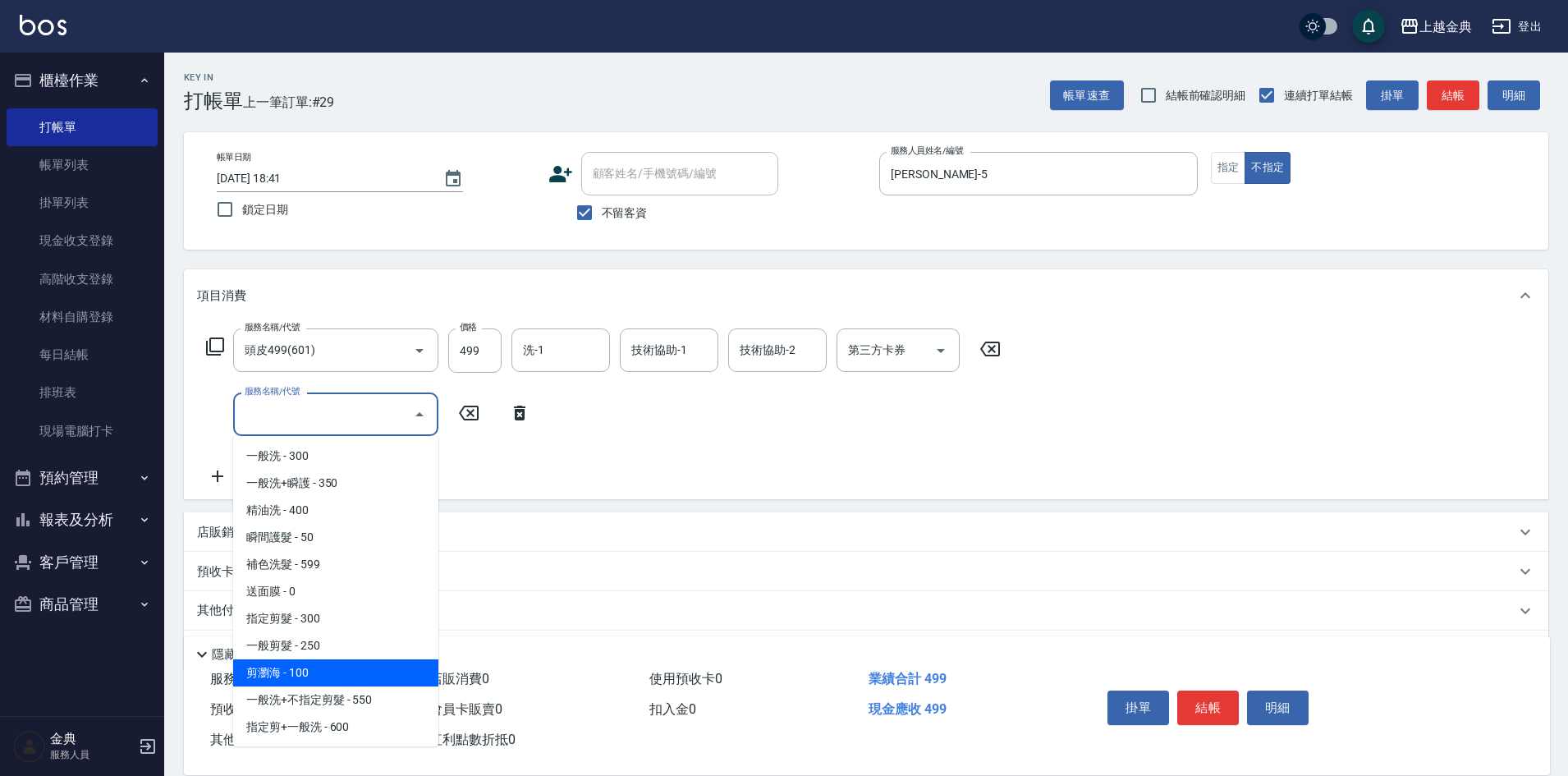
click at [341, 669] on span "剪瀏海 - 100" at bounding box center [336, 673] width 205 height 27
type input "剪瀏海(202)"
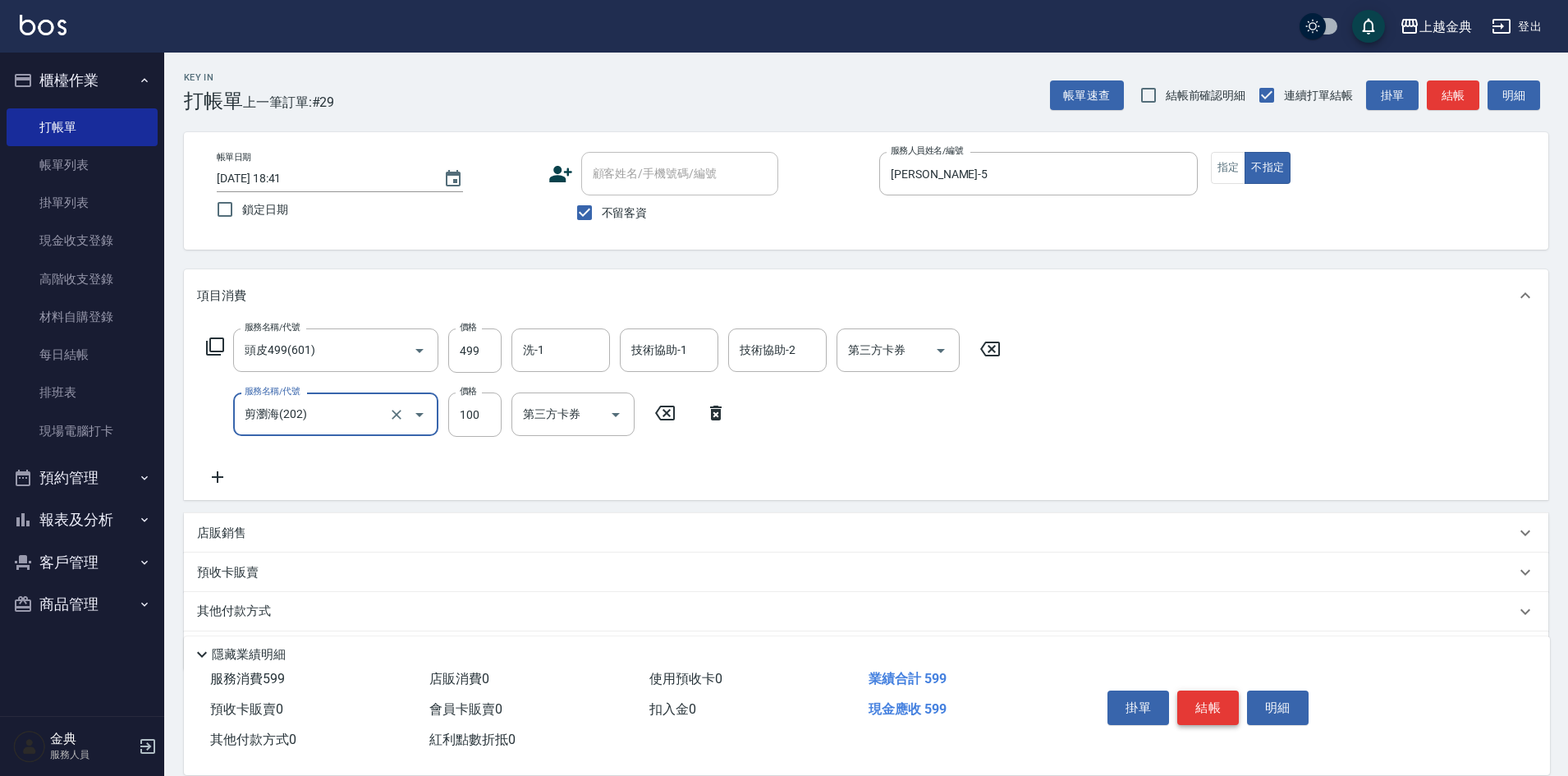
click at [1198, 700] on button "結帳" at bounding box center [1208, 708] width 62 height 34
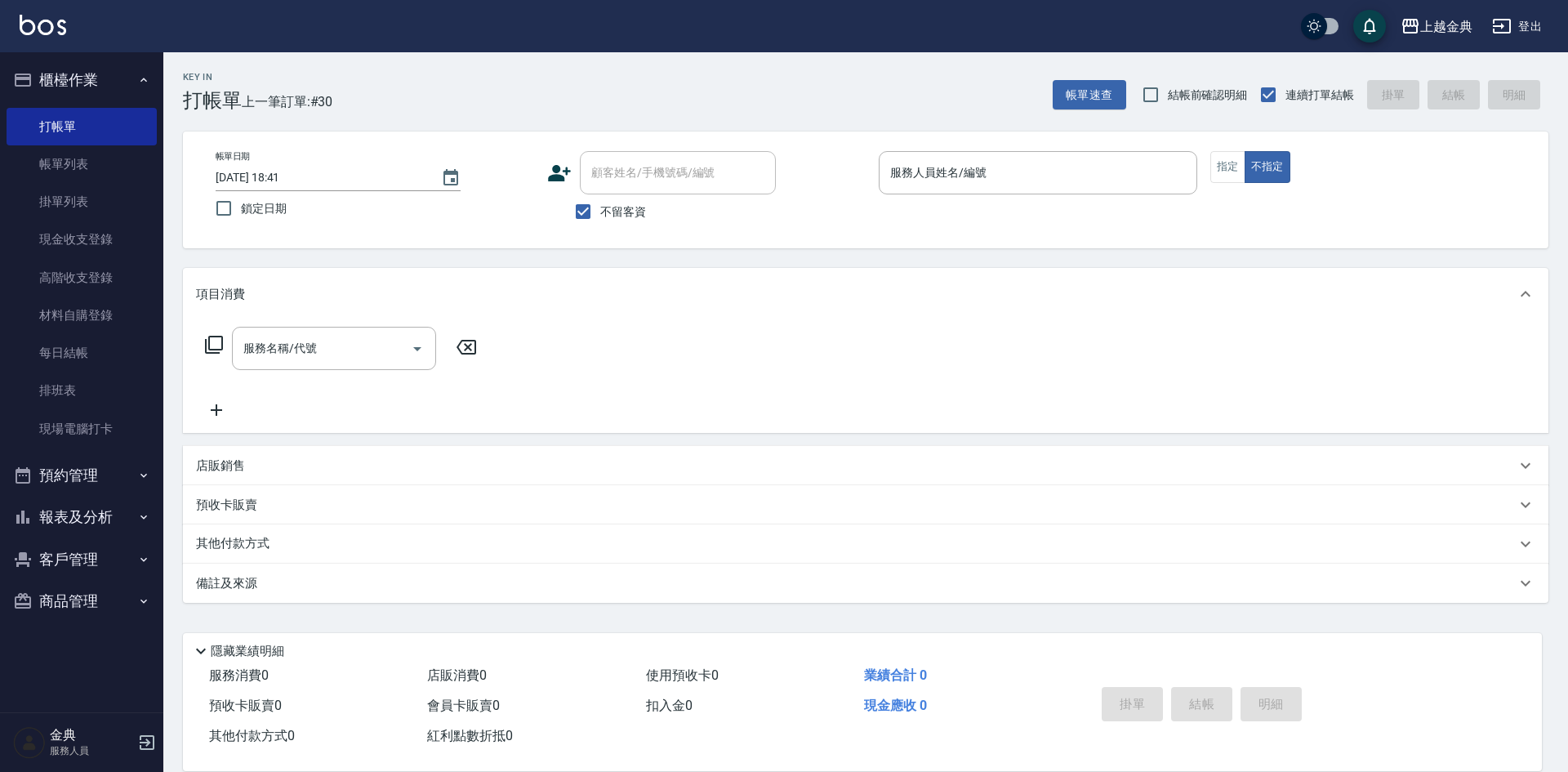
click at [642, 219] on span "不留客資" at bounding box center [623, 212] width 46 height 18
click at [601, 219] on input "不留客資" at bounding box center [582, 211] width 34 height 34
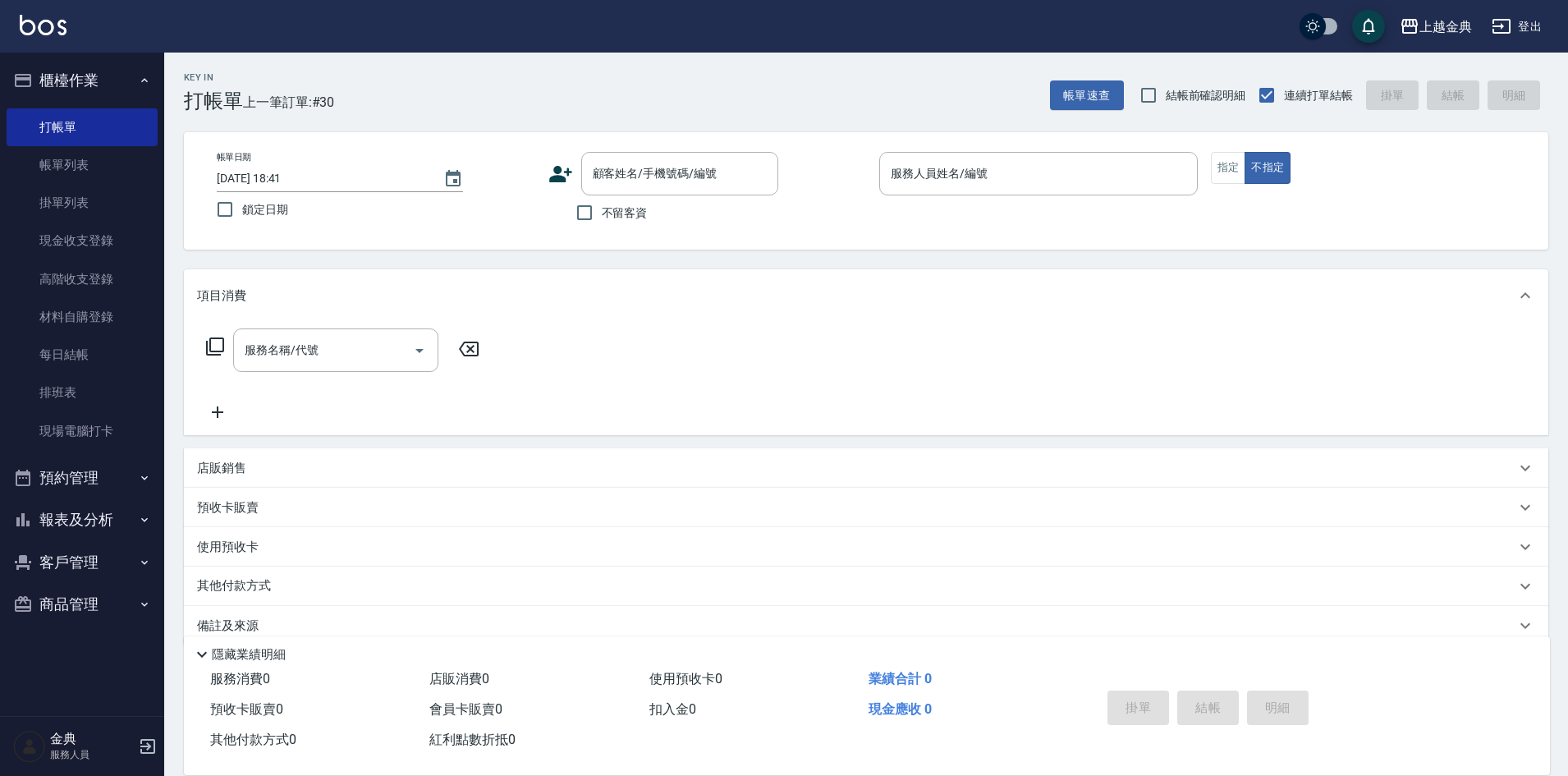
click at [634, 211] on span "不留客資" at bounding box center [624, 213] width 46 height 18
click at [602, 211] on input "不留客資" at bounding box center [584, 212] width 34 height 34
checkbox input "true"
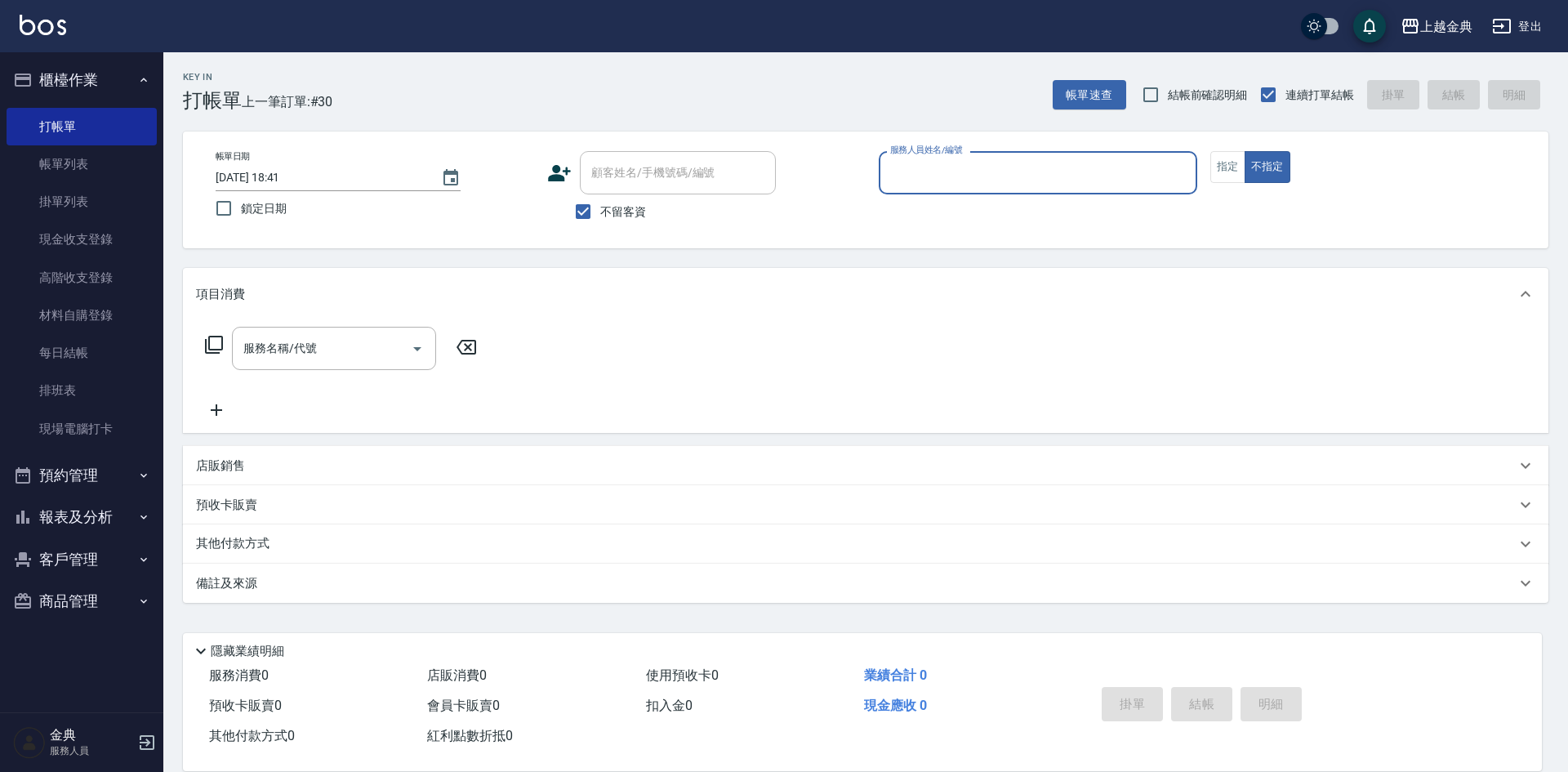
click at [1024, 177] on input "服務人員姓名/編號" at bounding box center [1038, 172] width 304 height 28
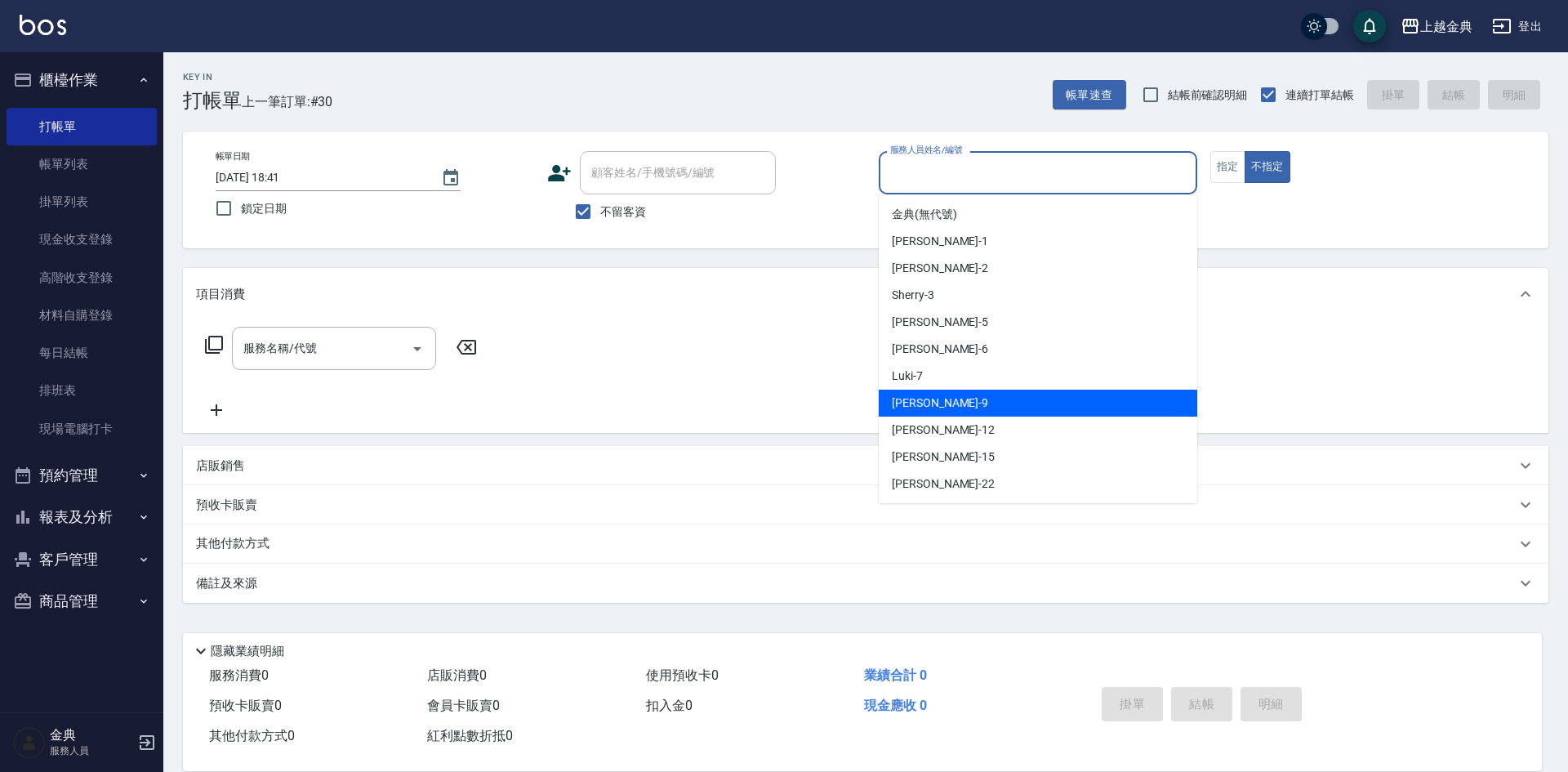
click at [997, 397] on div "[PERSON_NAME] -9" at bounding box center [1038, 404] width 319 height 27
type input "[PERSON_NAME]-9"
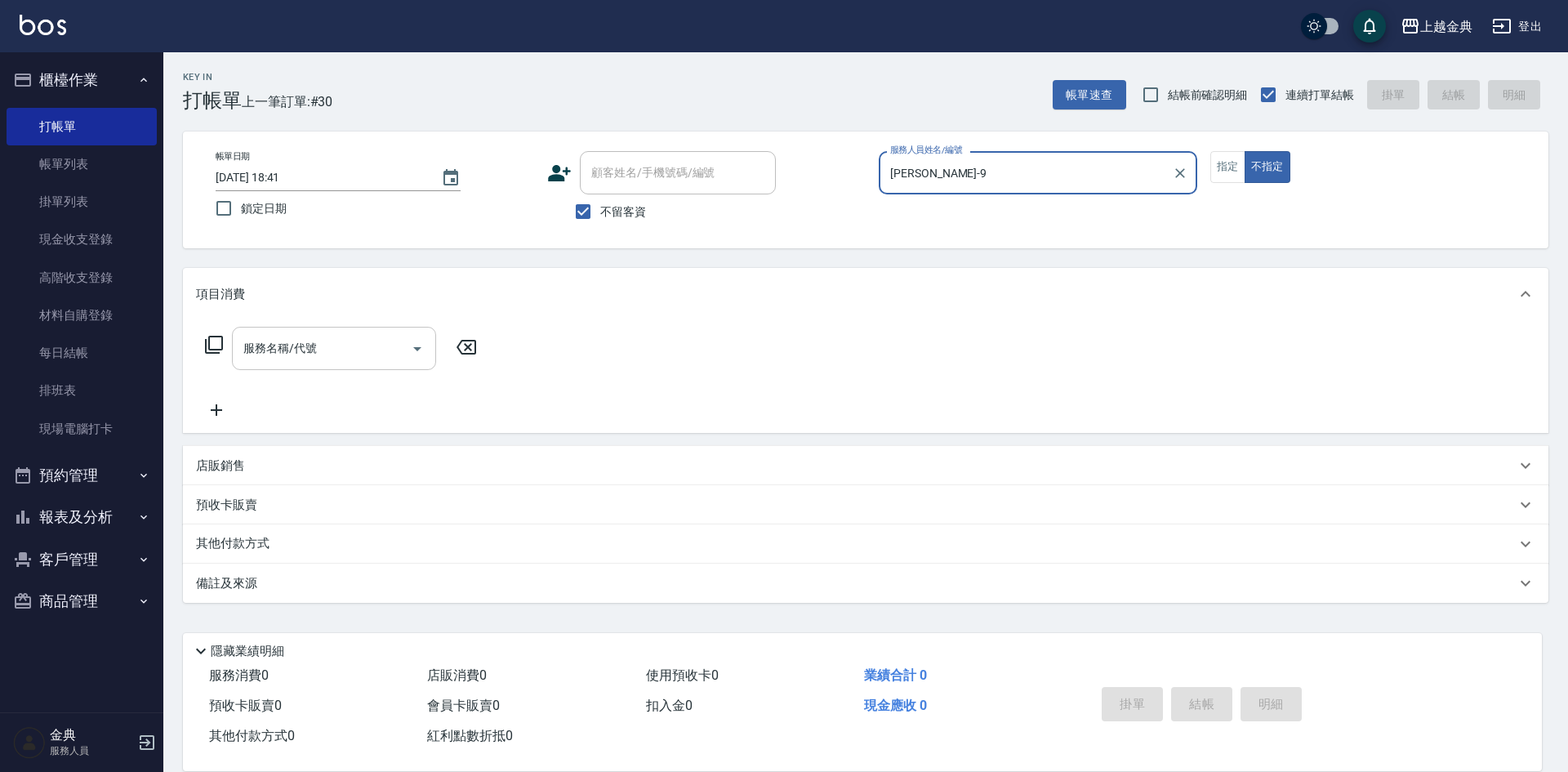
click at [283, 339] on div "服務名稱/代號 服務名稱/代號" at bounding box center [334, 348] width 204 height 44
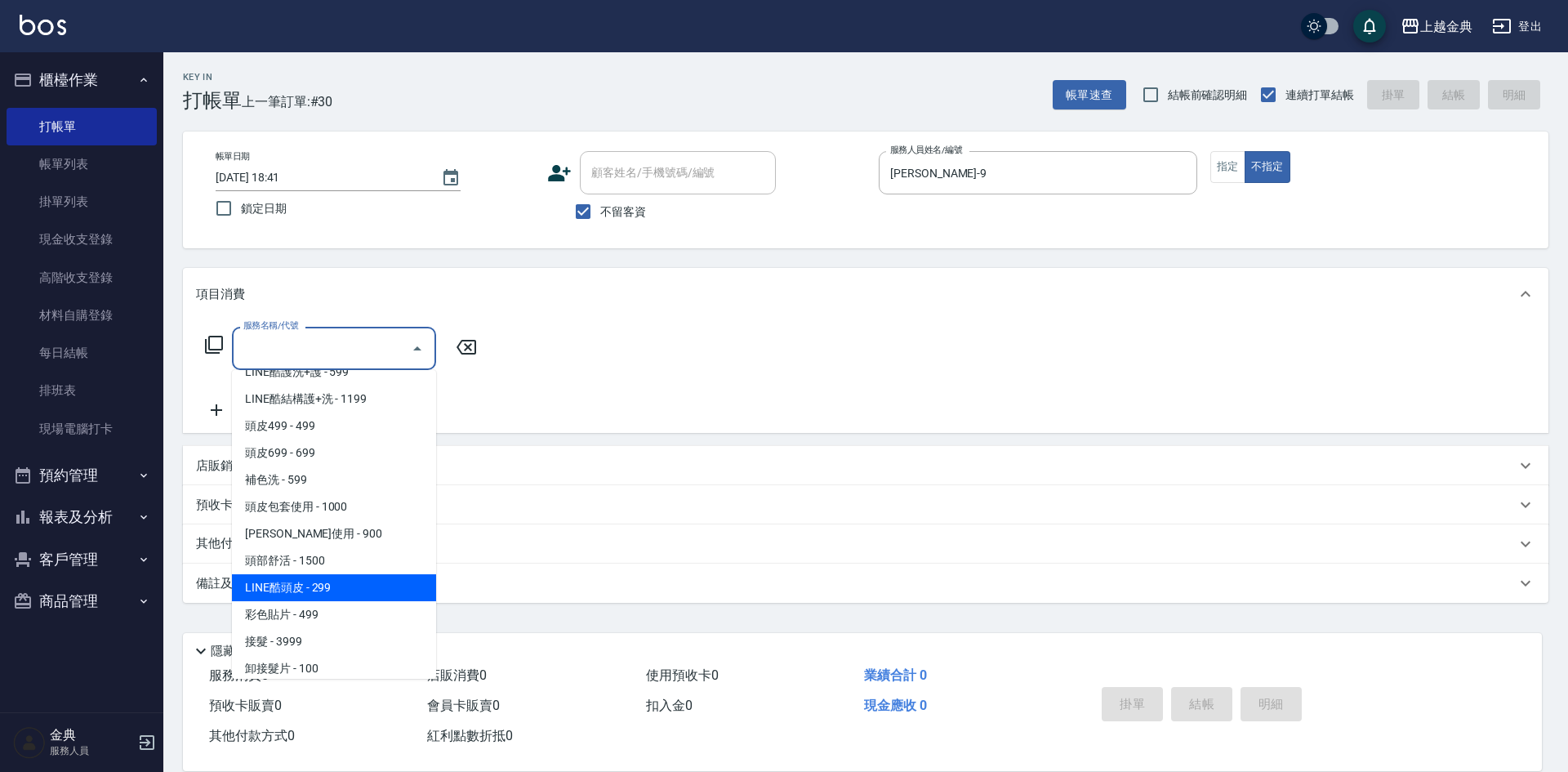
scroll to position [1049, 0]
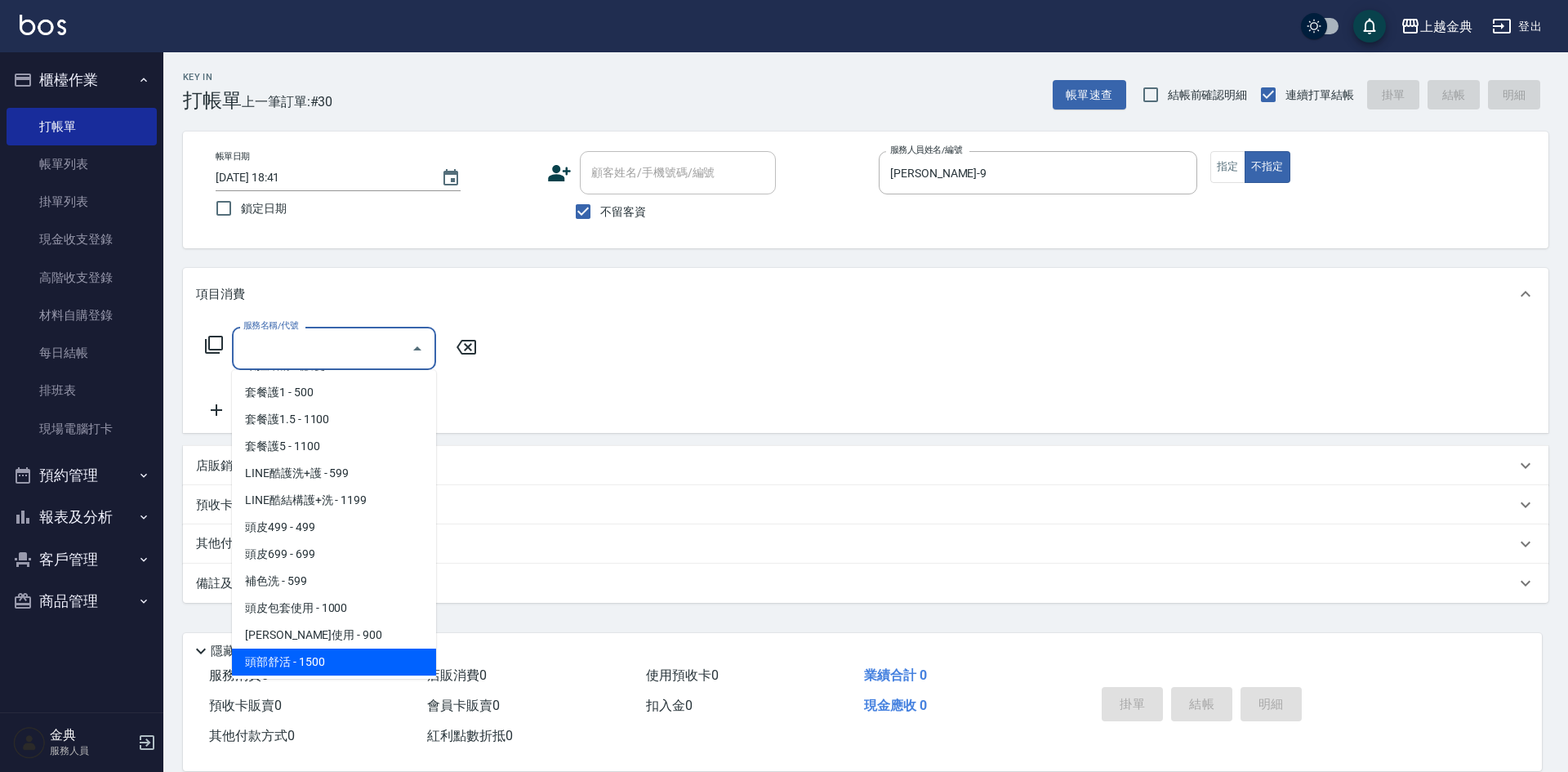
click at [352, 657] on span "頭部舒活 - 1500" at bounding box center [334, 662] width 204 height 27
type input "頭部舒活(607)"
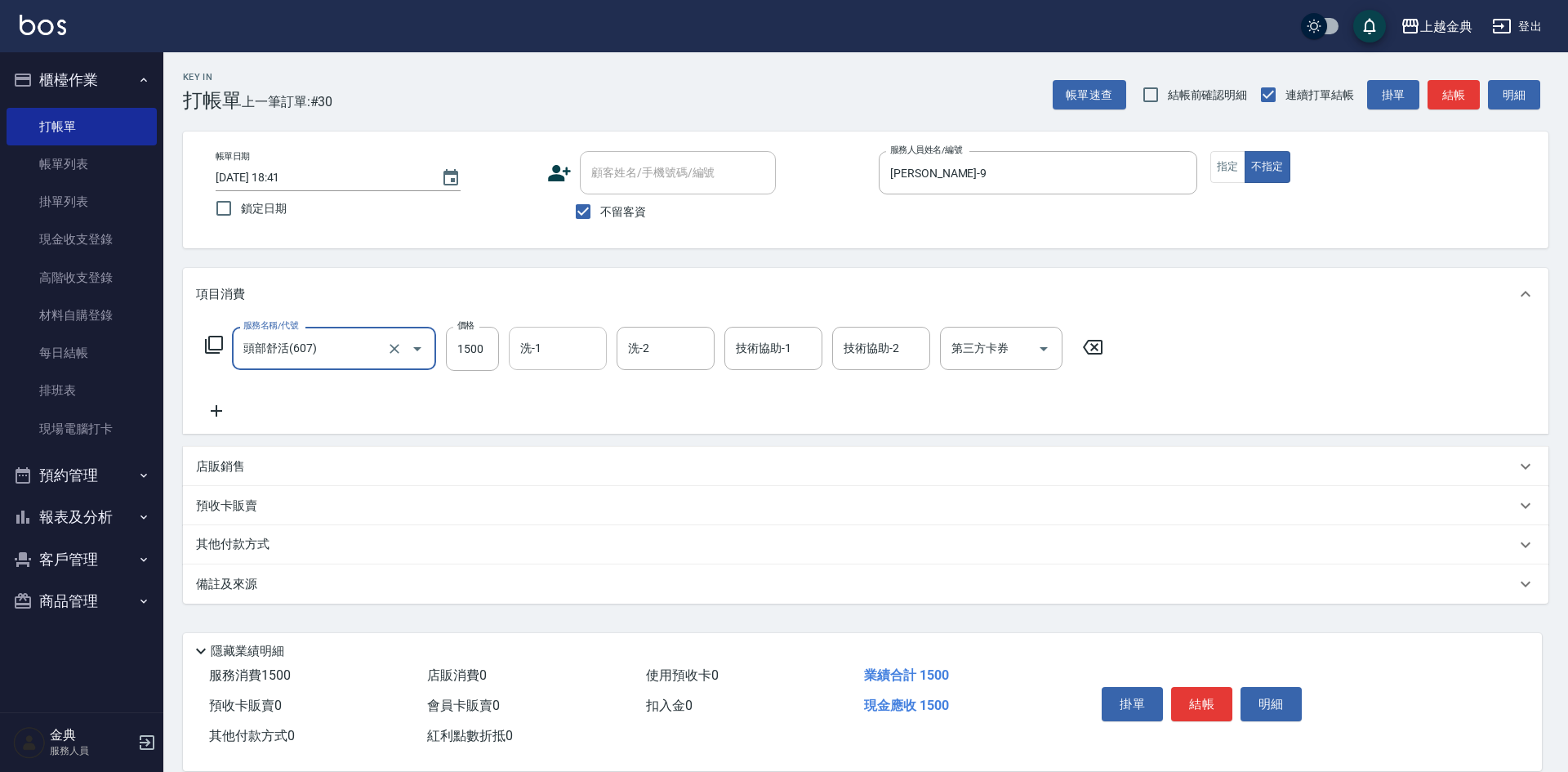
click at [550, 344] on input "洗-1" at bounding box center [558, 348] width 84 height 28
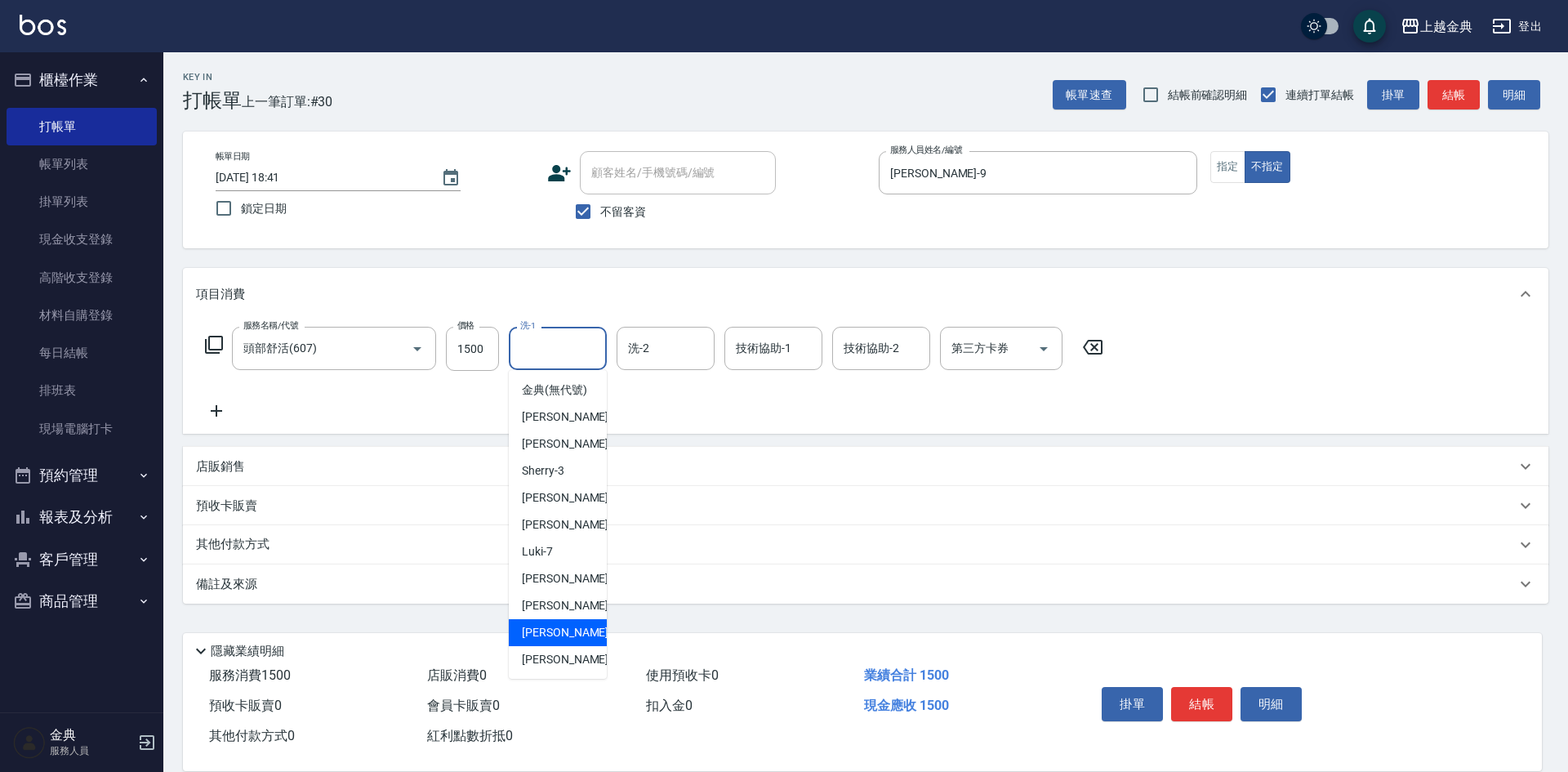
click at [559, 642] on span "[PERSON_NAME] -15" at bounding box center [574, 633] width 103 height 18
type input "[PERSON_NAME]-15"
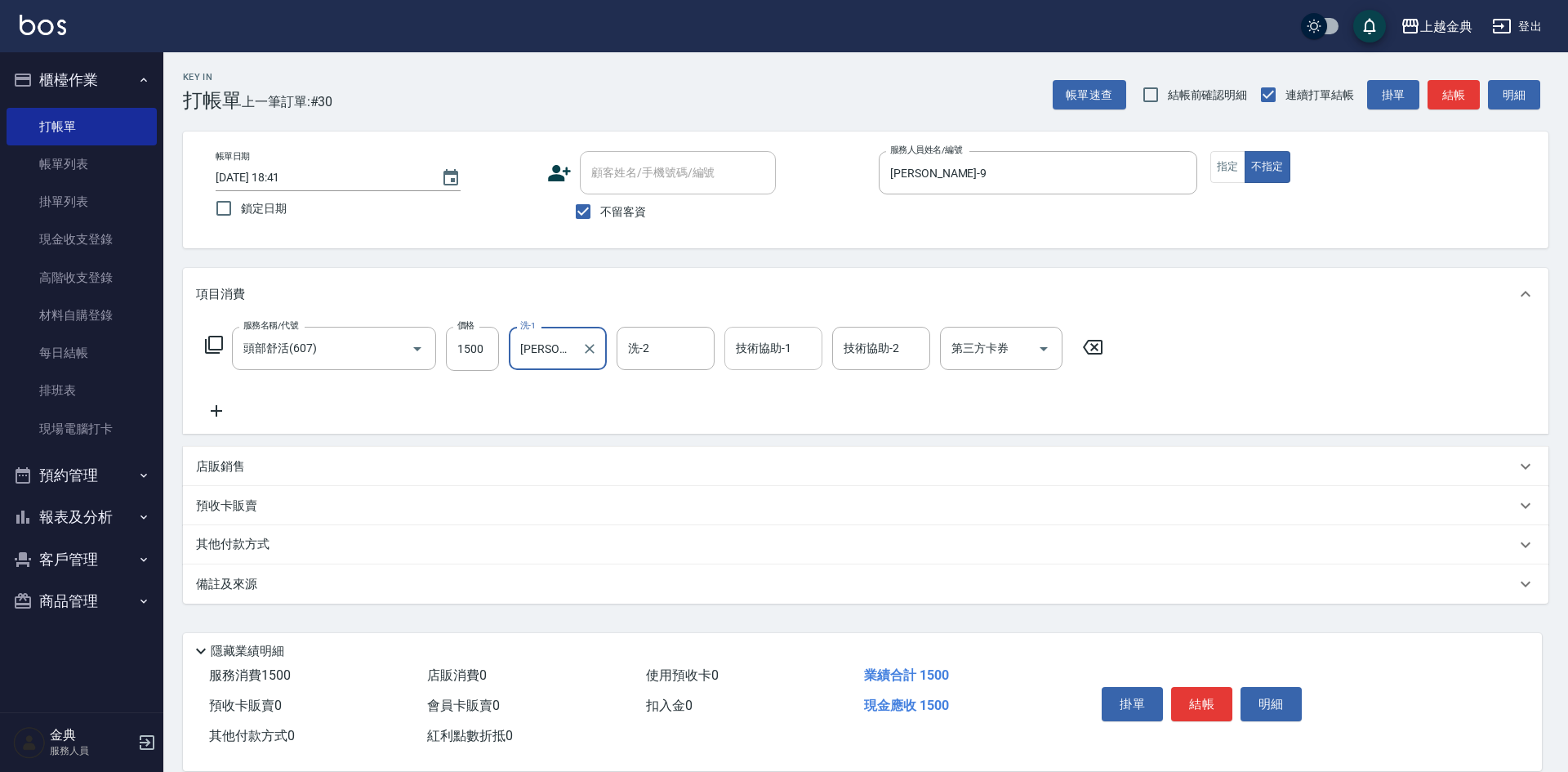
click at [784, 347] on div "技術協助-1 技術協助-1" at bounding box center [773, 348] width 98 height 44
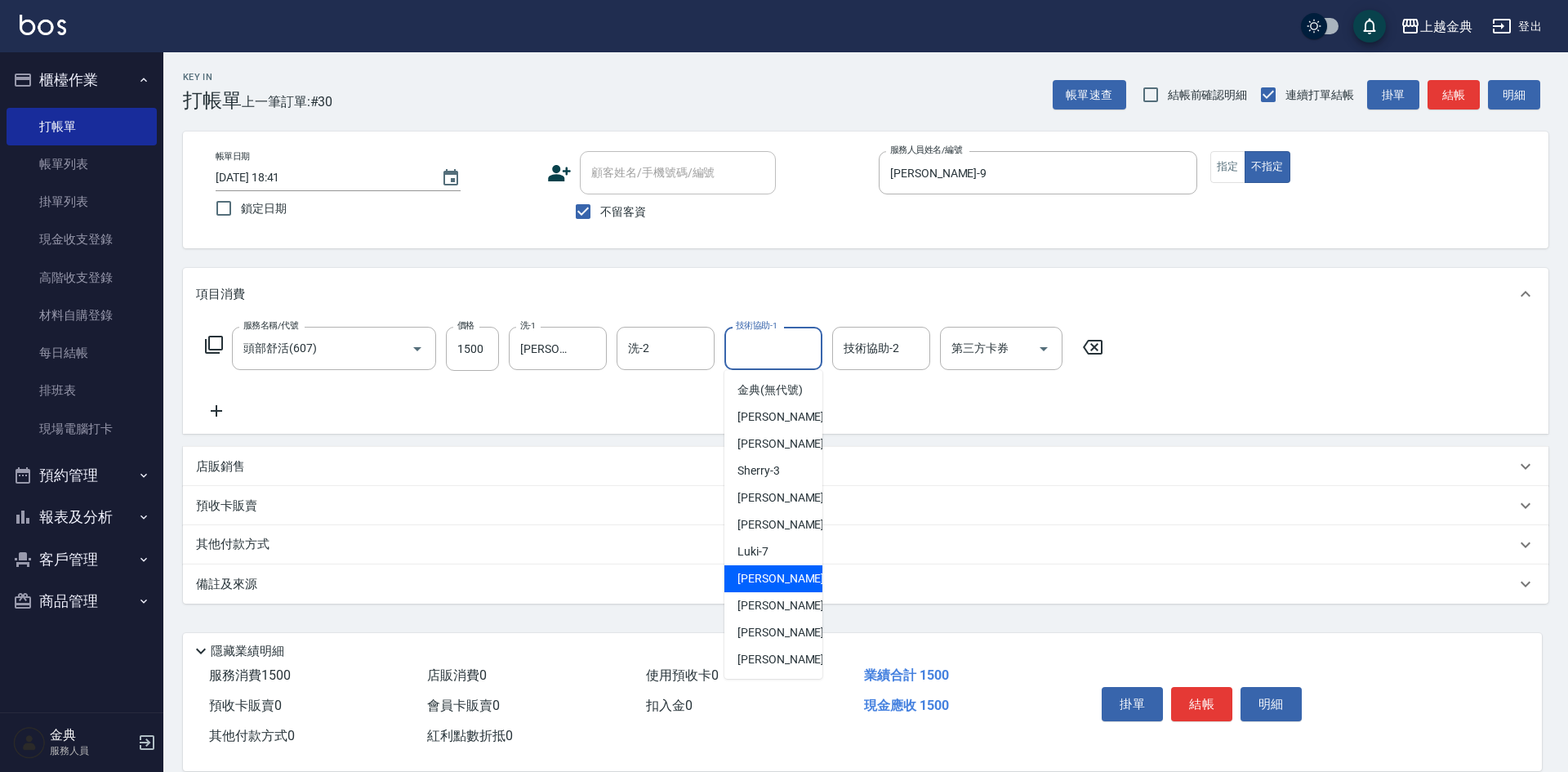
click at [776, 587] on span "[PERSON_NAME] -9" at bounding box center [785, 579] width 96 height 18
type input "[PERSON_NAME]-9"
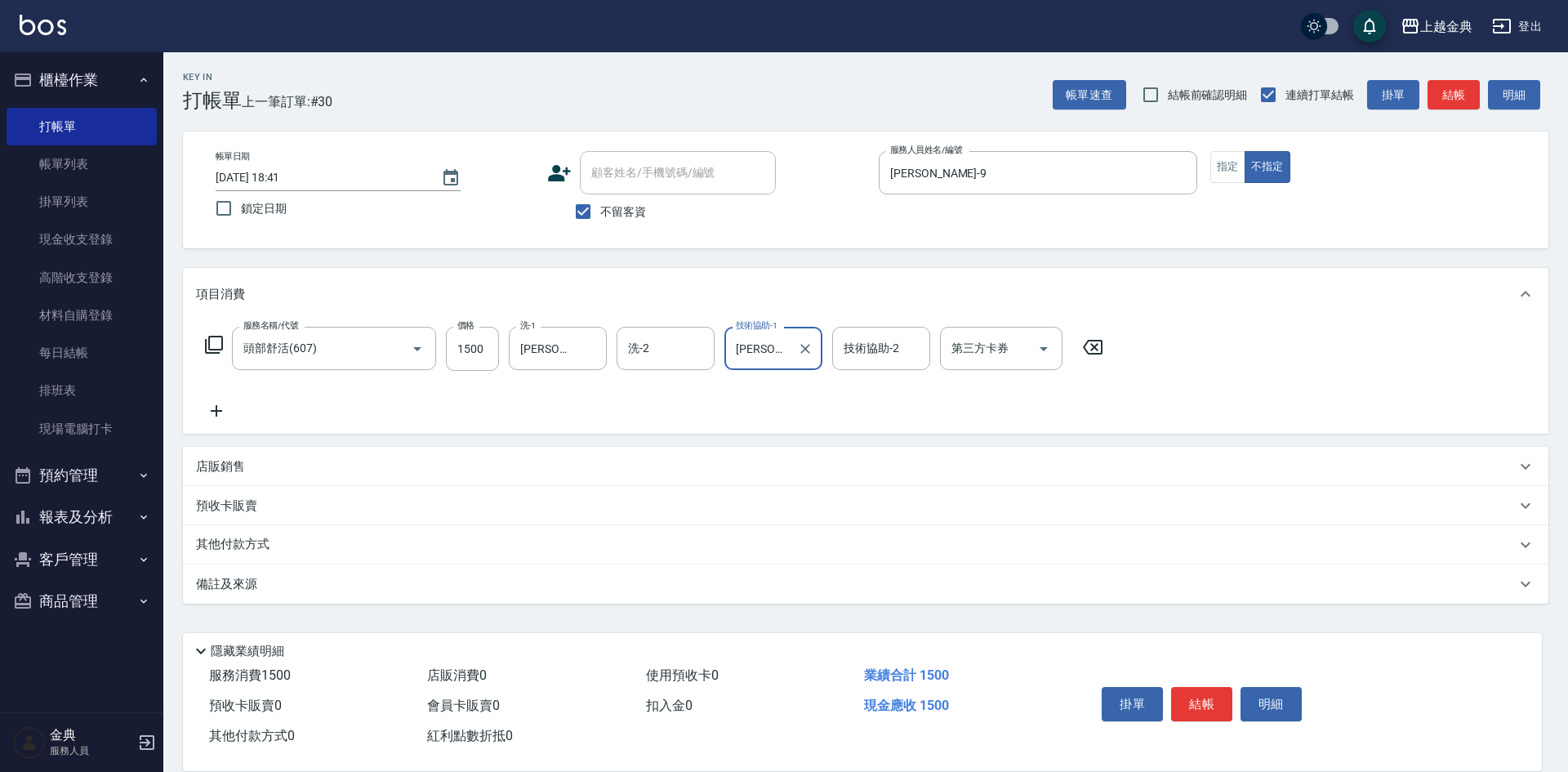
click at [289, 546] on div "其他付款方式" at bounding box center [856, 544] width 1320 height 18
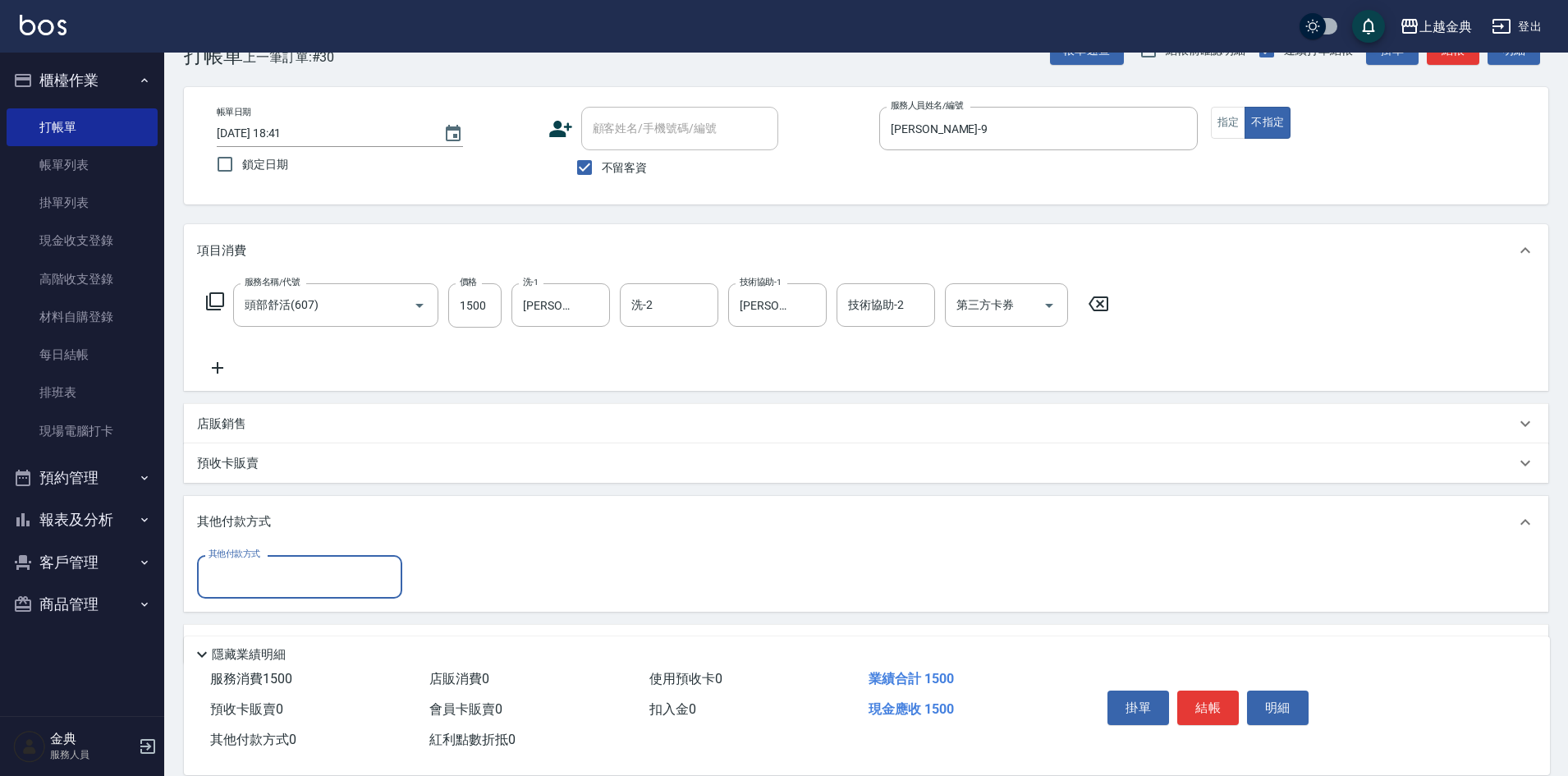
scroll to position [91, 0]
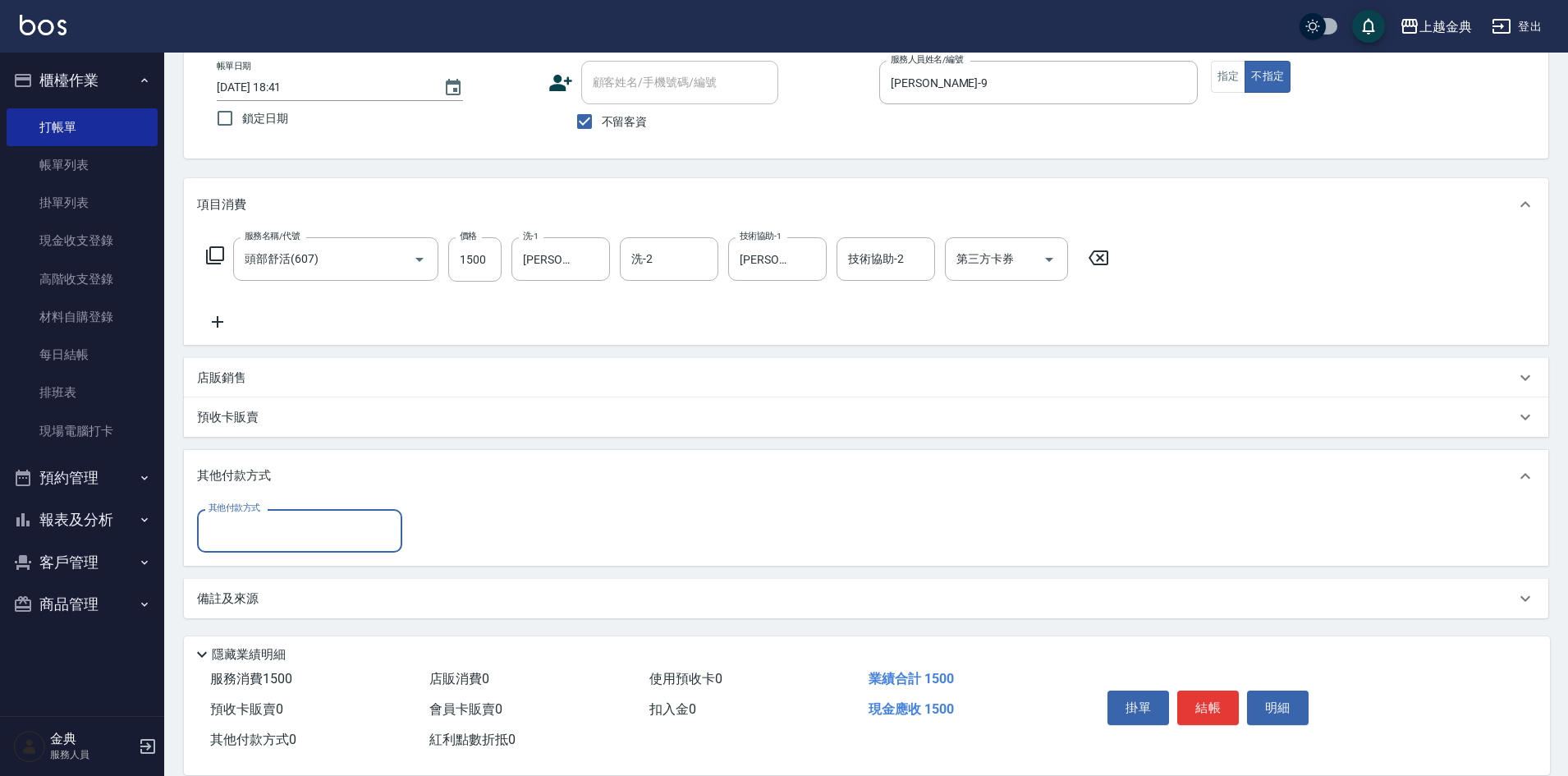
click at [296, 510] on div "其他付款方式" at bounding box center [300, 531] width 205 height 44
click at [290, 650] on span "轉帳" at bounding box center [300, 654] width 205 height 27
type input "轉帳"
type input "1500"
click at [1199, 692] on button "結帳" at bounding box center [1208, 708] width 62 height 34
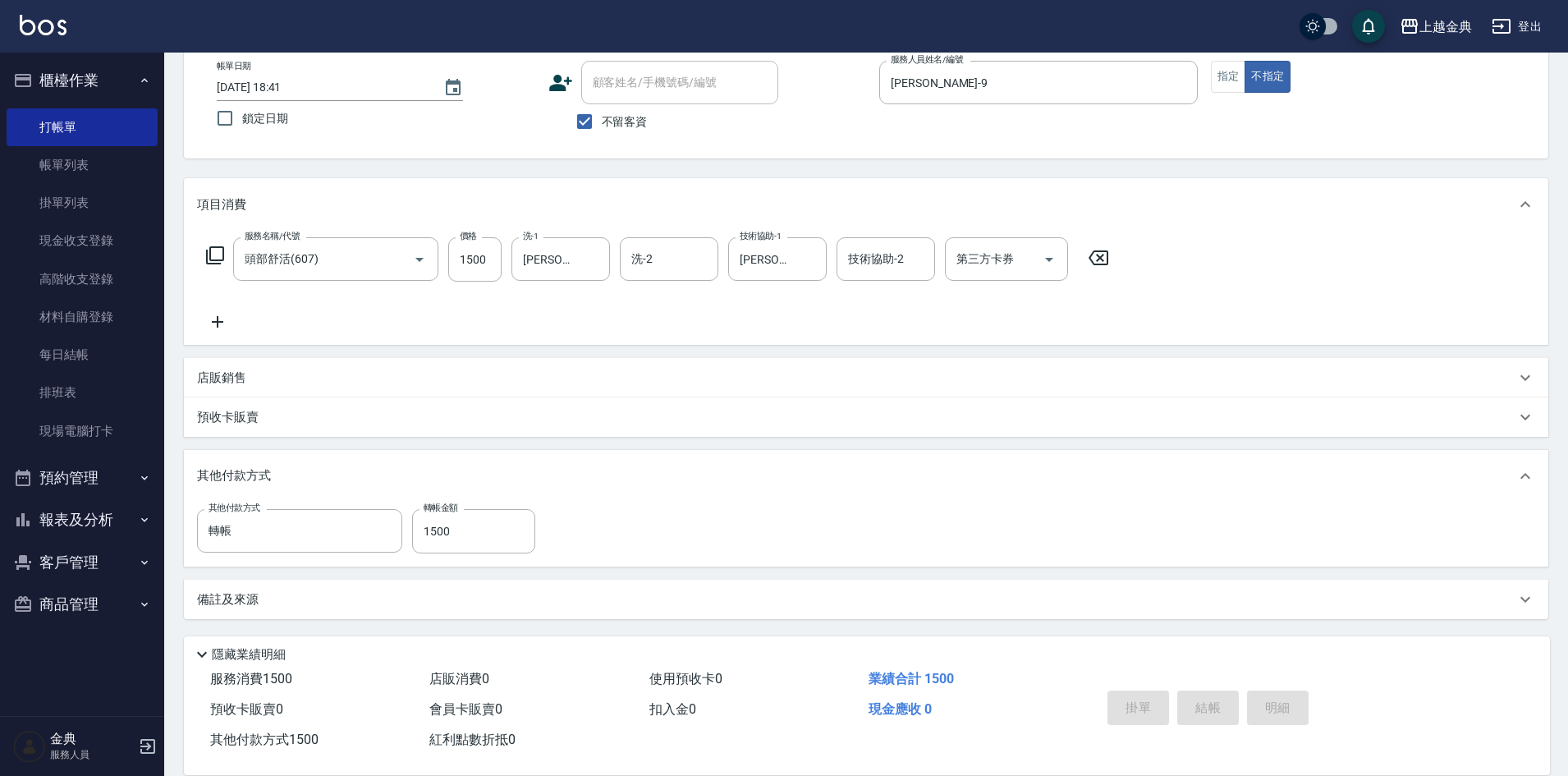
type input "[DATE] 19:05"
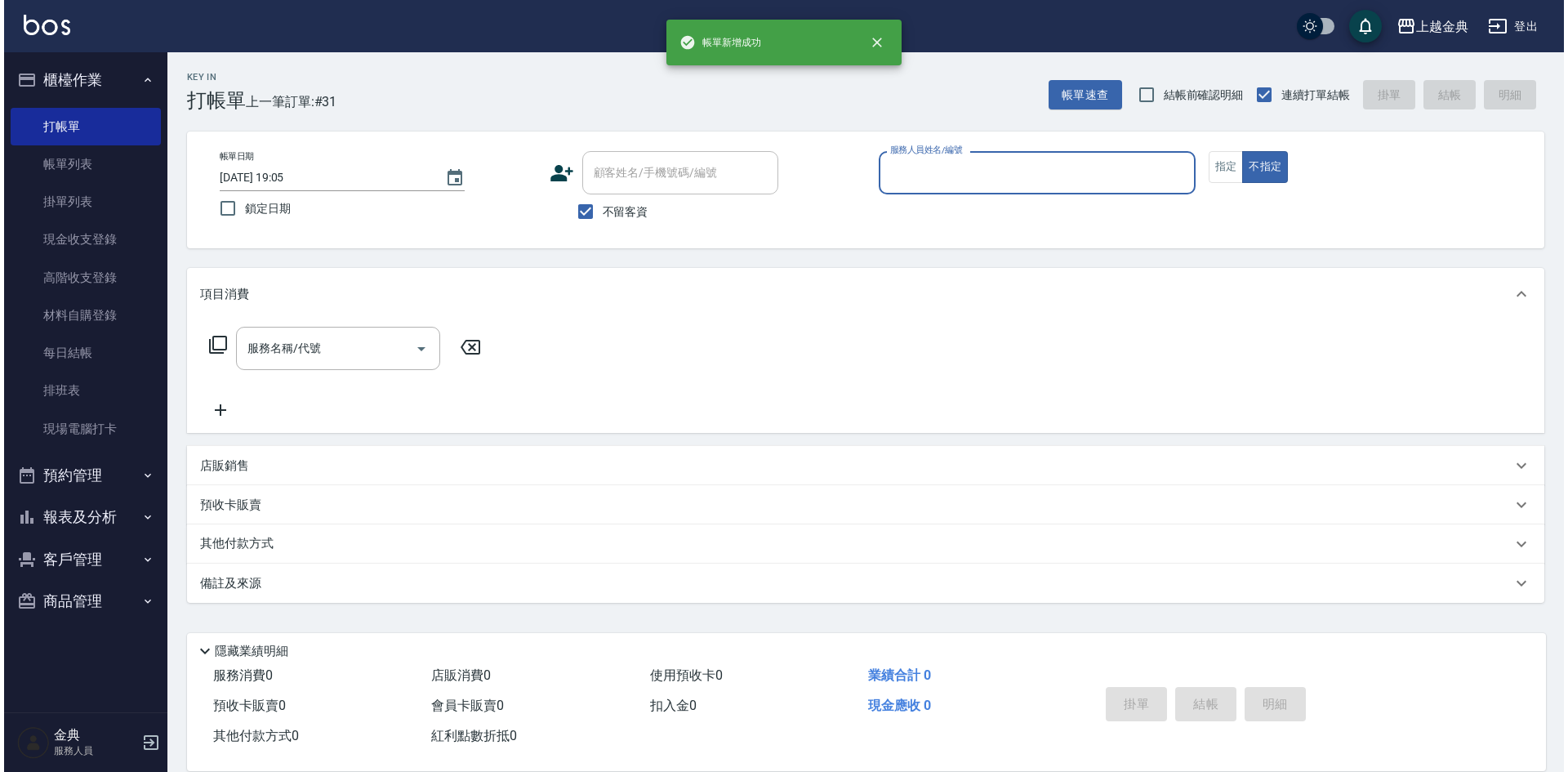
scroll to position [0, 0]
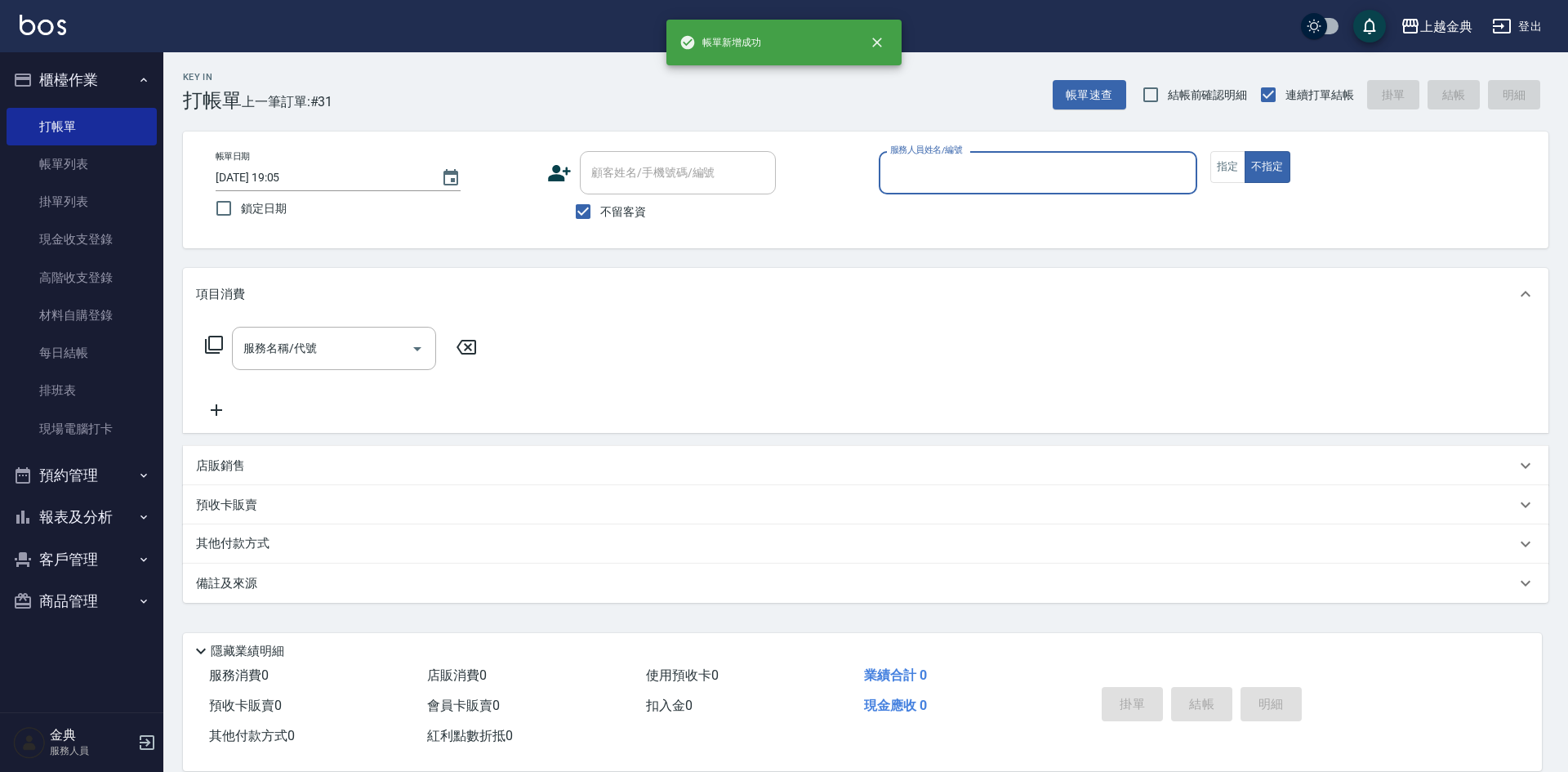
click at [993, 176] on input "服務人員姓名/編號" at bounding box center [1038, 172] width 304 height 28
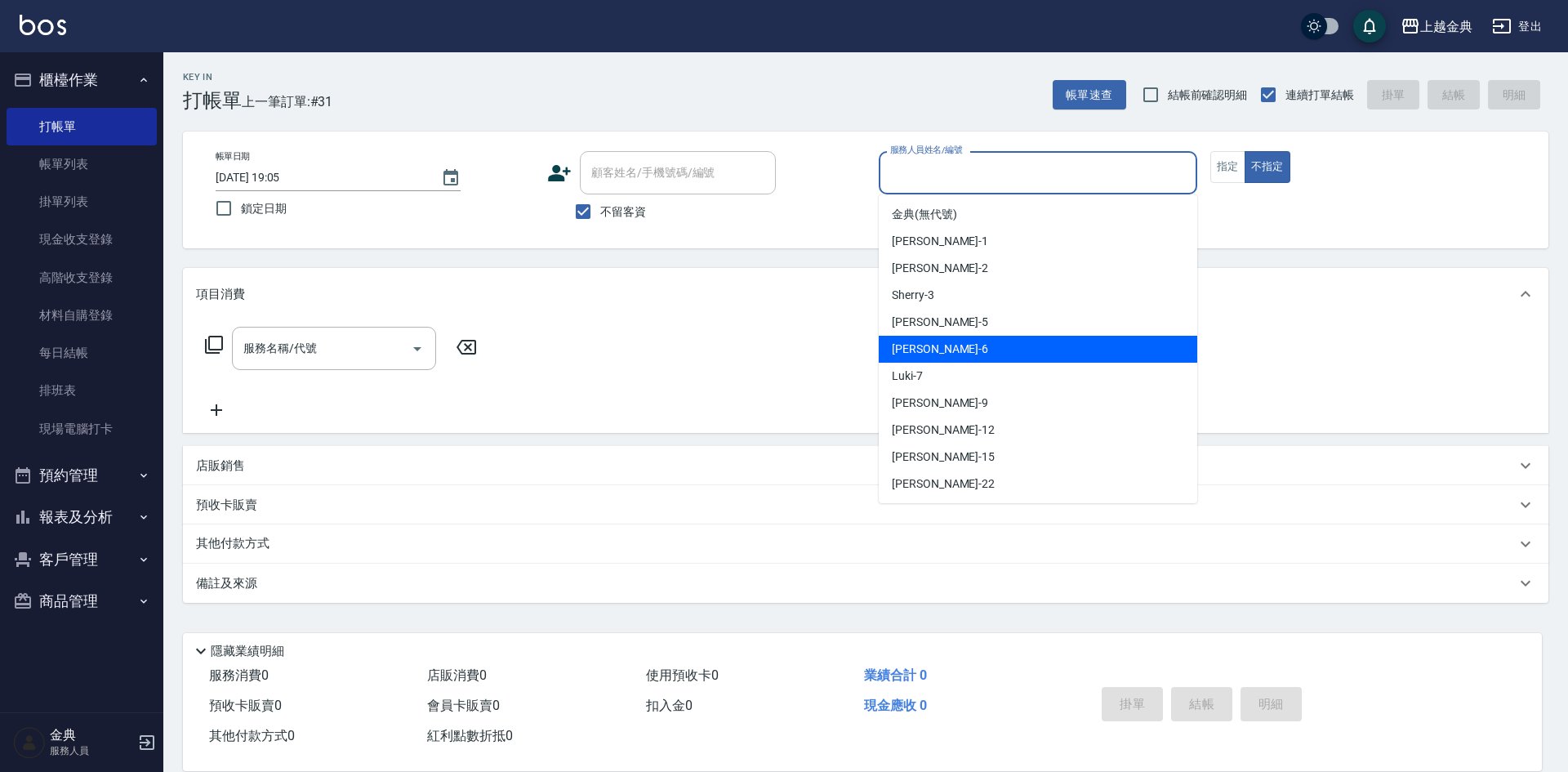
click at [995, 346] on div "[PERSON_NAME] -6" at bounding box center [1038, 349] width 319 height 27
type input "[PERSON_NAME]-6"
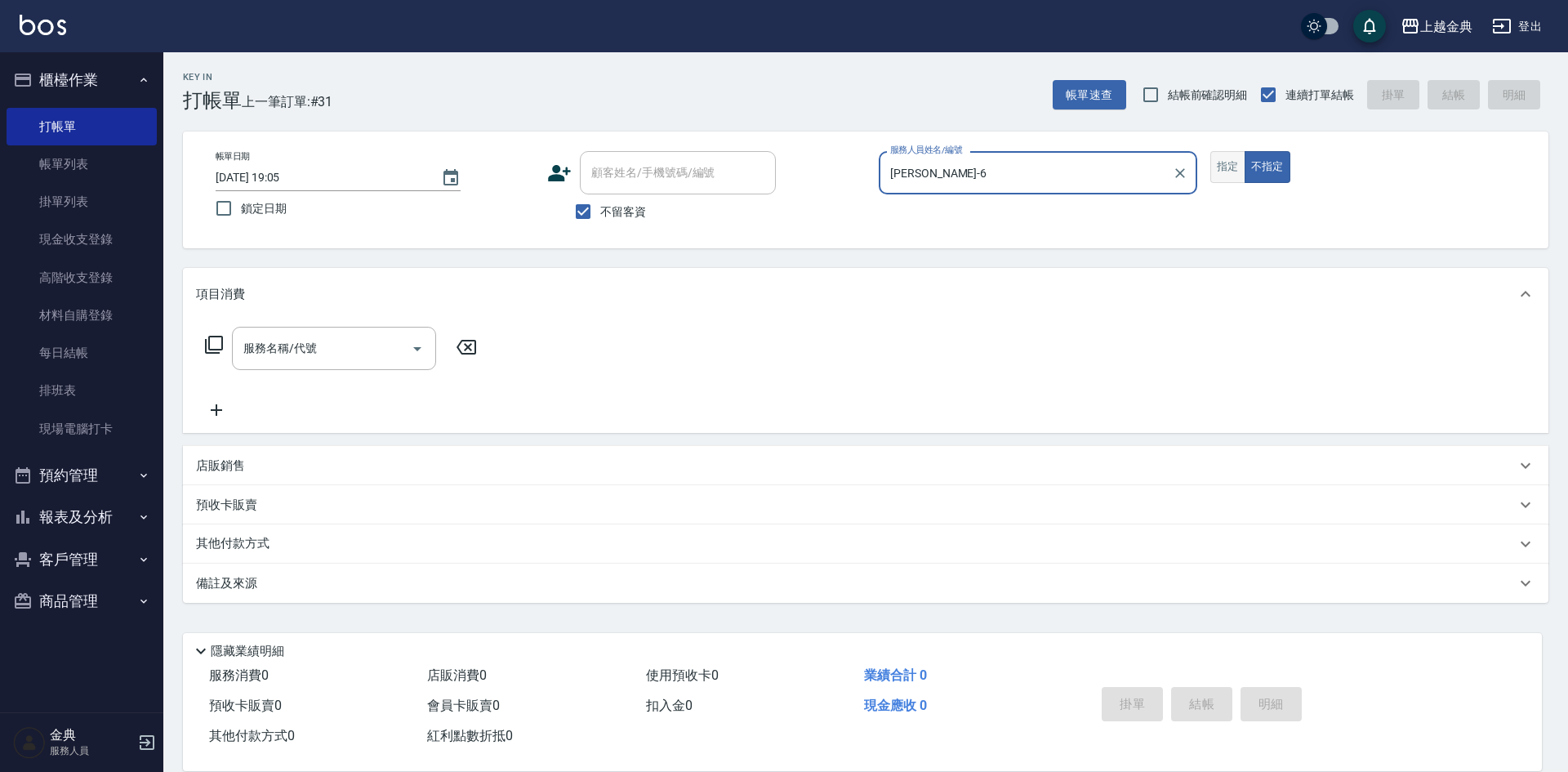
click at [1217, 166] on button "指定" at bounding box center [1228, 166] width 35 height 32
click at [273, 336] on div "服務名稱/代號 服務名稱/代號" at bounding box center [334, 348] width 204 height 44
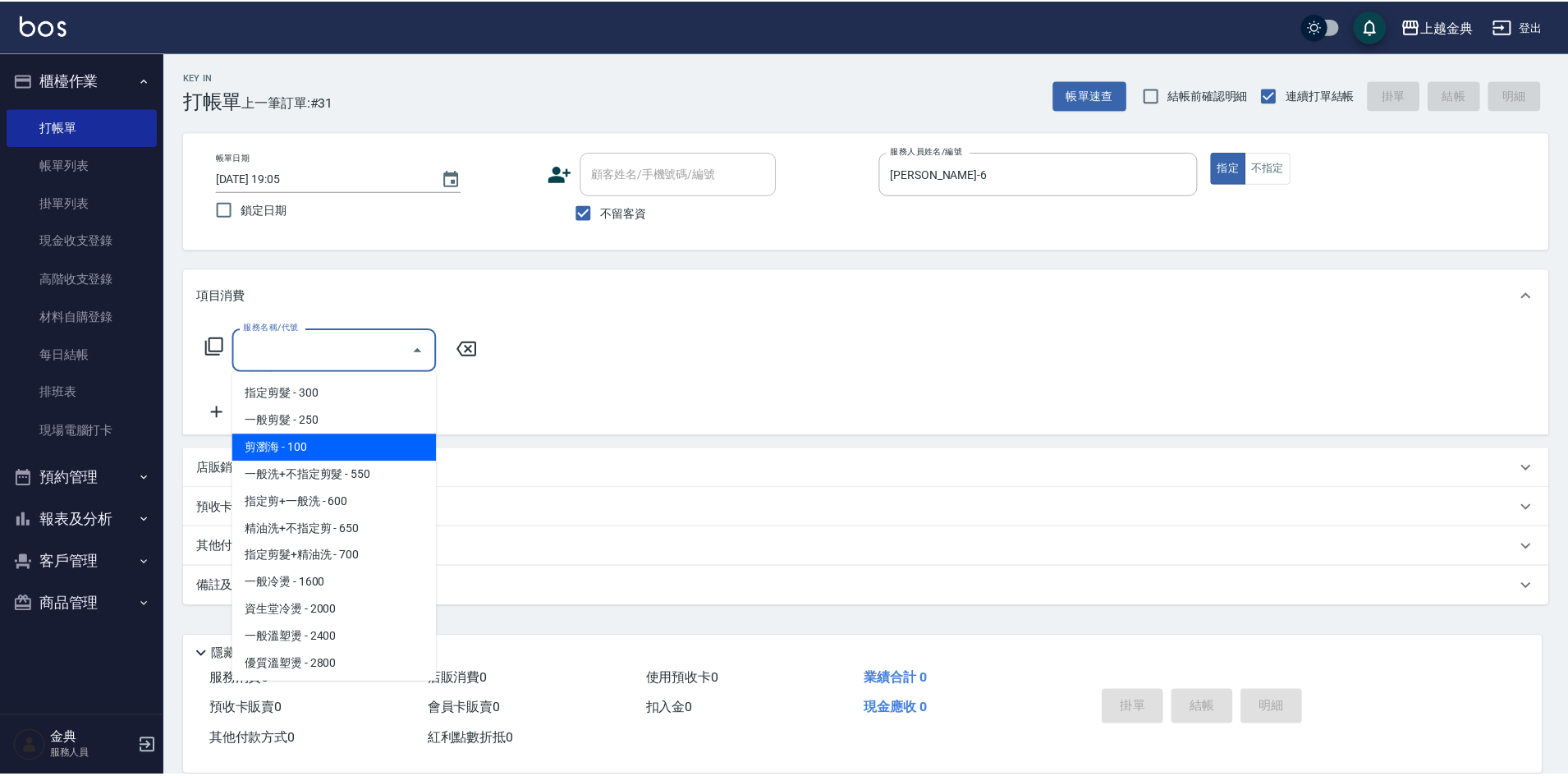
scroll to position [164, 0]
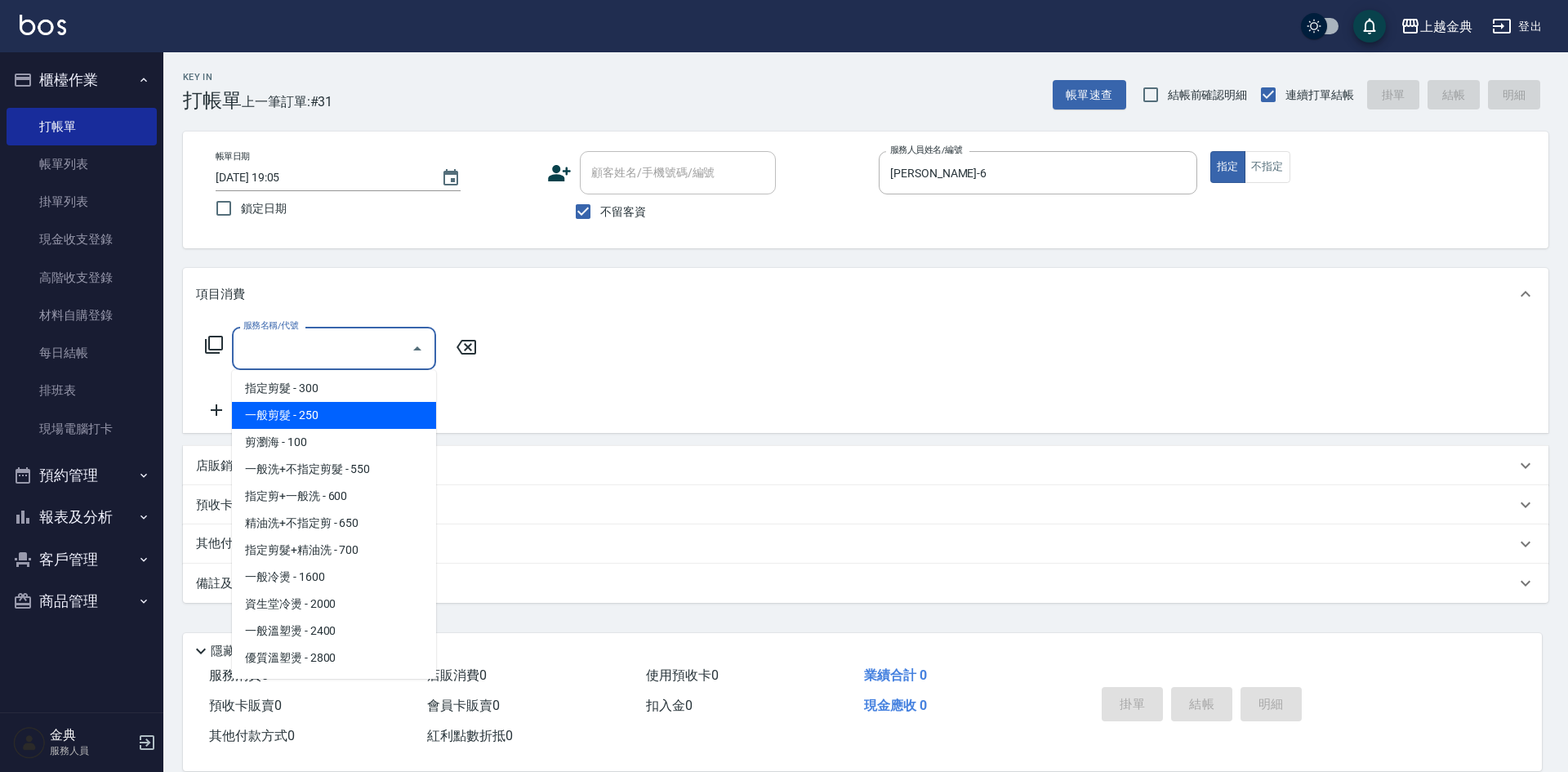
click at [609, 217] on span "不留客資" at bounding box center [623, 212] width 46 height 18
click at [601, 217] on input "不留客資" at bounding box center [582, 211] width 34 height 34
checkbox input "false"
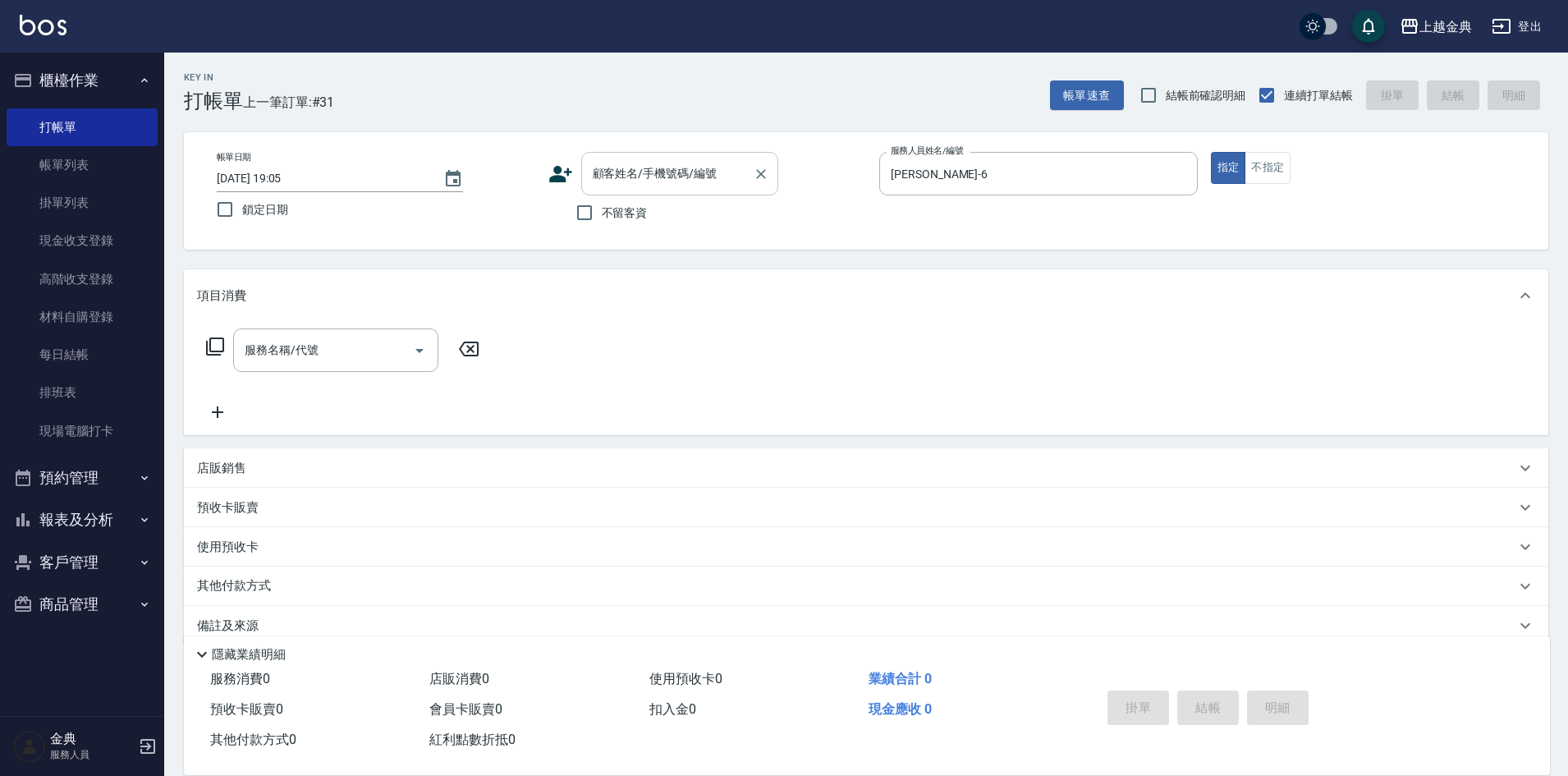
click at [640, 182] on input "顧客姓名/手機號碼/編號" at bounding box center [666, 173] width 157 height 28
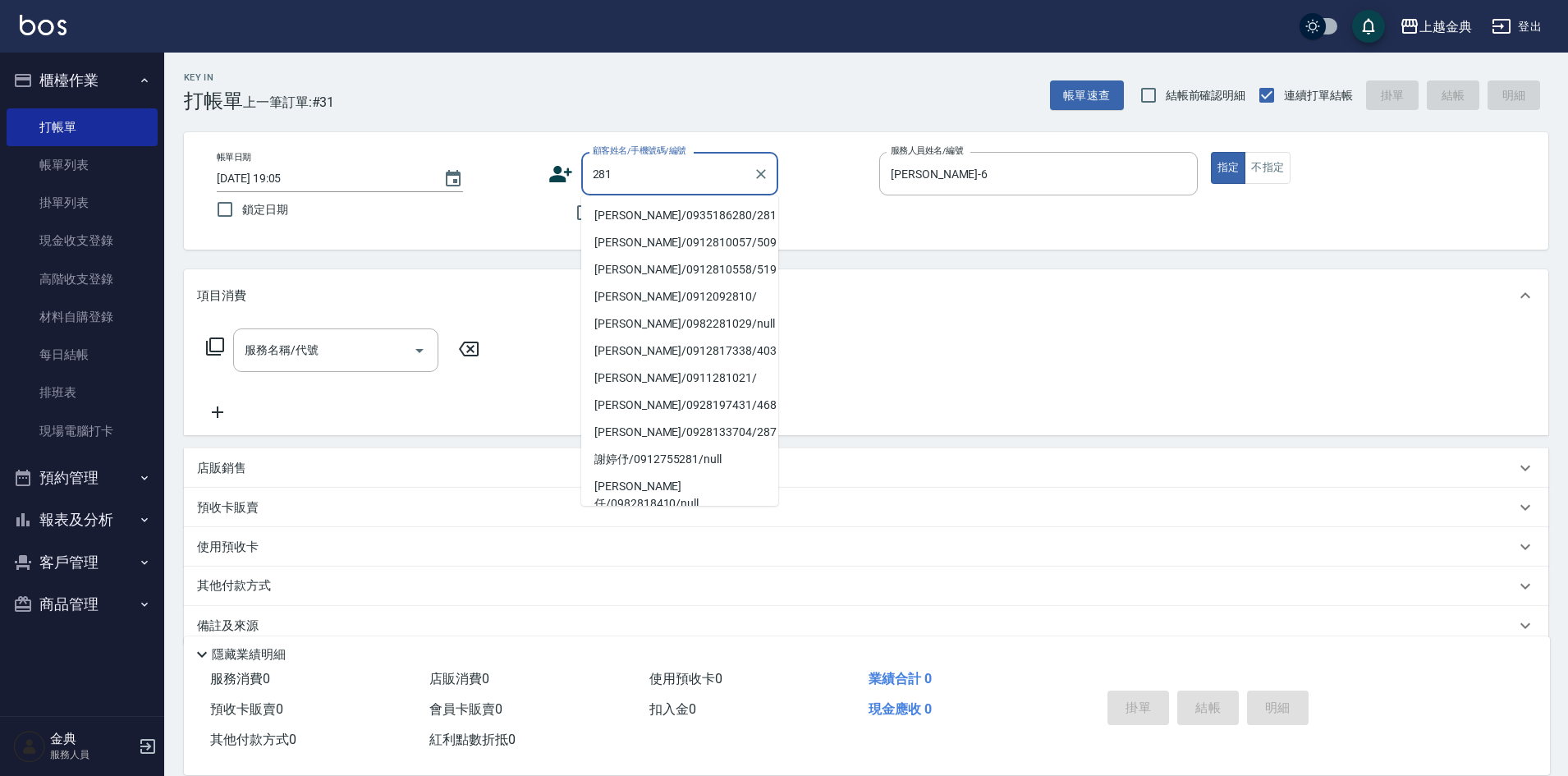
click at [670, 218] on li "[PERSON_NAME]/0935186280/281" at bounding box center [680, 216] width 197 height 27
type input "[PERSON_NAME]/0935186280/281"
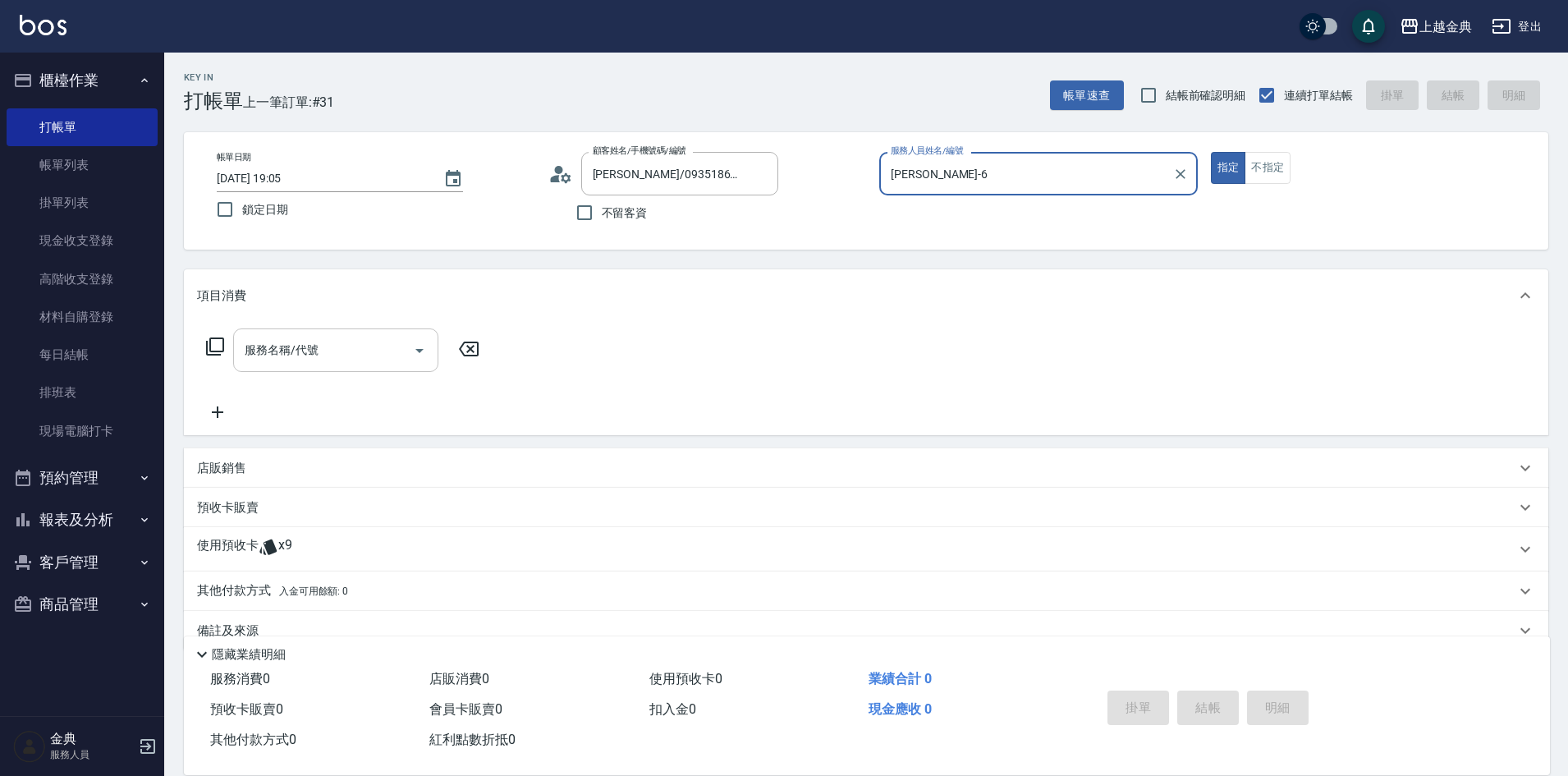
click at [264, 363] on input "服務名稱/代號" at bounding box center [323, 350] width 166 height 28
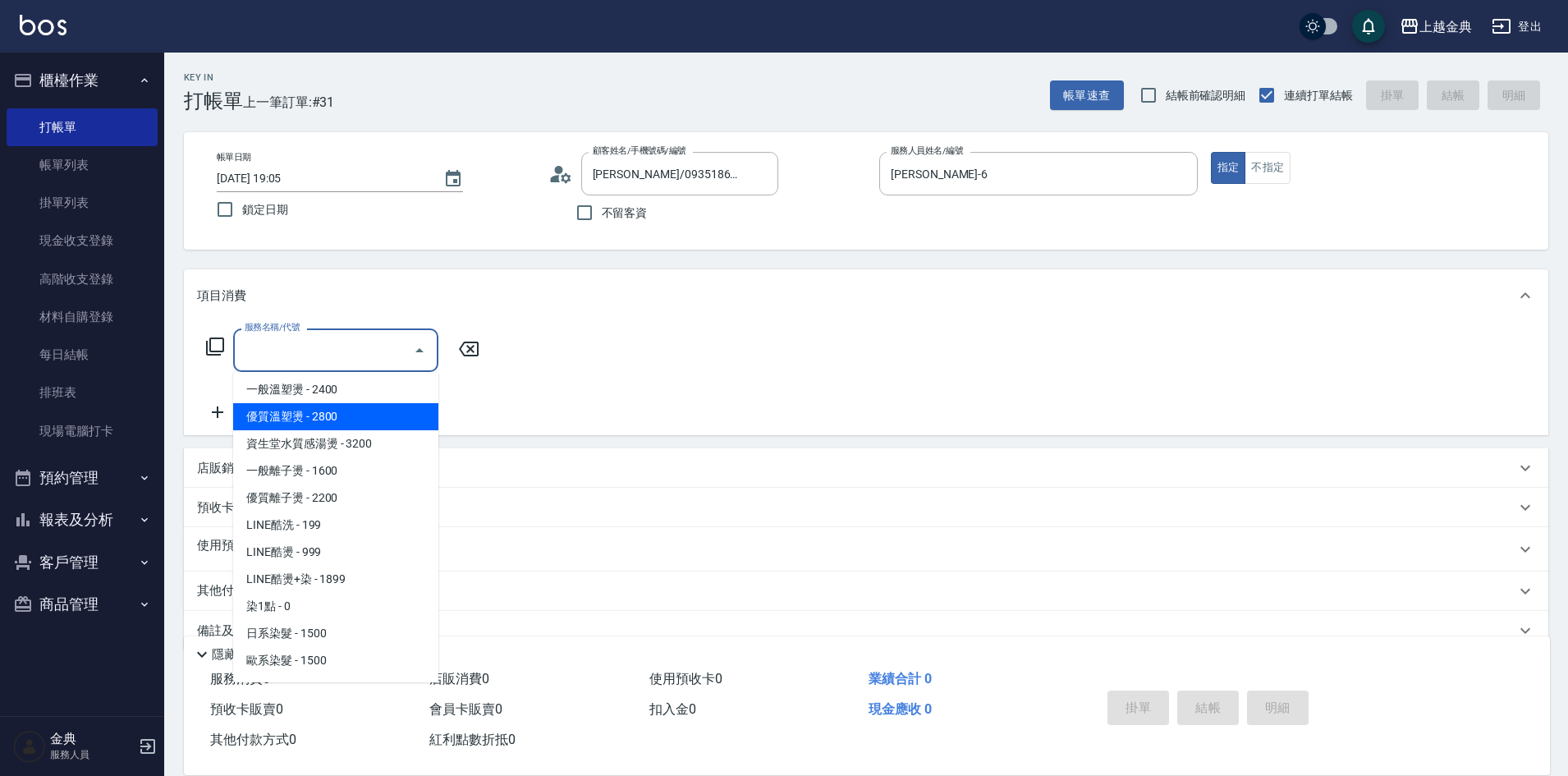
scroll to position [410, 0]
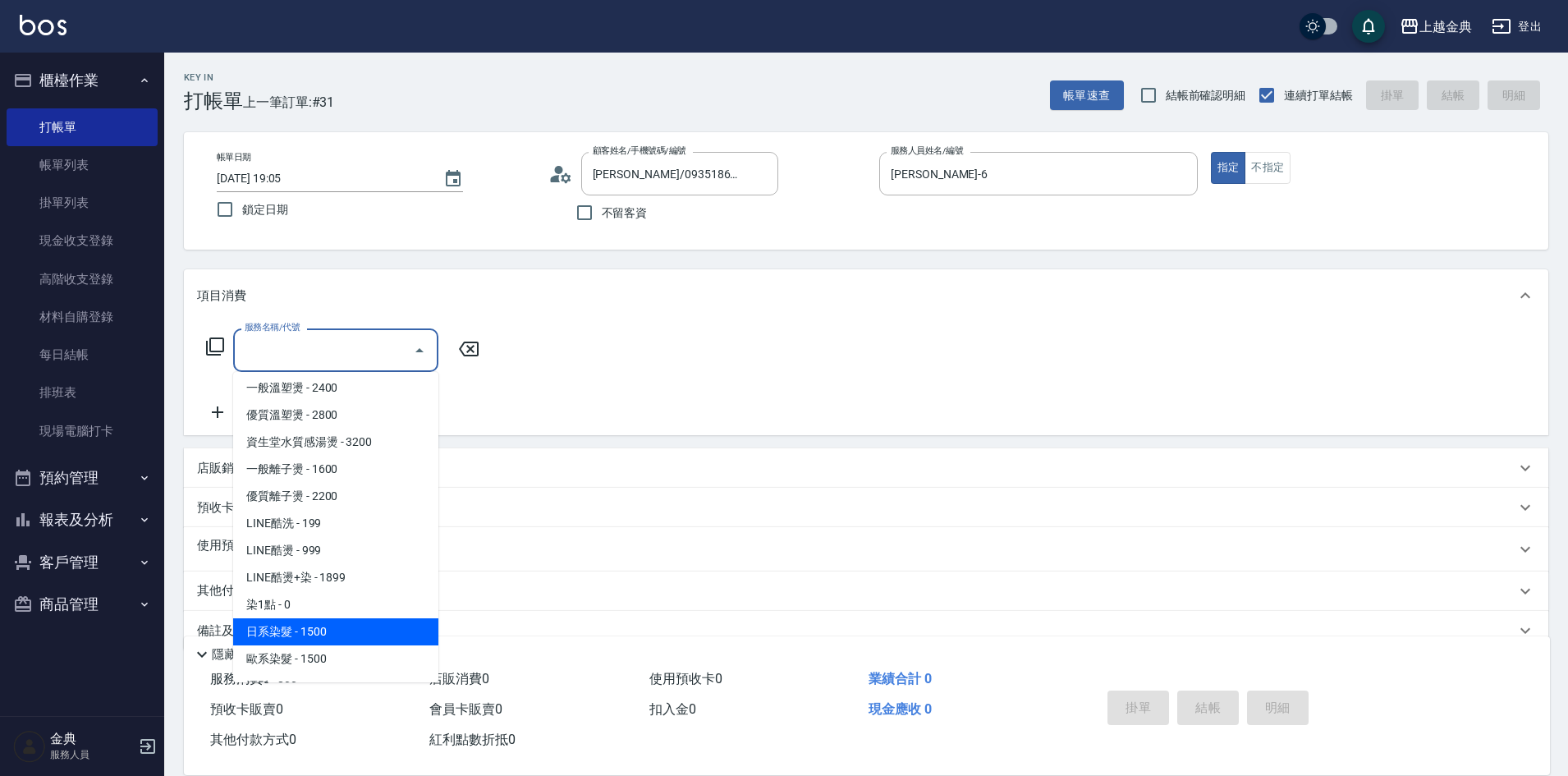
click at [331, 633] on span "日系染髮 - 1500" at bounding box center [336, 632] width 205 height 27
type input "日系染髮(401)"
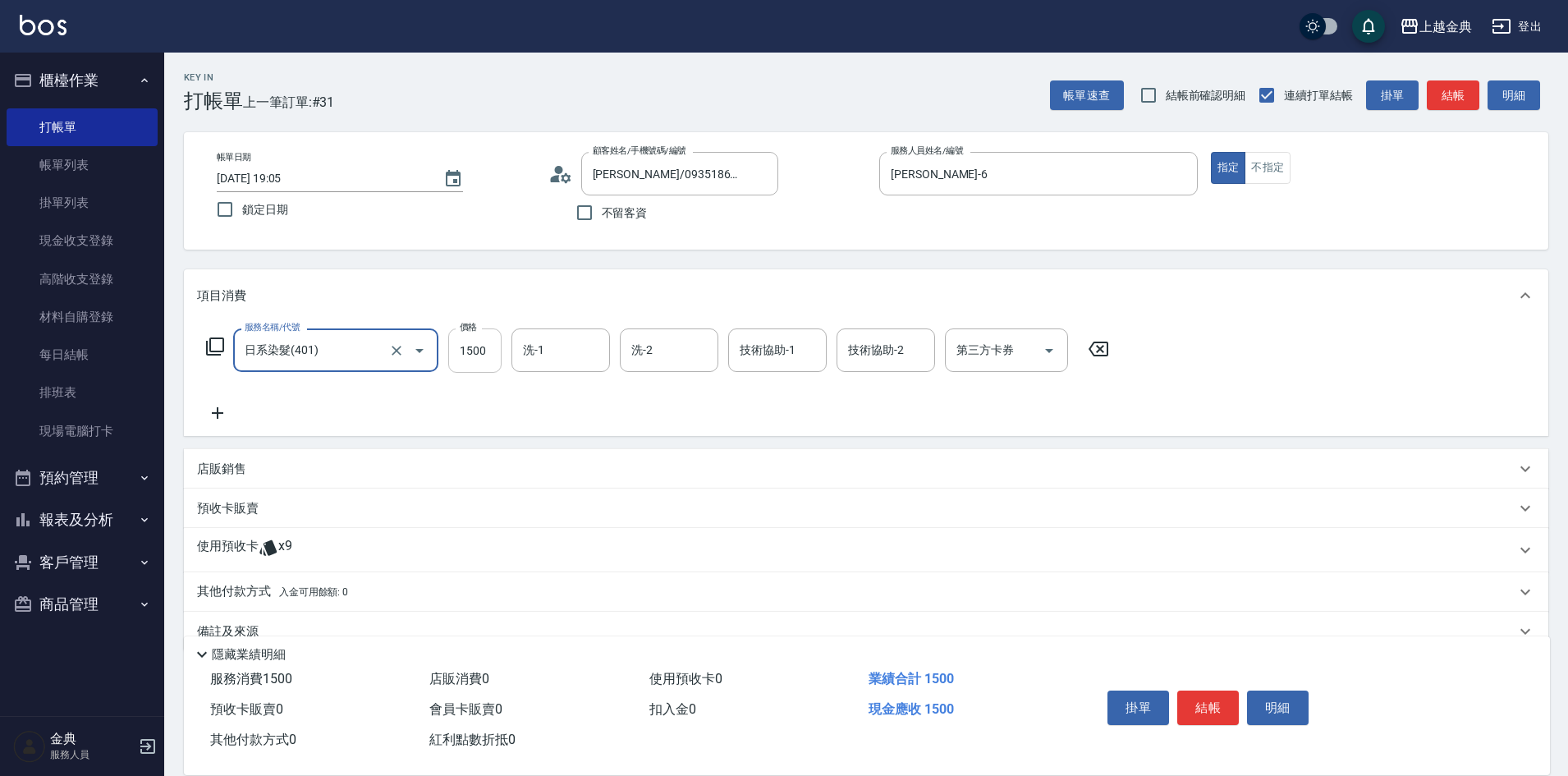
click at [478, 353] on input "1500" at bounding box center [475, 350] width 54 height 44
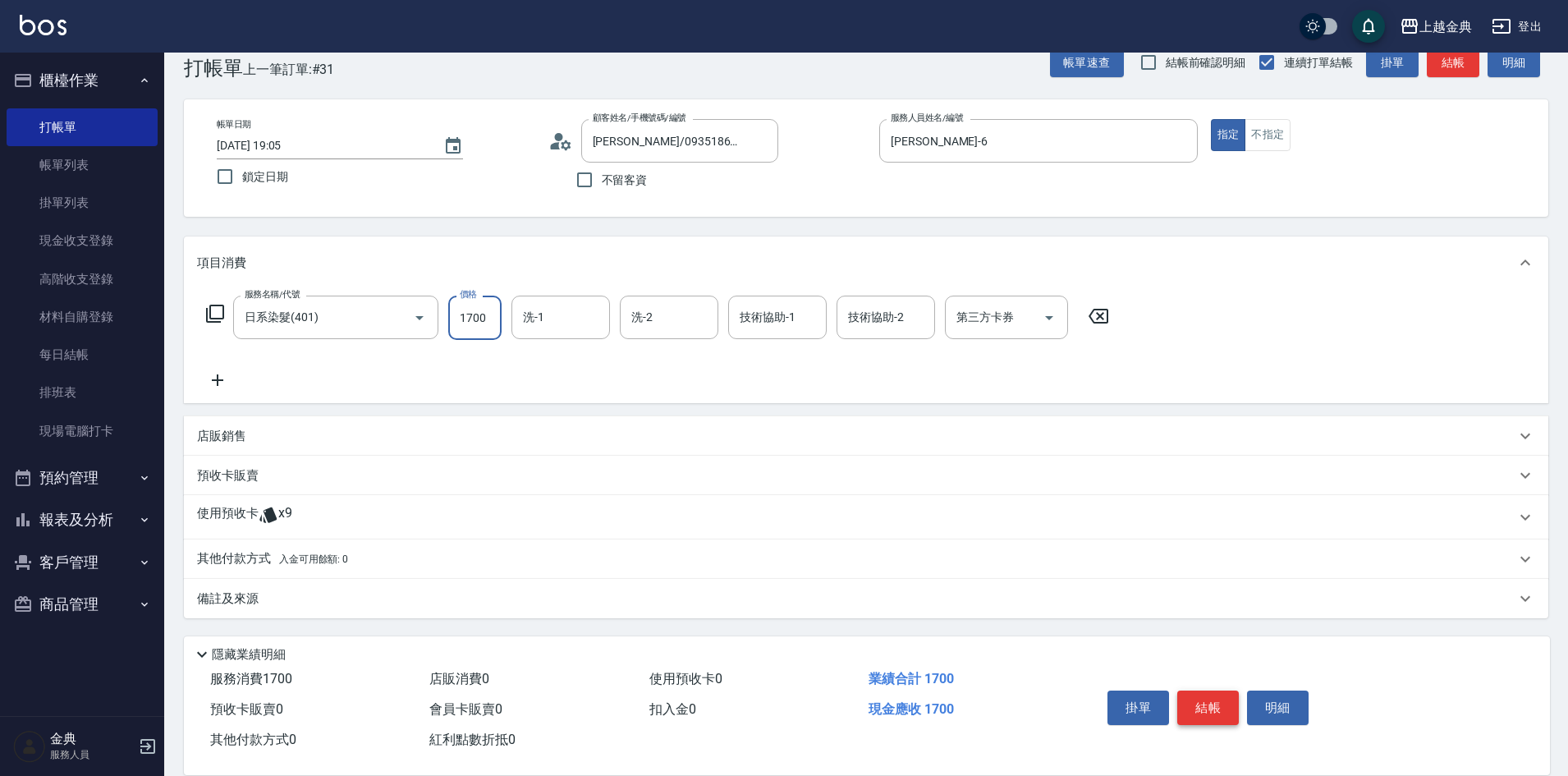
type input "1700"
click at [1219, 691] on button "結帳" at bounding box center [1208, 708] width 62 height 34
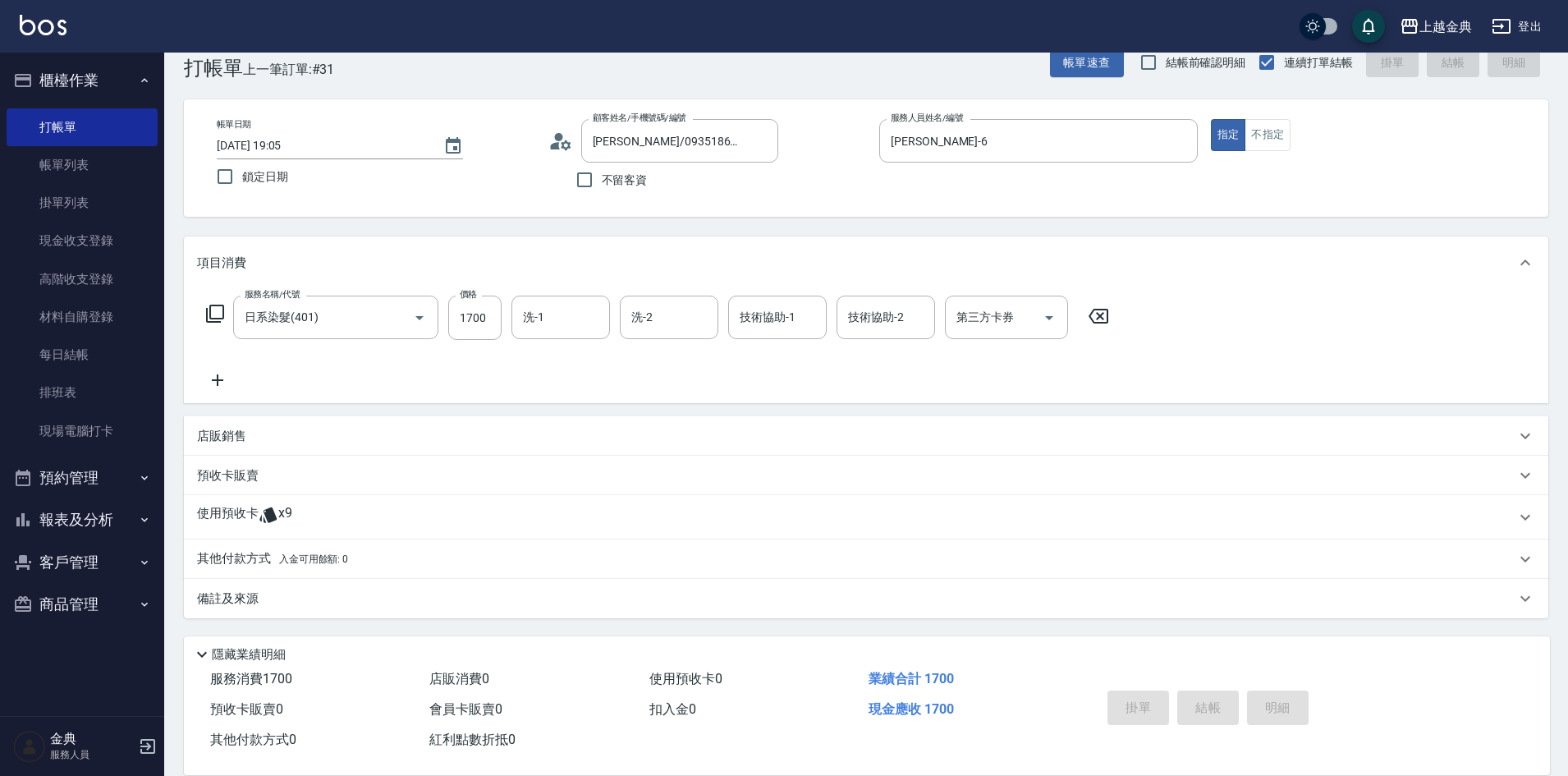
type input "[DATE] 19:06"
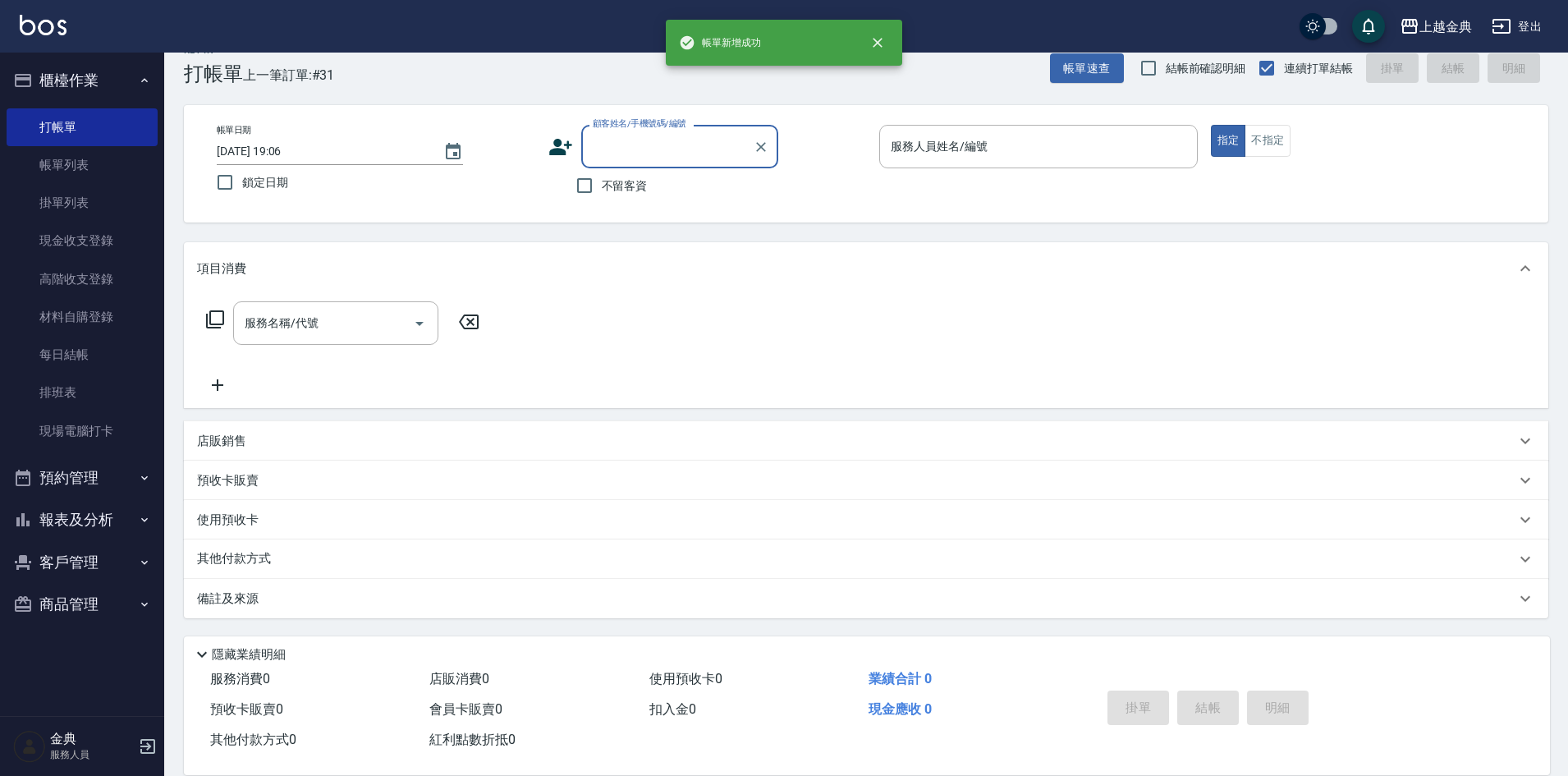
scroll to position [27, 0]
drag, startPoint x: 674, startPoint y: 173, endPoint x: 634, endPoint y: 185, distance: 41.8
click at [660, 178] on div "不留客資" at bounding box center [662, 185] width 230 height 34
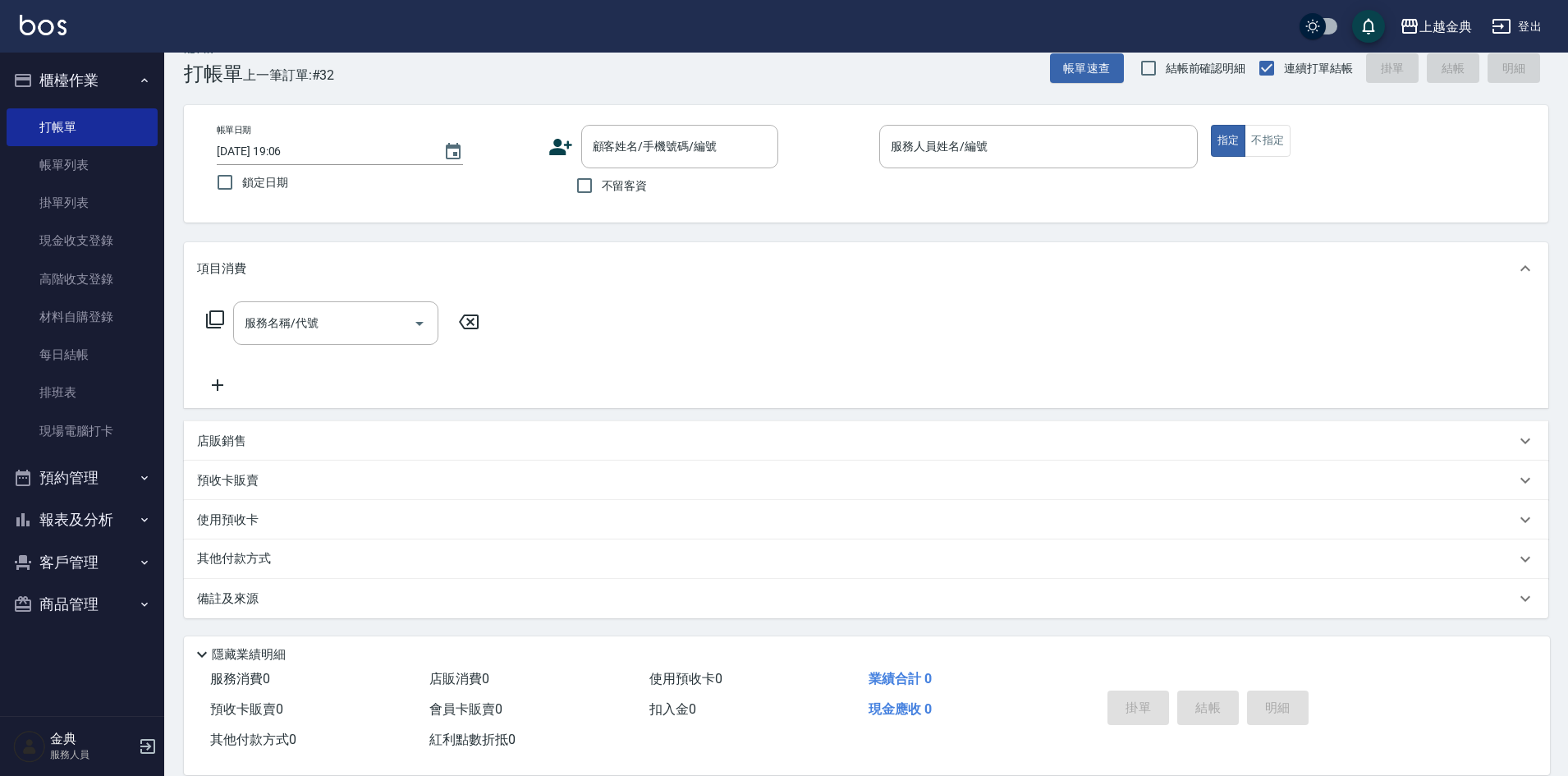
click at [631, 185] on span "不留客資" at bounding box center [624, 186] width 46 height 18
click at [602, 185] on input "不留客資" at bounding box center [584, 185] width 34 height 34
checkbox input "true"
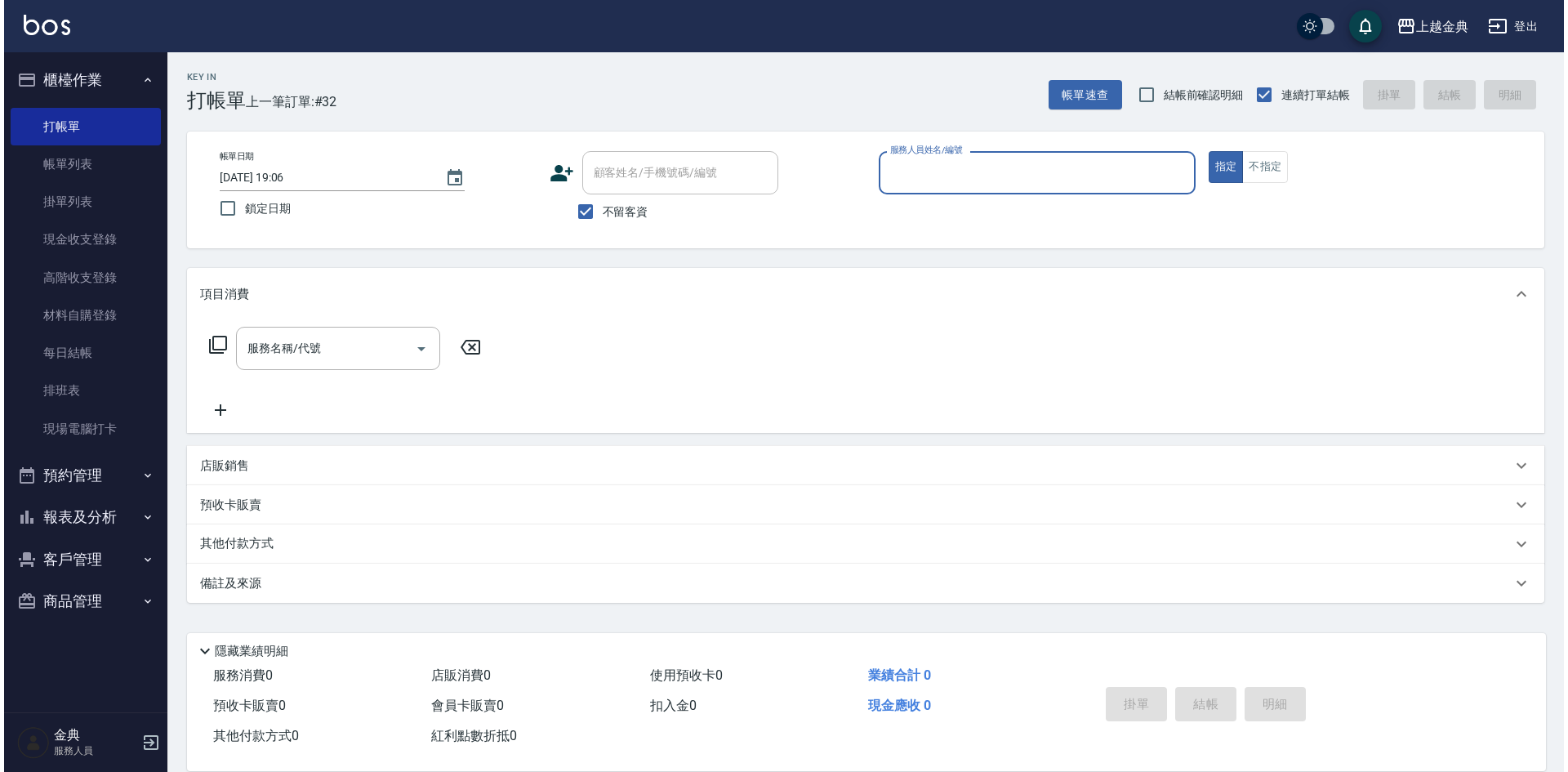
scroll to position [0, 0]
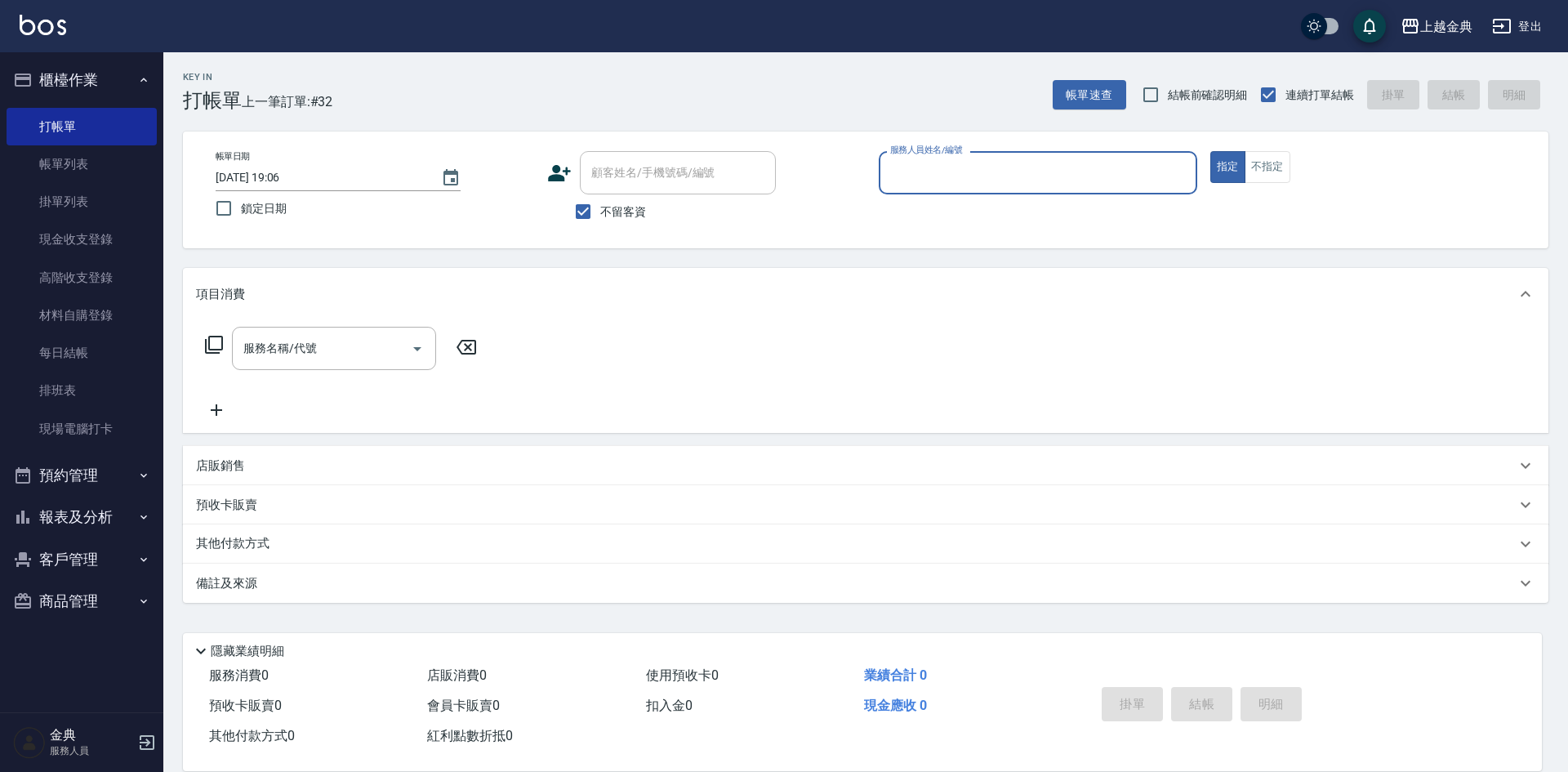
click at [958, 151] on label "服務人員姓名/編號" at bounding box center [926, 150] width 72 height 13
click at [958, 158] on input "服務人員姓名/編號" at bounding box center [1038, 172] width 304 height 28
click at [957, 179] on input "服務人員姓名/編號" at bounding box center [1038, 172] width 304 height 28
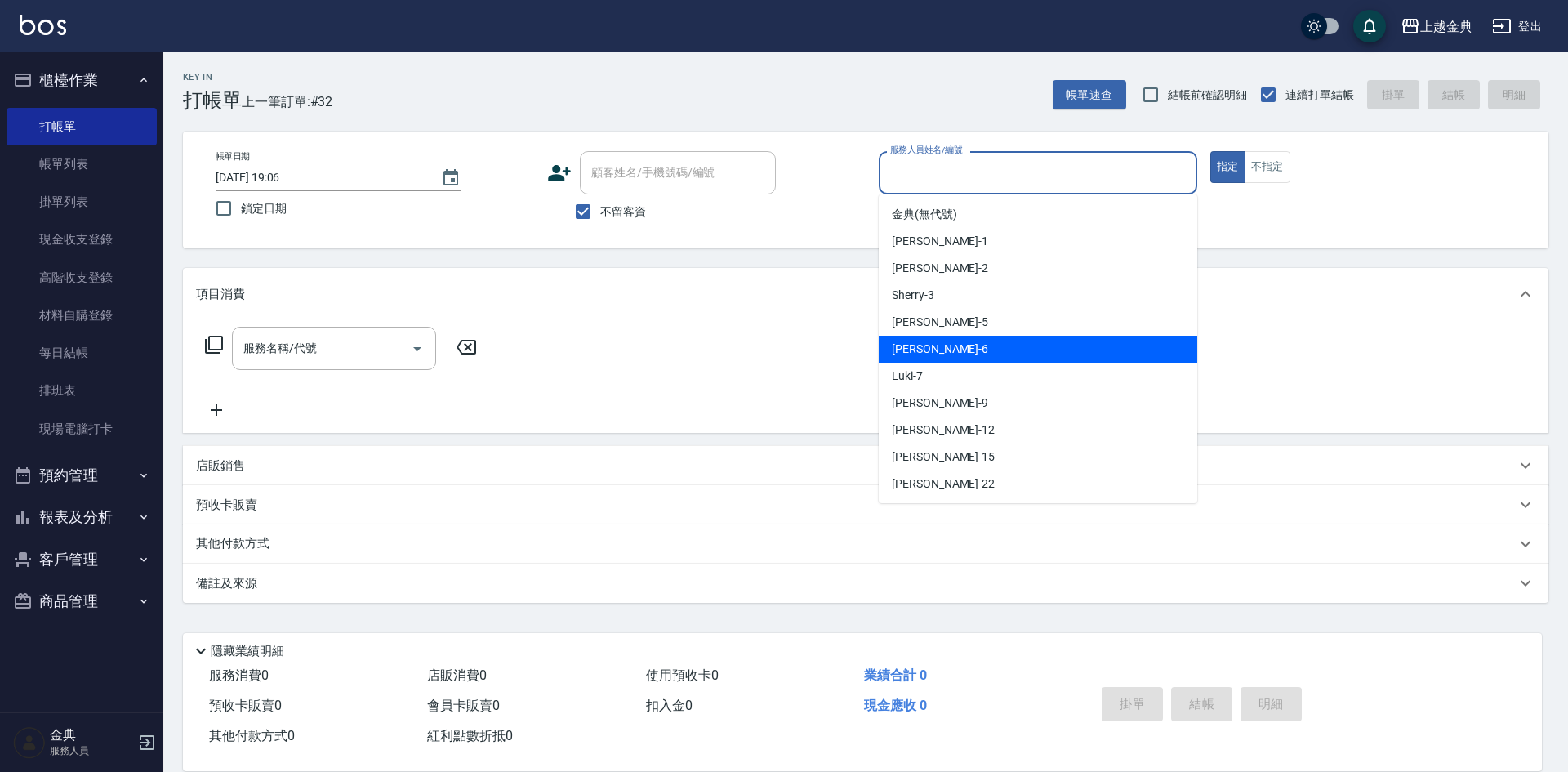
click at [1005, 330] on div "[PERSON_NAME] -5" at bounding box center [1038, 323] width 319 height 27
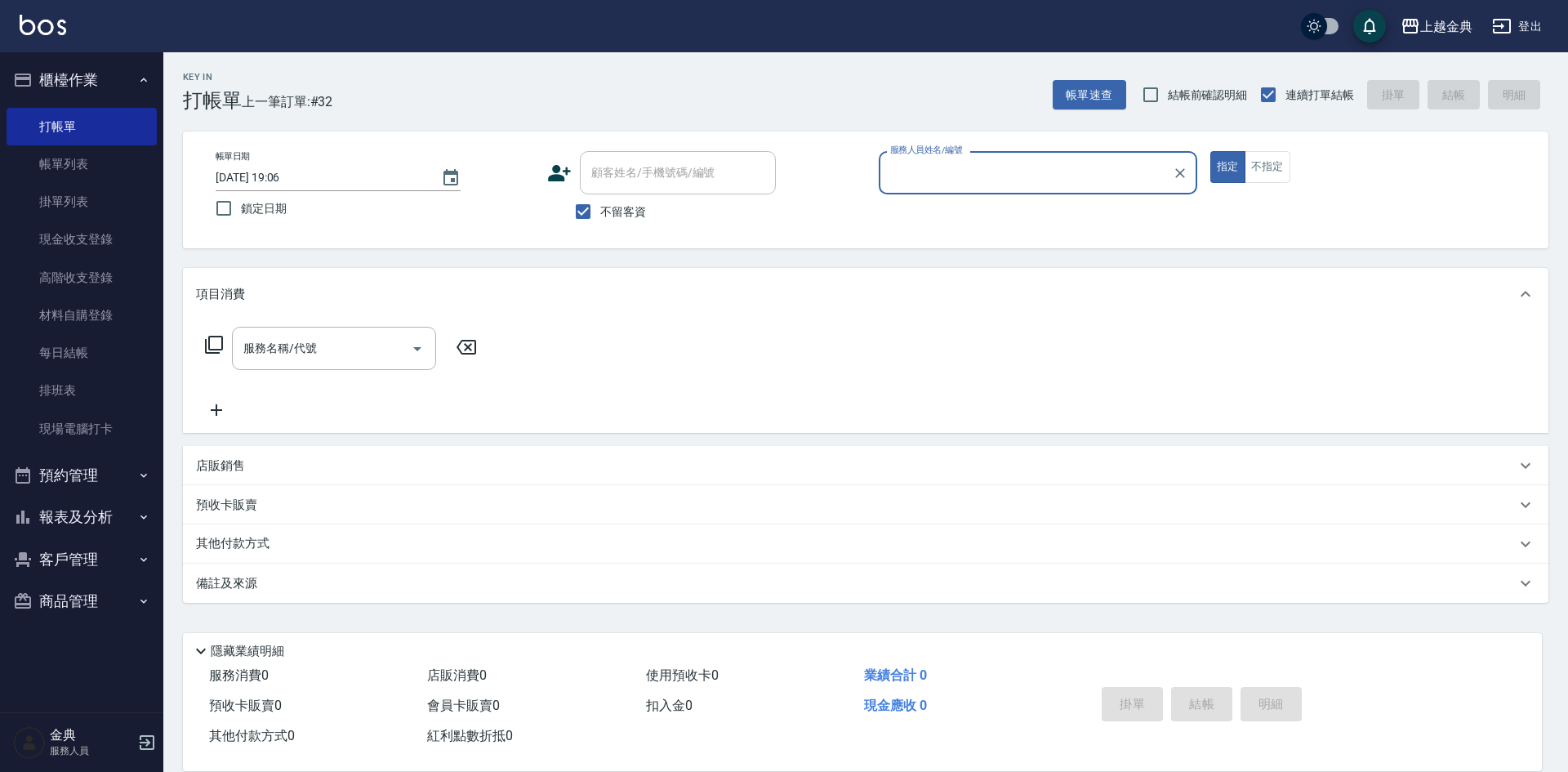
type input "[PERSON_NAME]-5"
click at [1272, 166] on button "不指定" at bounding box center [1267, 166] width 46 height 32
click at [229, 362] on div "服務名稱/代號 服務名稱/代號" at bounding box center [341, 348] width 291 height 44
click at [267, 350] on input "服務名稱/代號" at bounding box center [322, 348] width 165 height 28
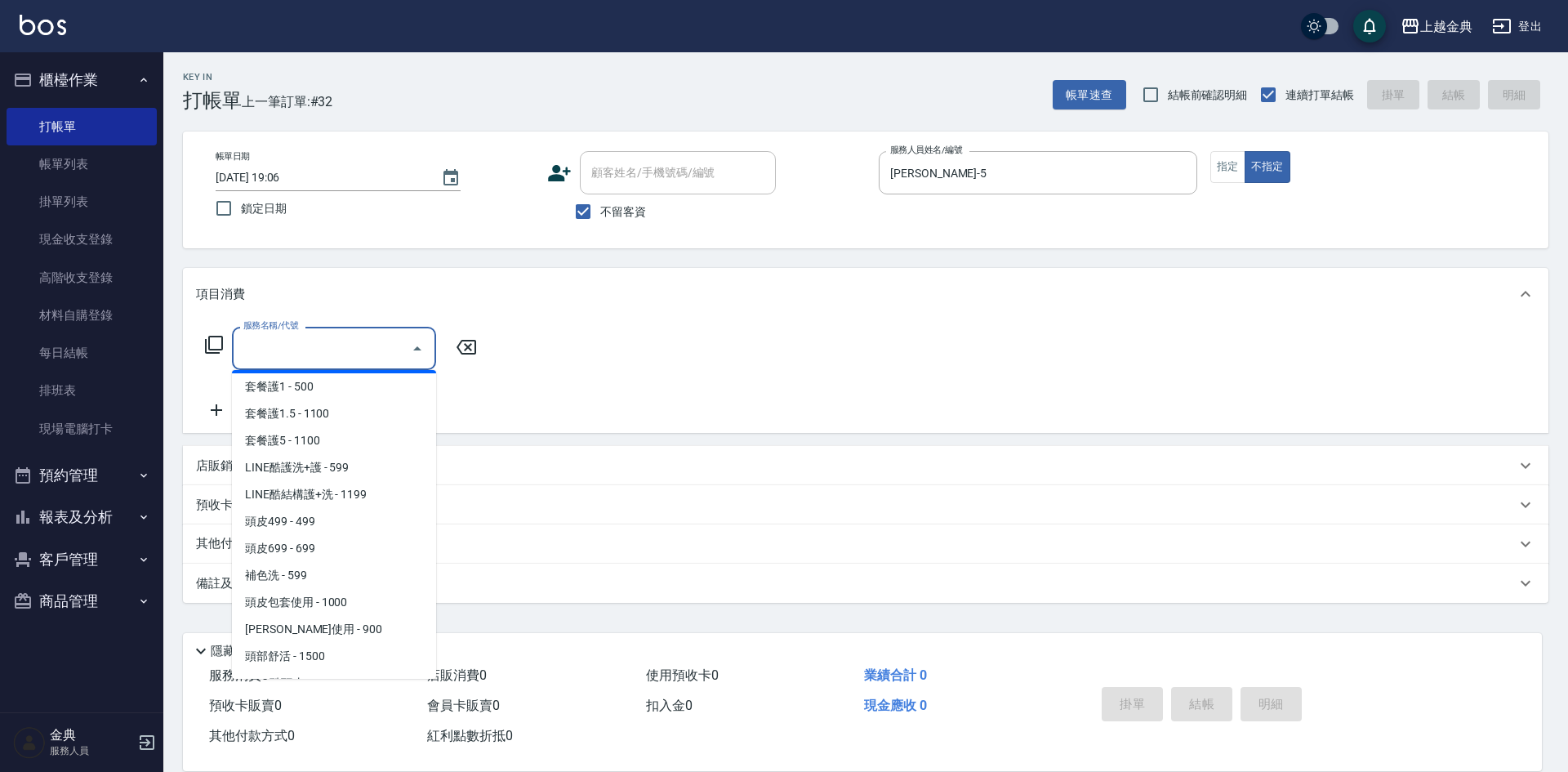
scroll to position [1062, 0]
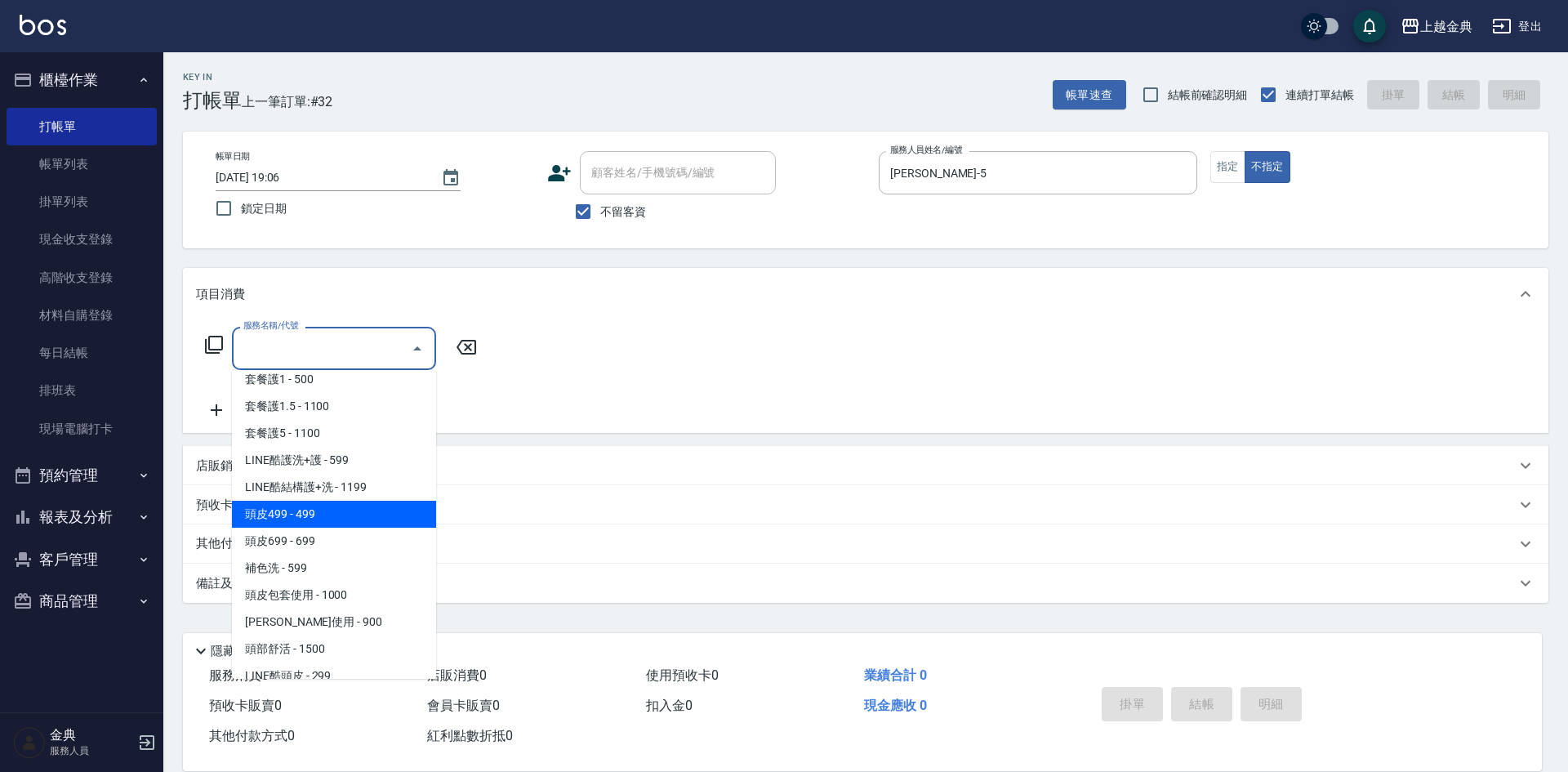
click at [343, 509] on span "頭皮499 - 499" at bounding box center [334, 514] width 204 height 27
type input "頭皮499(601)"
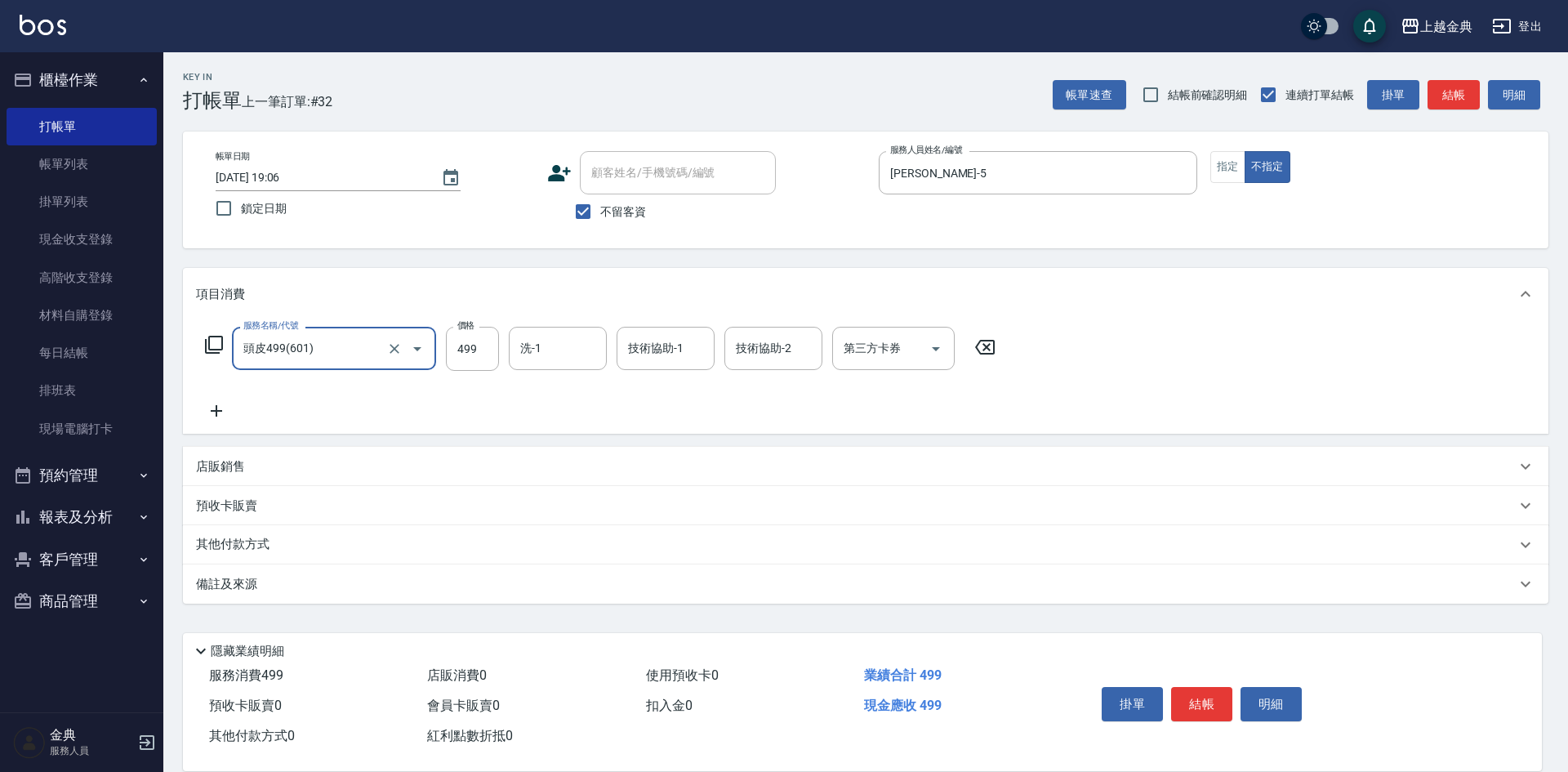
click at [218, 407] on icon at bounding box center [217, 411] width 41 height 19
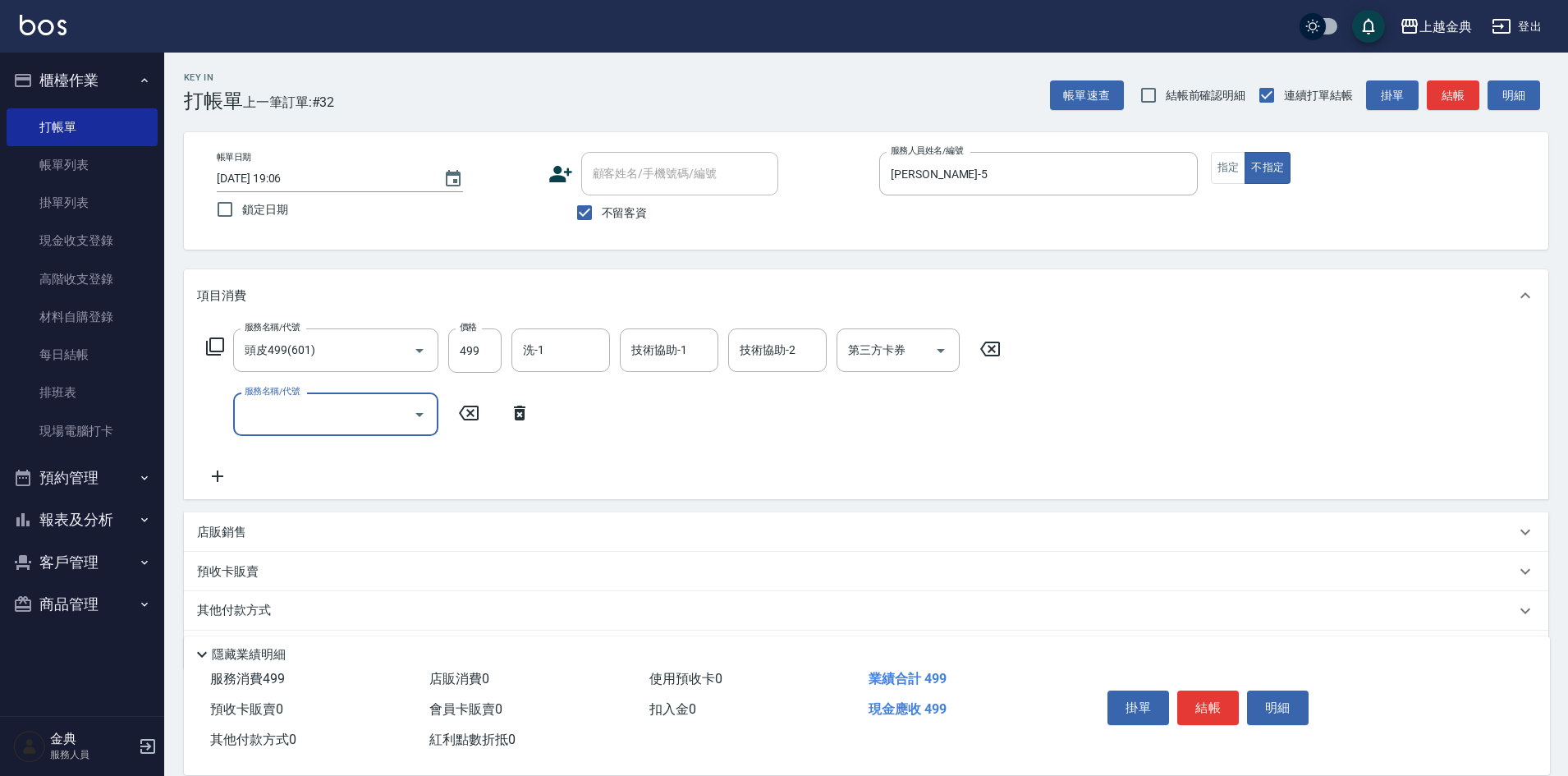
click at [287, 419] on input "服務名稱/代號" at bounding box center [323, 413] width 166 height 28
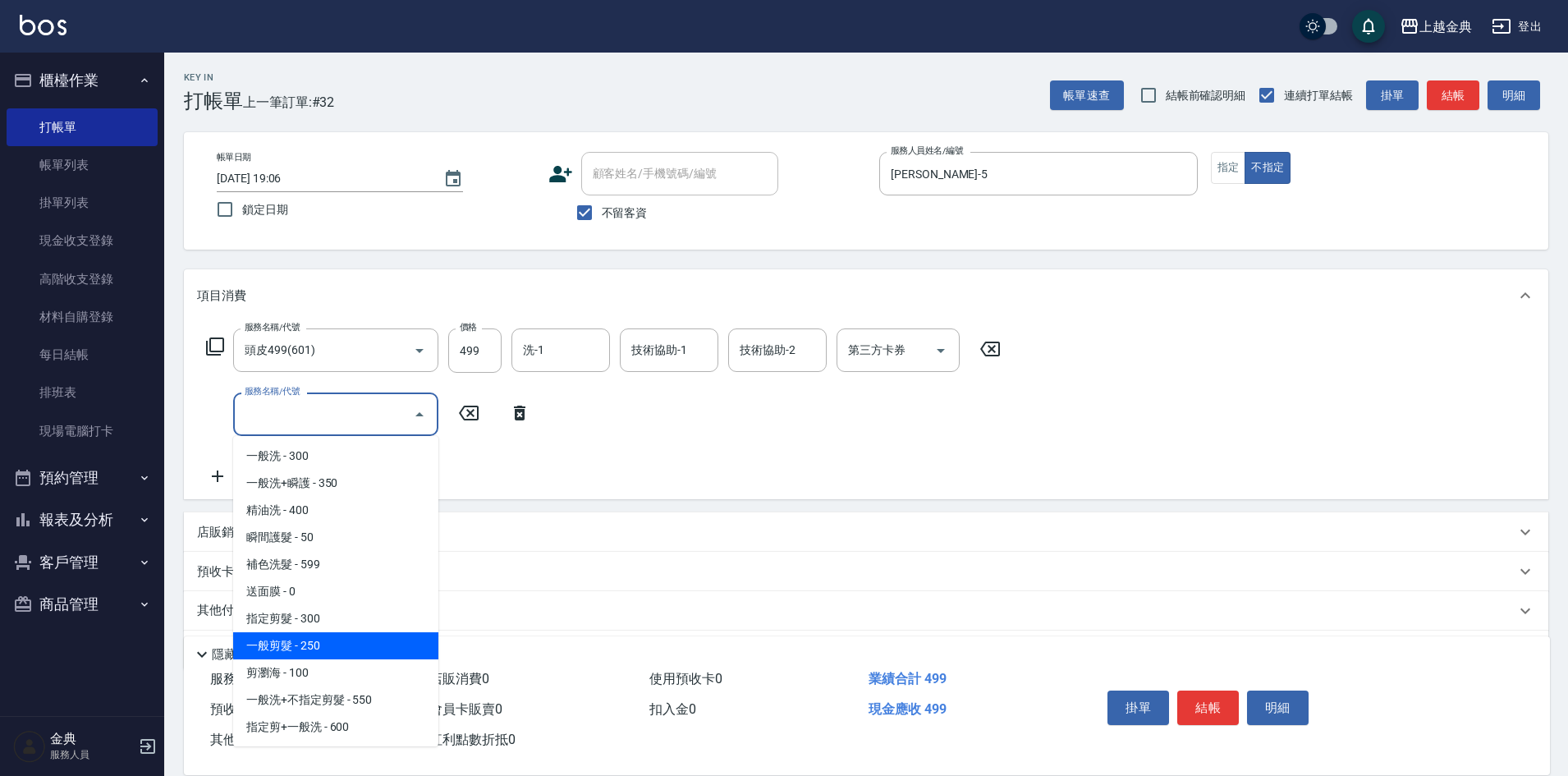
click at [331, 643] on span "一般剪髮 - 250" at bounding box center [336, 646] width 205 height 27
type input "一般剪髮(200)"
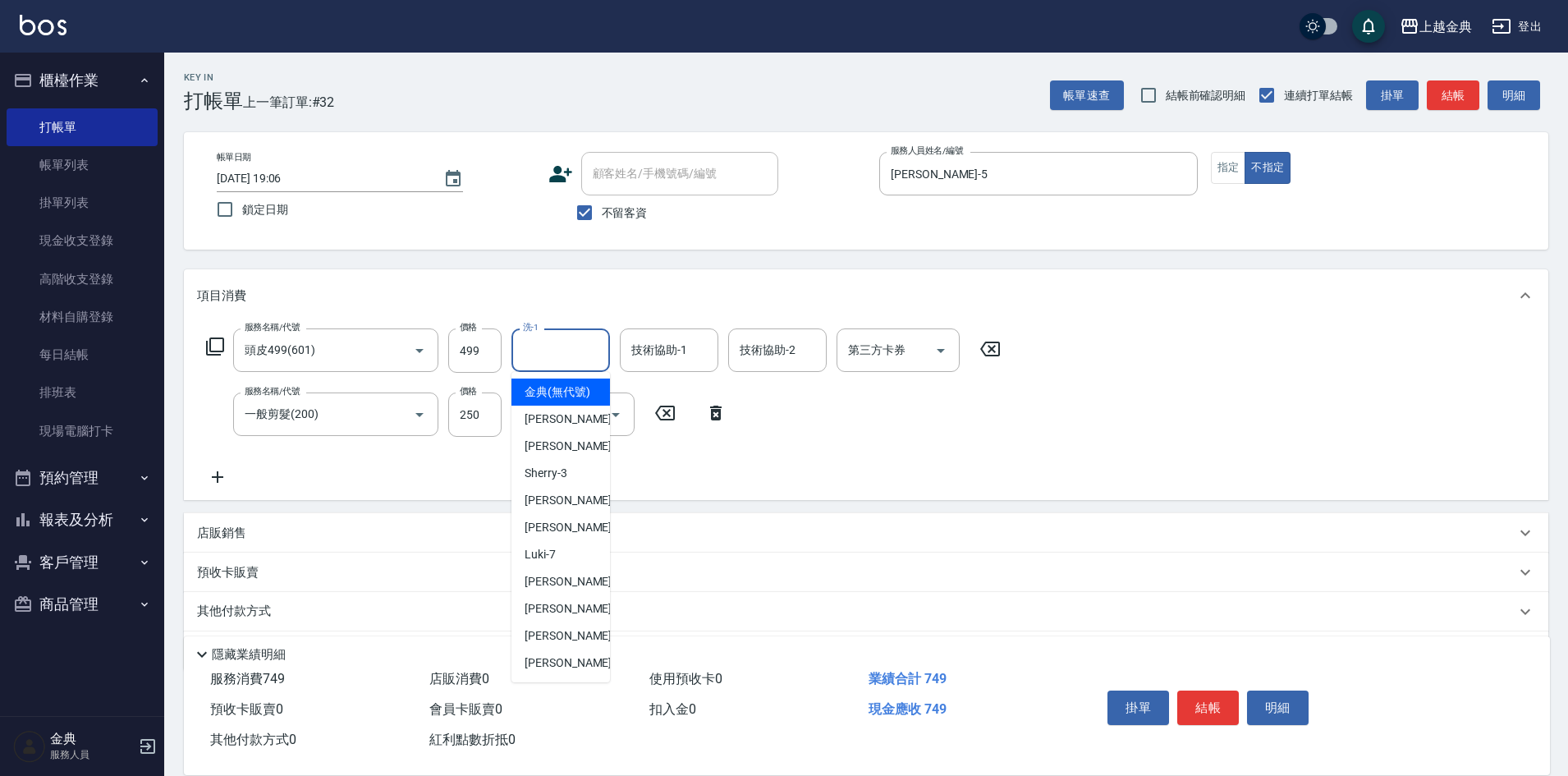
click at [576, 353] on input "洗-1" at bounding box center [561, 350] width 84 height 28
click at [557, 618] on span "[PERSON_NAME]-12" at bounding box center [576, 609] width 104 height 18
type input "[PERSON_NAME]-12"
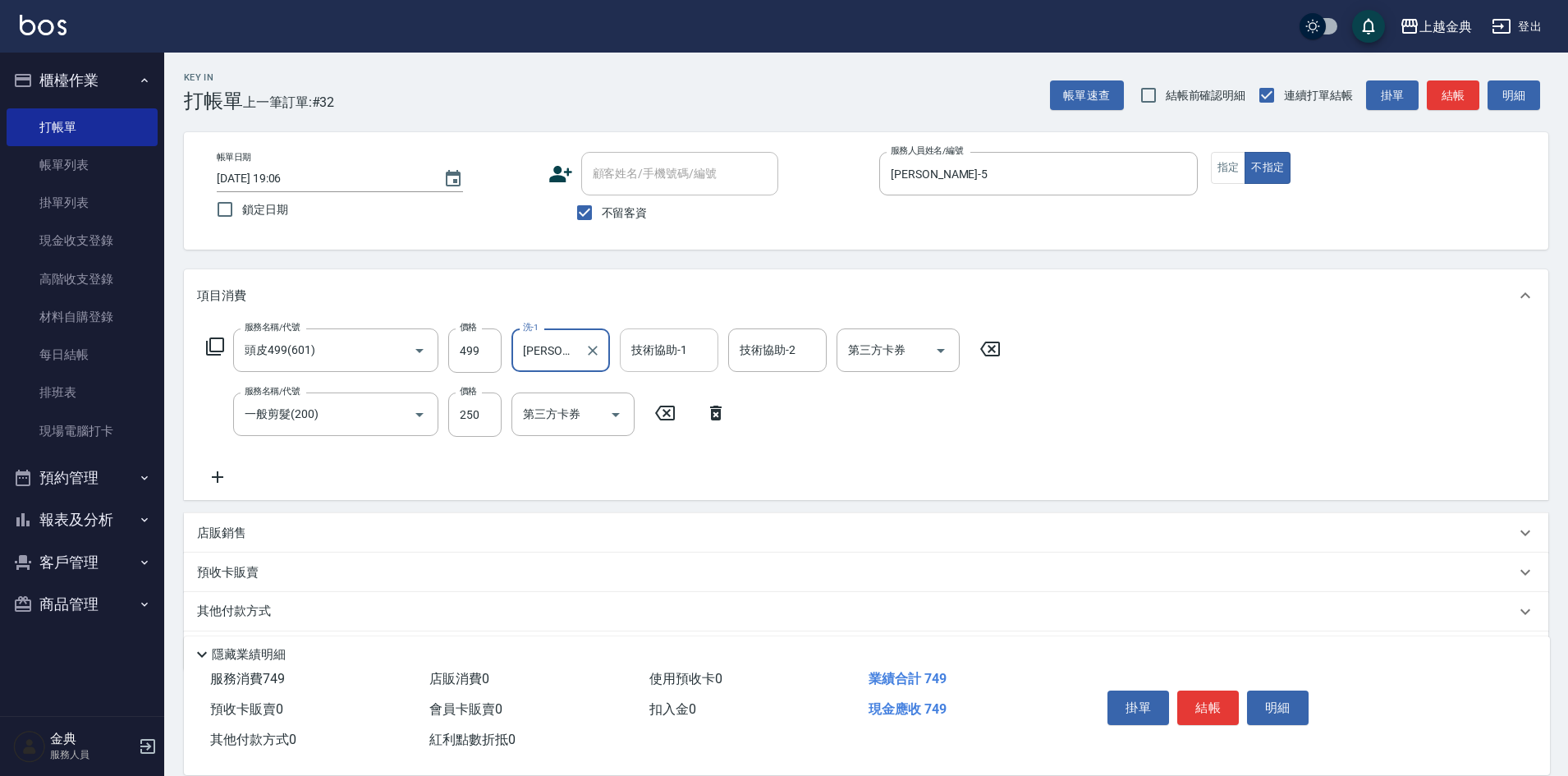
click at [673, 346] on div "技術協助-1 技術協助-1" at bounding box center [668, 350] width 99 height 44
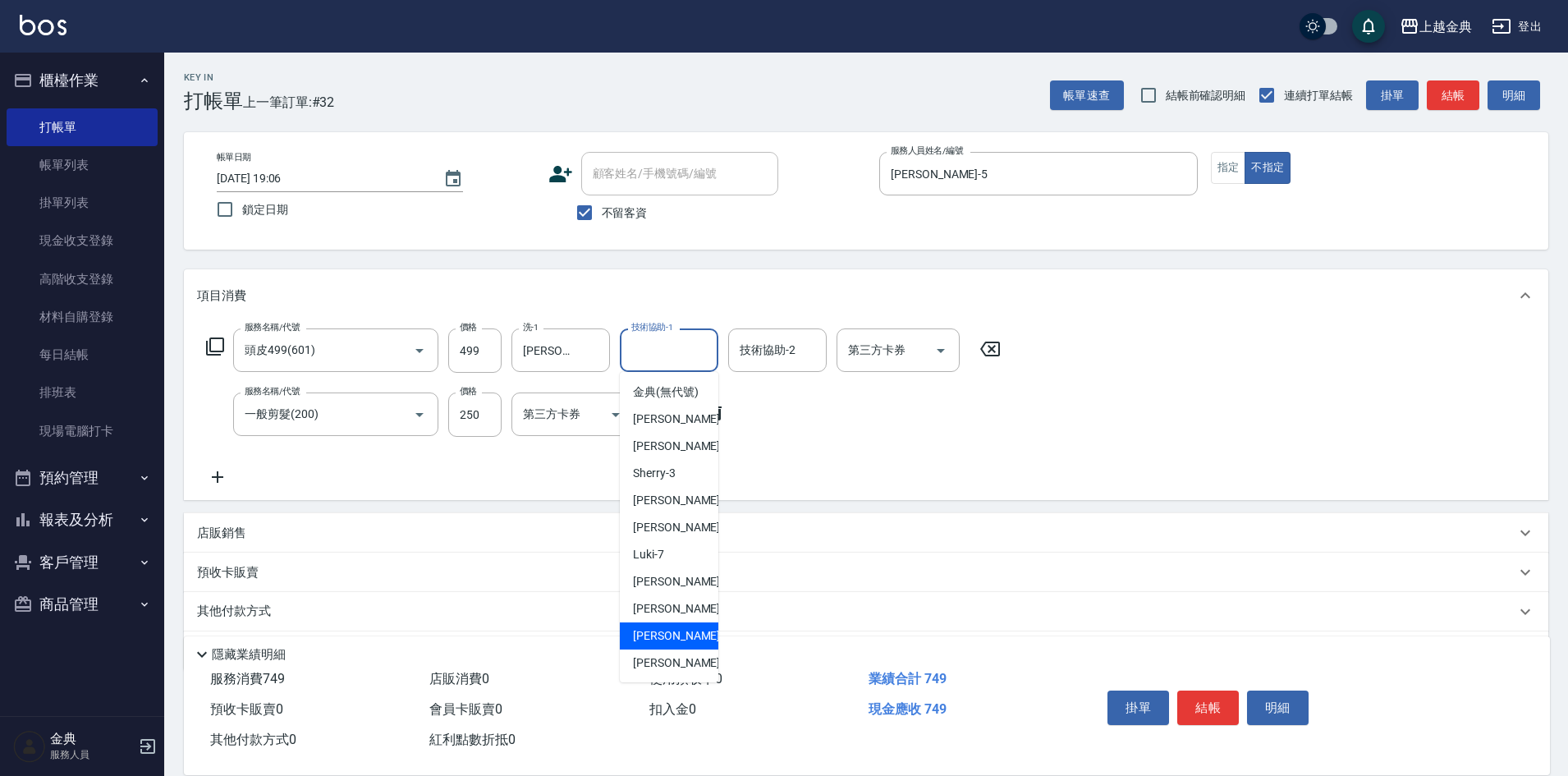
click at [696, 650] on div "[PERSON_NAME] -15" at bounding box center [668, 636] width 99 height 27
type input "[PERSON_NAME]-15"
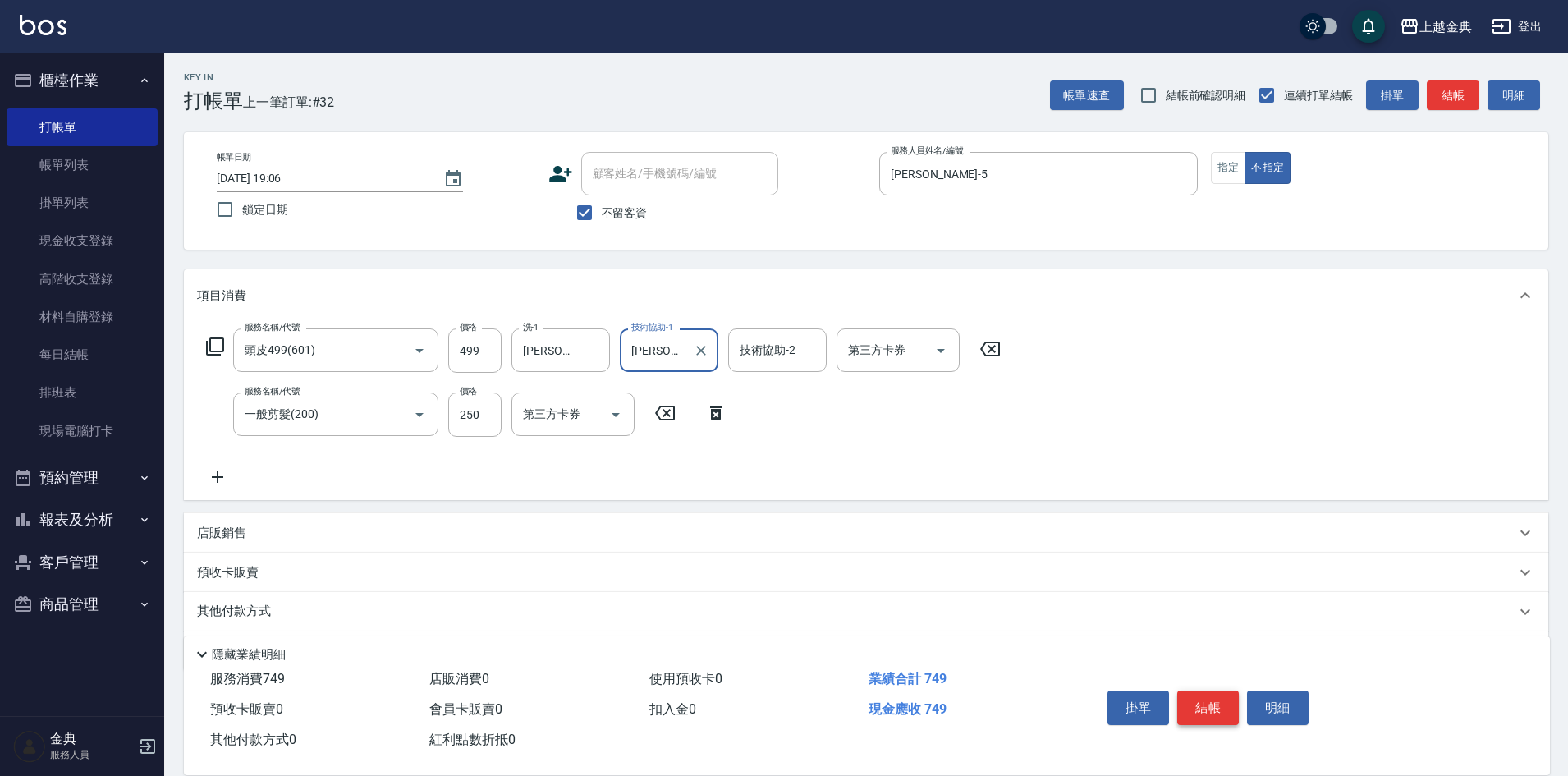
click at [1203, 695] on button "結帳" at bounding box center [1208, 708] width 62 height 34
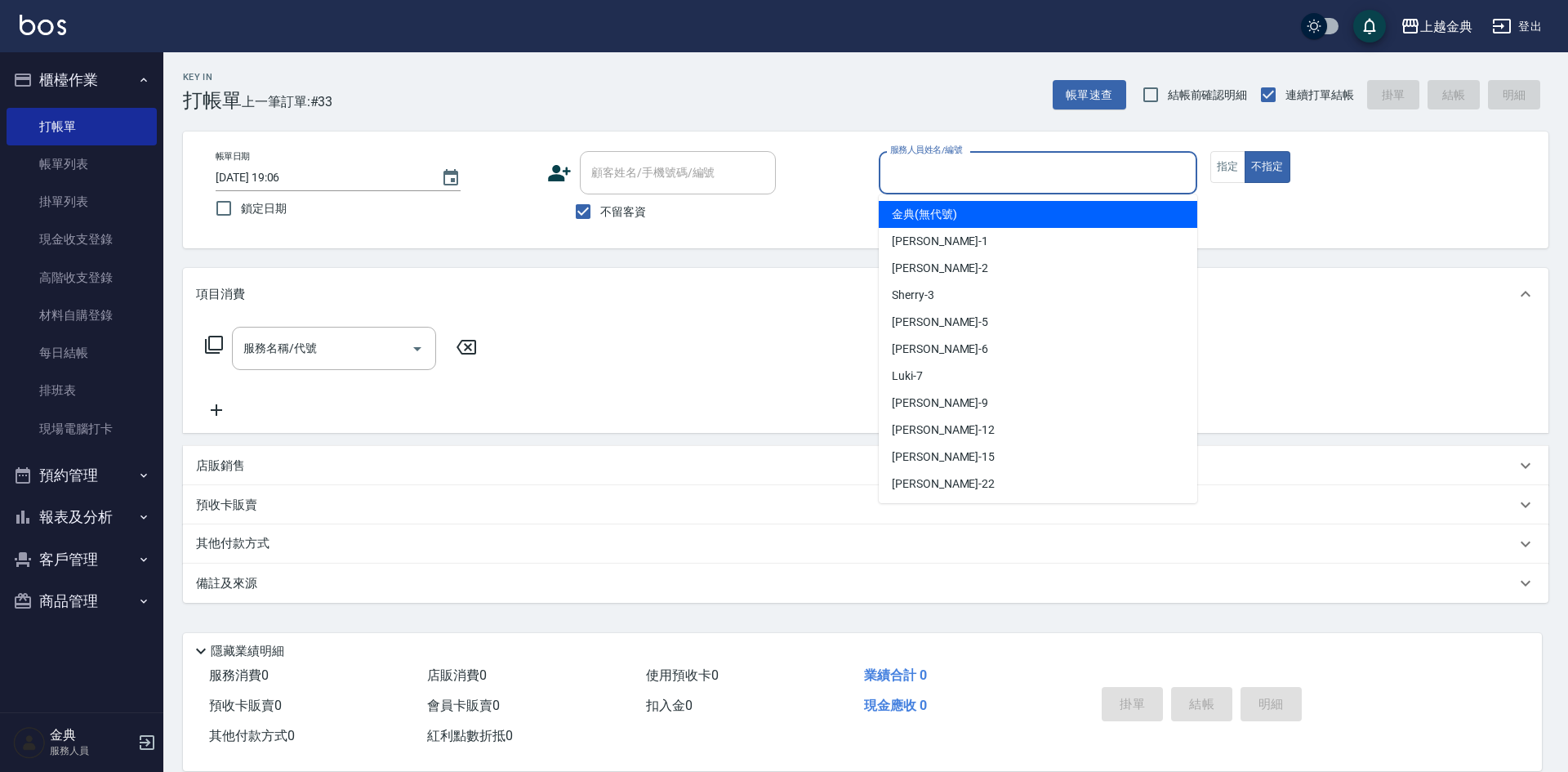
click at [958, 171] on input "服務人員姓名/編號" at bounding box center [1038, 172] width 304 height 28
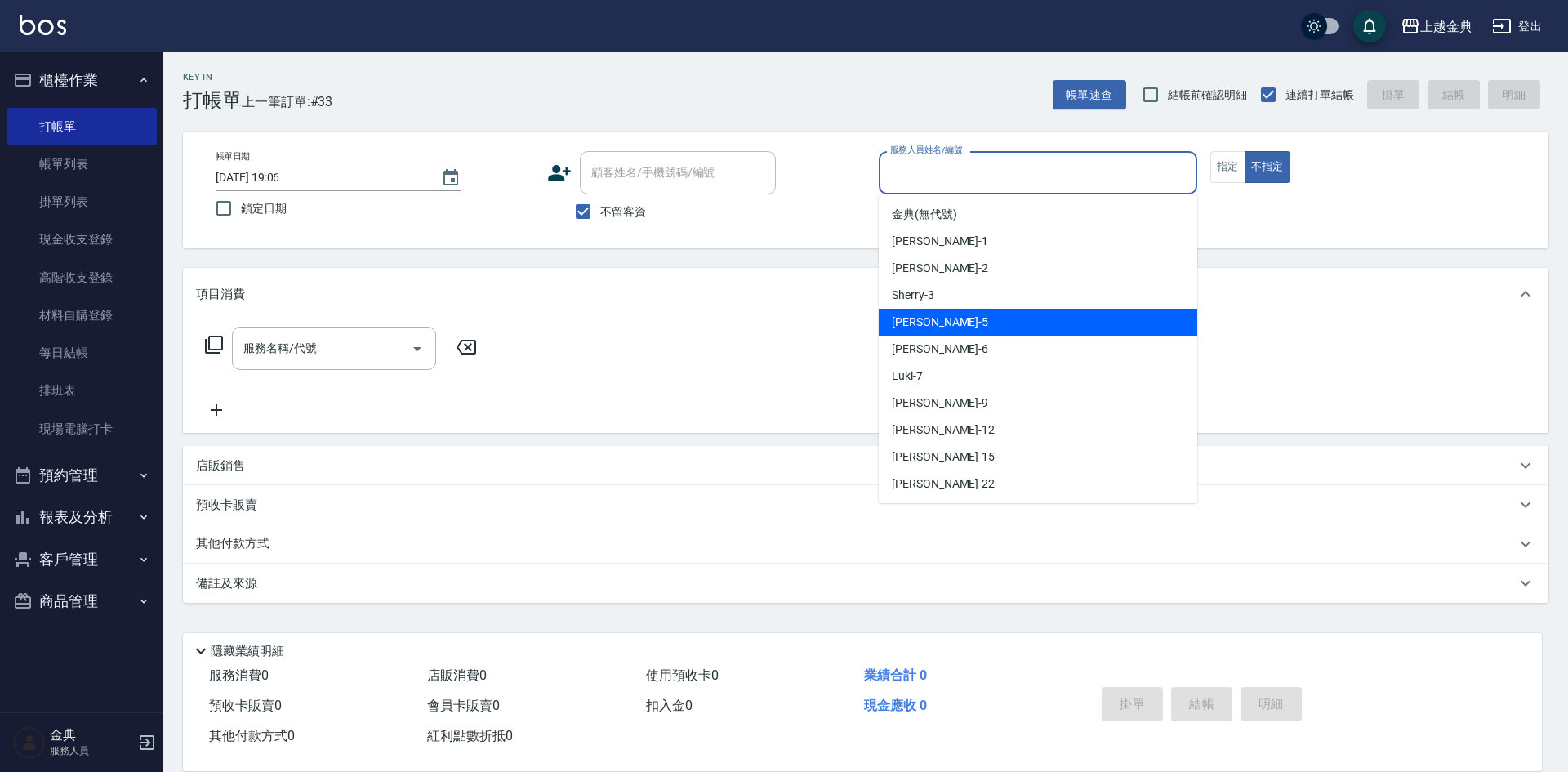
click at [951, 330] on div "[PERSON_NAME] -5" at bounding box center [1038, 323] width 319 height 27
type input "[PERSON_NAME]-5"
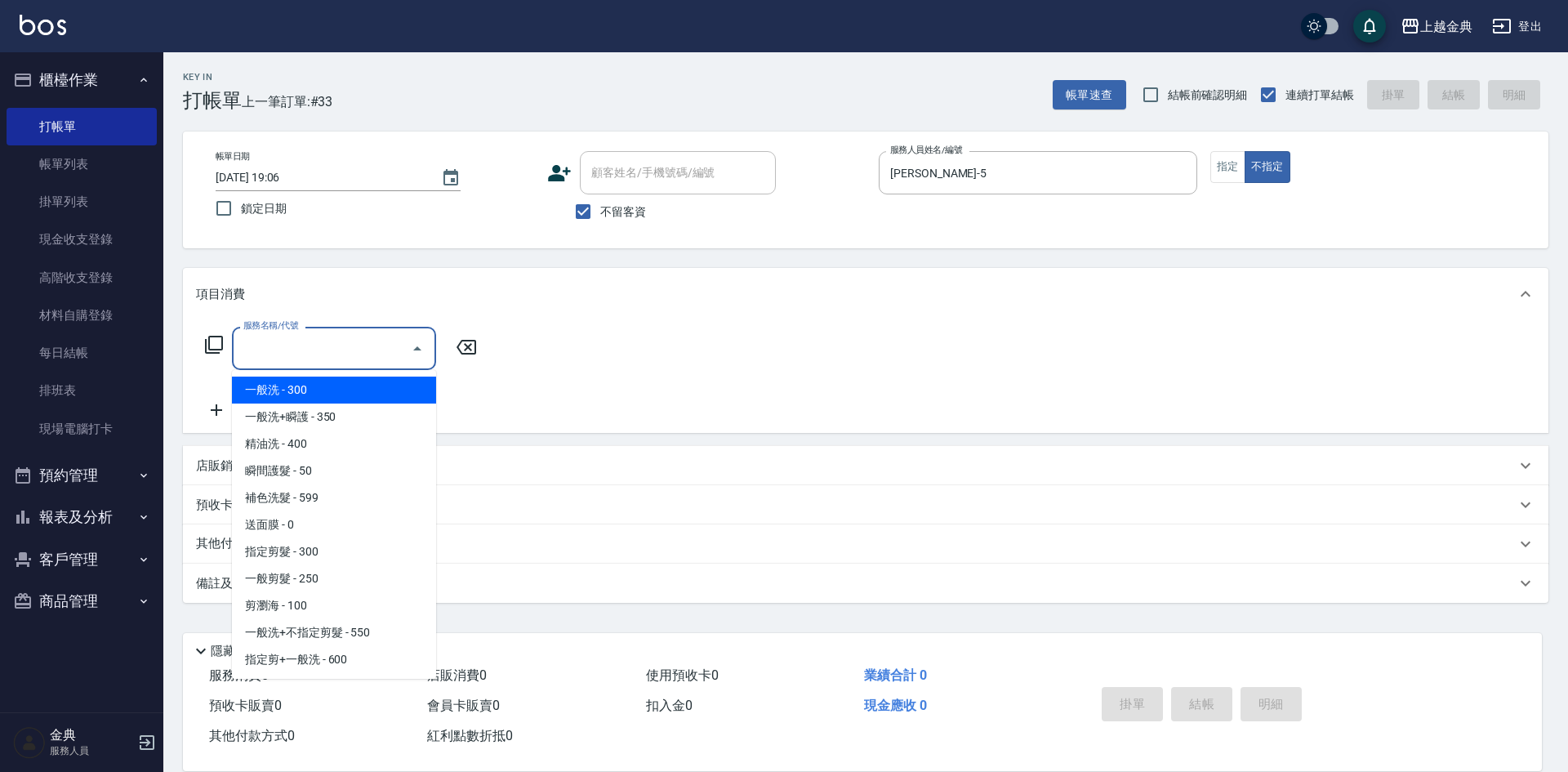
click at [339, 359] on input "服務名稱/代號" at bounding box center [322, 348] width 165 height 28
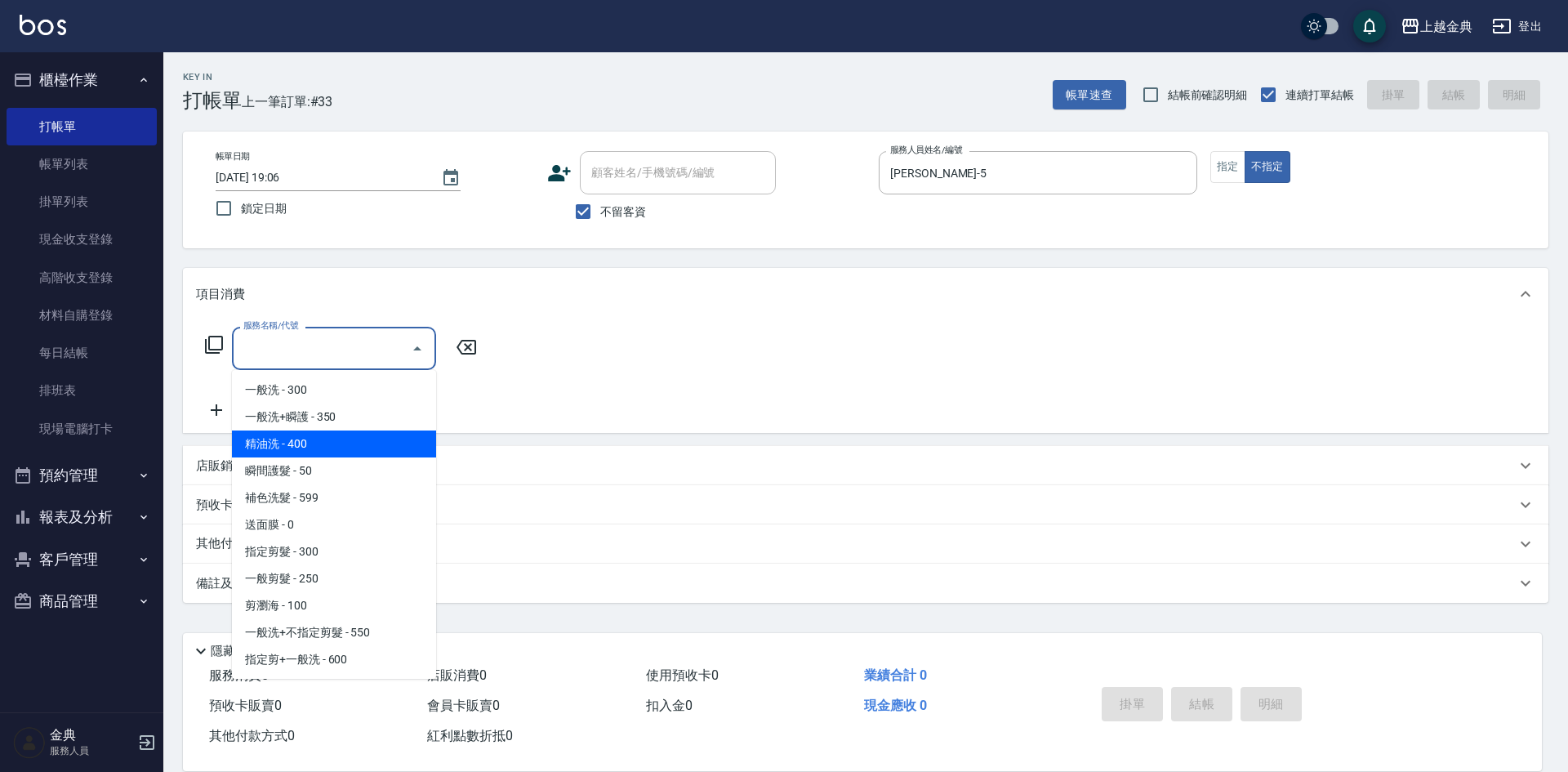
click at [331, 445] on span "精油洗 - 400" at bounding box center [334, 444] width 204 height 27
type input "精油洗(102)"
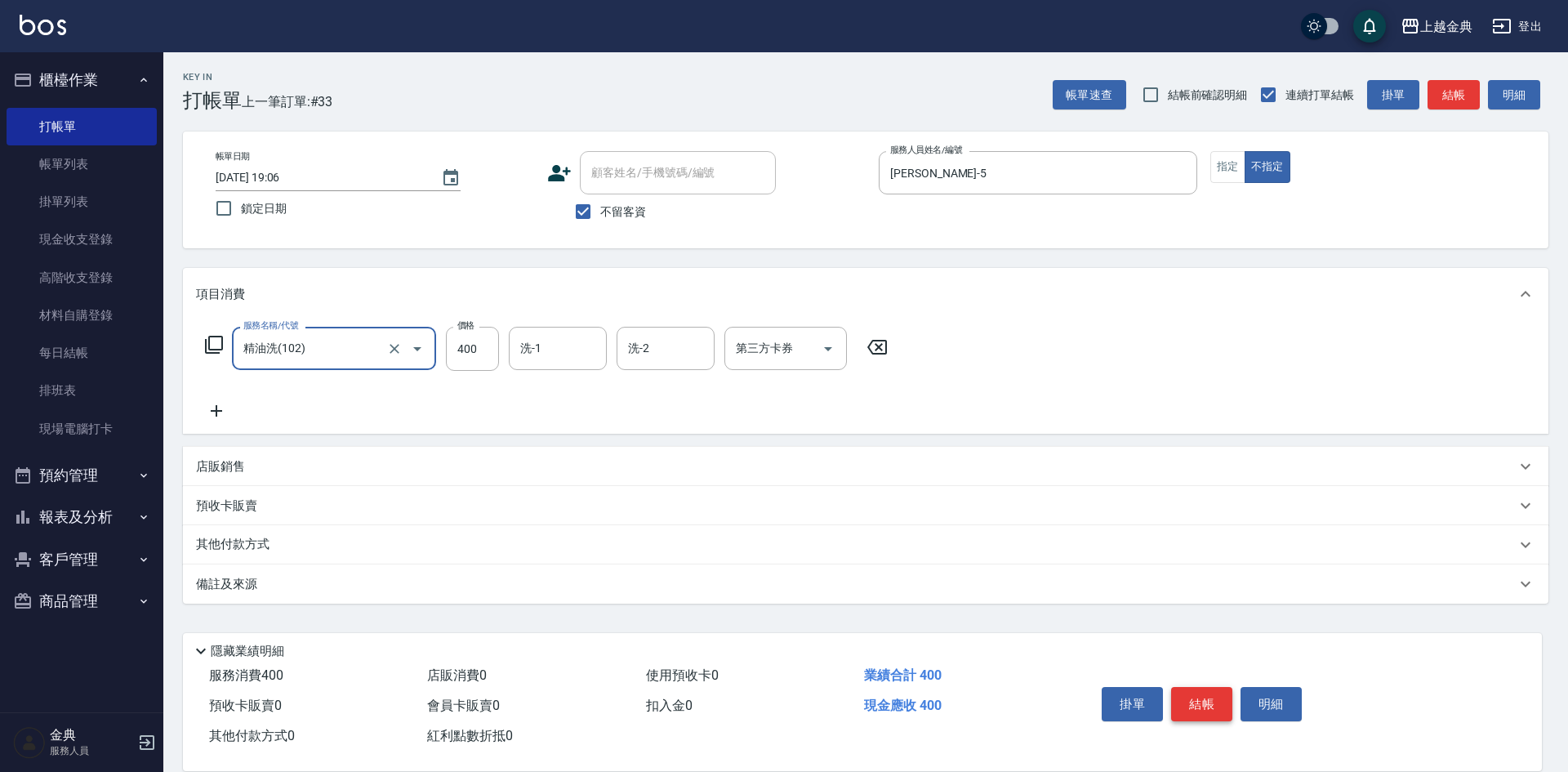
click at [1186, 698] on button "結帳" at bounding box center [1202, 704] width 61 height 34
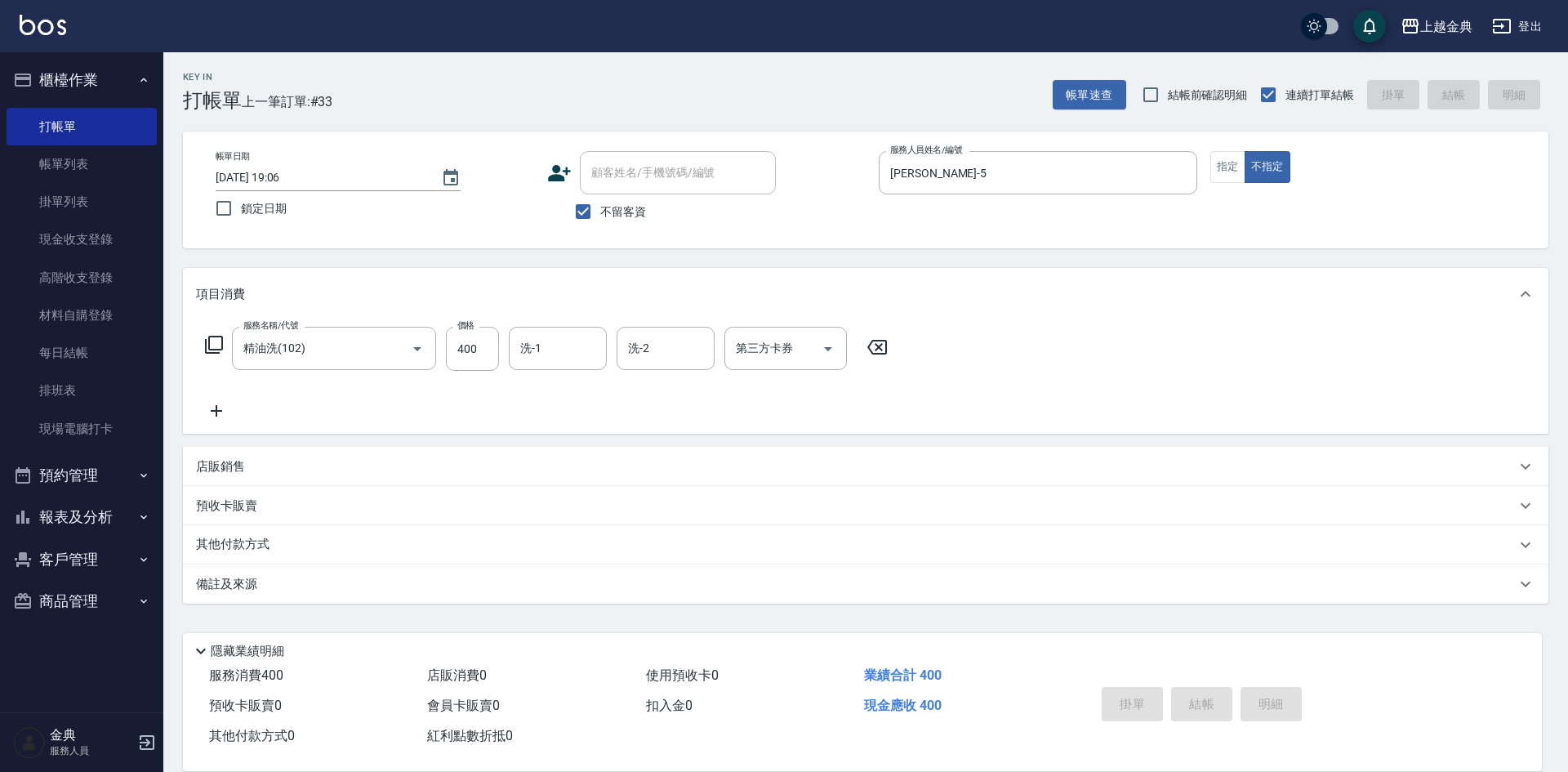
type input "[DATE] 19:07"
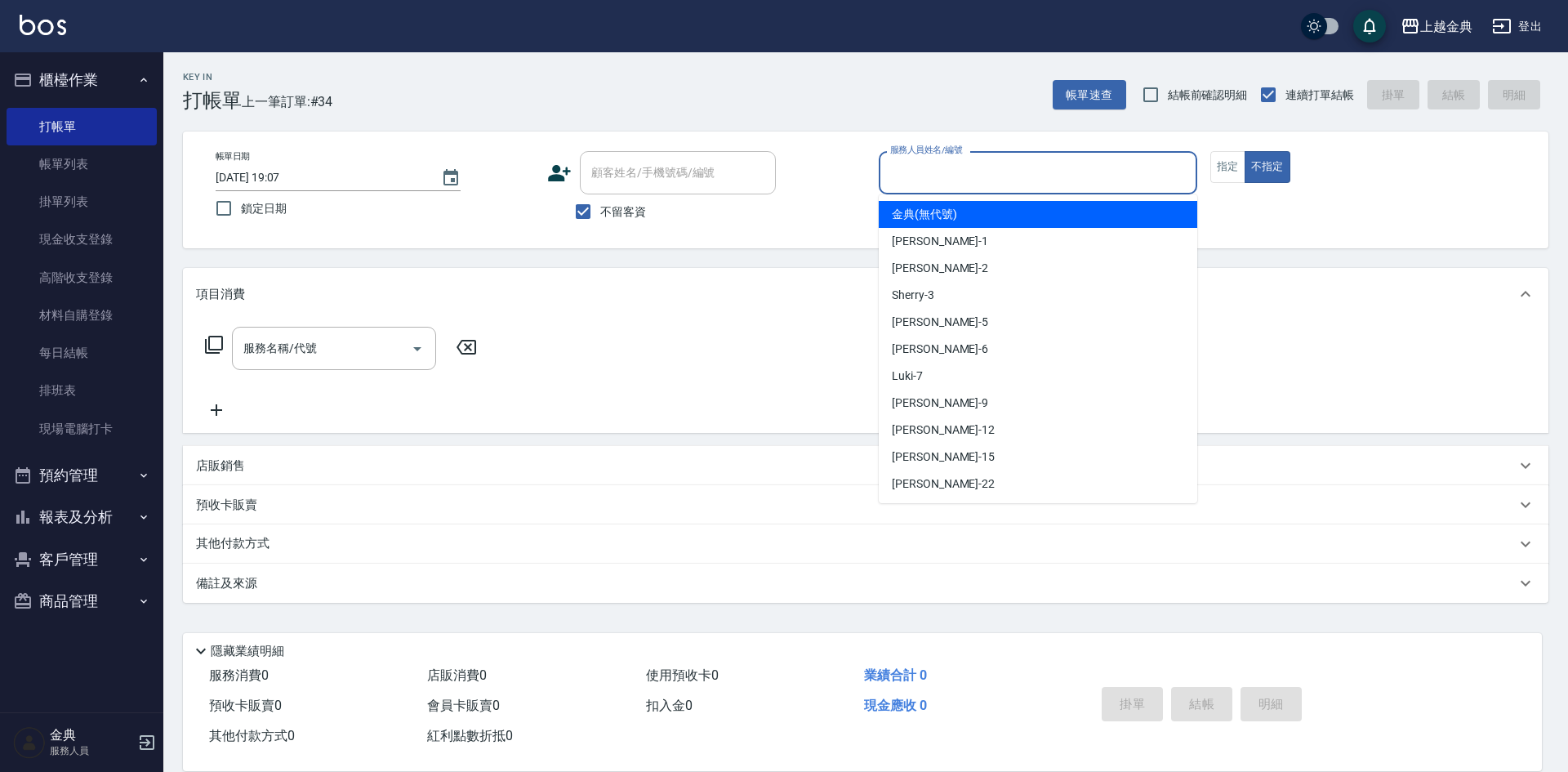
click at [1014, 169] on input "服務人員姓名/編號" at bounding box center [1038, 172] width 304 height 28
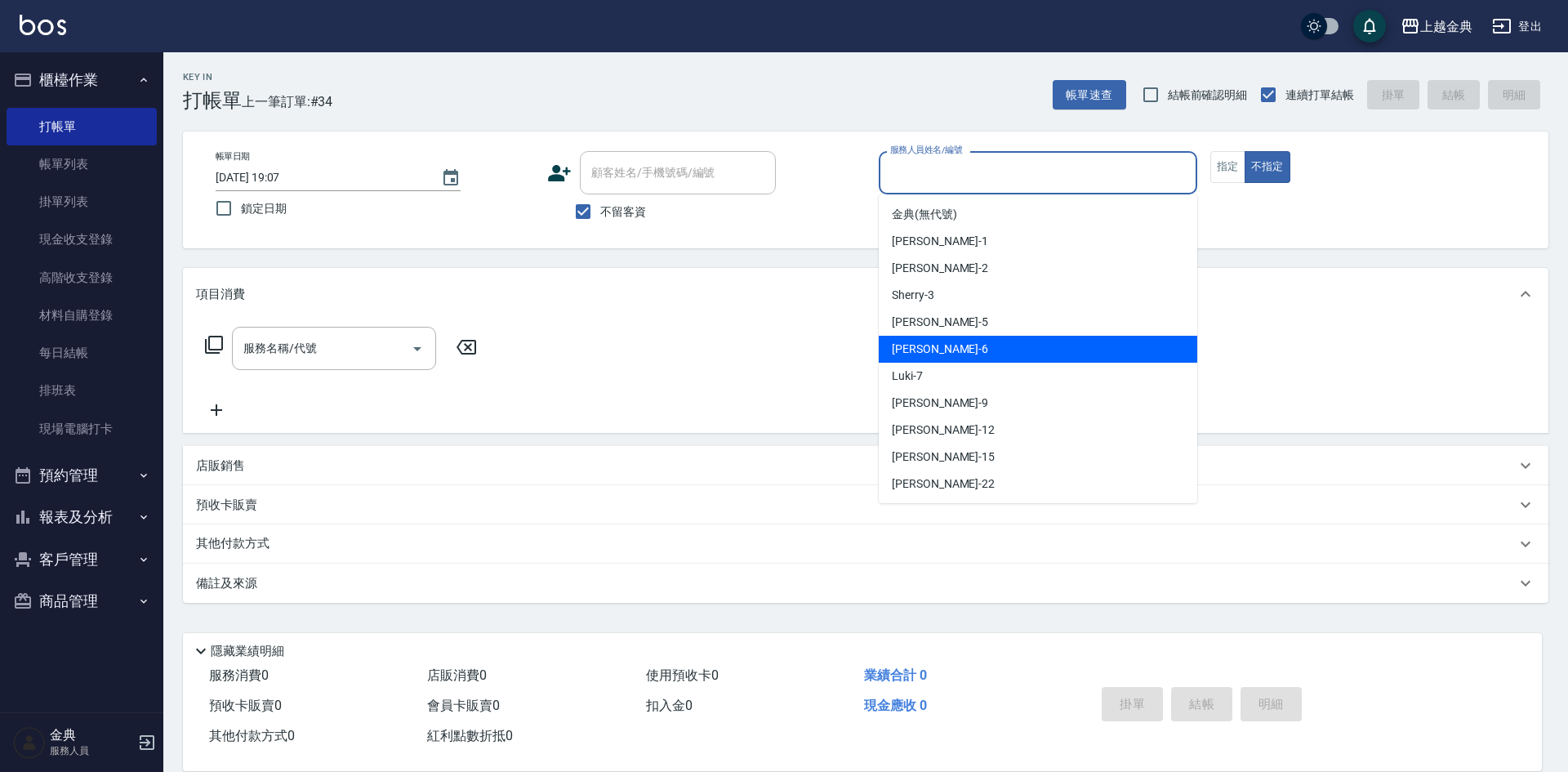
click at [965, 339] on div "[PERSON_NAME] -6" at bounding box center [1038, 349] width 319 height 27
type input "[PERSON_NAME]-6"
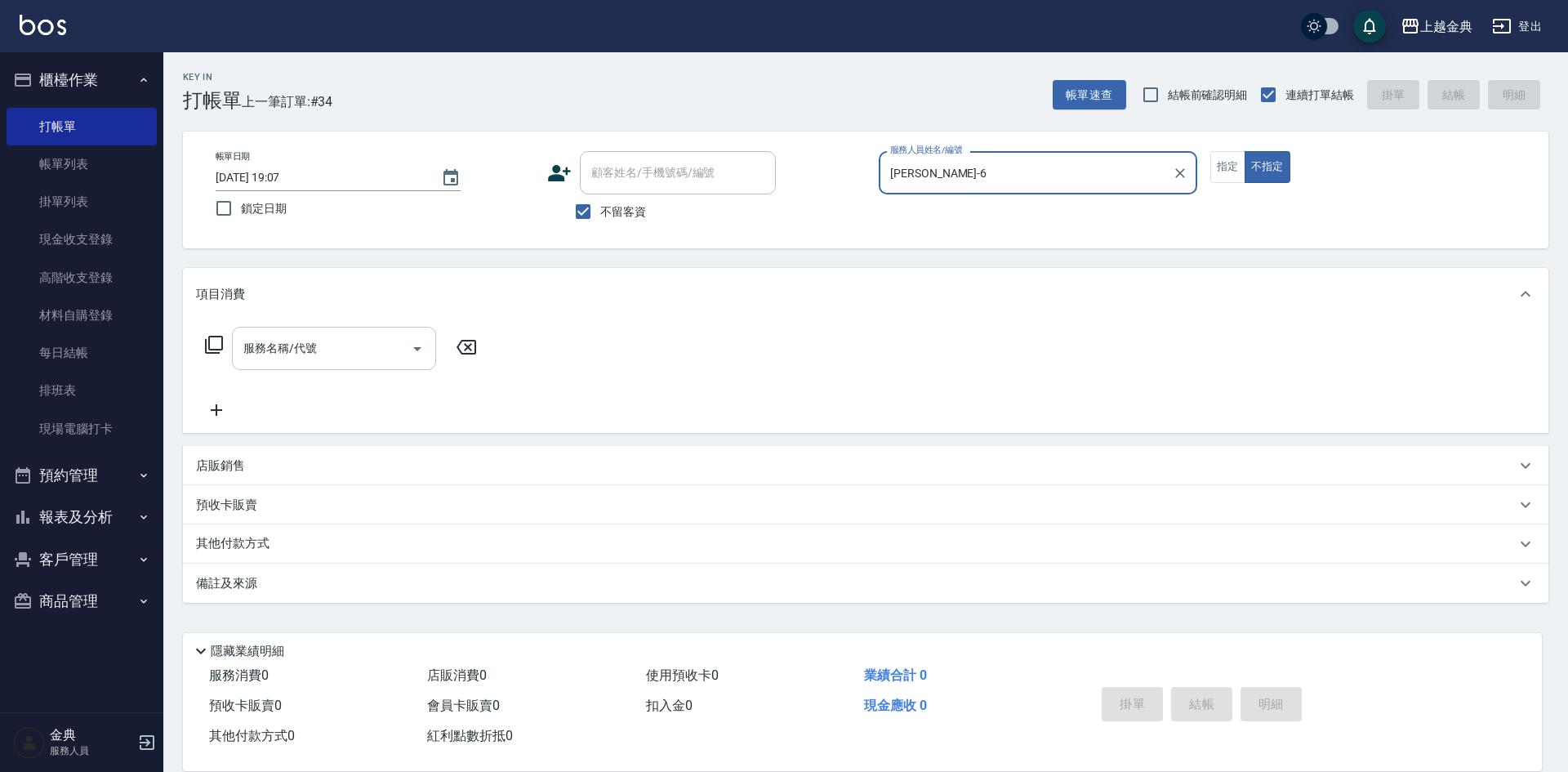
click at [274, 347] on div "服務名稱/代號 服務名稱/代號" at bounding box center [334, 348] width 204 height 44
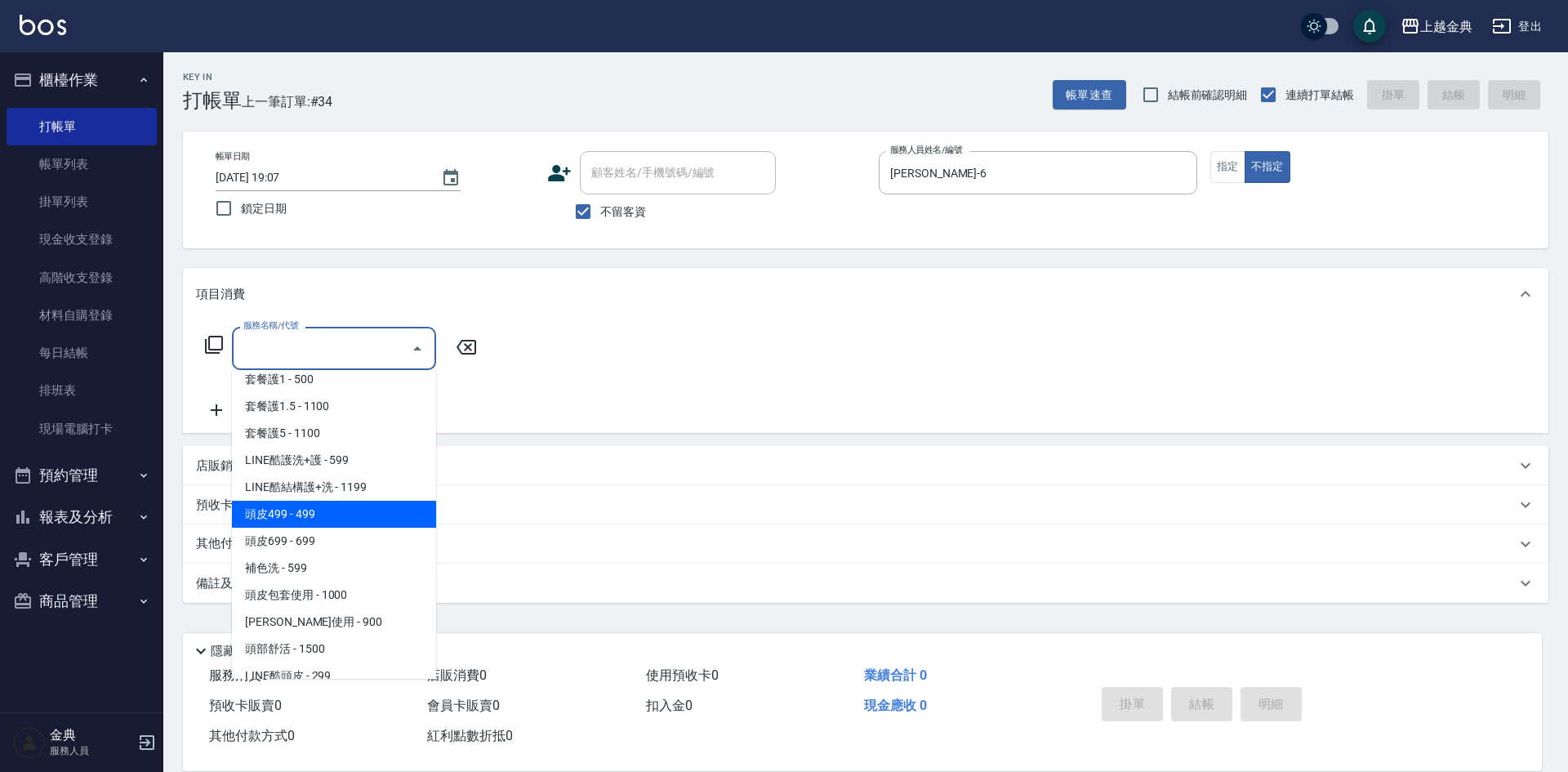
click at [316, 514] on span "頭皮499 - 499" at bounding box center [334, 514] width 204 height 27
type input "頭皮499(601)"
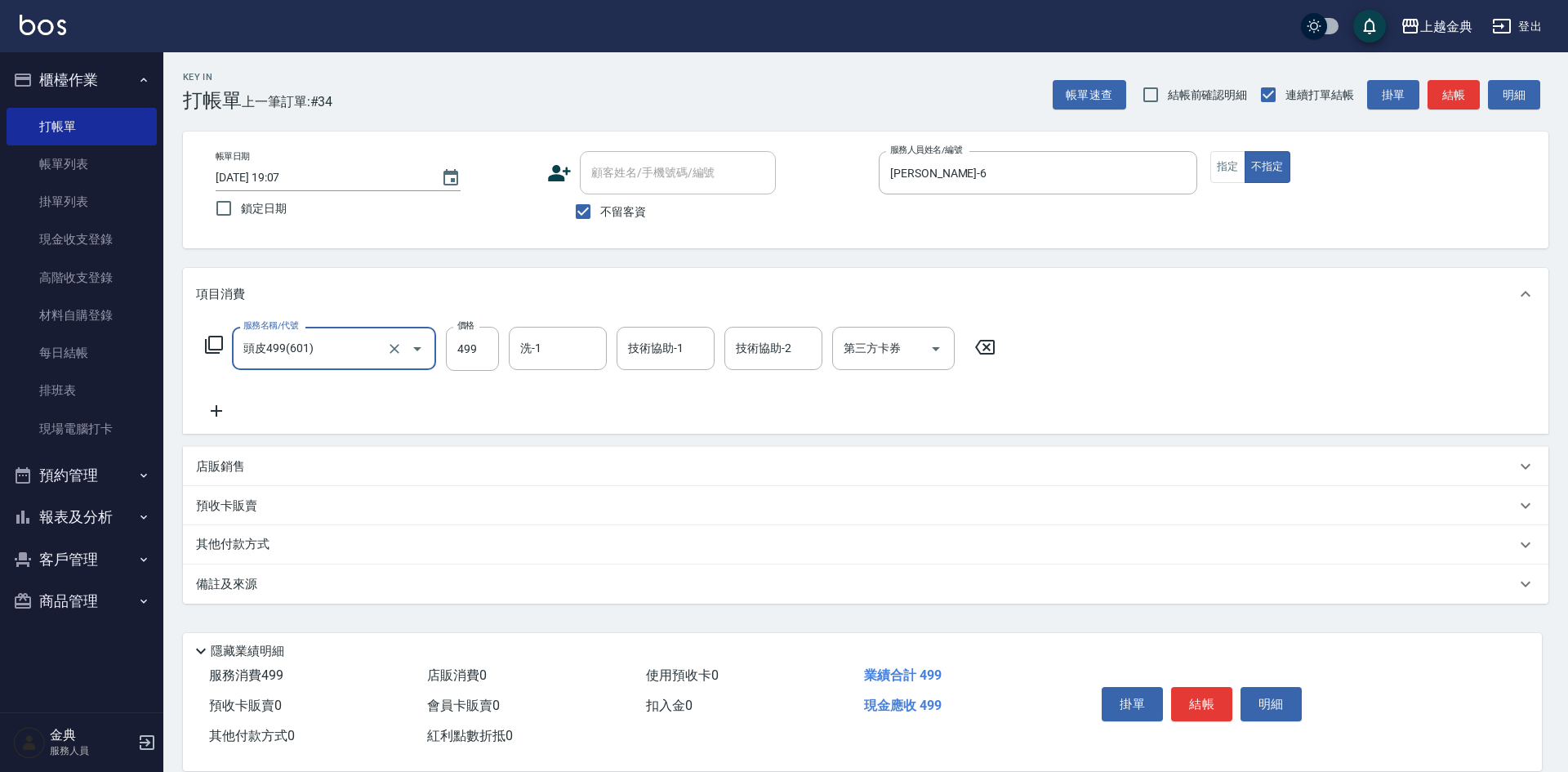
click at [234, 416] on icon at bounding box center [217, 411] width 41 height 19
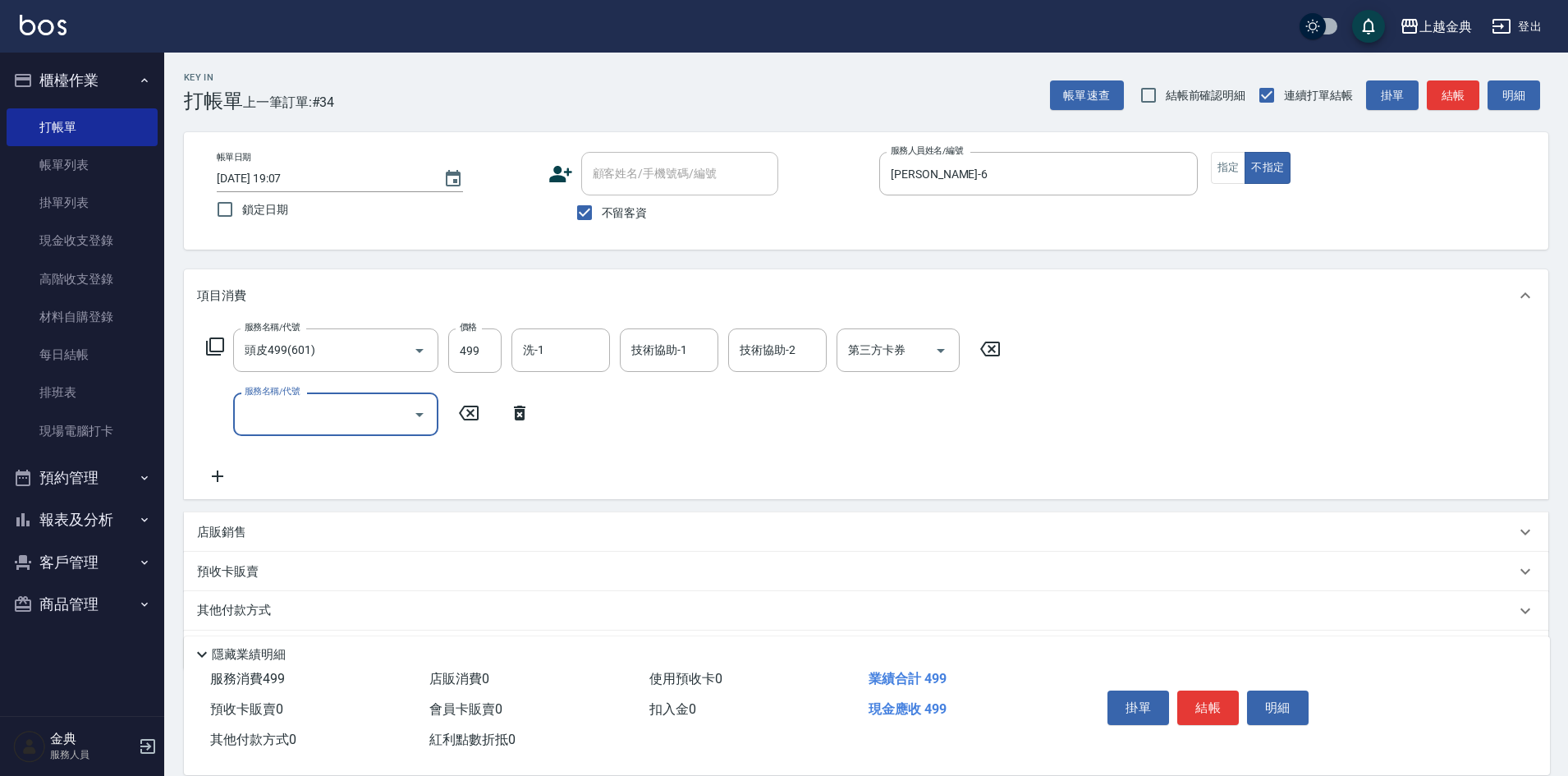
click at [344, 418] on input "服務名稱/代號" at bounding box center [323, 413] width 166 height 28
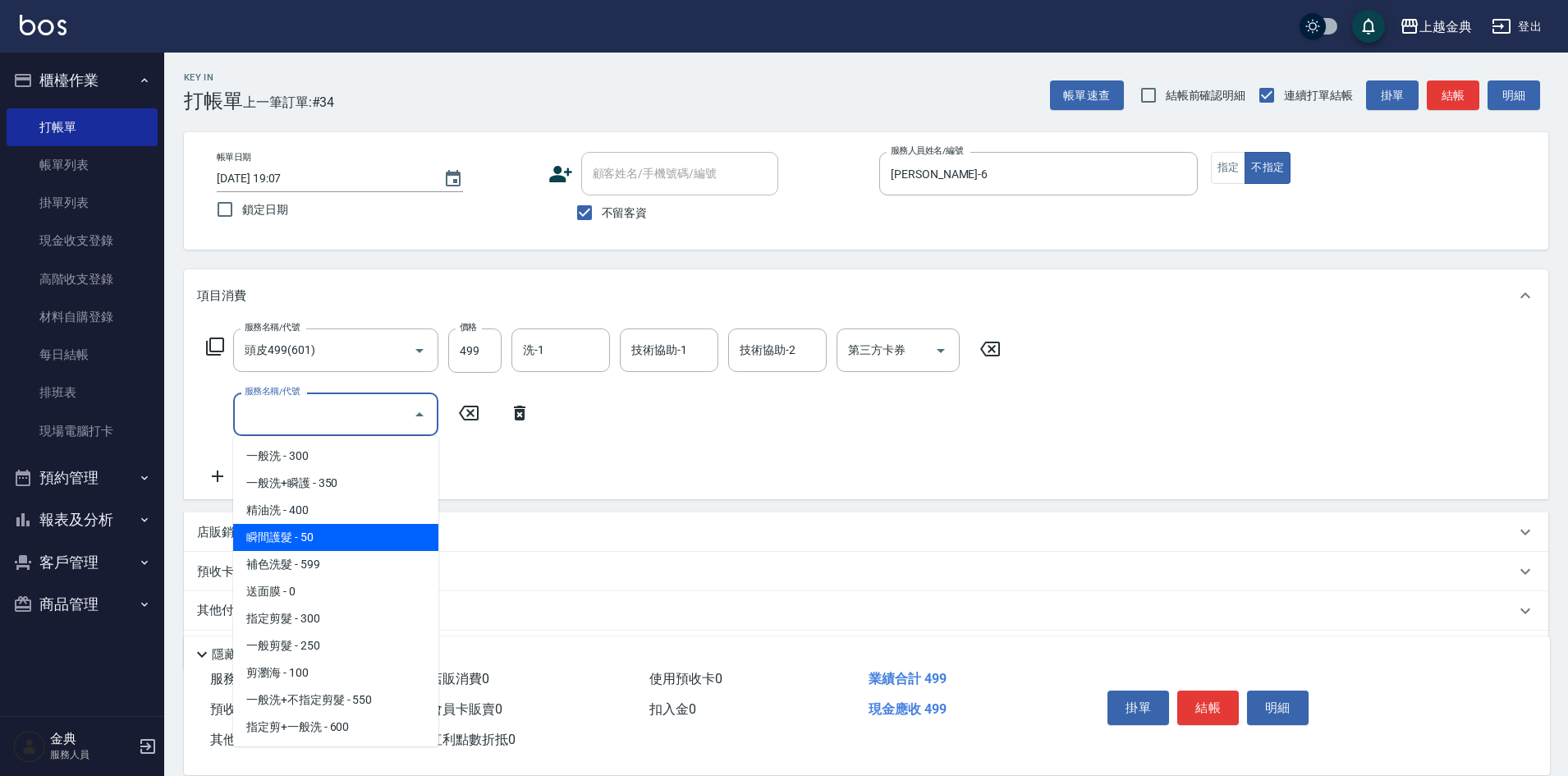
click at [548, 453] on div "服務名稱/代號 頭皮499(601) 服務名稱/代號 價格 499 價格 洗-1 洗-1 技術協助-1 技術協助-1 技術協助-2 技術協助-2 第三方卡券 …" at bounding box center [604, 407] width 814 height 157
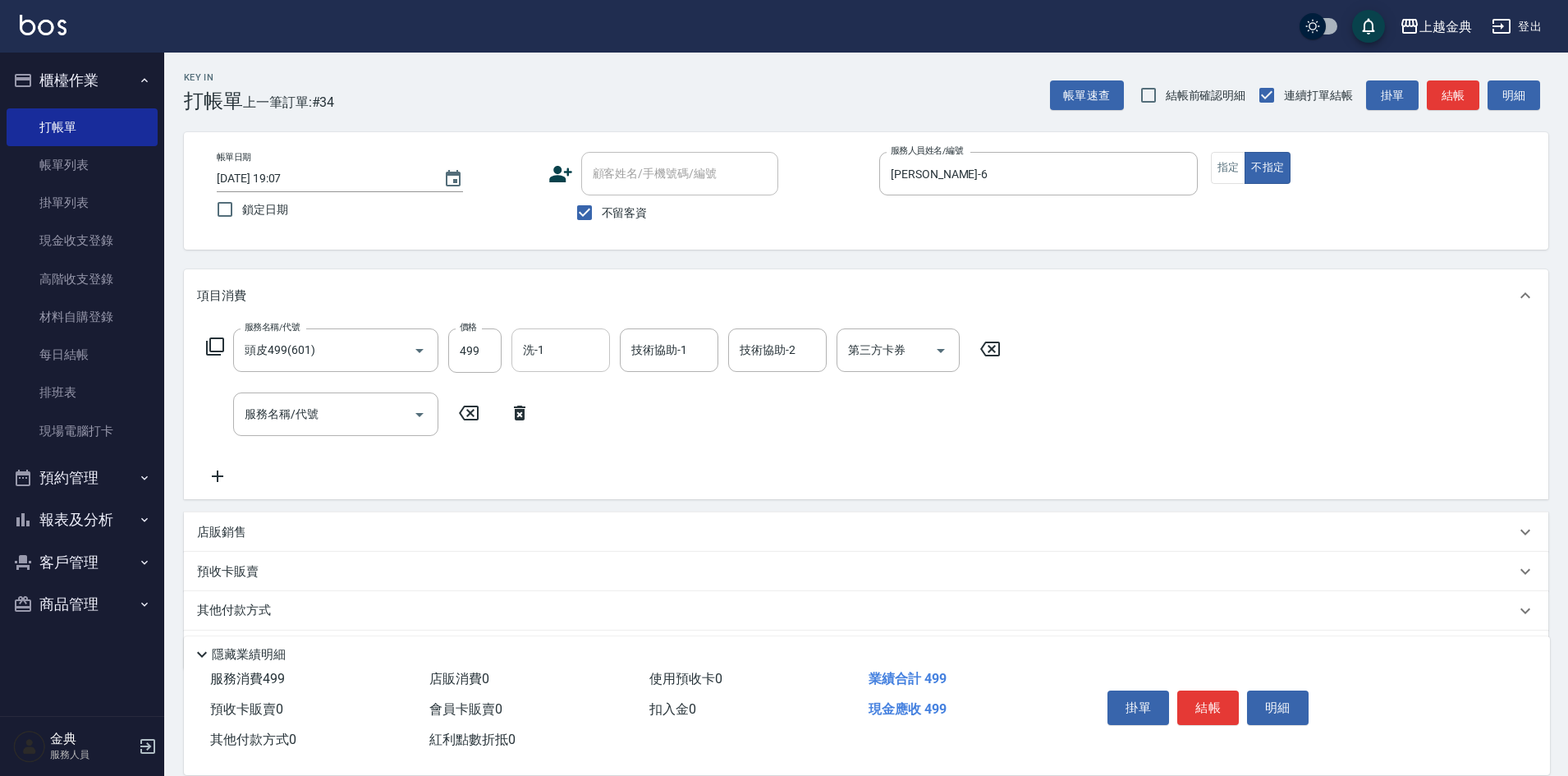
click at [576, 347] on input "洗-1" at bounding box center [561, 350] width 84 height 28
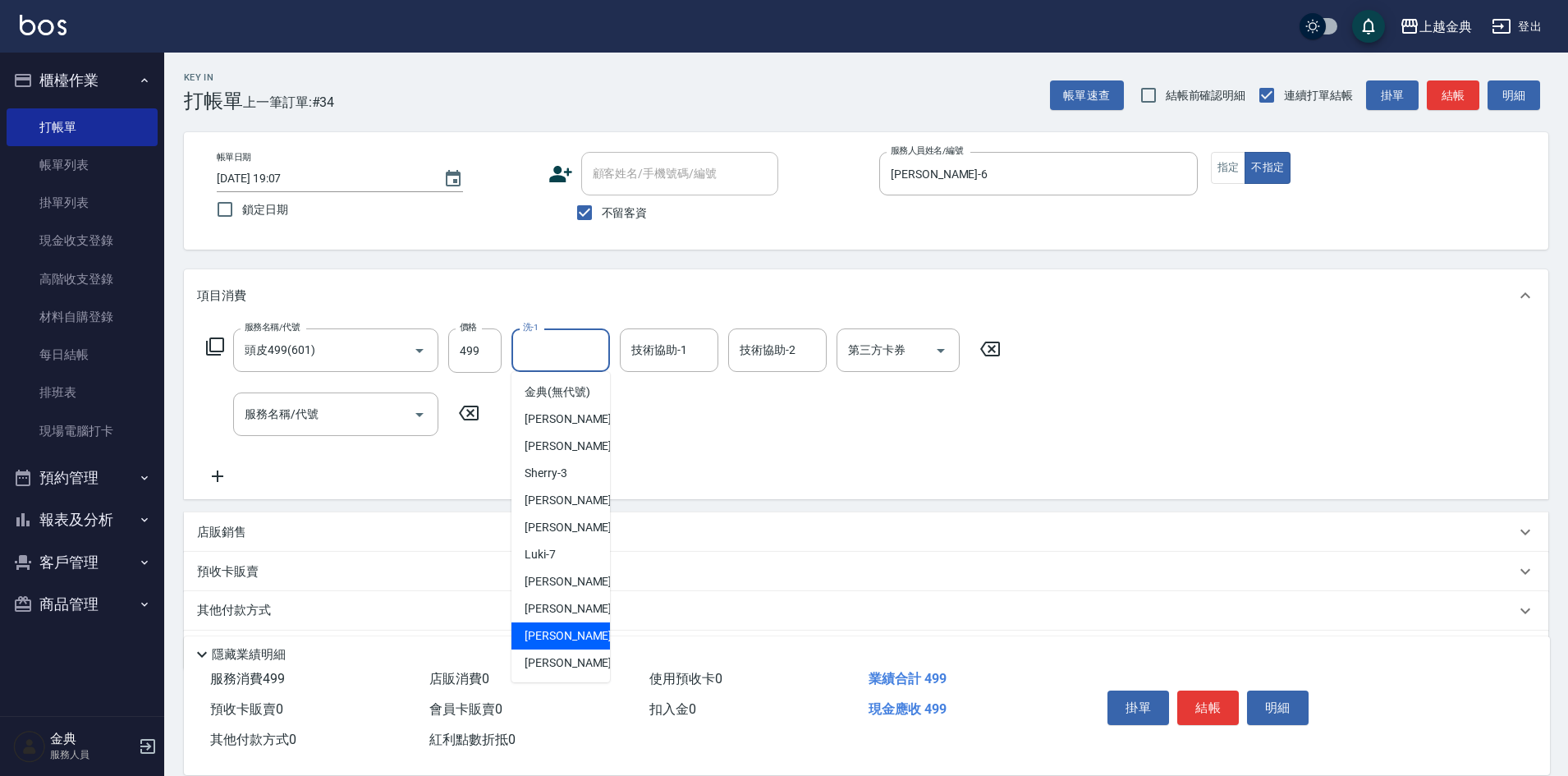
click at [558, 645] on span "[PERSON_NAME] -15" at bounding box center [576, 636] width 104 height 18
type input "[PERSON_NAME]-15"
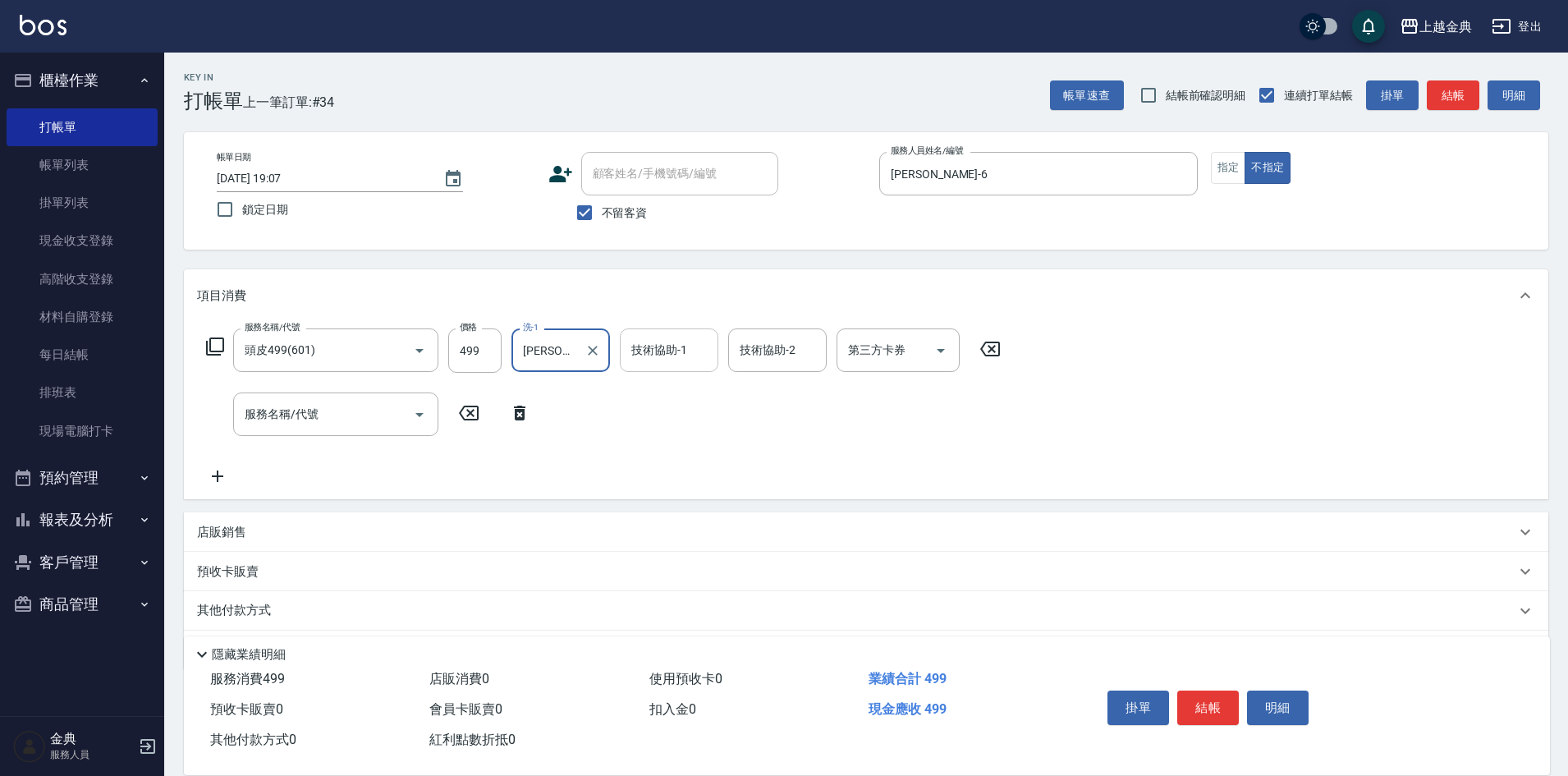
click at [656, 359] on input "技術協助-1" at bounding box center [669, 350] width 84 height 28
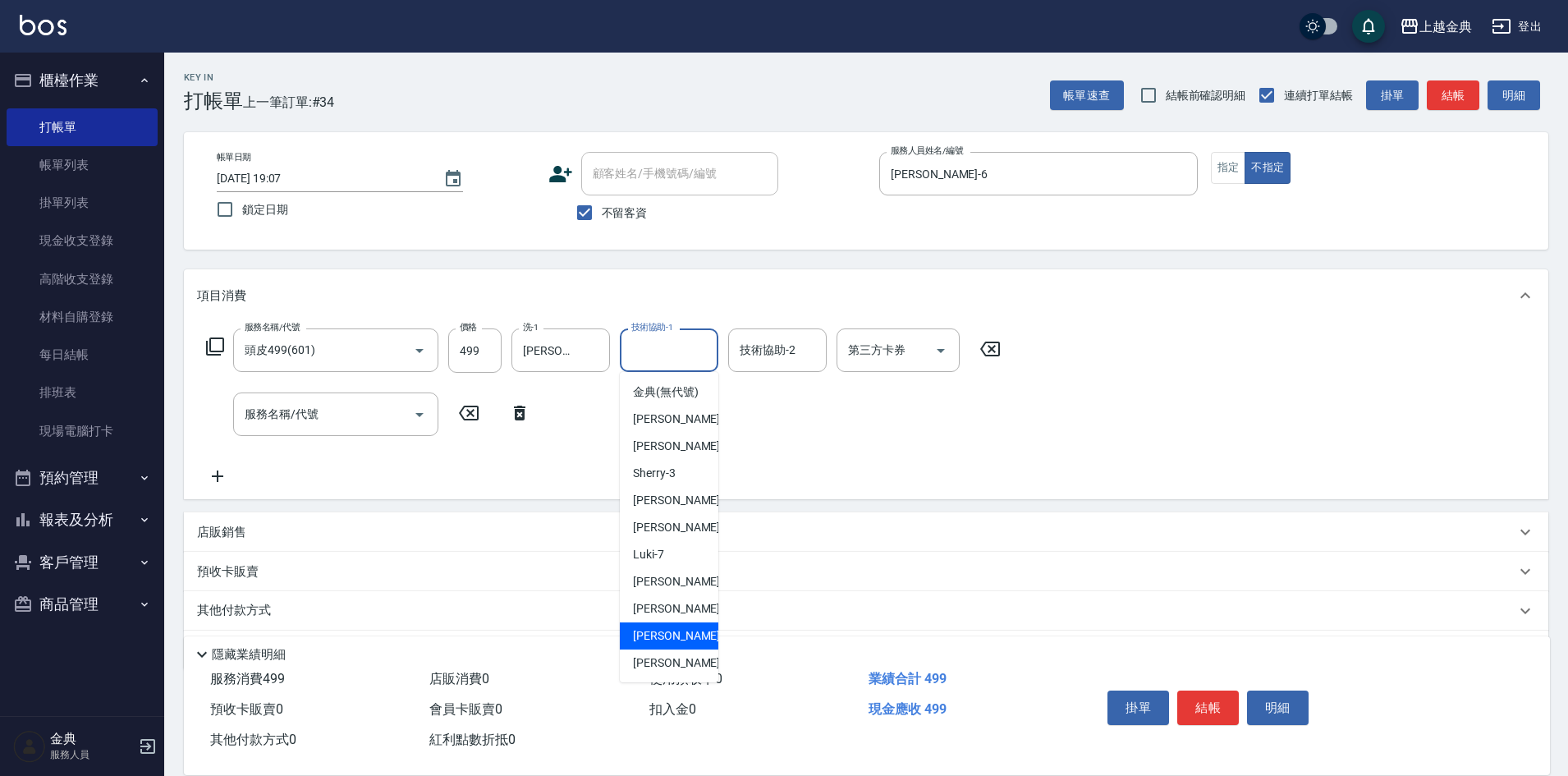
click at [678, 639] on div "[PERSON_NAME] -15" at bounding box center [668, 636] width 99 height 27
type input "[PERSON_NAME]-15"
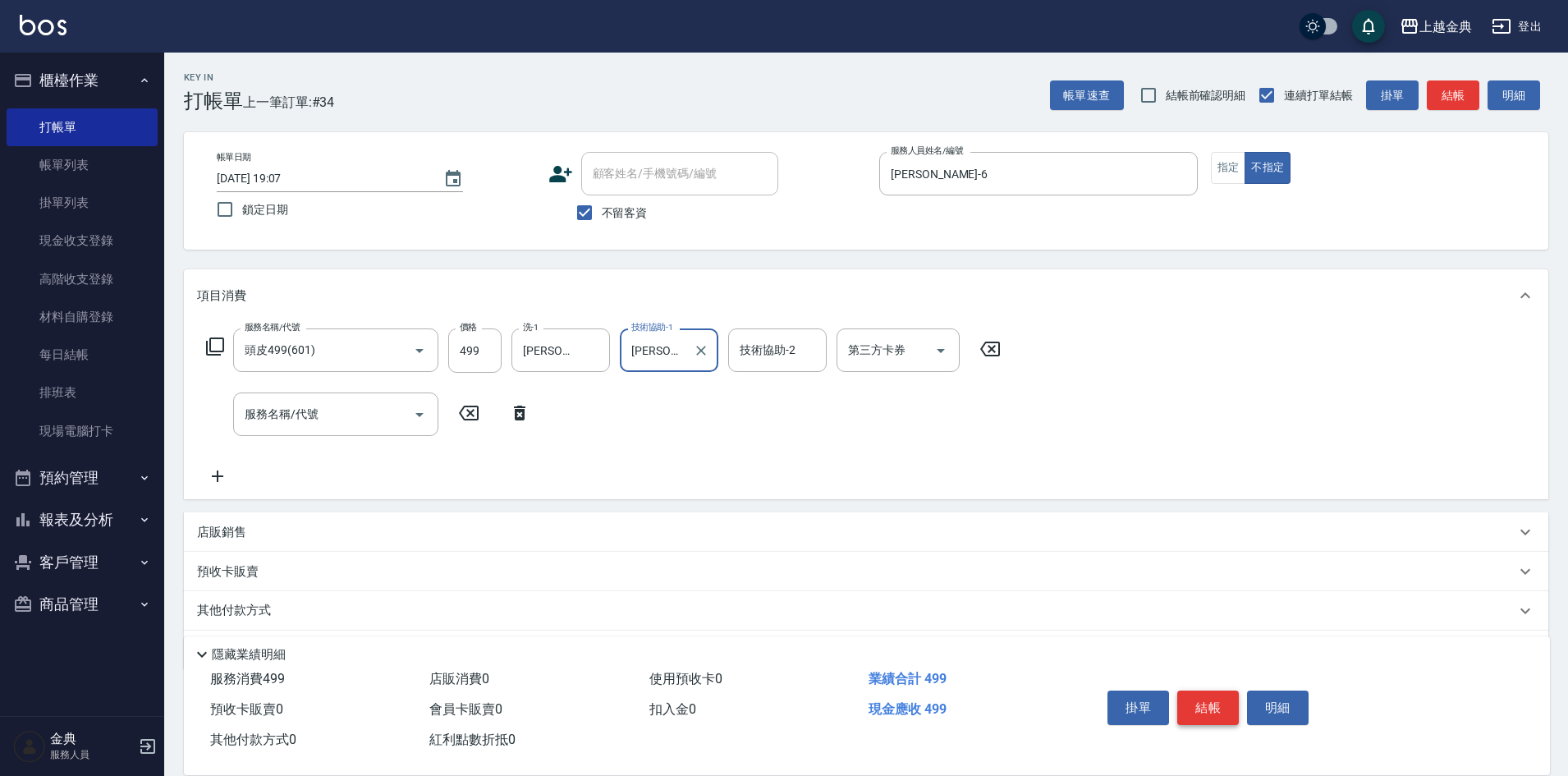
click at [1224, 707] on button "結帳" at bounding box center [1208, 708] width 62 height 34
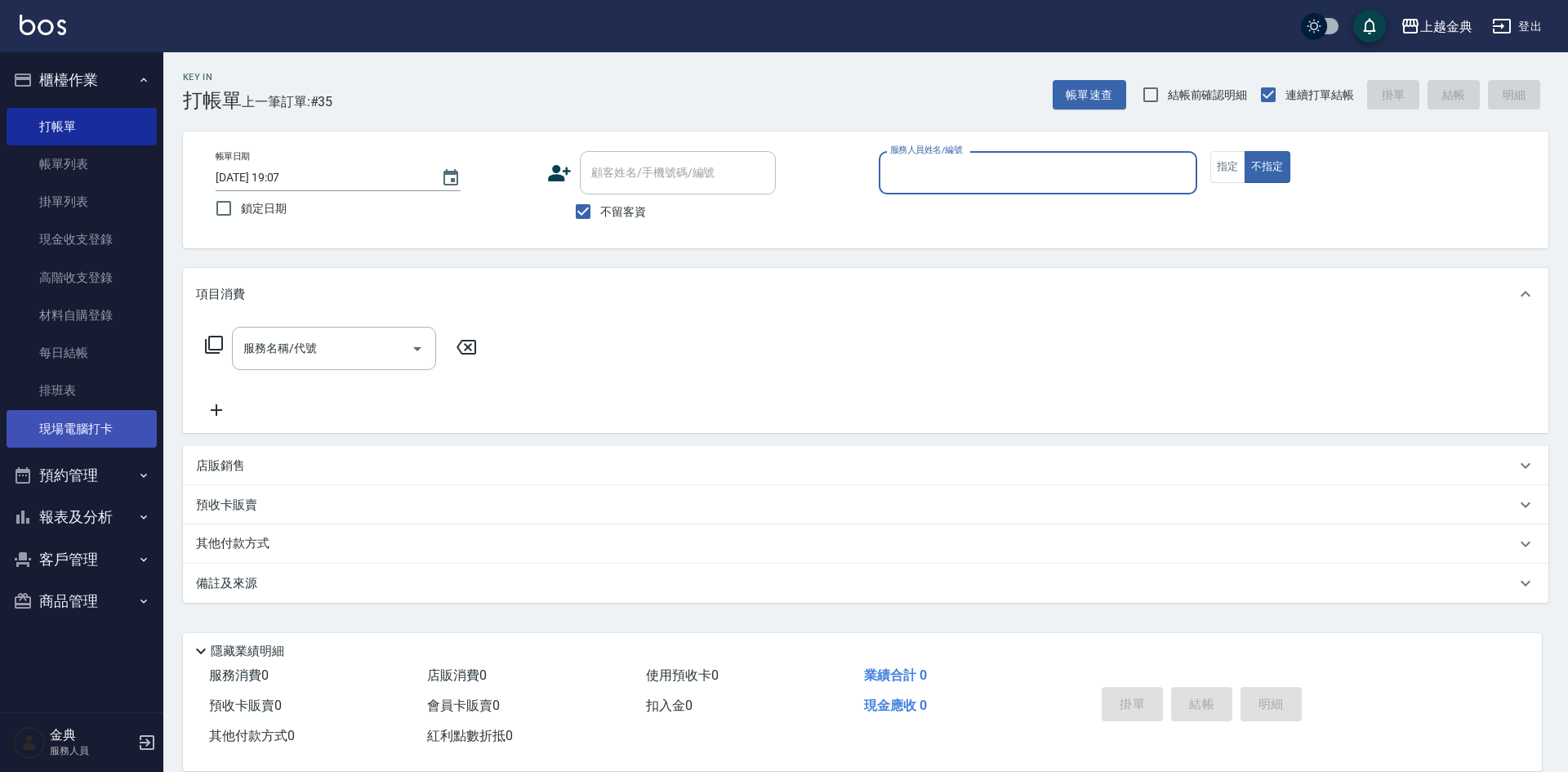
click at [104, 427] on link "現場電腦打卡" at bounding box center [82, 429] width 151 height 38
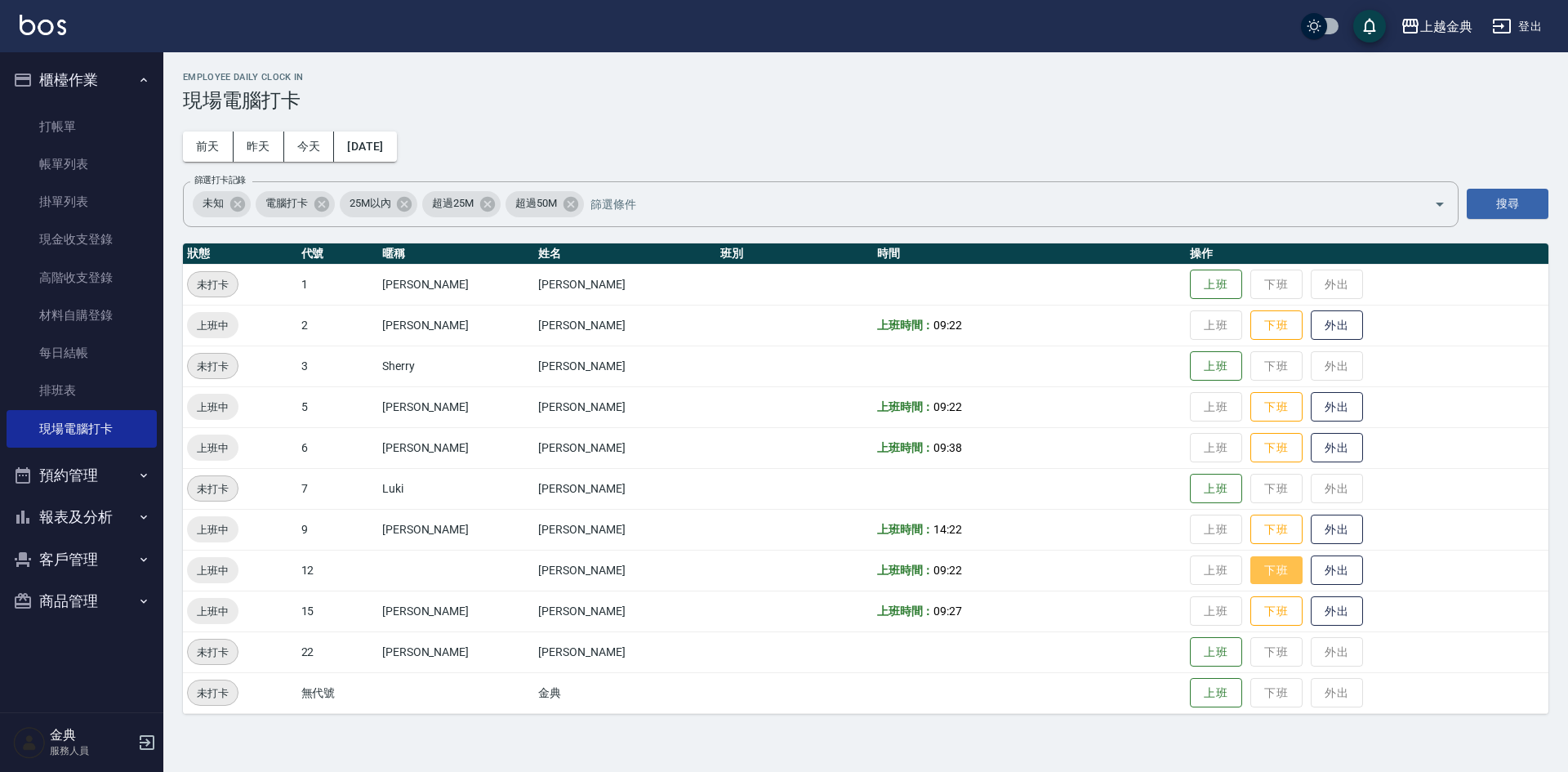
click at [1250, 568] on button "下班" at bounding box center [1276, 570] width 52 height 28
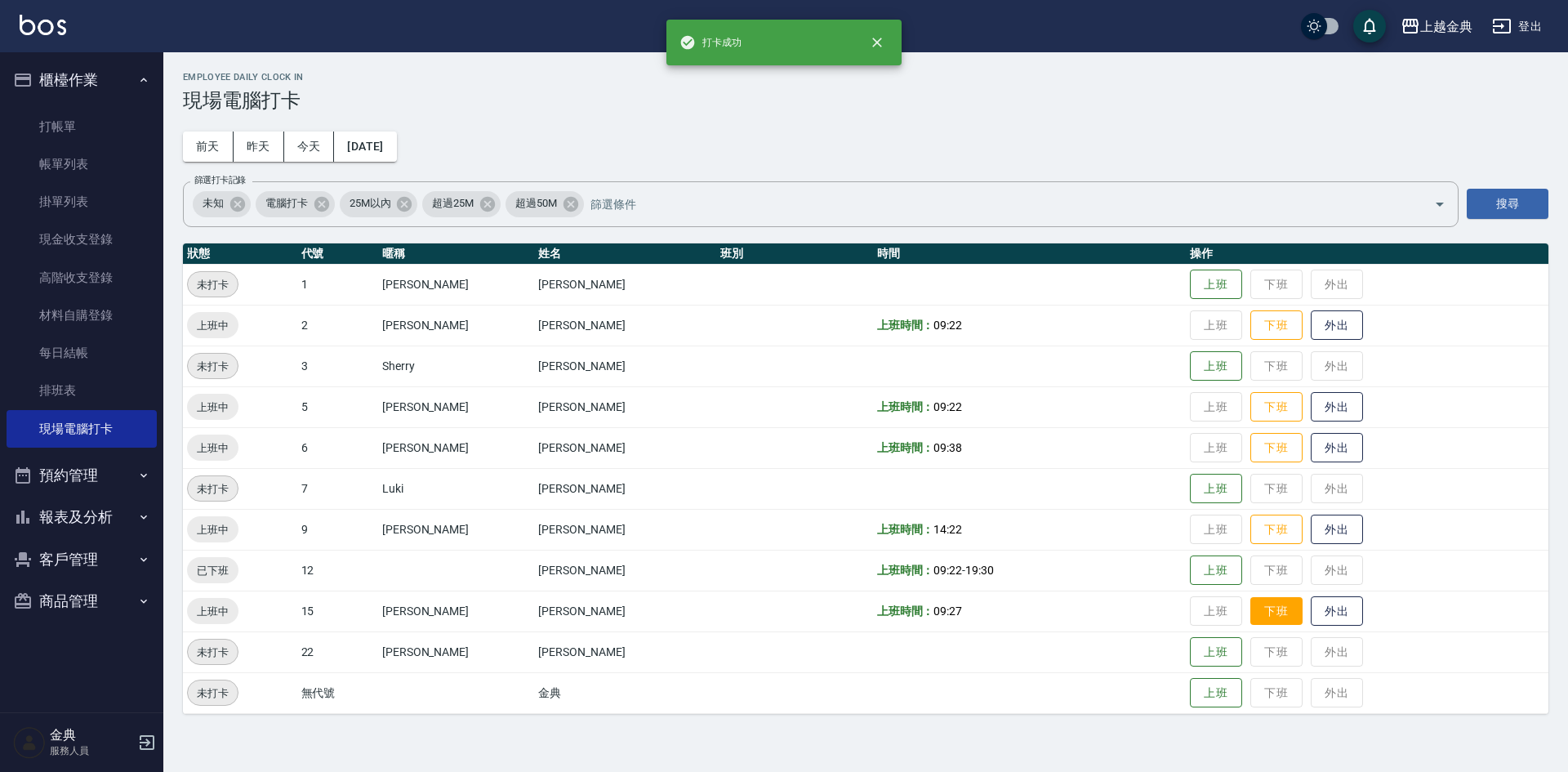
click at [1250, 601] on button "下班" at bounding box center [1276, 611] width 52 height 28
click at [1258, 525] on button "下班" at bounding box center [1276, 529] width 52 height 28
click at [1250, 439] on button "下班" at bounding box center [1276, 447] width 52 height 28
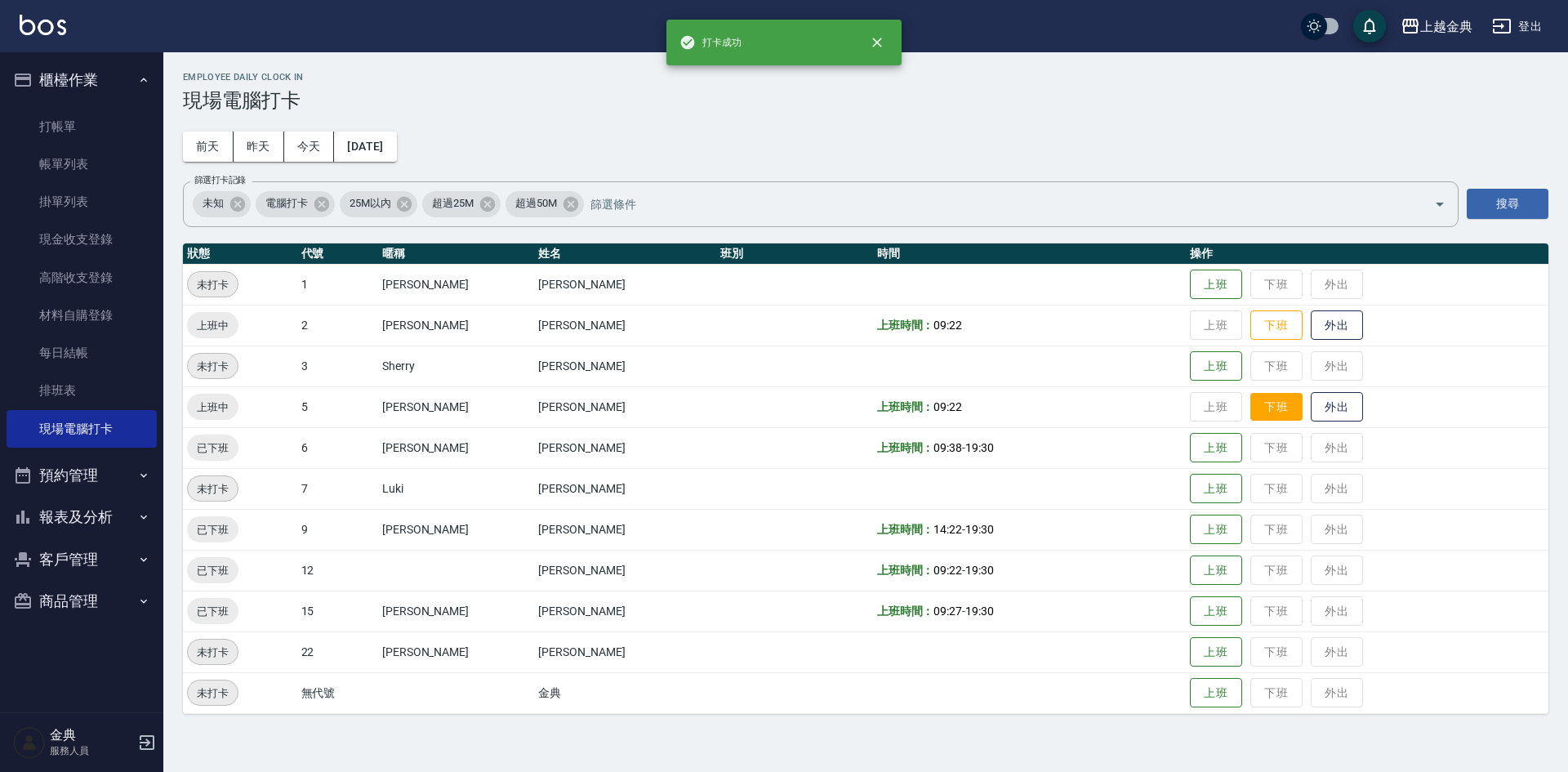
click at [1252, 405] on button "下班" at bounding box center [1276, 406] width 52 height 28
click at [1254, 328] on button "下班" at bounding box center [1276, 325] width 52 height 28
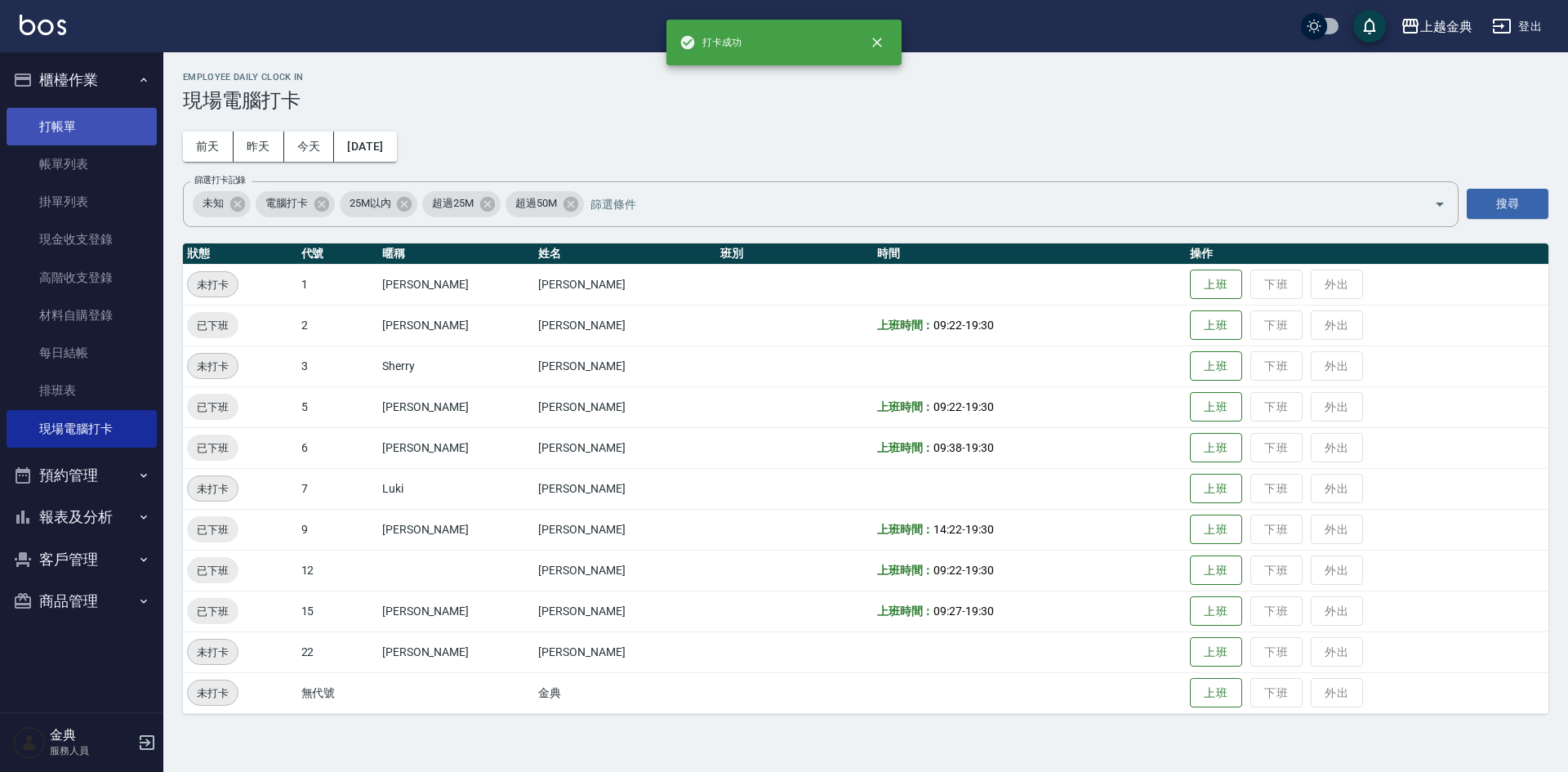
click at [95, 130] on link "打帳單" at bounding box center [82, 126] width 151 height 38
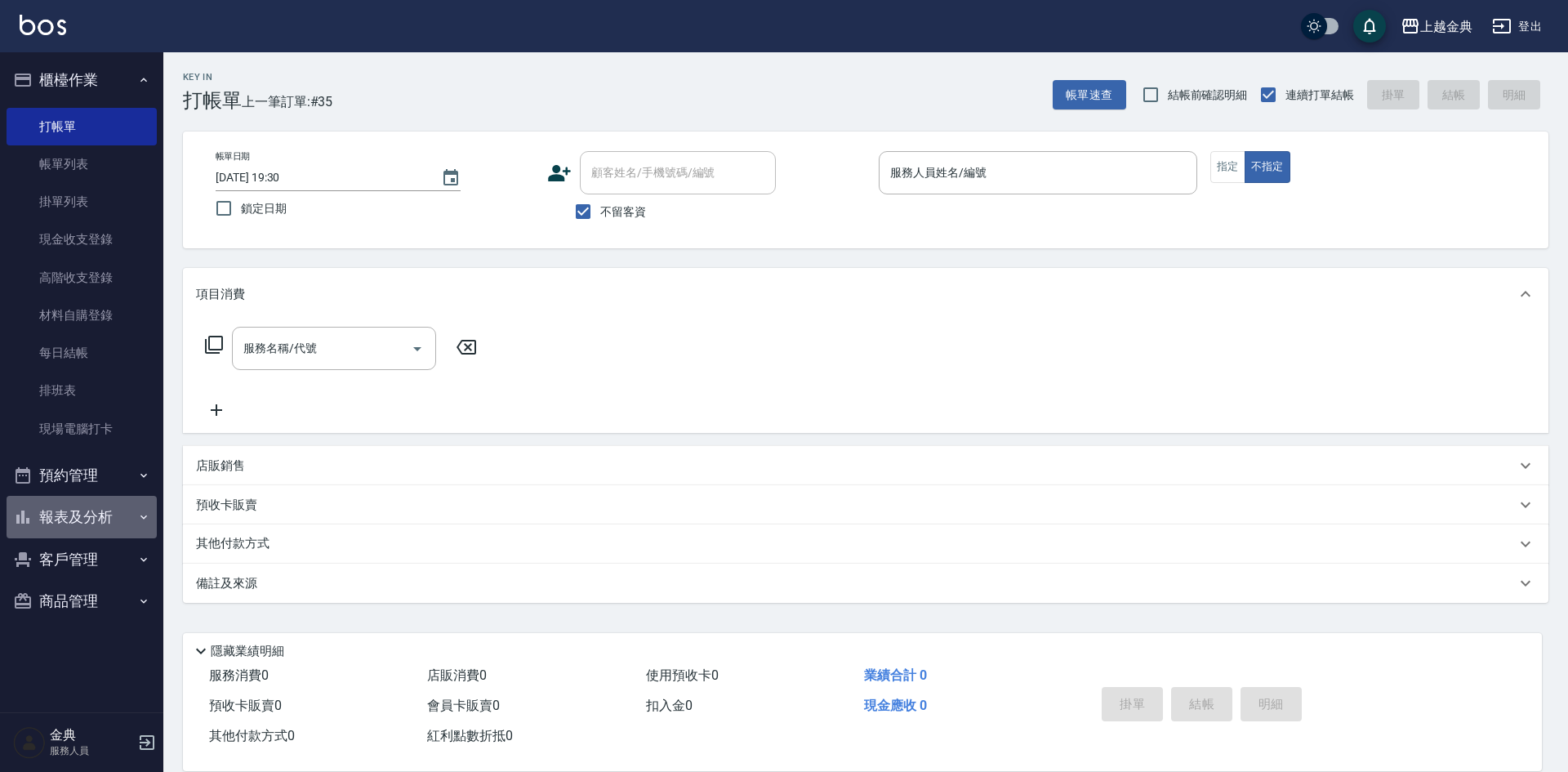
click at [105, 532] on button "報表及分析" at bounding box center [82, 517] width 151 height 43
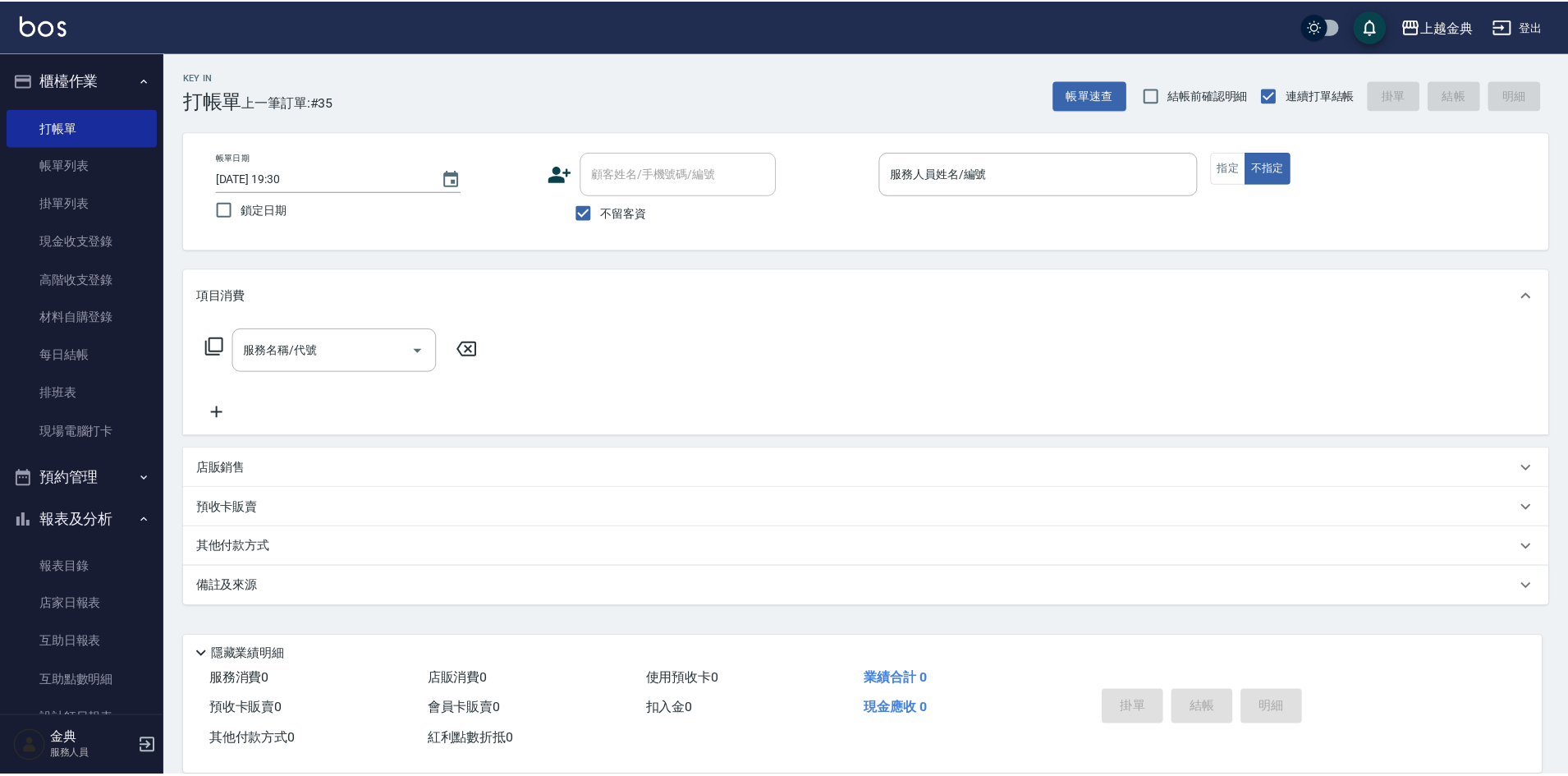
scroll to position [281, 0]
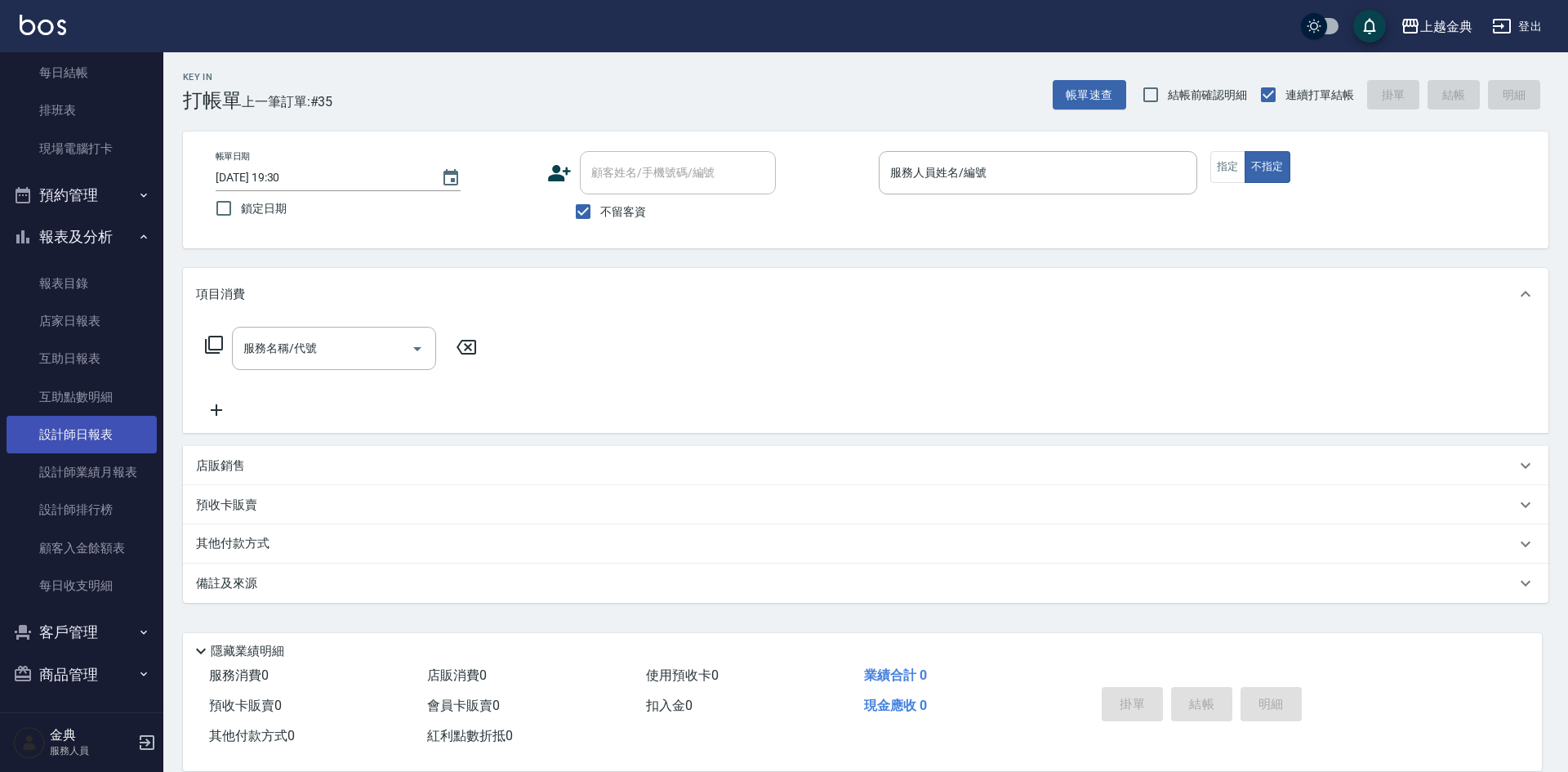
click at [99, 439] on link "設計師日報表" at bounding box center [82, 435] width 151 height 38
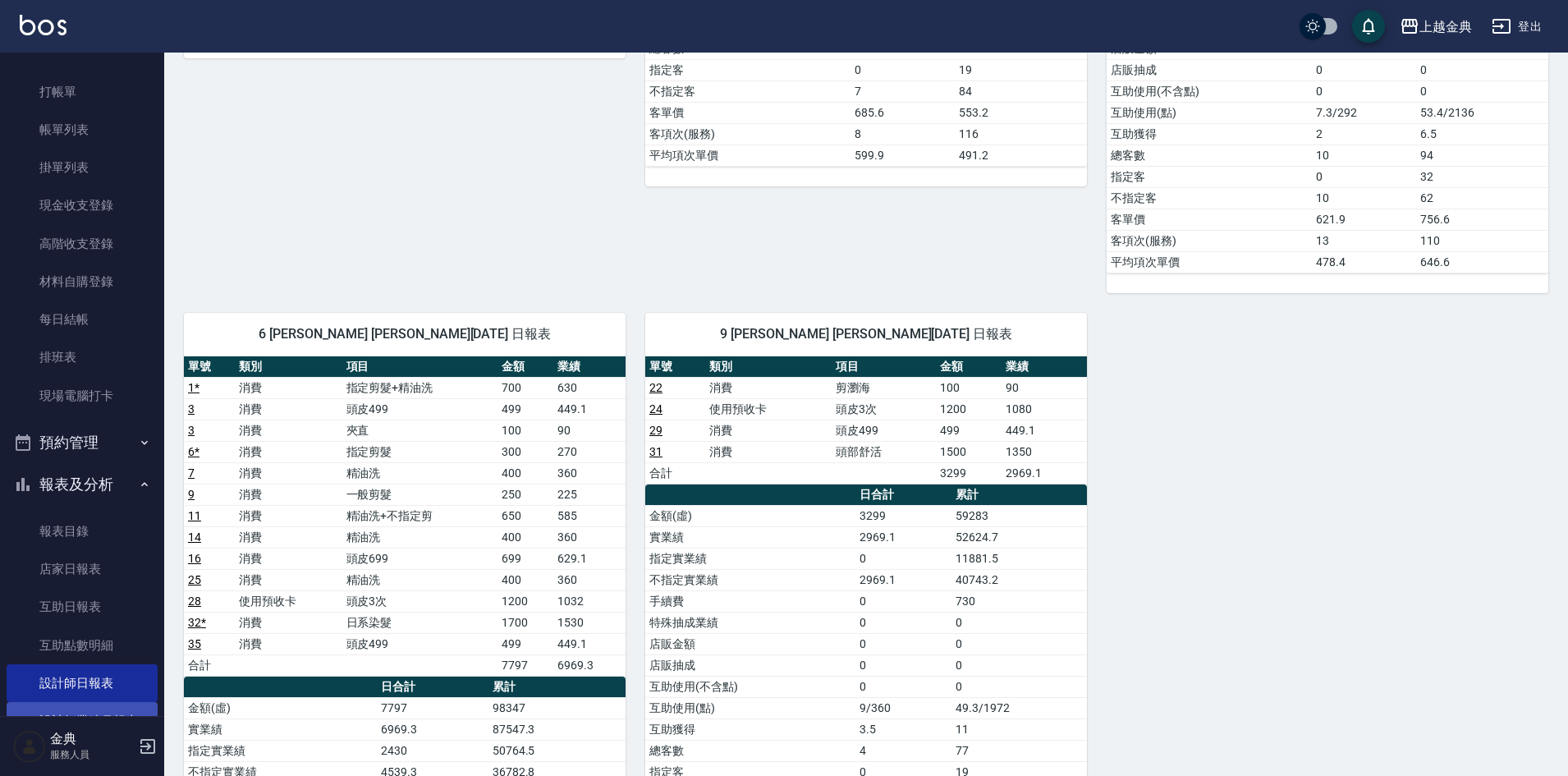
scroll to position [199, 0]
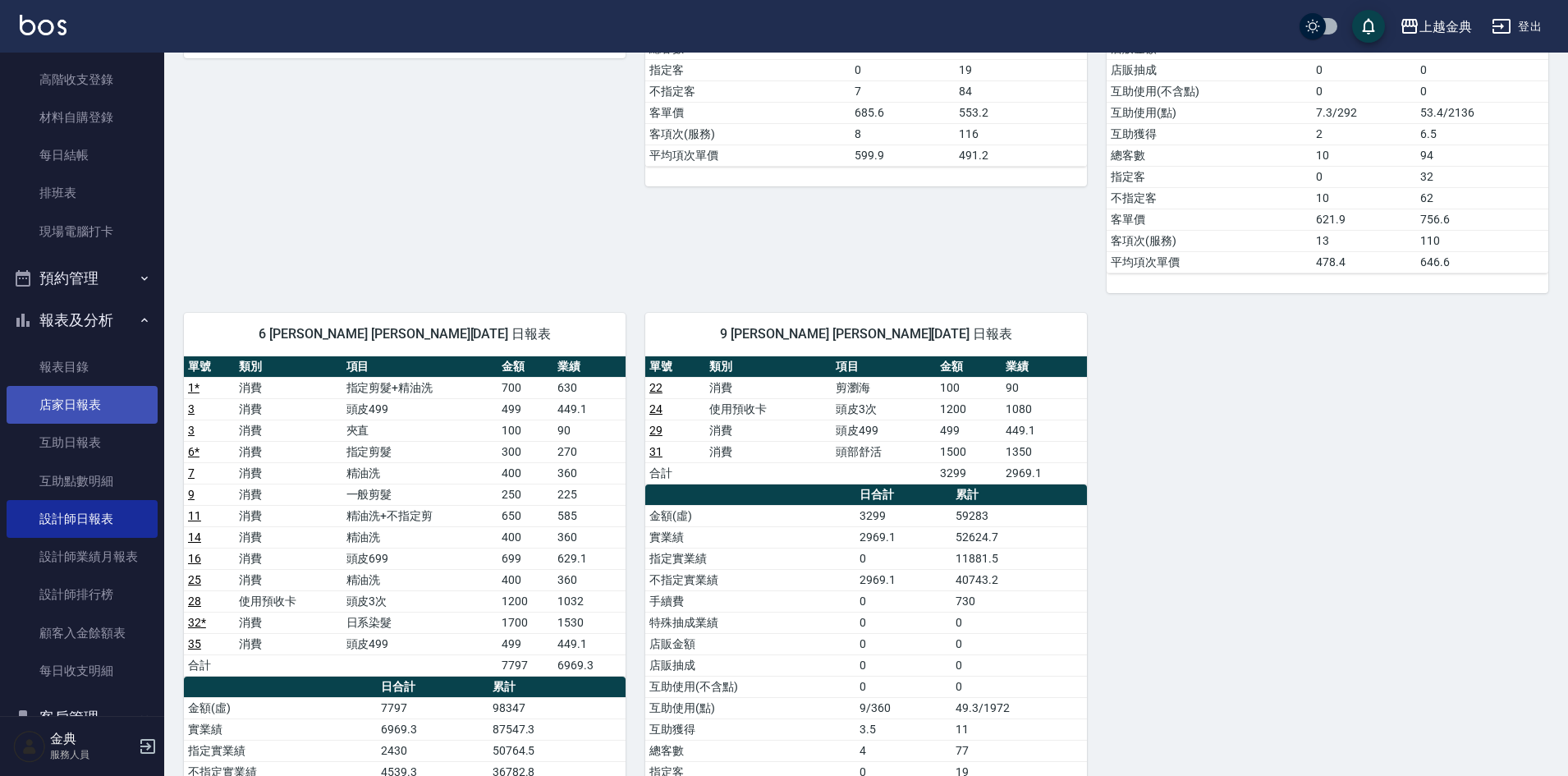
click at [98, 396] on link "店家日報表" at bounding box center [82, 405] width 151 height 38
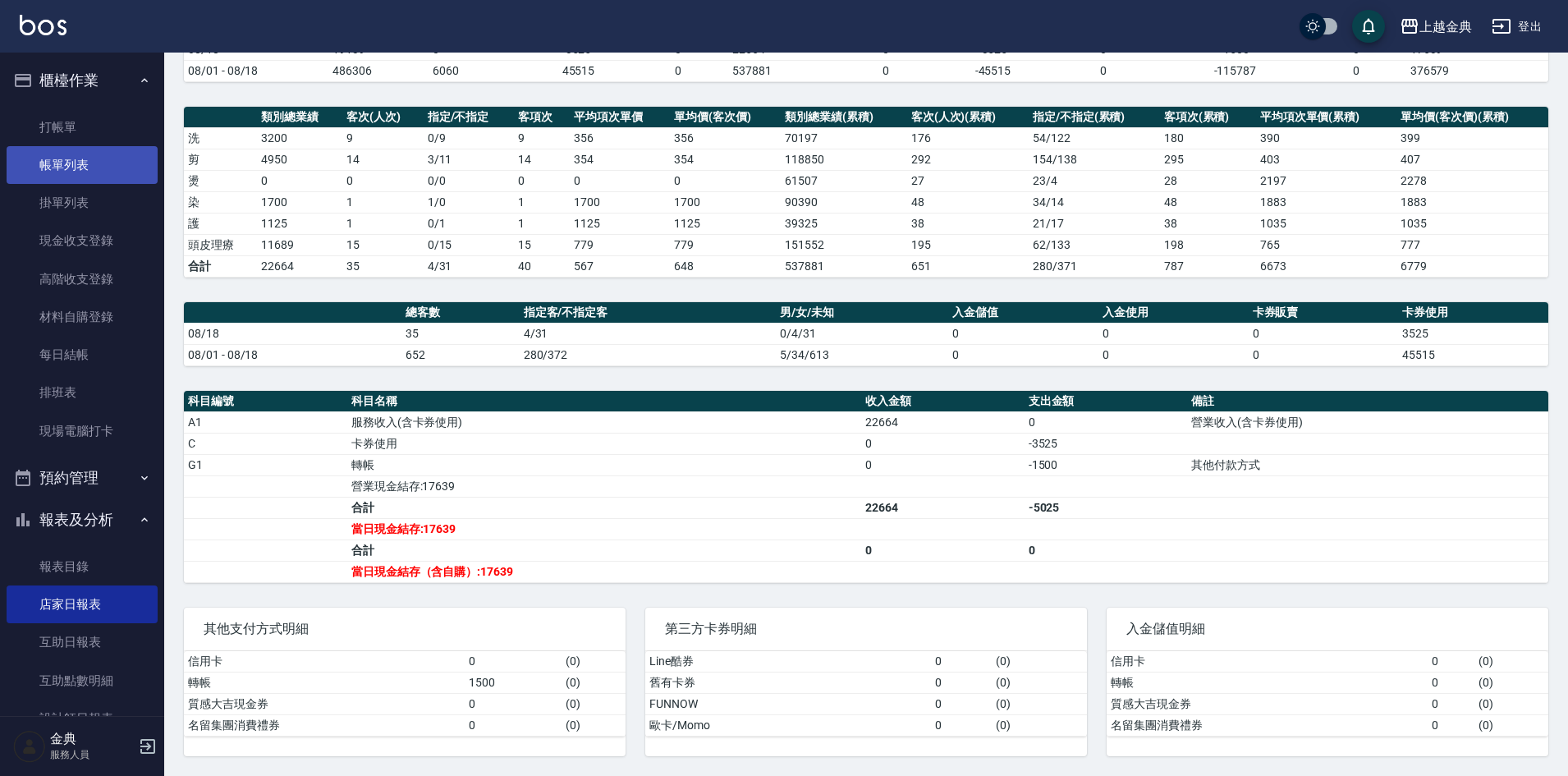
click at [72, 158] on link "帳單列表" at bounding box center [82, 165] width 151 height 38
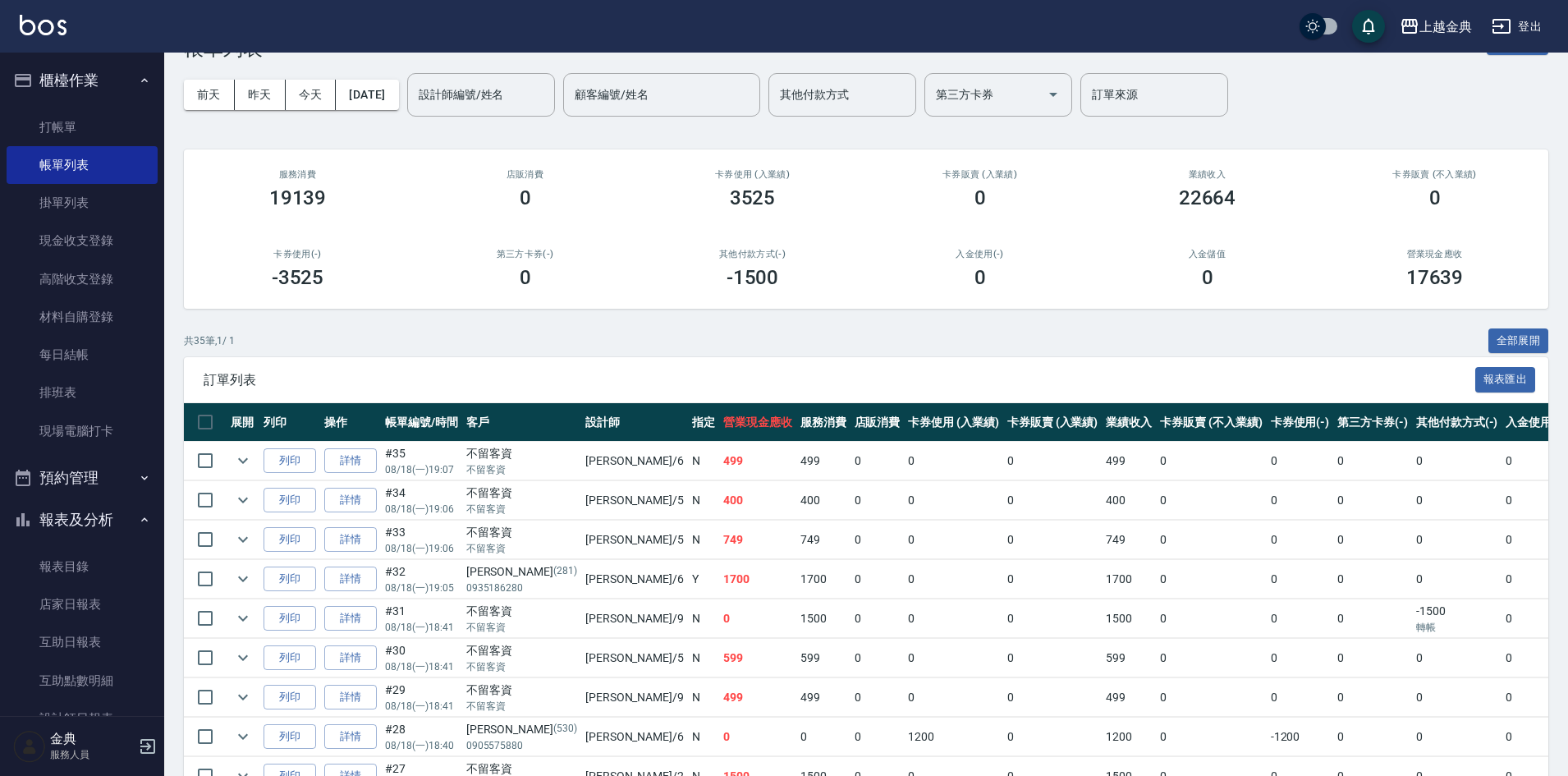
scroll to position [82, 0]
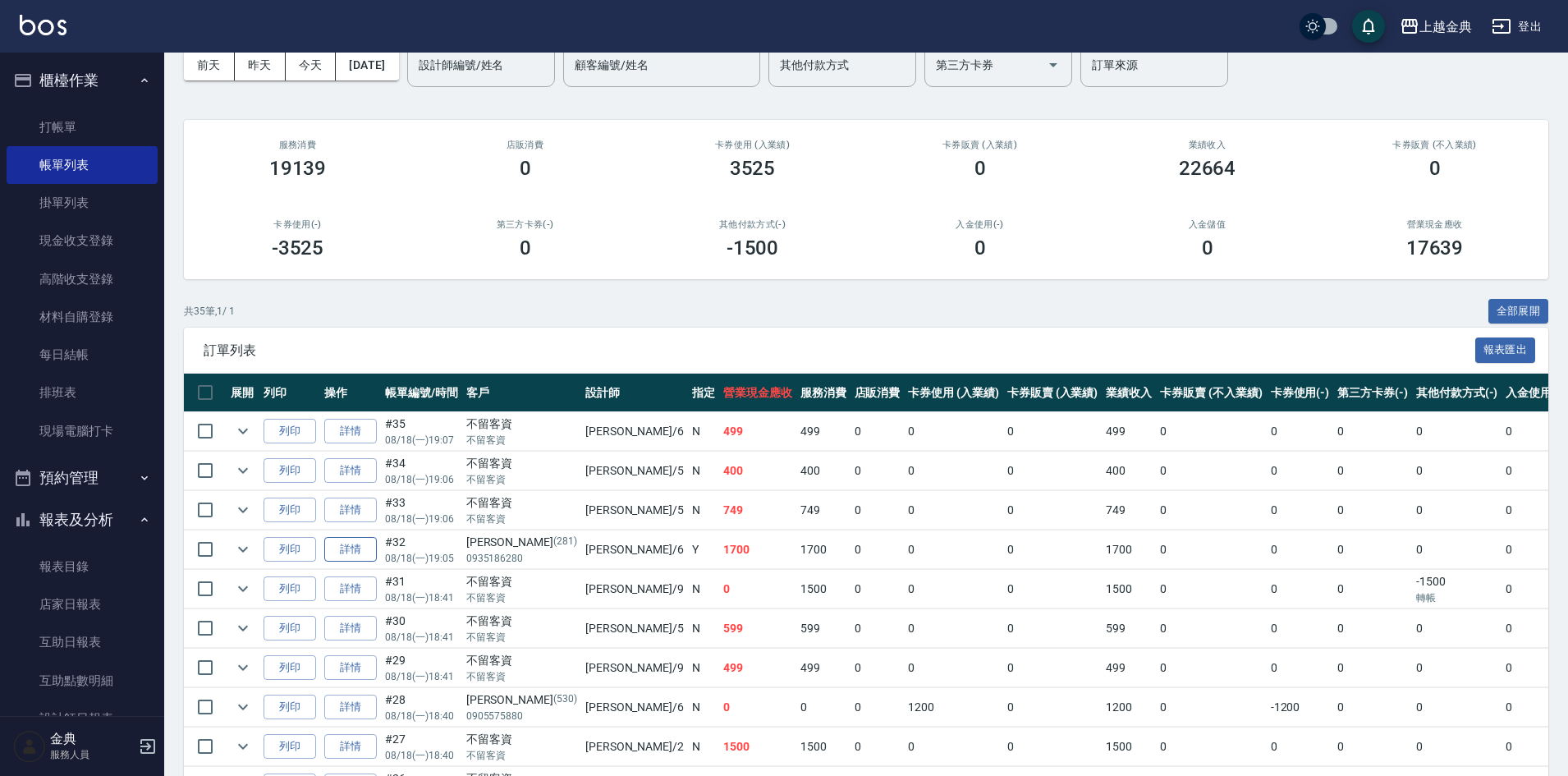
click at [347, 539] on link "詳情" at bounding box center [351, 549] width 53 height 25
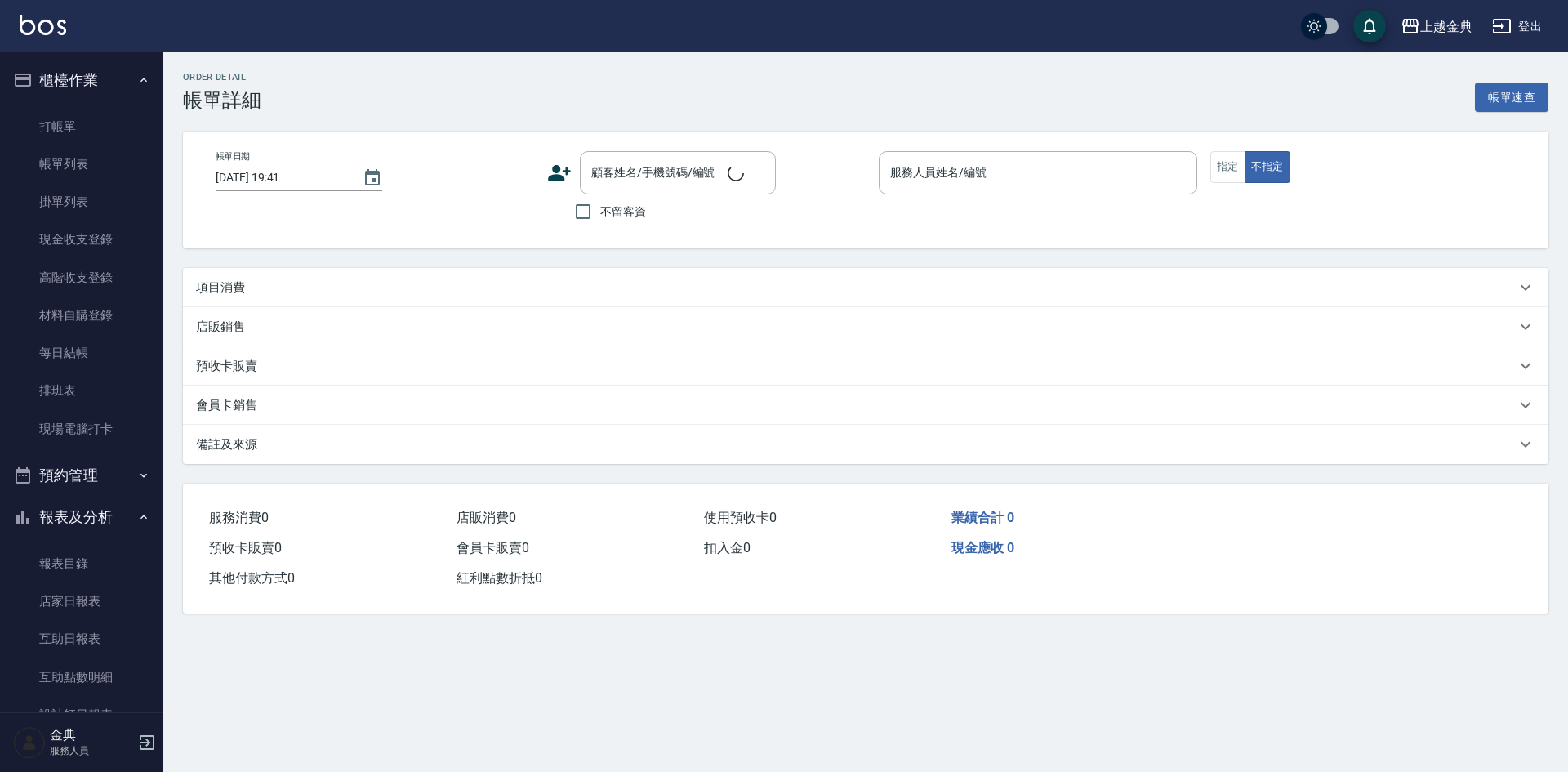
type input "[DATE] 19:05"
type input "[PERSON_NAME]-6"
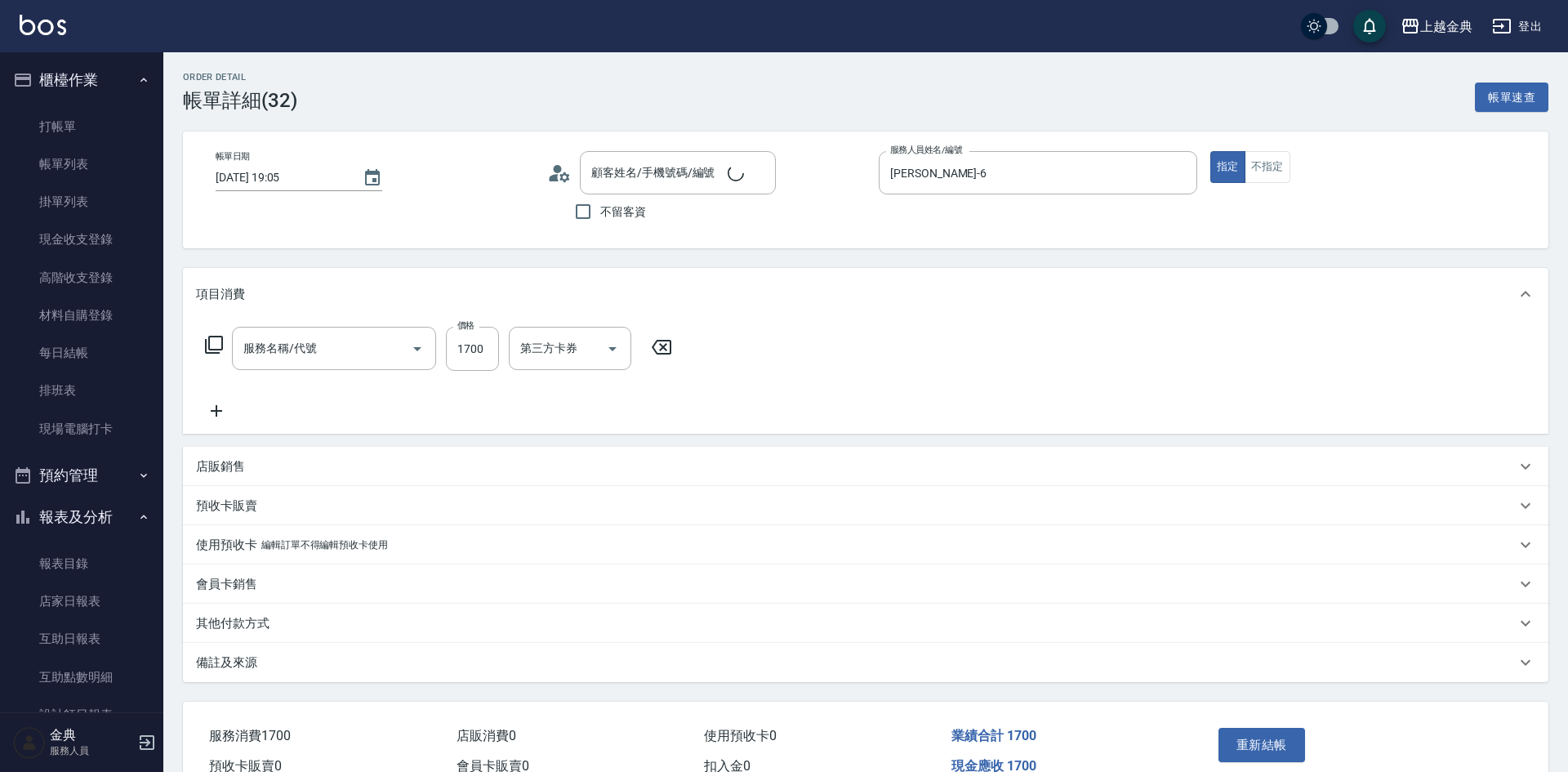
type input "[PERSON_NAME]/0935186280/281"
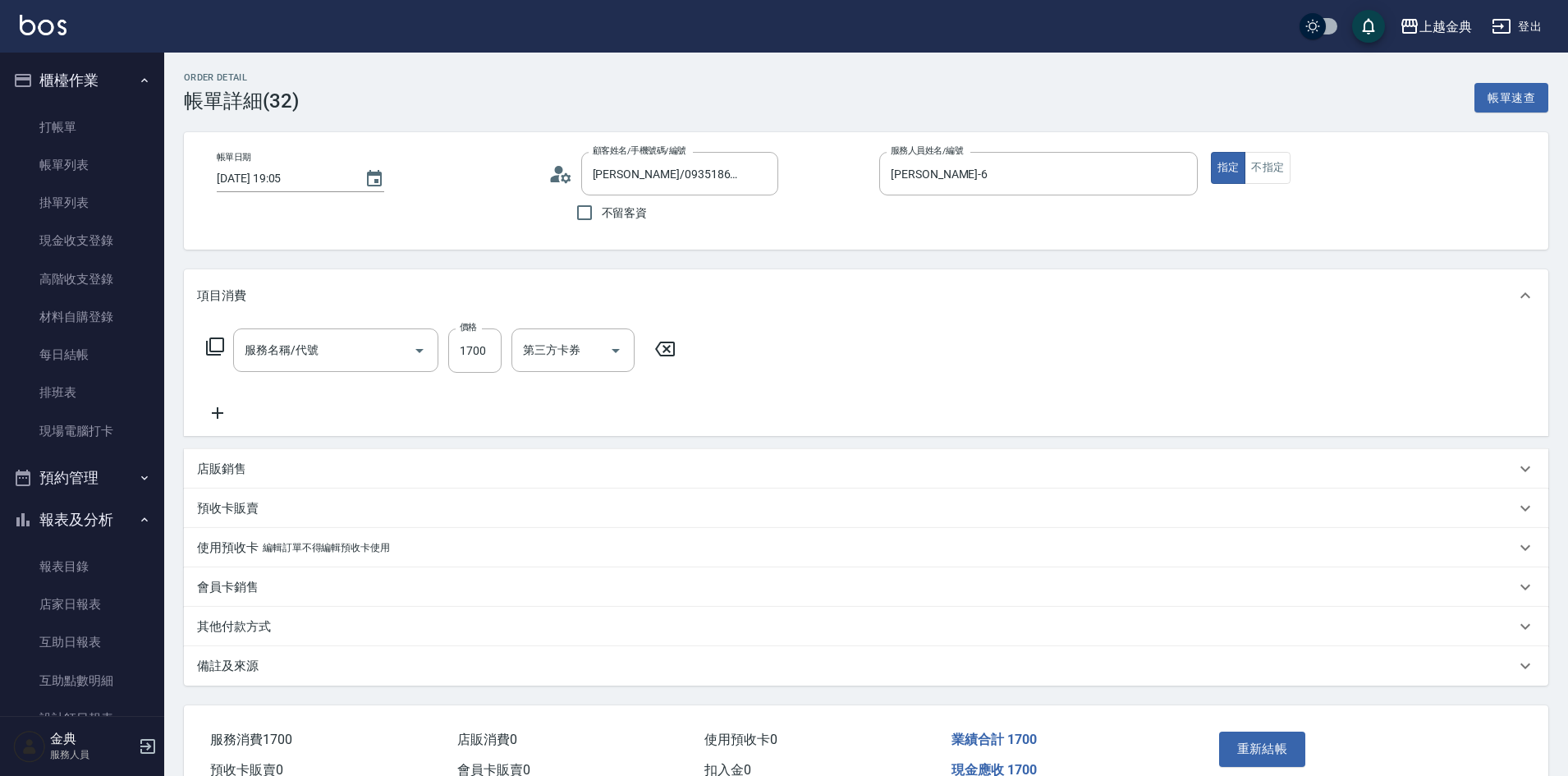
type input "日系染髮(401)"
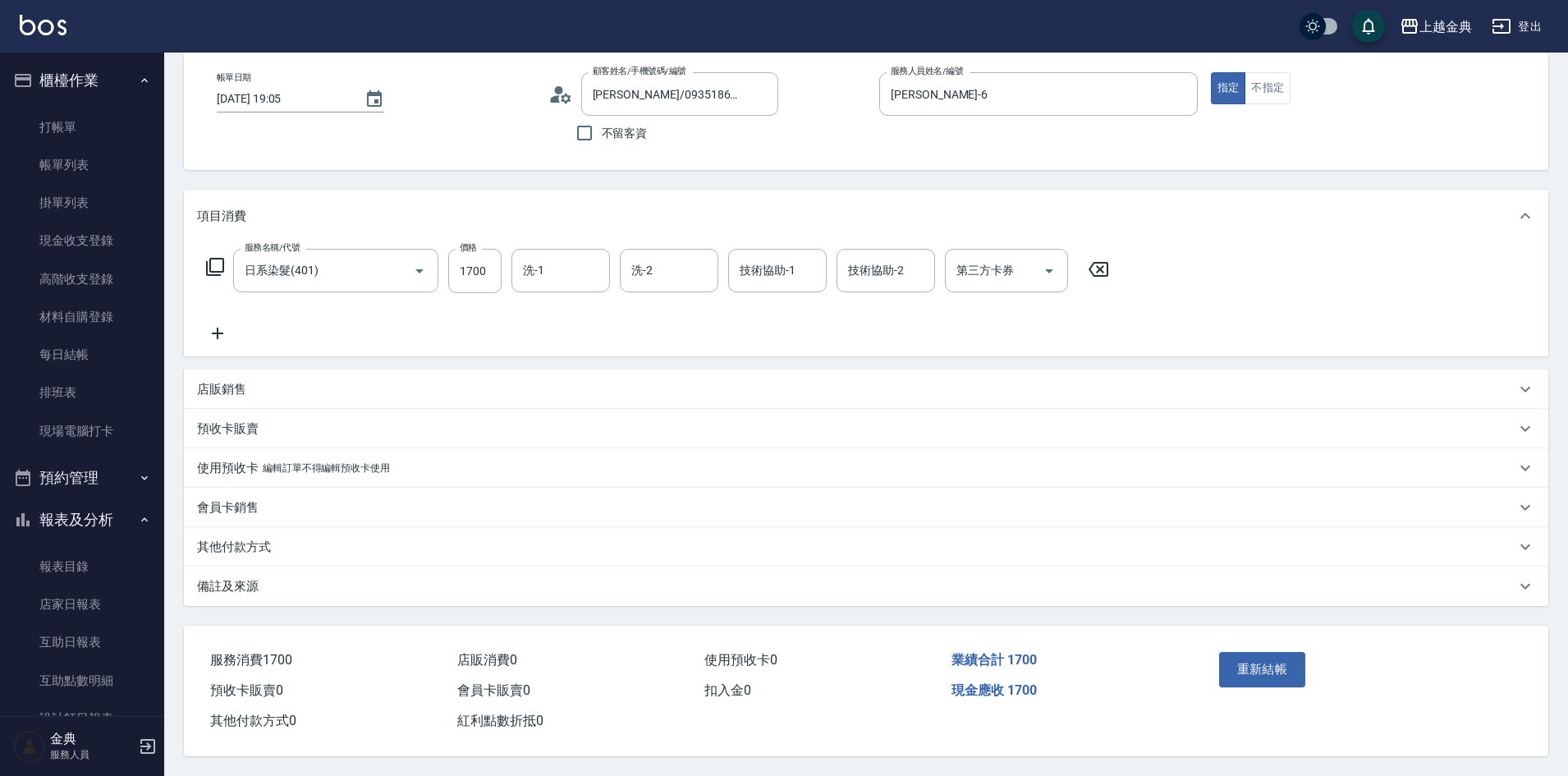
click at [226, 539] on p "其他付款方式" at bounding box center [234, 547] width 74 height 18
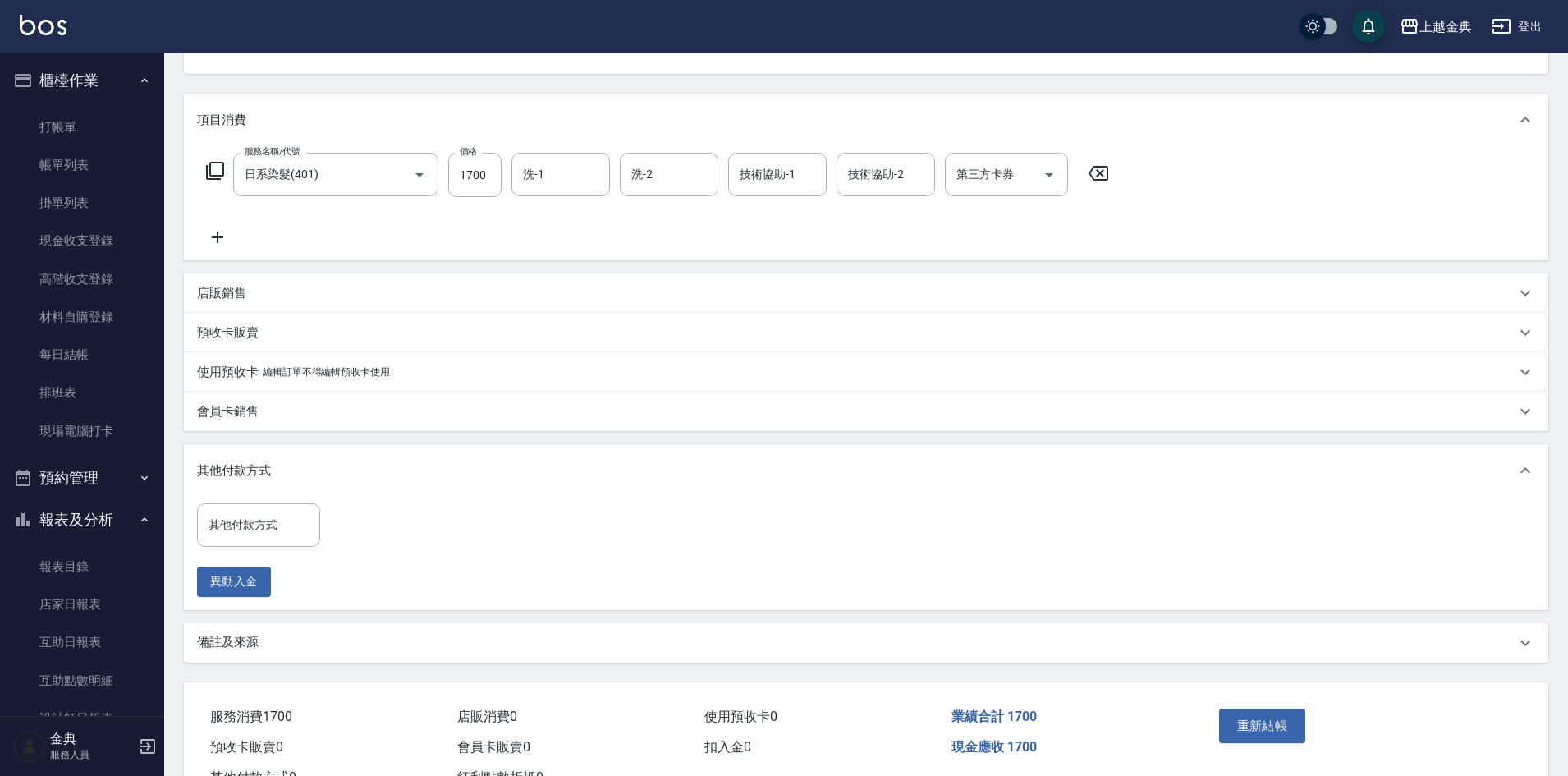
scroll to position [239, 0]
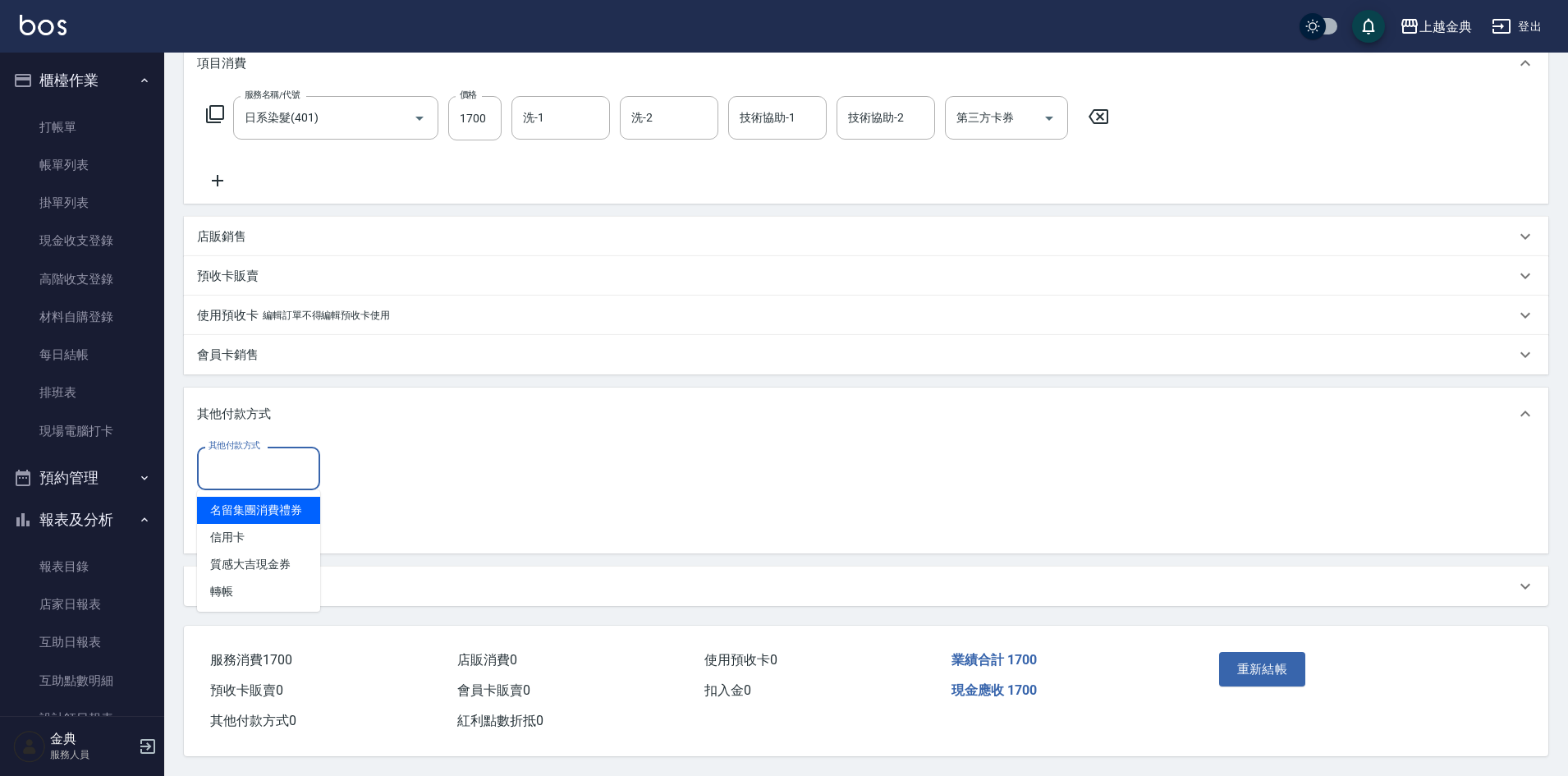
drag, startPoint x: 239, startPoint y: 465, endPoint x: 331, endPoint y: 532, distance: 113.8
click at [240, 465] on input "其他付款方式" at bounding box center [258, 468] width 108 height 28
click at [266, 527] on span "信用卡" at bounding box center [259, 538] width 123 height 27
type input "信用卡"
click at [418, 450] on input "0" at bounding box center [392, 467] width 123 height 44
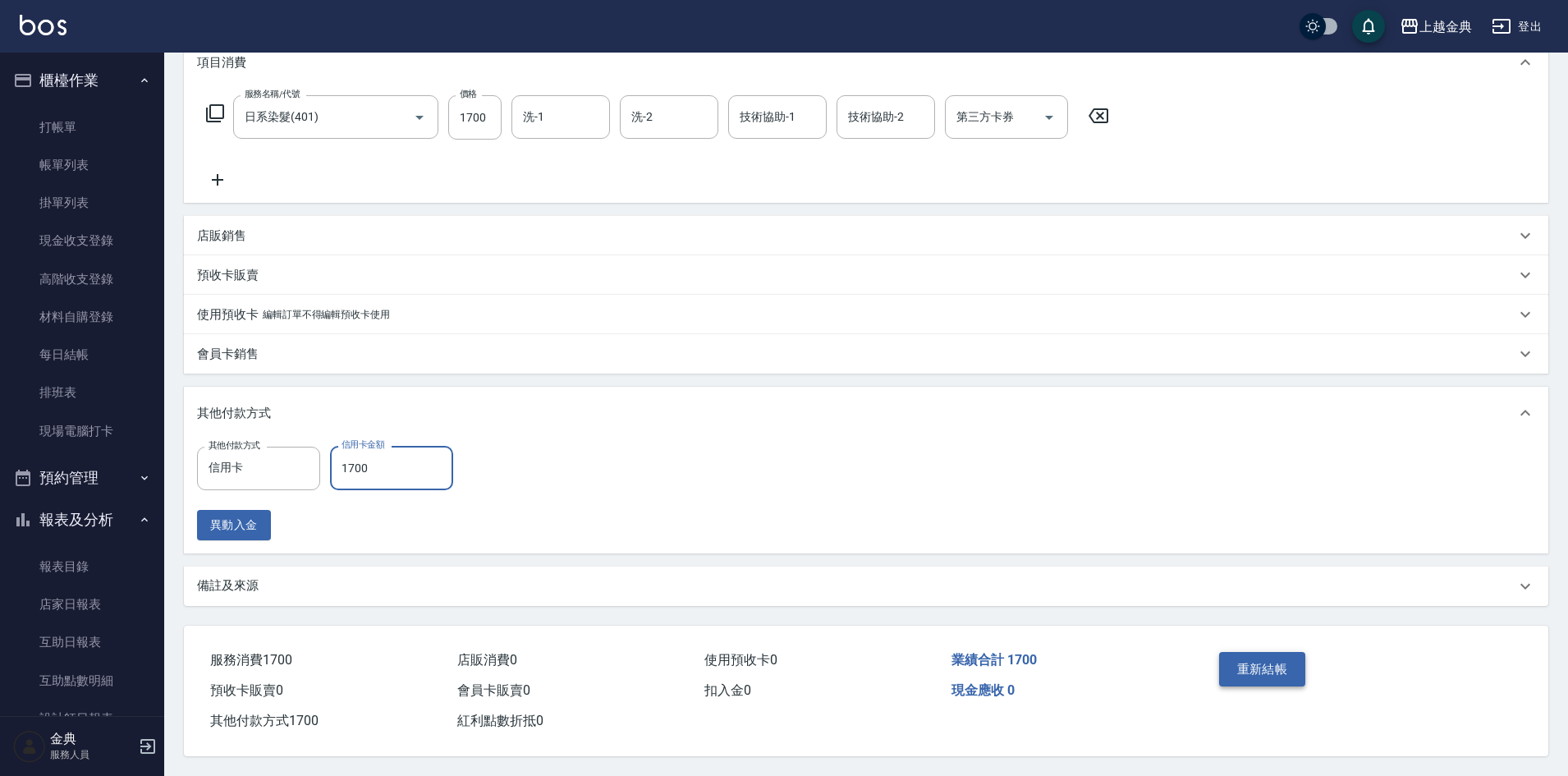
type input "1700"
click at [1296, 668] on button "重新結帳" at bounding box center [1262, 668] width 87 height 34
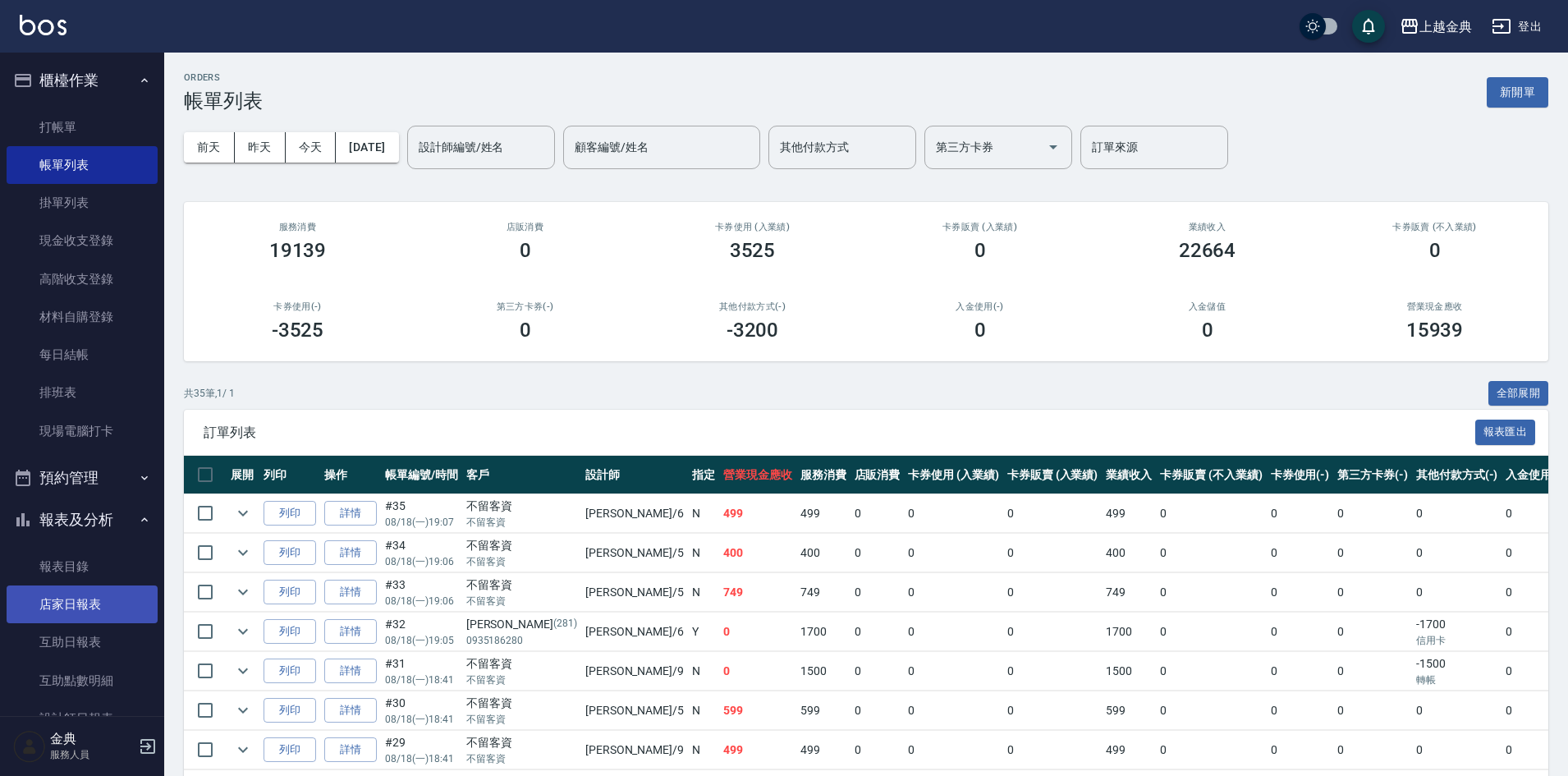
click at [89, 608] on link "店家日報表" at bounding box center [82, 604] width 151 height 38
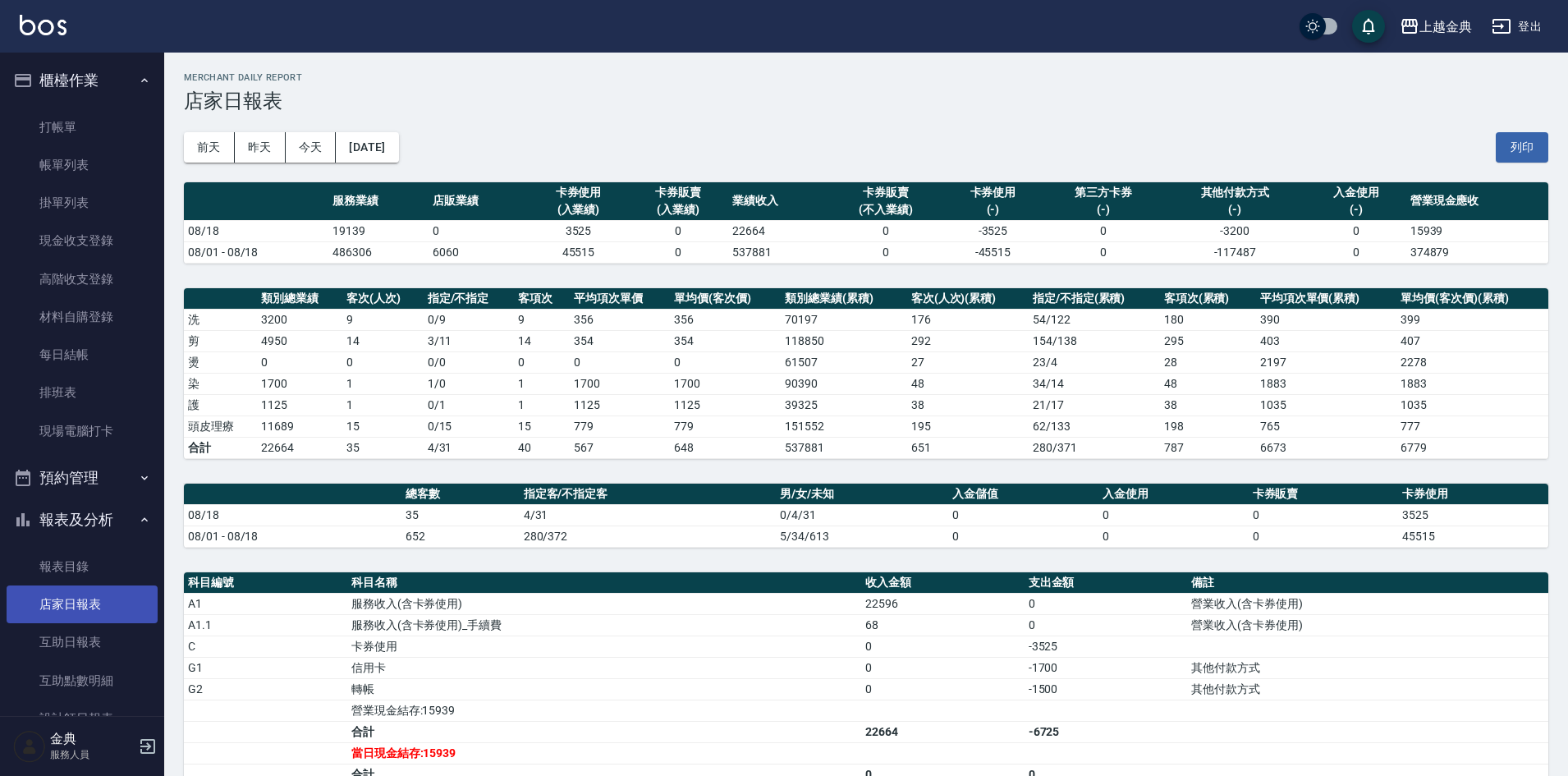
click at [79, 604] on link "店家日報表" at bounding box center [82, 604] width 151 height 38
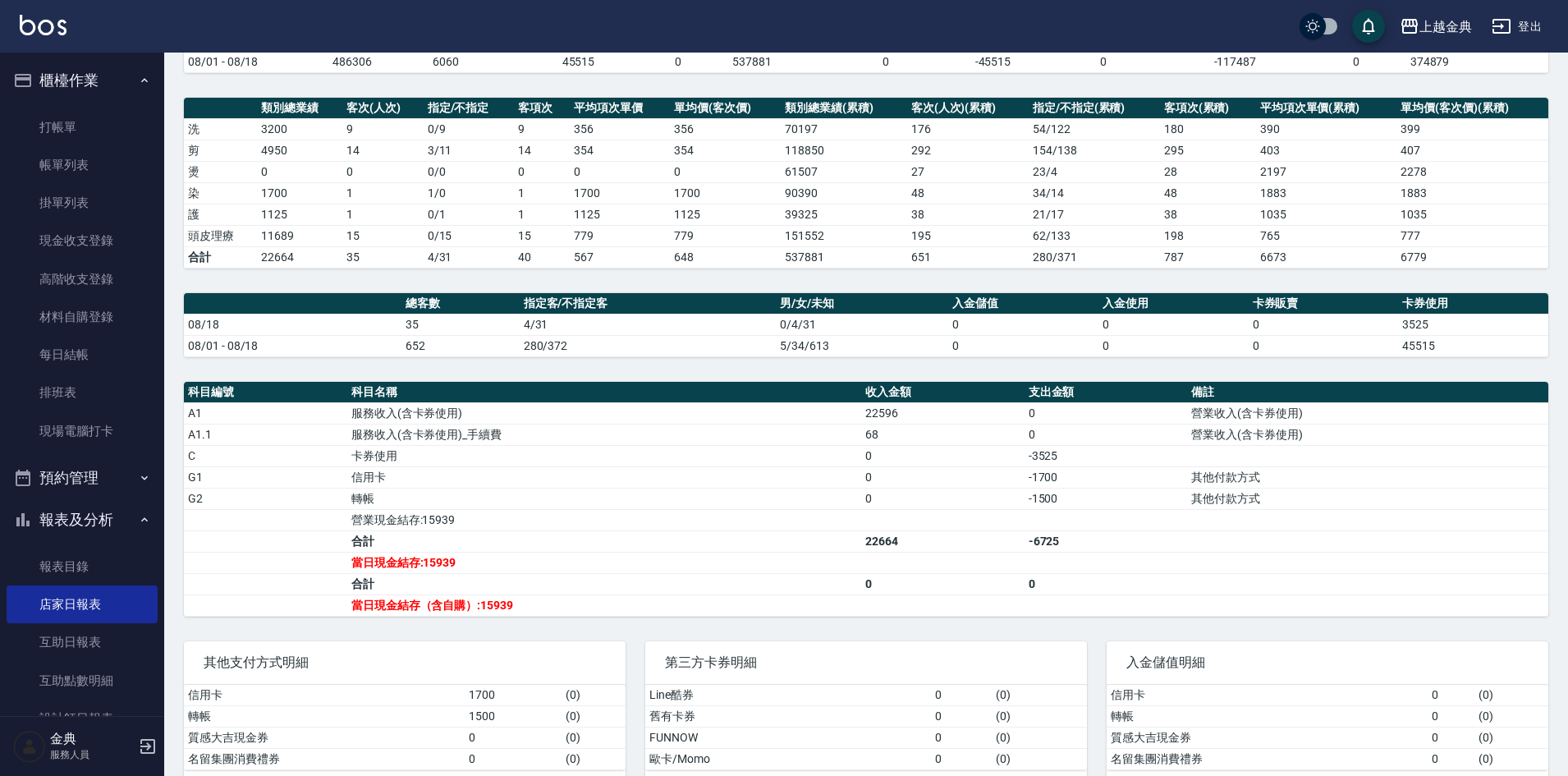
scroll to position [224, 0]
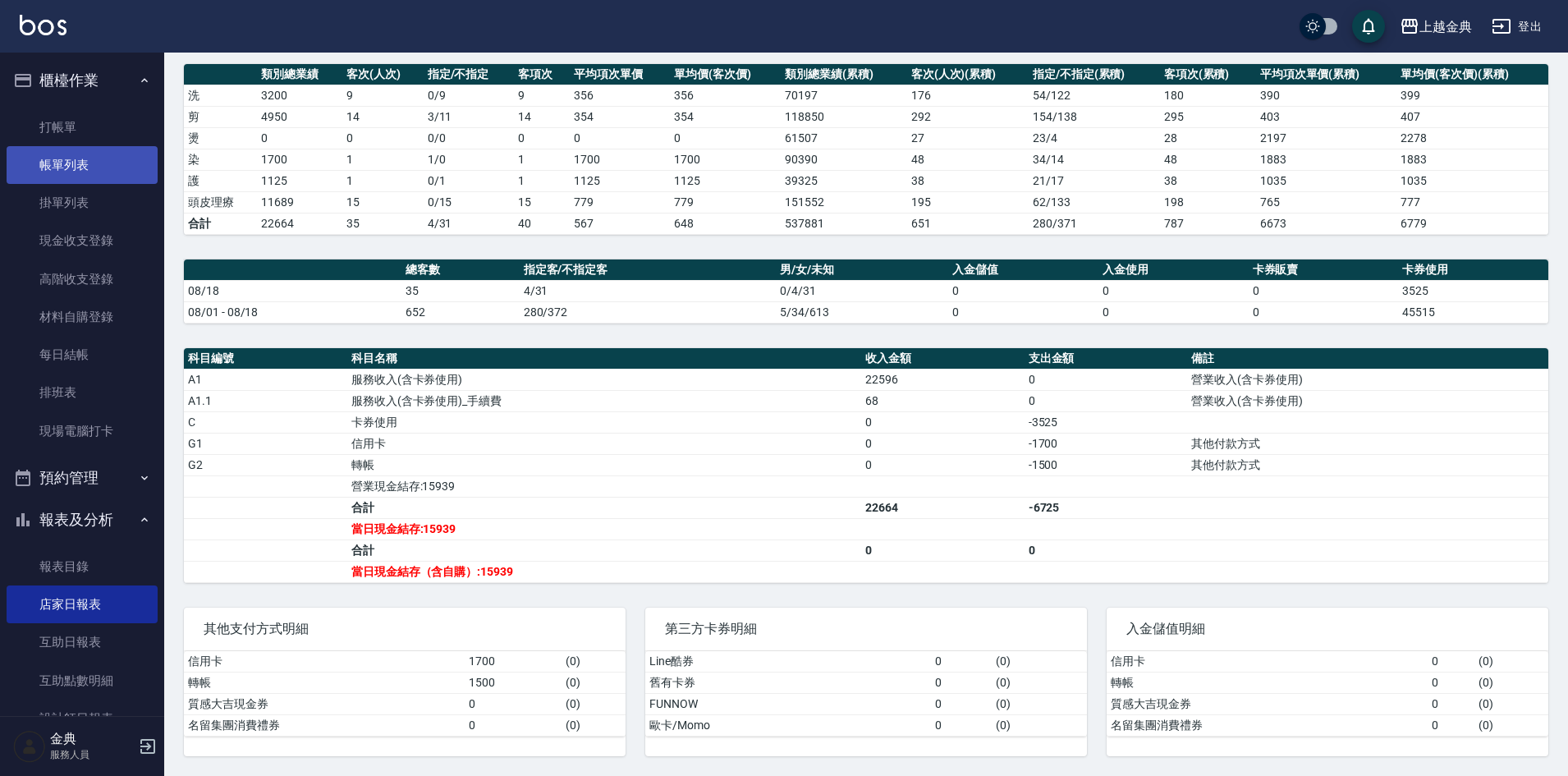
click at [63, 171] on link "帳單列表" at bounding box center [82, 165] width 151 height 38
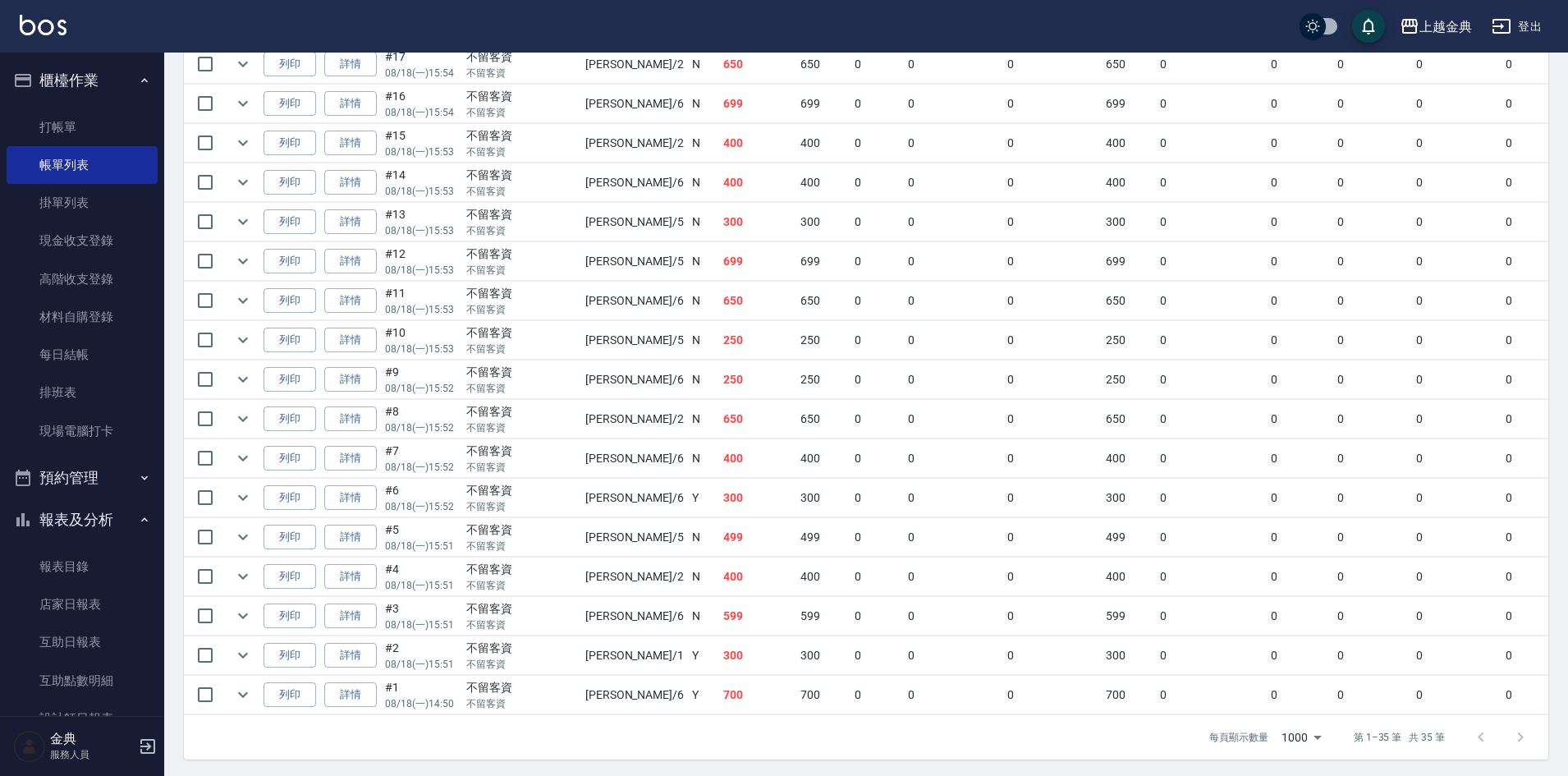
scroll to position [1162, 0]
click at [82, 611] on link "店家日報表" at bounding box center [82, 604] width 151 height 38
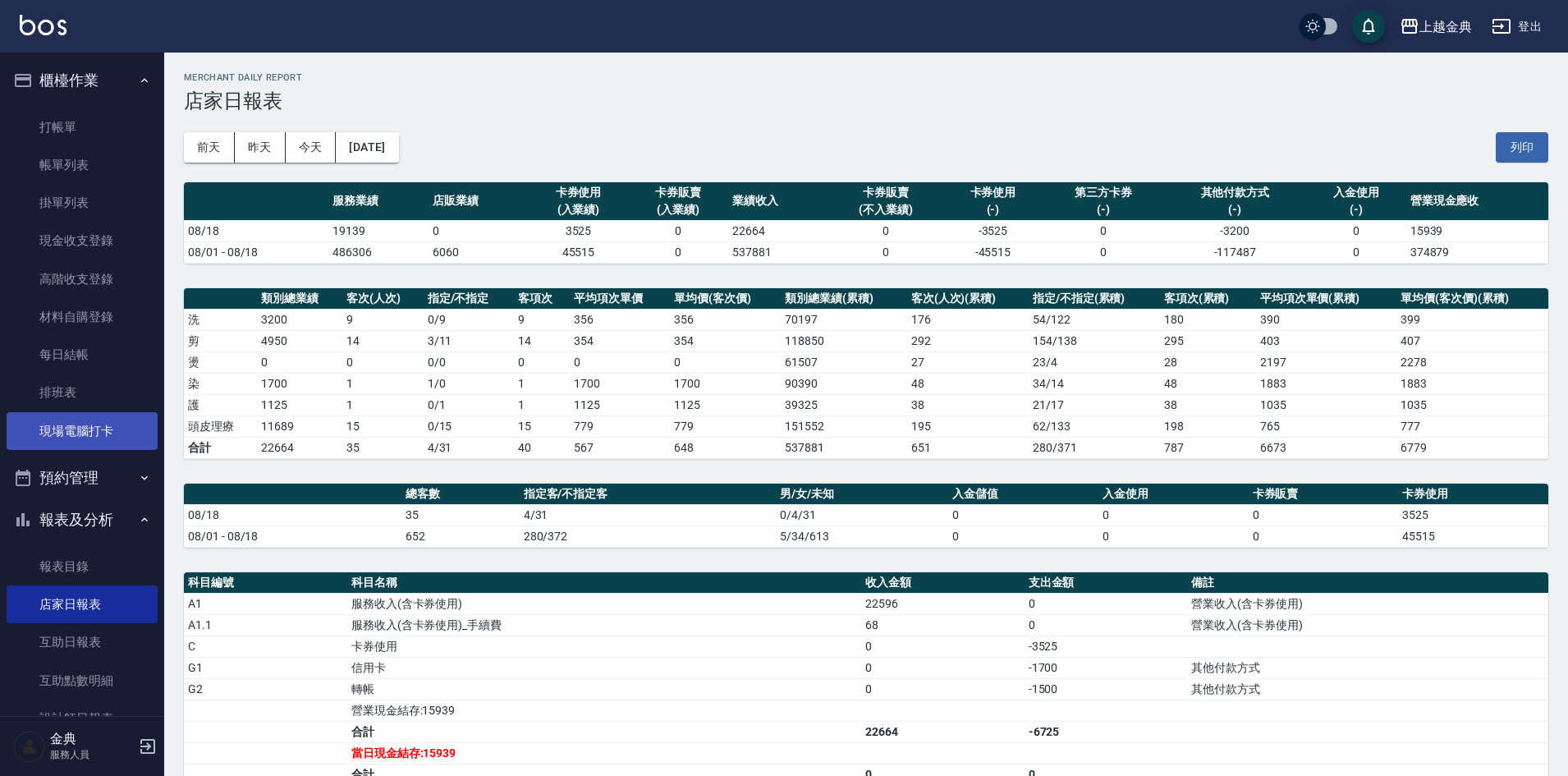
click at [31, 446] on link "現場電腦打卡" at bounding box center [82, 431] width 151 height 38
